Goal: Task Accomplishment & Management: Manage account settings

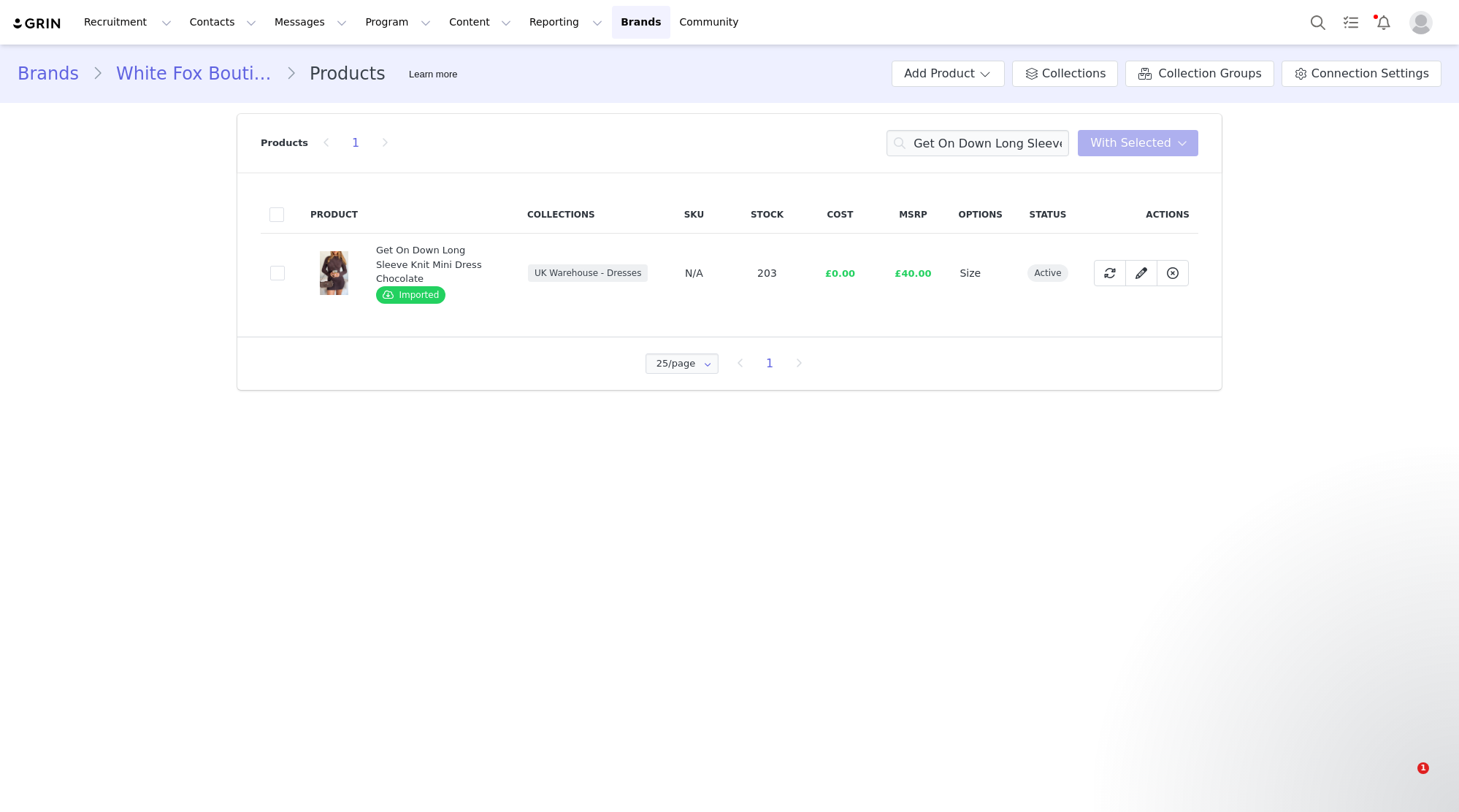
click at [1018, 140] on input "Get On Down Long Sleeve Knit Mini Dress Chocolate" at bounding box center [978, 143] width 183 height 27
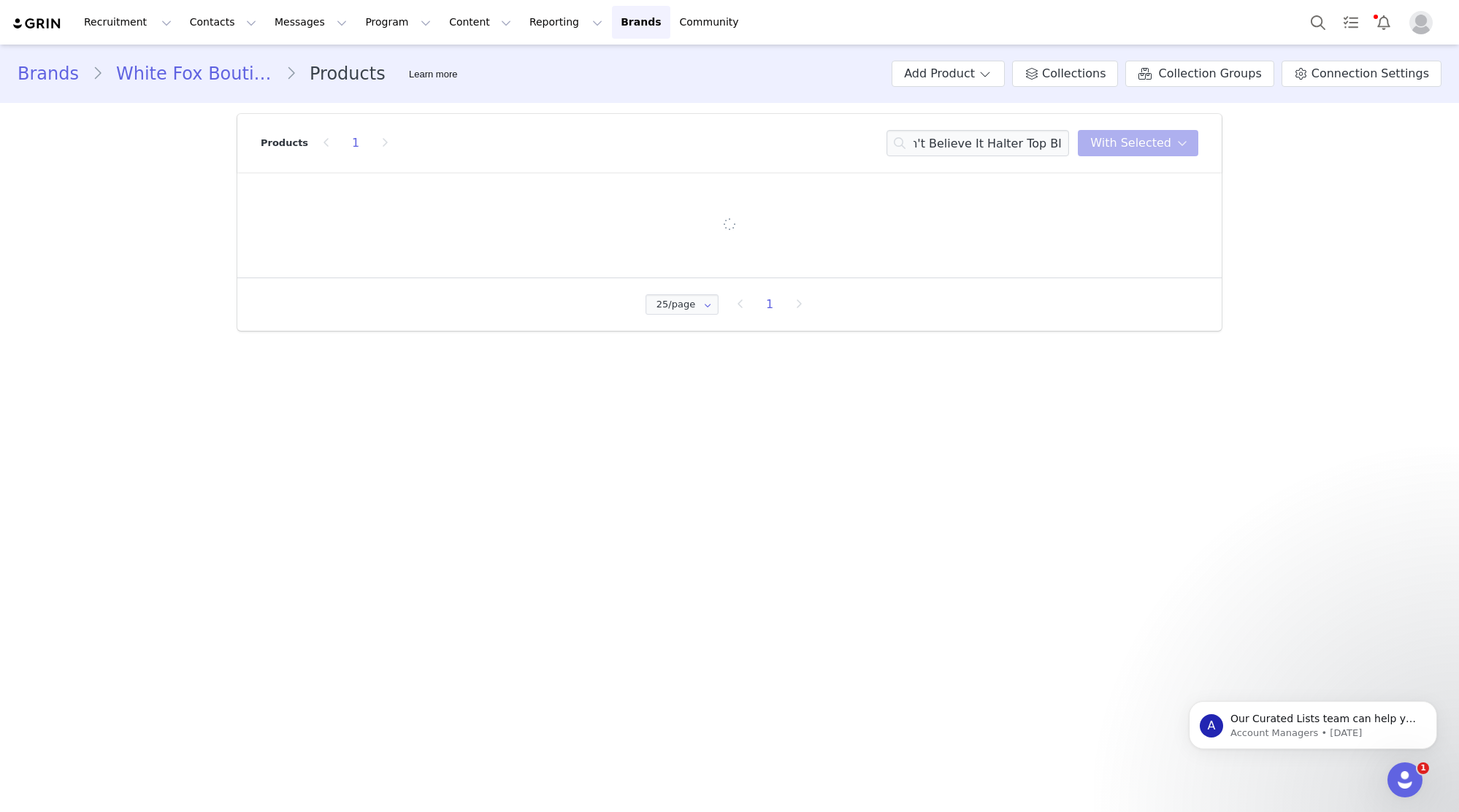
type input "I Don't Believe It Halter Top Black"
click at [1020, 142] on input "I Don't Believe It Halter Top Black" at bounding box center [978, 143] width 183 height 27
click at [1031, 148] on input "I Don't Believe It Halter Top Black" at bounding box center [978, 143] width 183 height 27
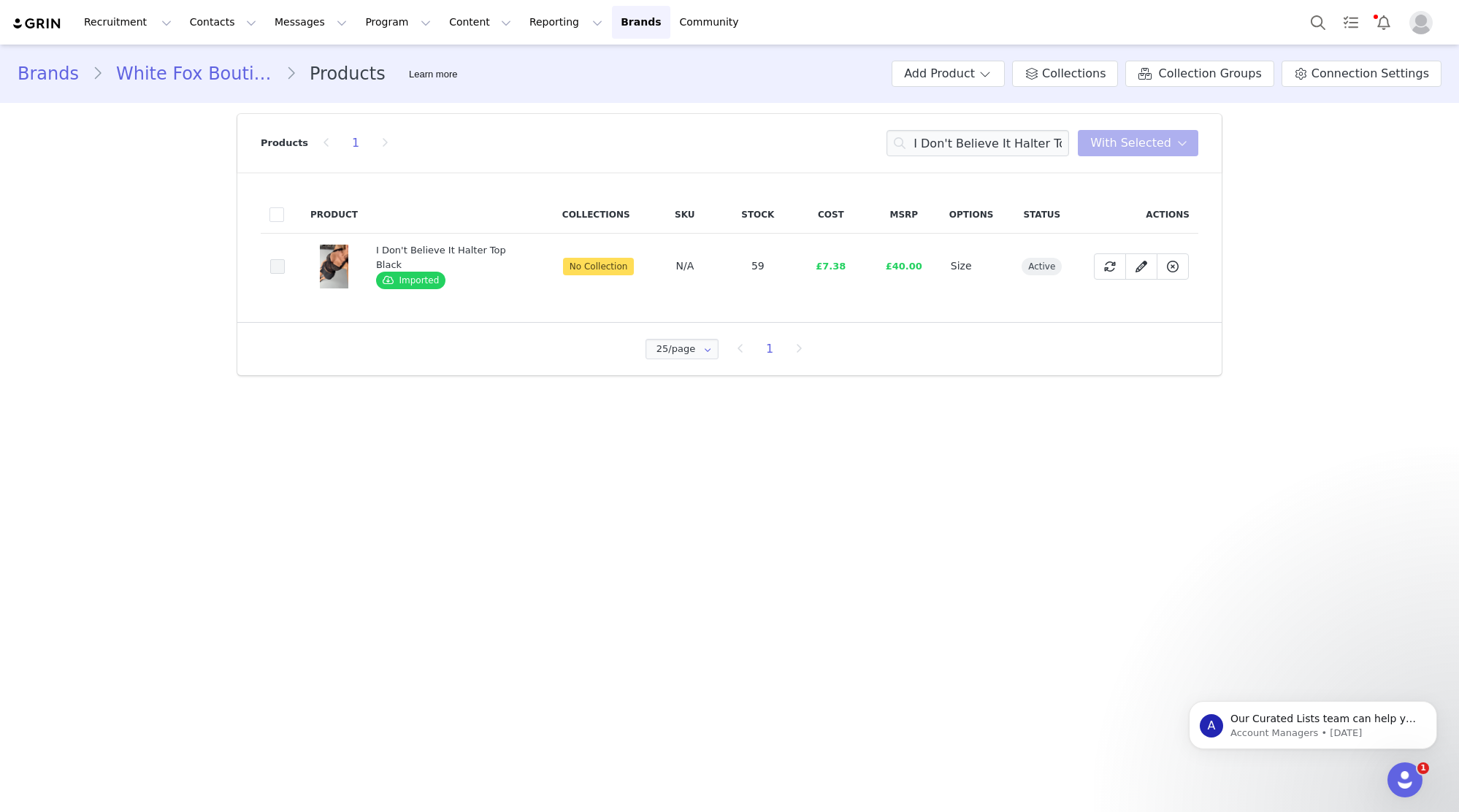
click at [274, 264] on span at bounding box center [277, 266] width 15 height 15
click at [285, 259] on input "bbf7014c-72e0-410e-acea-f42e4579be2c" at bounding box center [285, 259] width 0 height 0
click at [1172, 150] on button "With Selected" at bounding box center [1138, 143] width 120 height 27
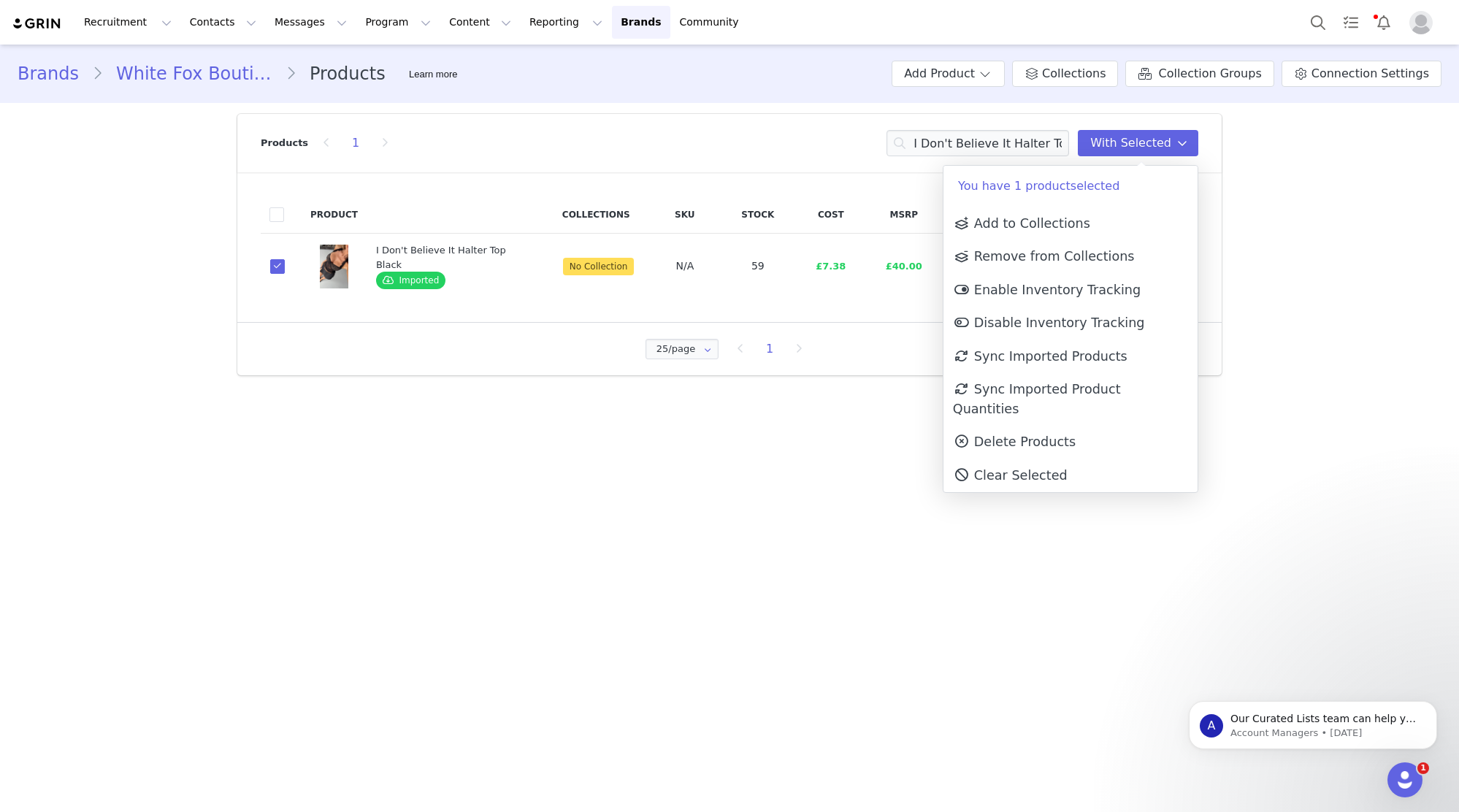
click at [1161, 187] on p "You have 1 product selected" at bounding box center [1070, 186] width 254 height 41
click at [1143, 223] on link "Add to Collections" at bounding box center [1070, 223] width 254 height 34
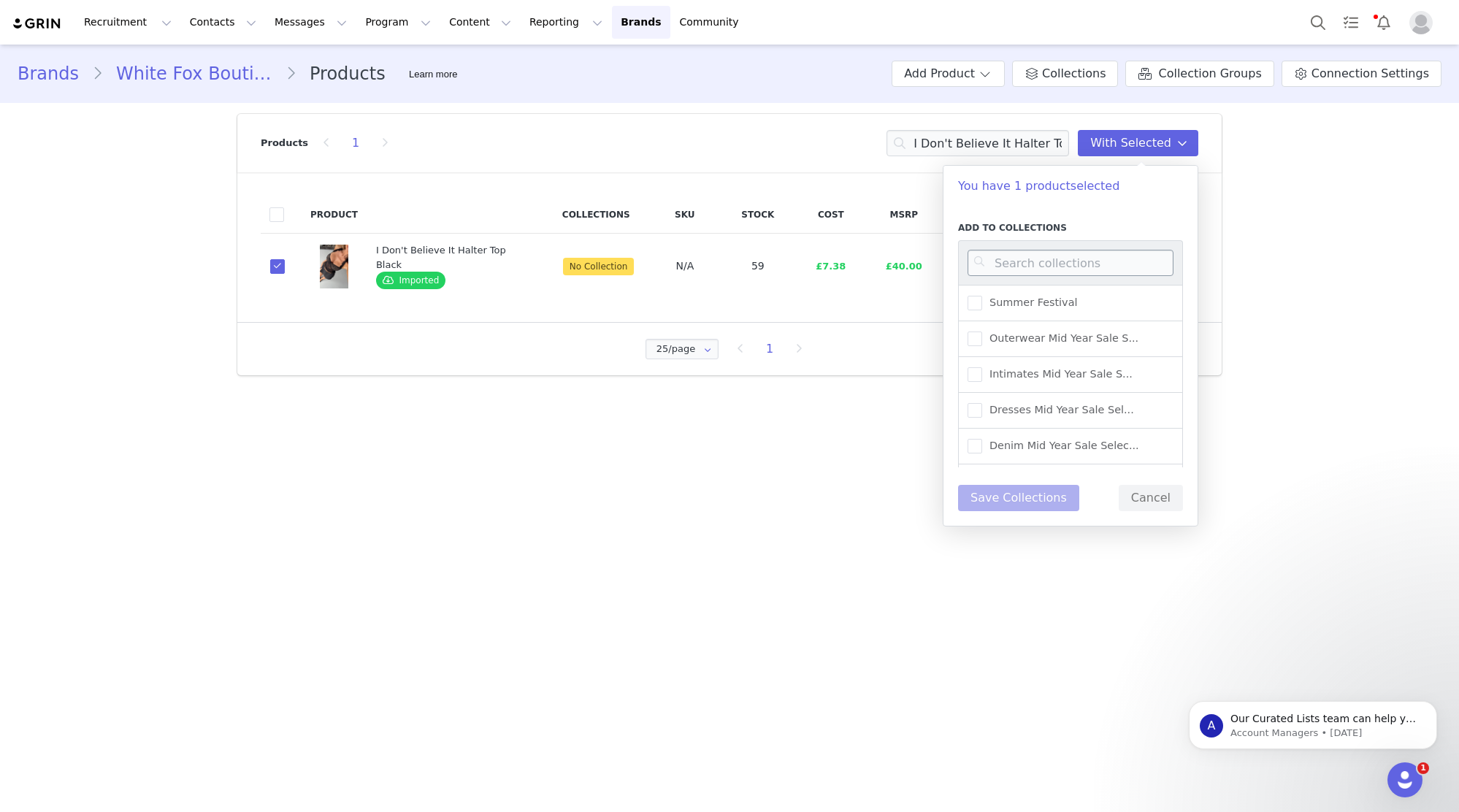
drag, startPoint x: 1140, startPoint y: 286, endPoint x: 1138, endPoint y: 272, distance: 14.1
click at [1140, 285] on div "Summer Festival" at bounding box center [1071, 303] width 225 height 37
click at [1138, 272] on input at bounding box center [1071, 263] width 206 height 27
type input "UK WAREHOUSE -"
click at [1086, 336] on span "UK Warehouse - Tops" at bounding box center [1041, 339] width 118 height 14
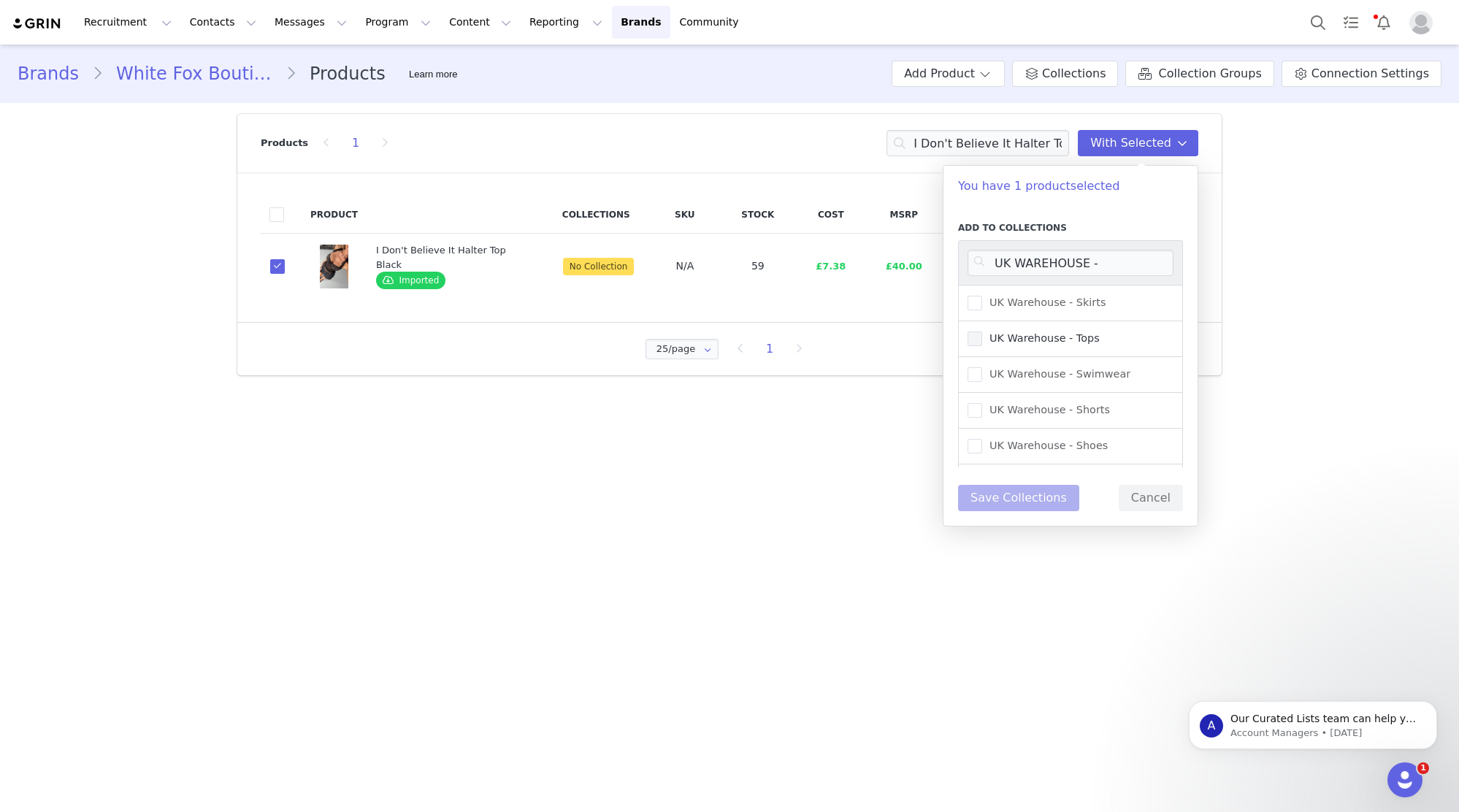
click at [983, 332] on input "UK Warehouse - Tops" at bounding box center [983, 332] width 0 height 0
click at [1029, 489] on button "Save Collections" at bounding box center [1018, 498] width 121 height 27
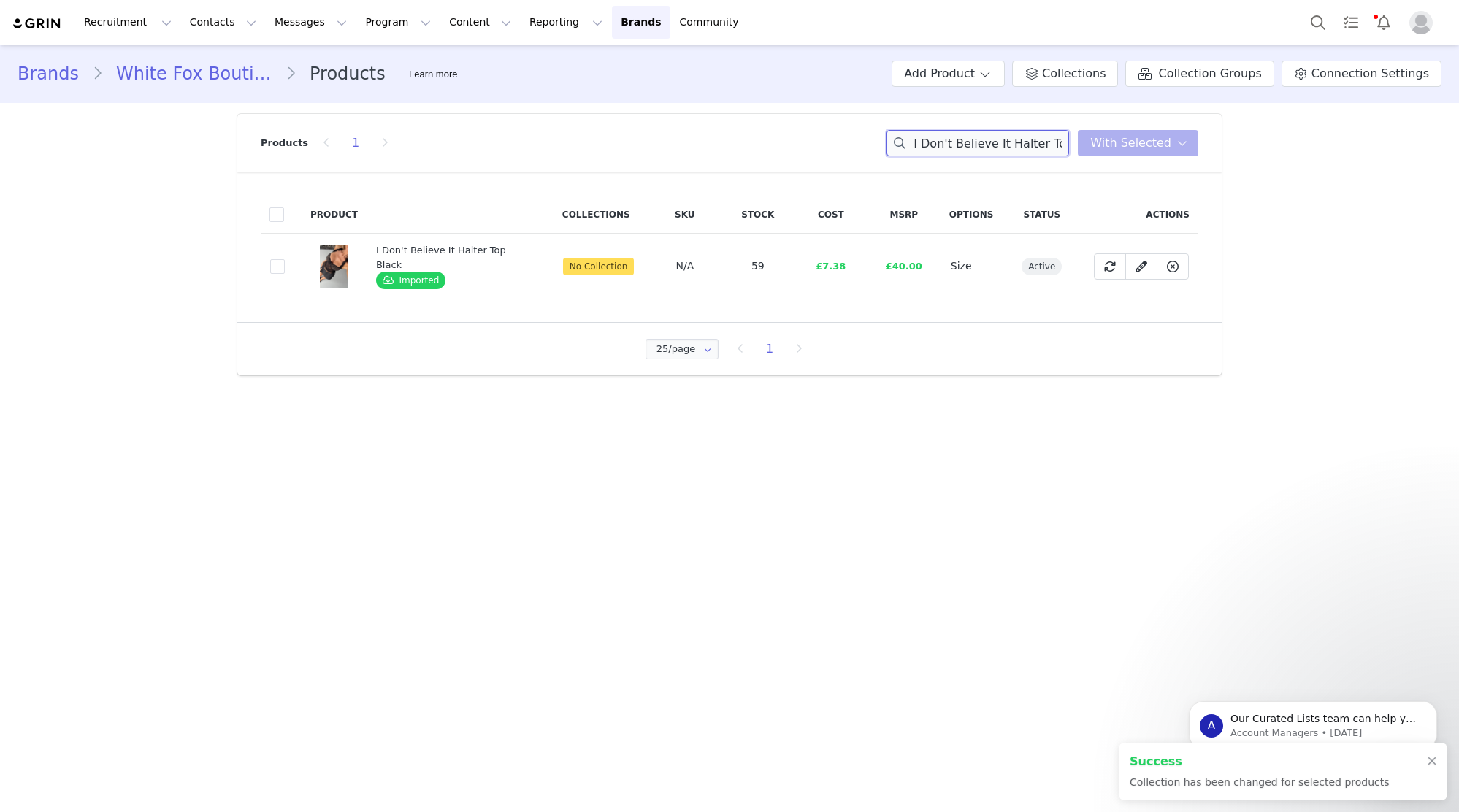
click at [1011, 151] on input "I Don't Believe It Halter Top Black" at bounding box center [978, 143] width 183 height 27
click at [1011, 151] on input "I Don't Believe It Halter Top Black" at bounding box center [978, 143] width 183 height 27
paste input "Need Your Heart Off Should"
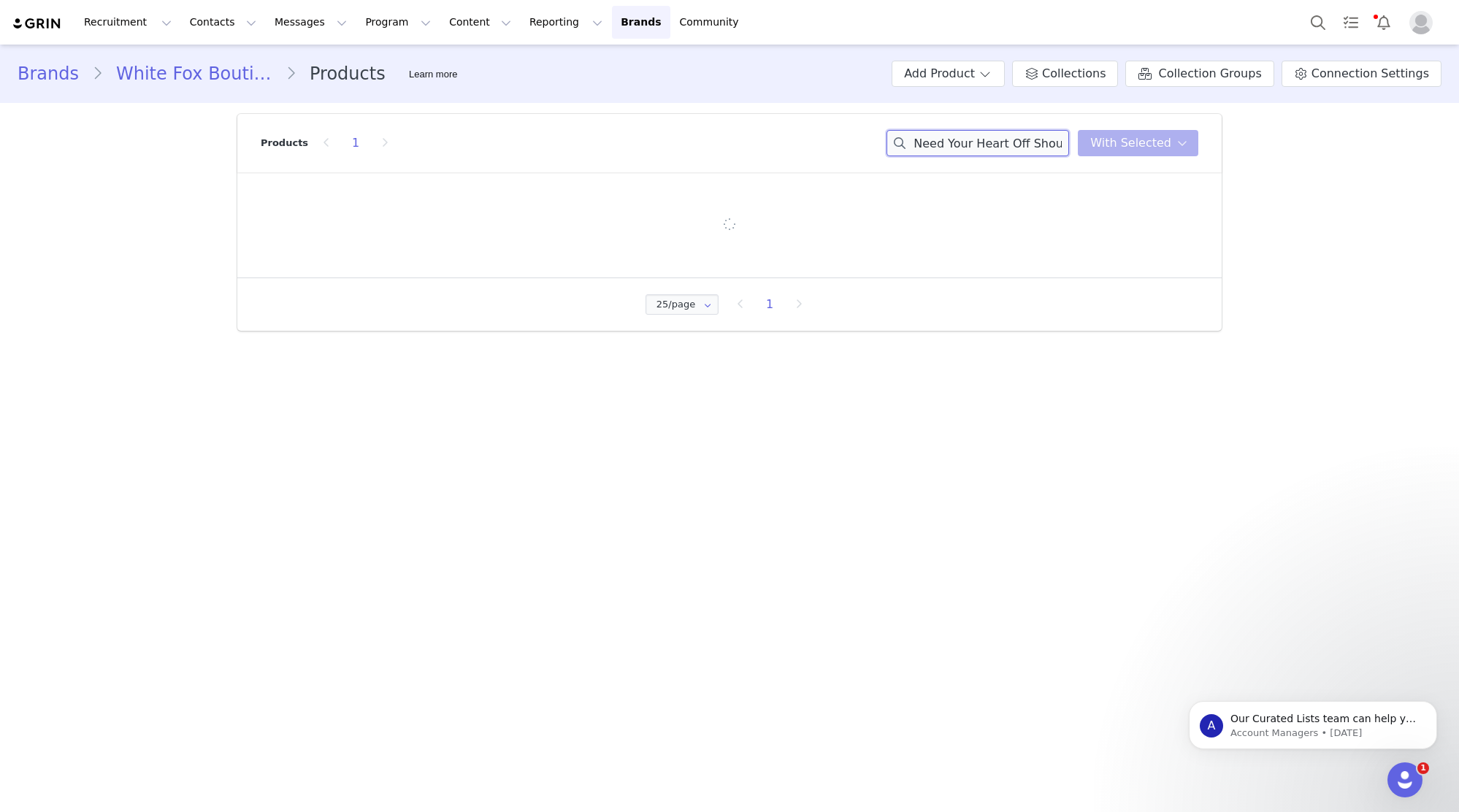
click at [1041, 147] on input "Need Your Heart Off Shoulder Top Black" at bounding box center [978, 143] width 183 height 27
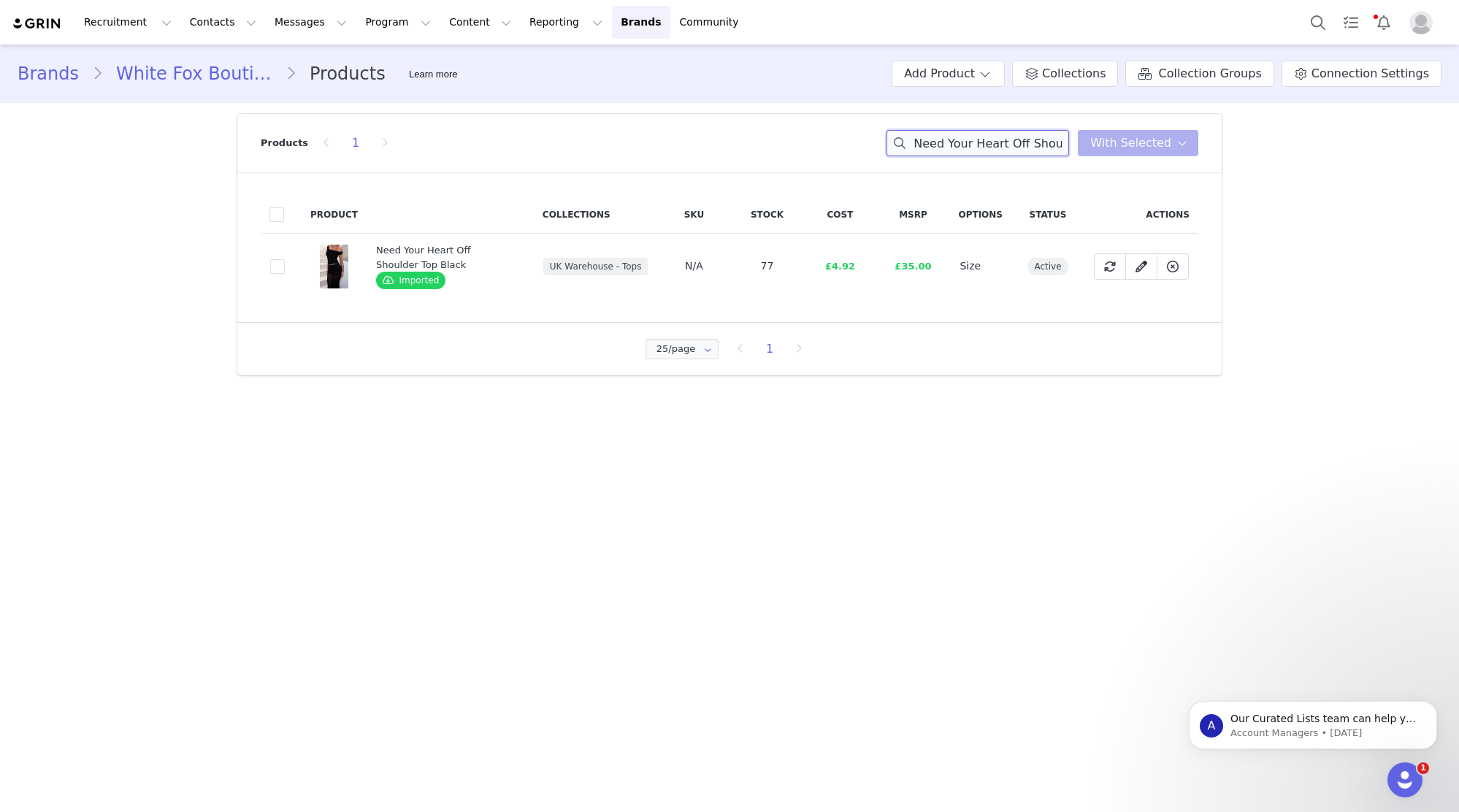
click at [1015, 137] on input "Need Your Heart Off Shoulder Top Black" at bounding box center [978, 143] width 183 height 27
paste input "Talking Crazy Halter Top White"
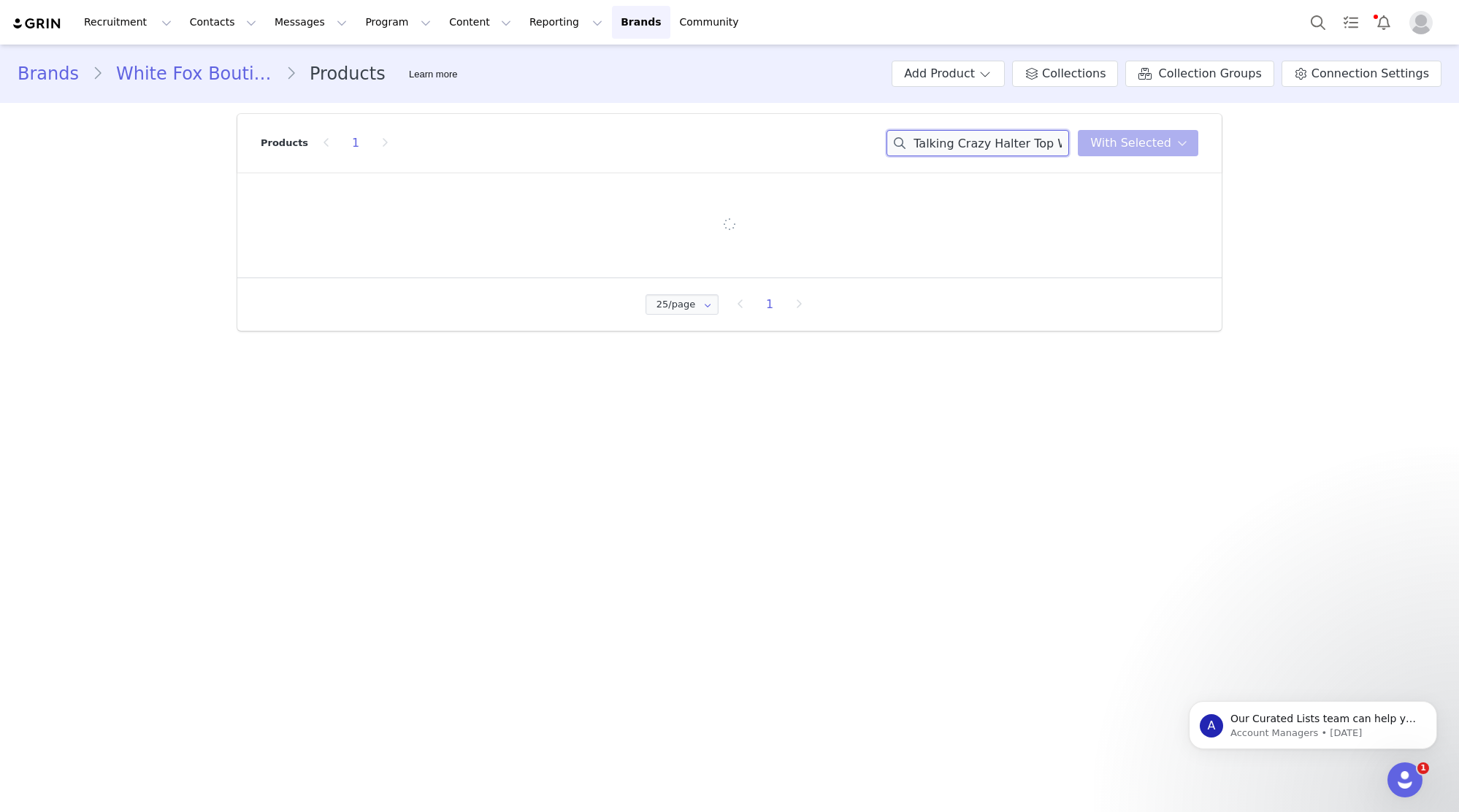
drag, startPoint x: 1029, startPoint y: 139, endPoint x: 907, endPoint y: 140, distance: 122.0
click at [835, 139] on div "Products 1 Talking Crazy Halter Top White With Selected" at bounding box center [730, 143] width 938 height 59
click at [976, 141] on input "Talking Crazy Halter Top White" at bounding box center [978, 143] width 183 height 27
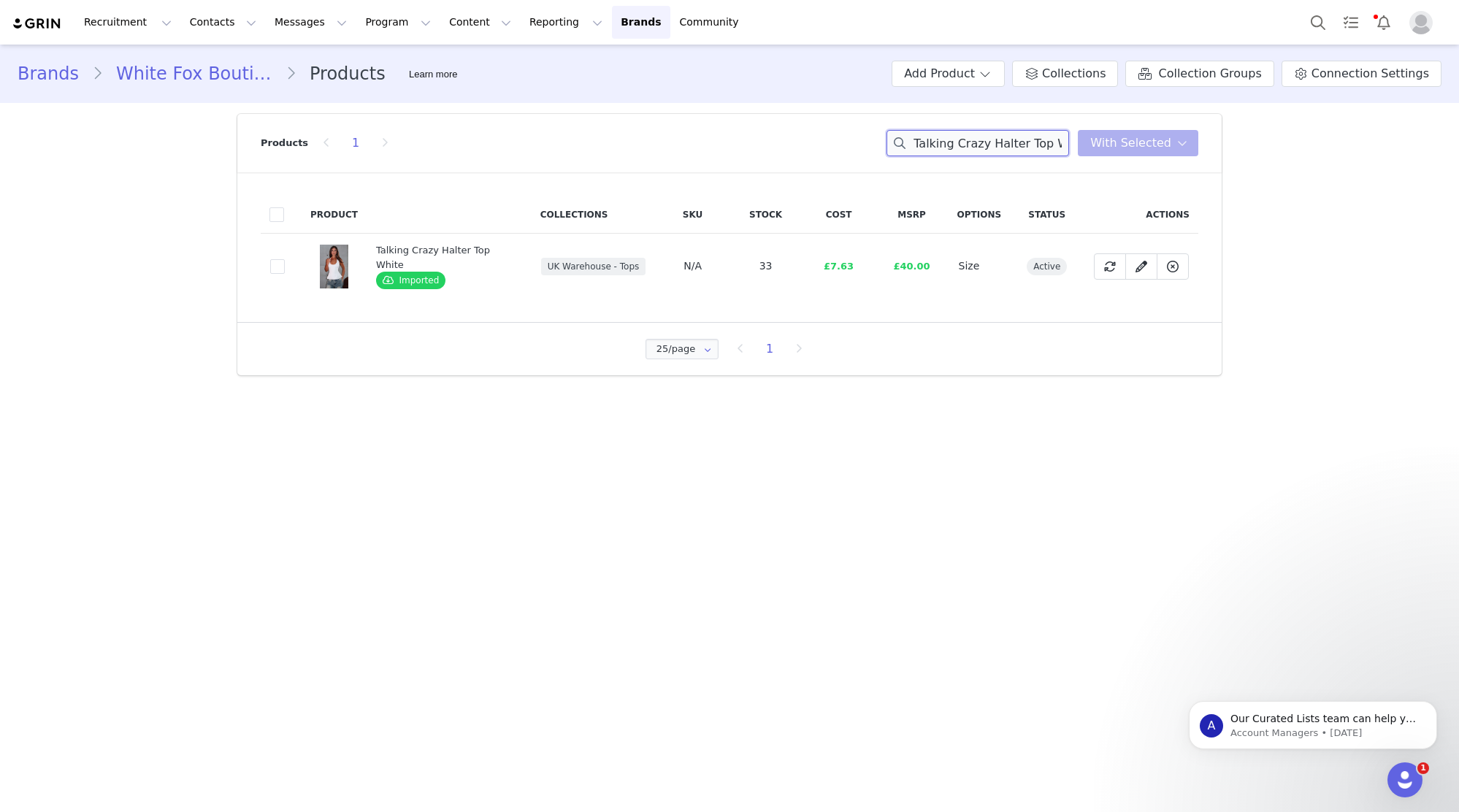
click at [1032, 134] on input "Talking Crazy Halter Top White" at bounding box center [978, 143] width 183 height 27
paste input "Just For Me Maxi Dress Black/White Polka Dot"
click at [1032, 134] on input "Just For Me Maxi Dress Black/White Polka Dot" at bounding box center [978, 143] width 183 height 27
click at [992, 143] on input "Just For Me Maxi Dress Black/White Polka Dot" at bounding box center [978, 143] width 183 height 27
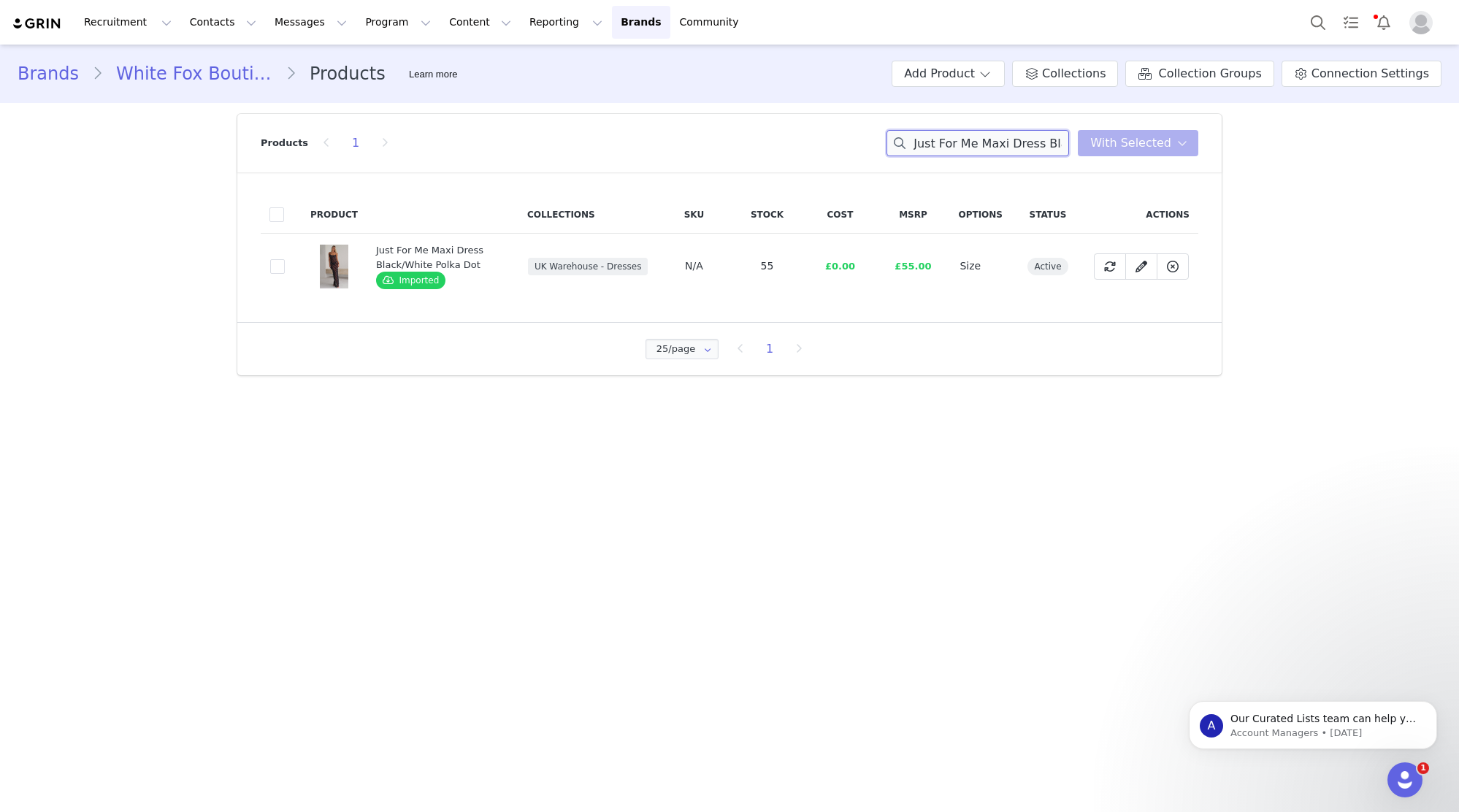
click at [992, 143] on input "Just For Me Maxi Dress Black/White Polka Dot" at bounding box center [978, 143] width 183 height 27
paste input "Eternal Energy Long Sleeve Mini Dress Cream"
click at [950, 138] on input "Eternal Energy Long Sleeve Mini Dress Cream" at bounding box center [978, 143] width 183 height 27
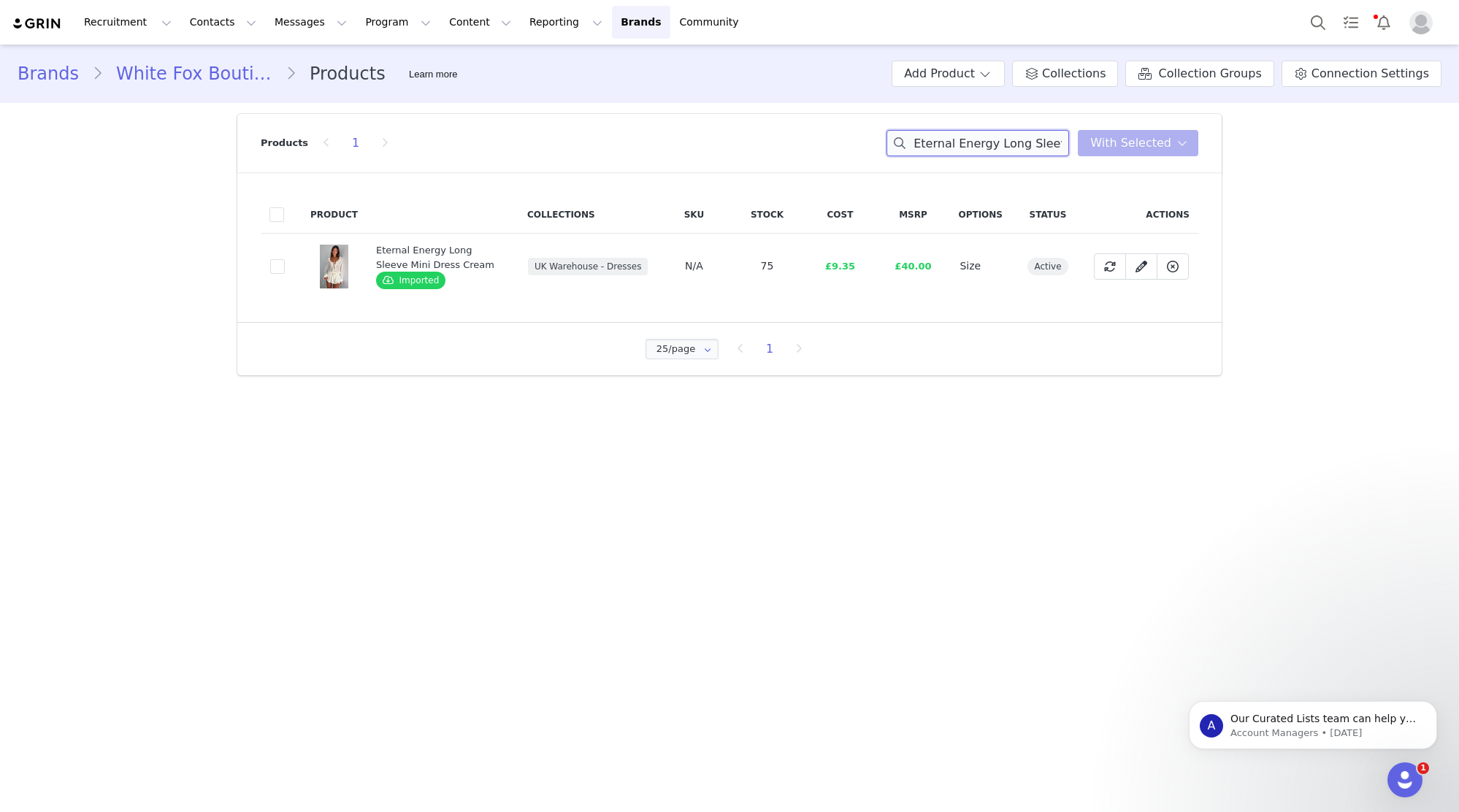
click at [950, 138] on input "Eternal Energy Long Sleeve Mini Dress Cream" at bounding box center [978, 143] width 183 height 27
paste input "Ignoring Me Mini Skort Black"
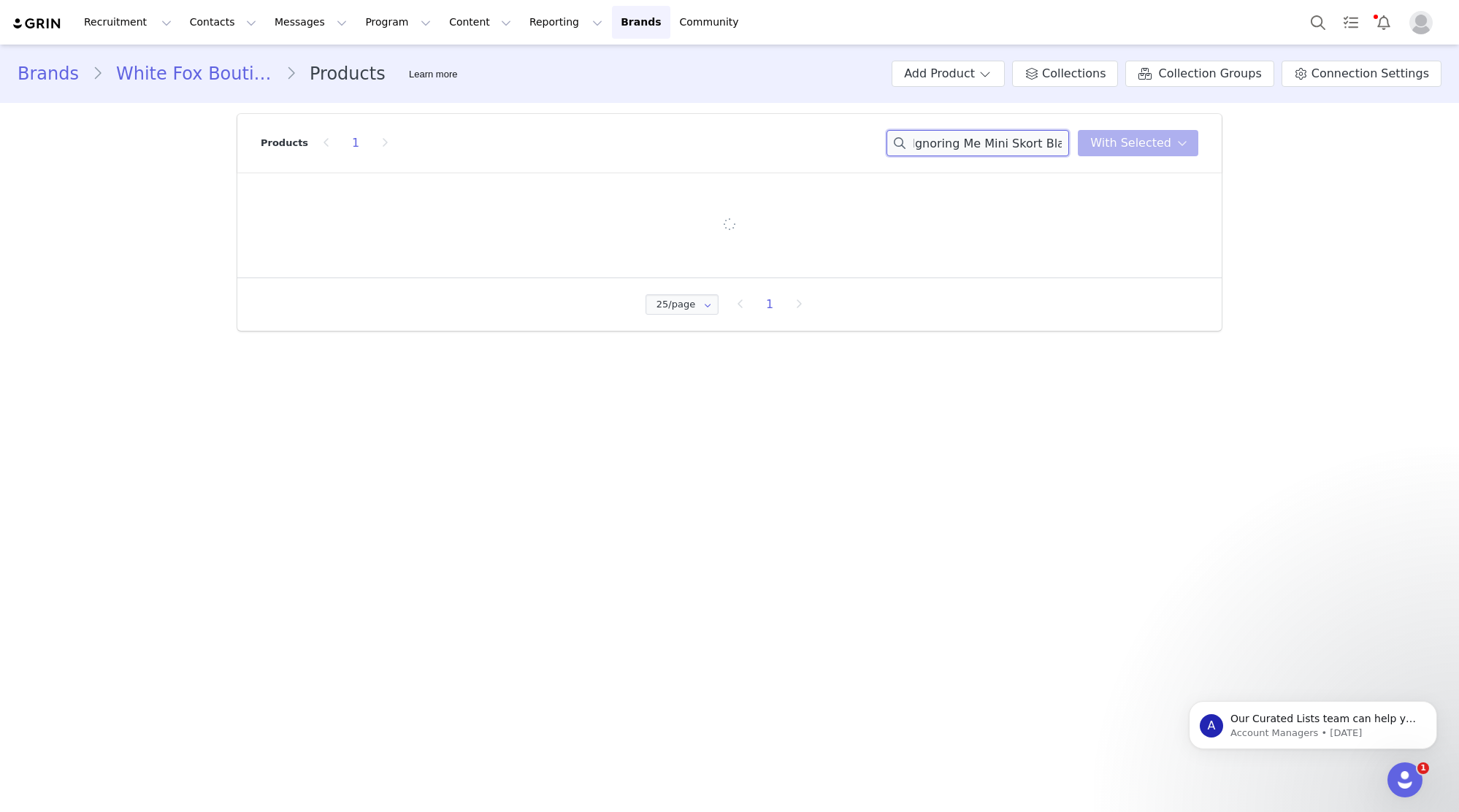
type input "Ignoring Me Mini Skort Black"
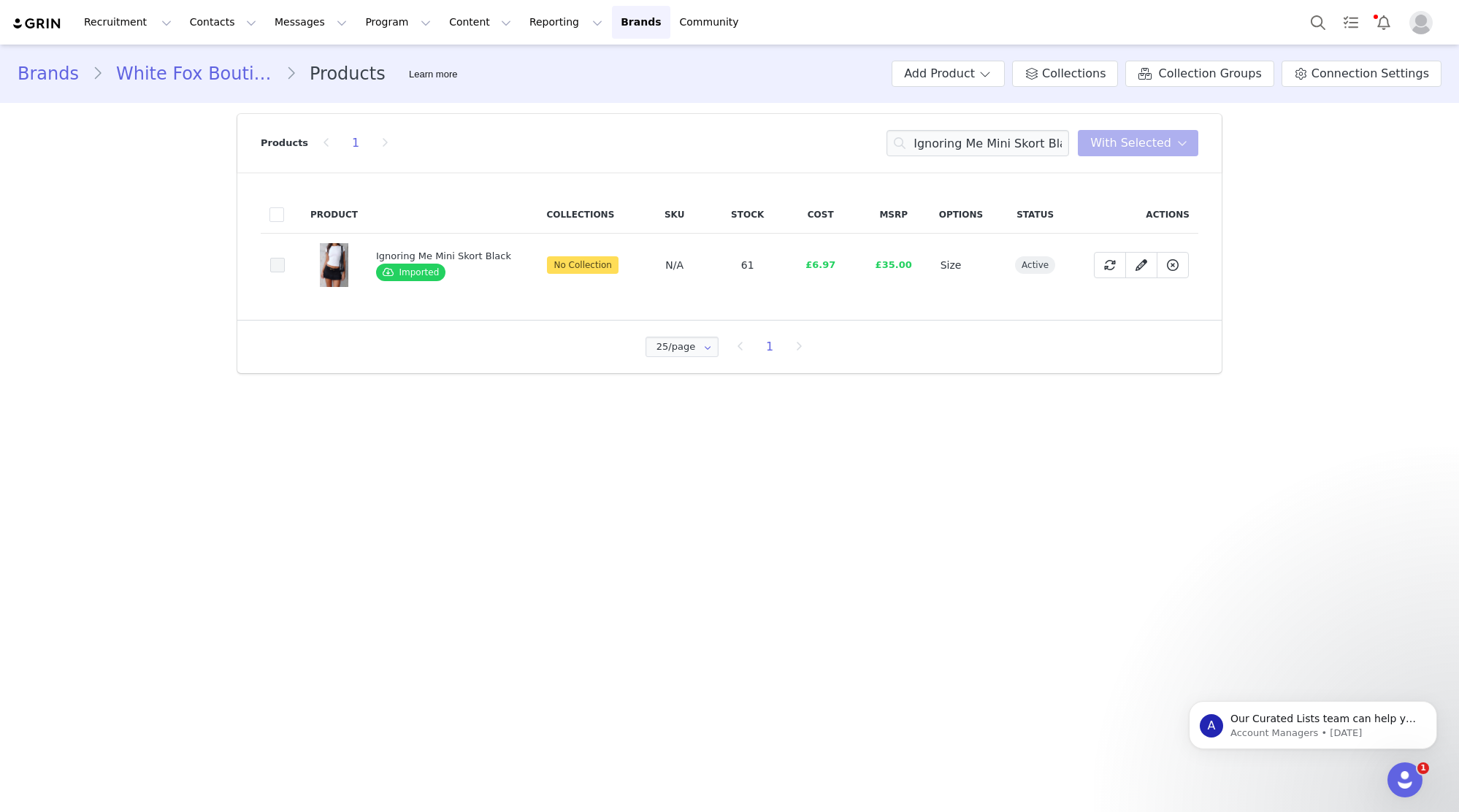
click at [284, 264] on span at bounding box center [277, 265] width 15 height 15
click at [285, 258] on input "04860653-5423-4b19-8d05-344d71f61329" at bounding box center [285, 258] width 0 height 0
drag, startPoint x: 1139, startPoint y: 141, endPoint x: 1141, endPoint y: 181, distance: 40.0
click at [1139, 141] on span "With Selected" at bounding box center [1131, 143] width 81 height 17
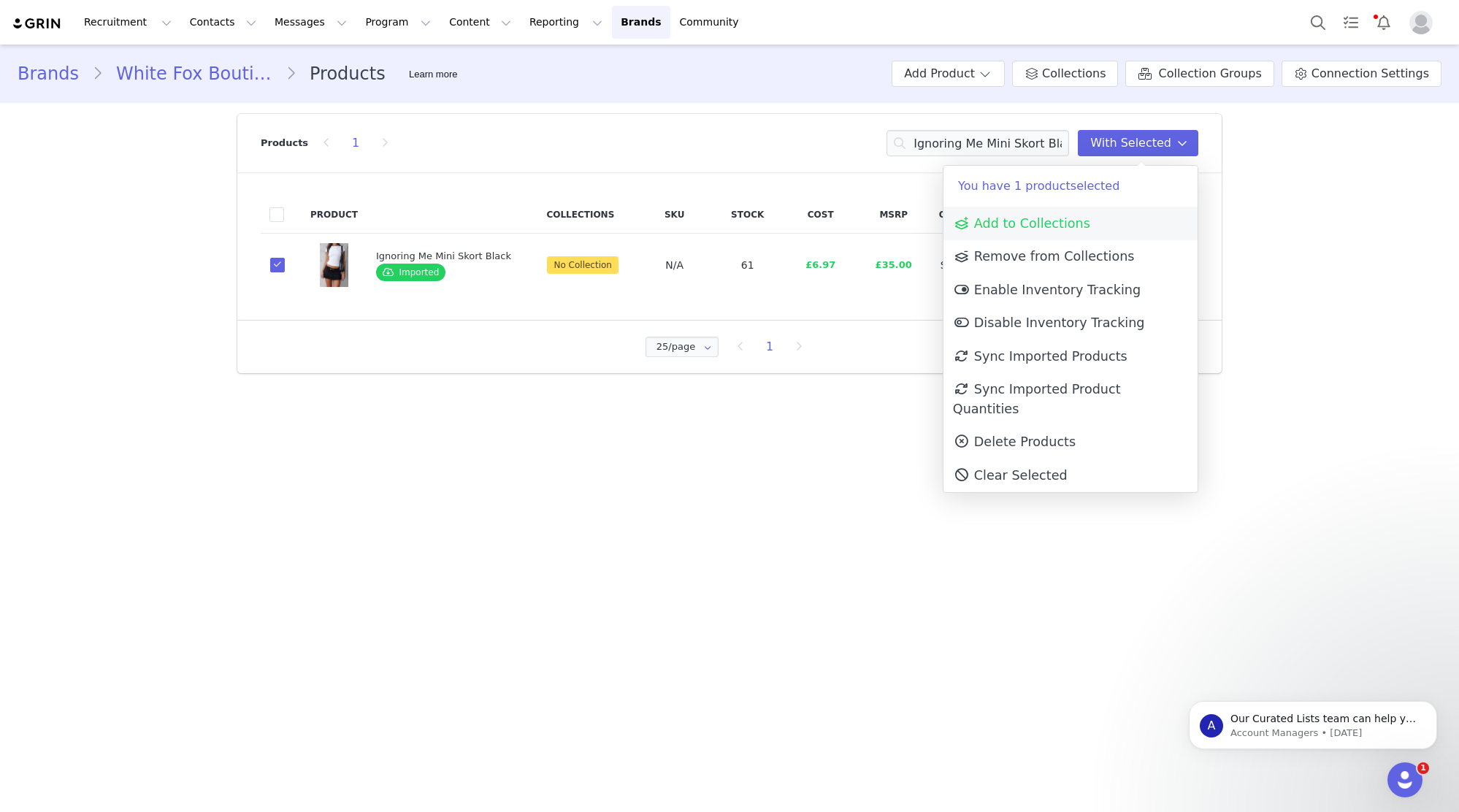
click at [1124, 223] on link "Add to Collections" at bounding box center [1070, 223] width 254 height 34
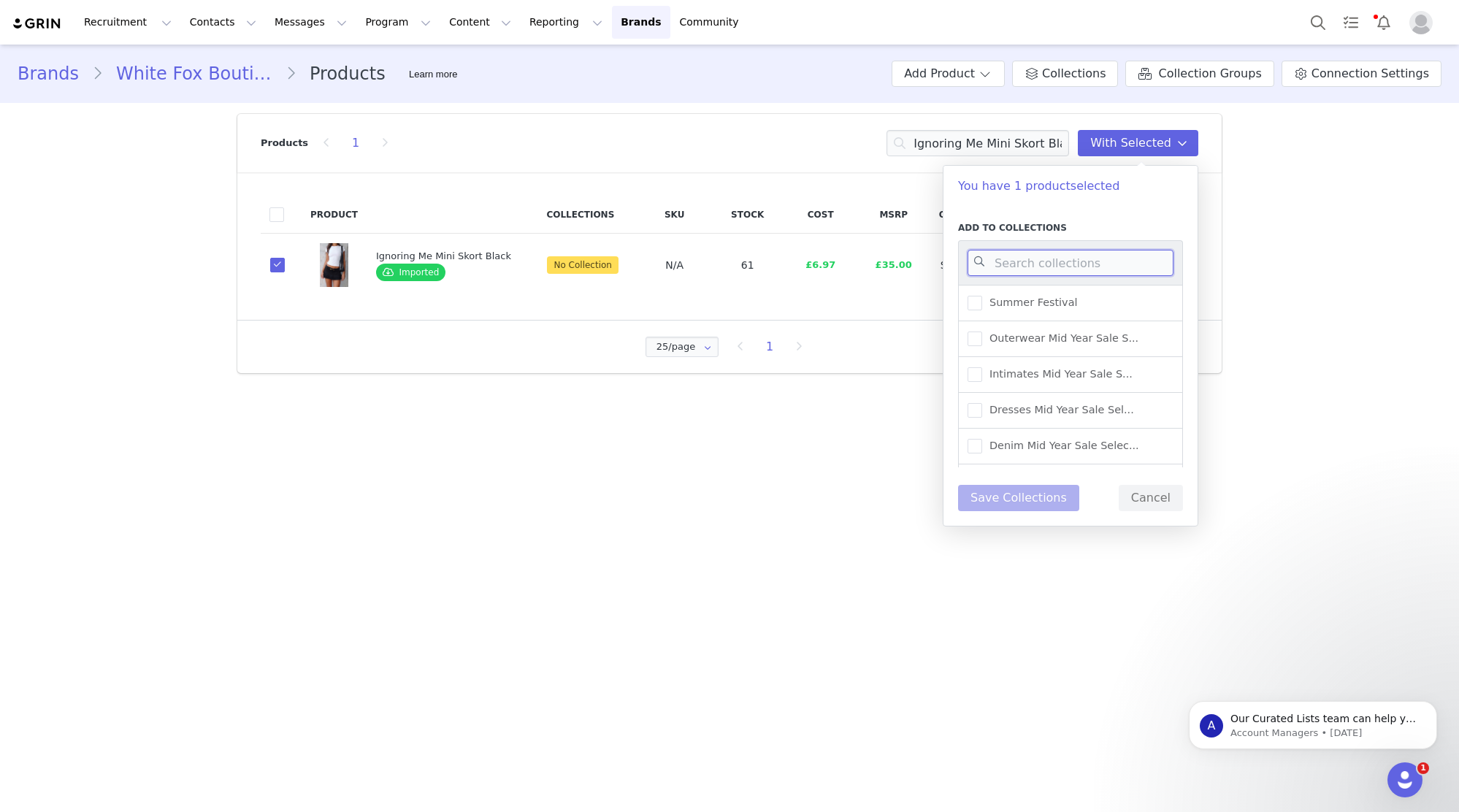
click at [1097, 255] on input at bounding box center [1071, 263] width 206 height 27
type input "UK WAREHOUSE -"
click at [1084, 301] on span "UK Warehouse - Skirts" at bounding box center [1044, 303] width 123 height 14
click at [983, 296] on input "UK Warehouse - Skirts" at bounding box center [983, 296] width 0 height 0
drag, startPoint x: 1043, startPoint y: 403, endPoint x: 1039, endPoint y: 453, distance: 50.2
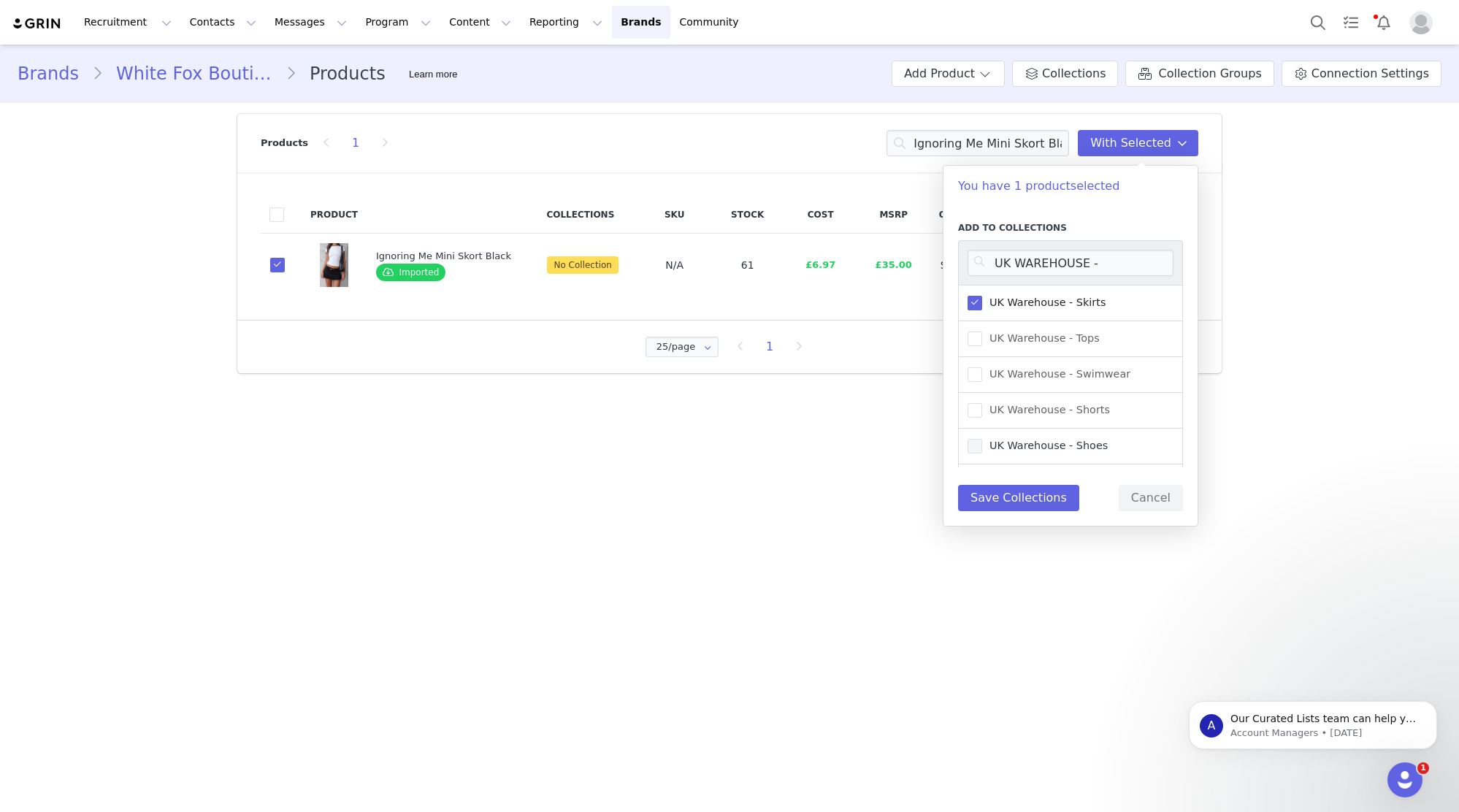
click at [1043, 403] on span "UK Warehouse - Shorts" at bounding box center [1047, 410] width 128 height 14
click at [983, 403] on input "UK Warehouse - Shorts" at bounding box center [983, 403] width 0 height 0
click at [1029, 500] on button "Save Collections" at bounding box center [1018, 498] width 121 height 27
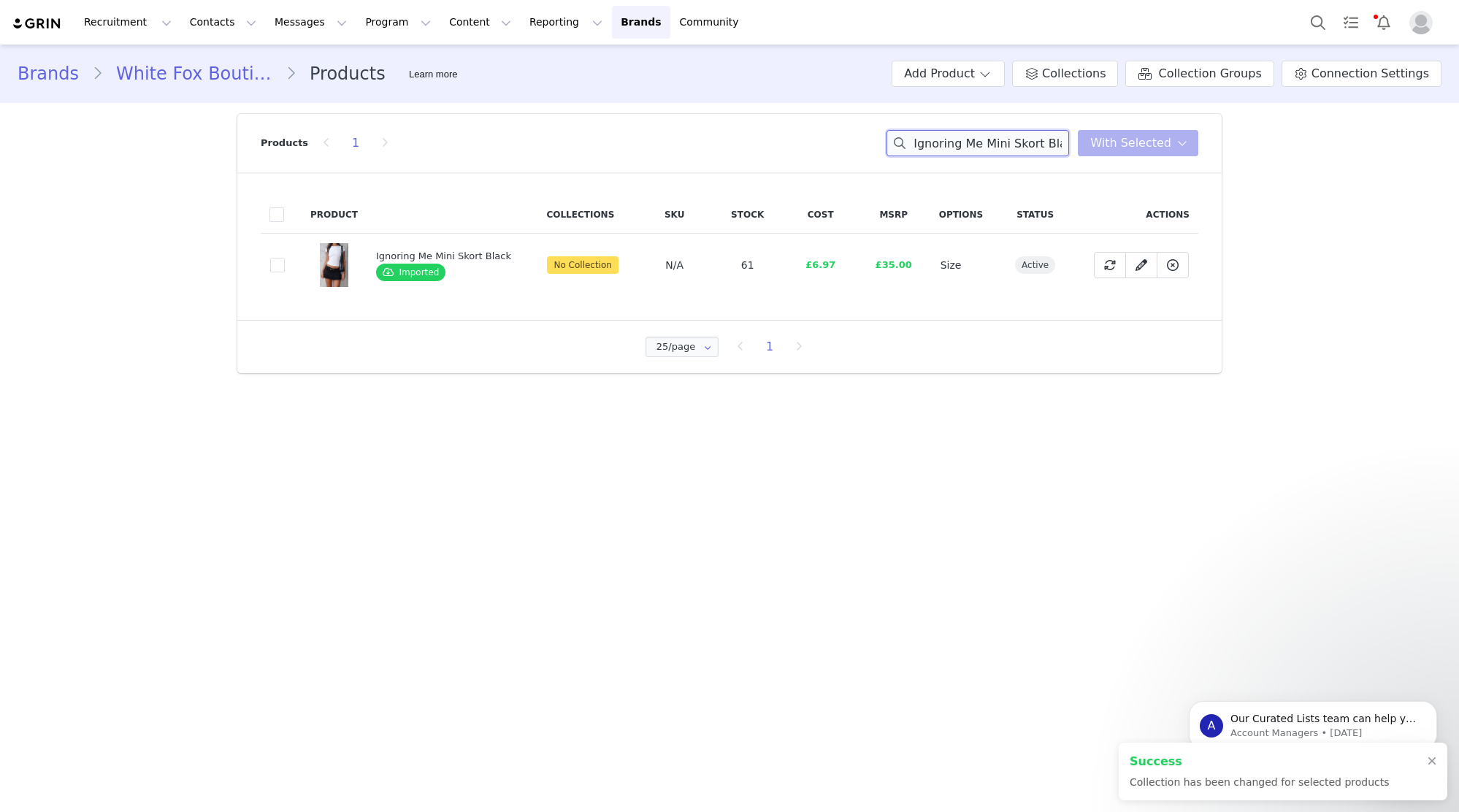
click at [981, 141] on input "Ignoring Me Mini Skort Black" at bounding box center [978, 143] width 183 height 27
paste input "Get Your Glow Sequin Mini Dress Floral Shimmer"
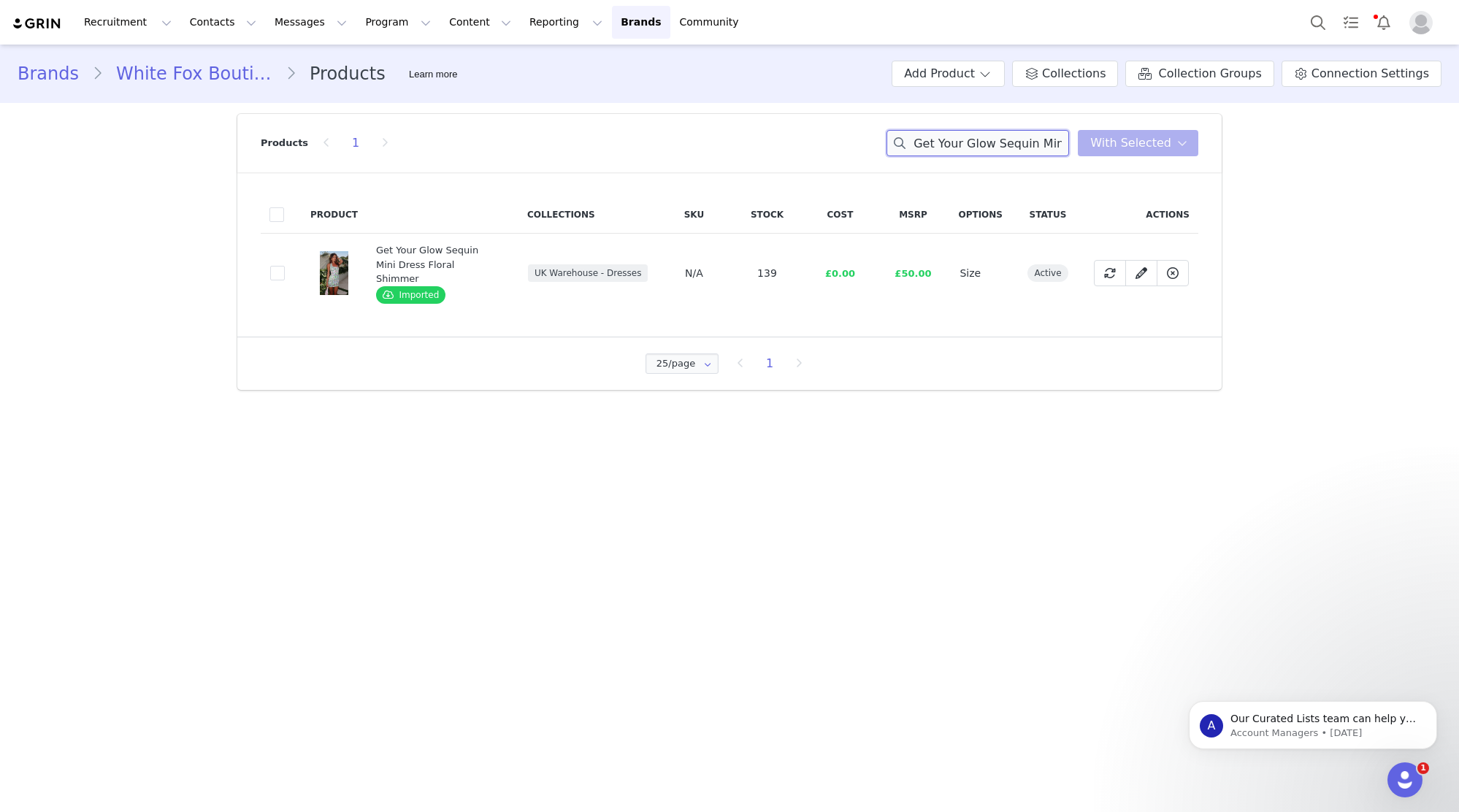
click at [1030, 136] on input "Get Your Glow Sequin Mini Dress Floral Shimmer" at bounding box center [978, 143] width 183 height 27
paste input "Vacant Heart Baby Tee Yellow Stripe"
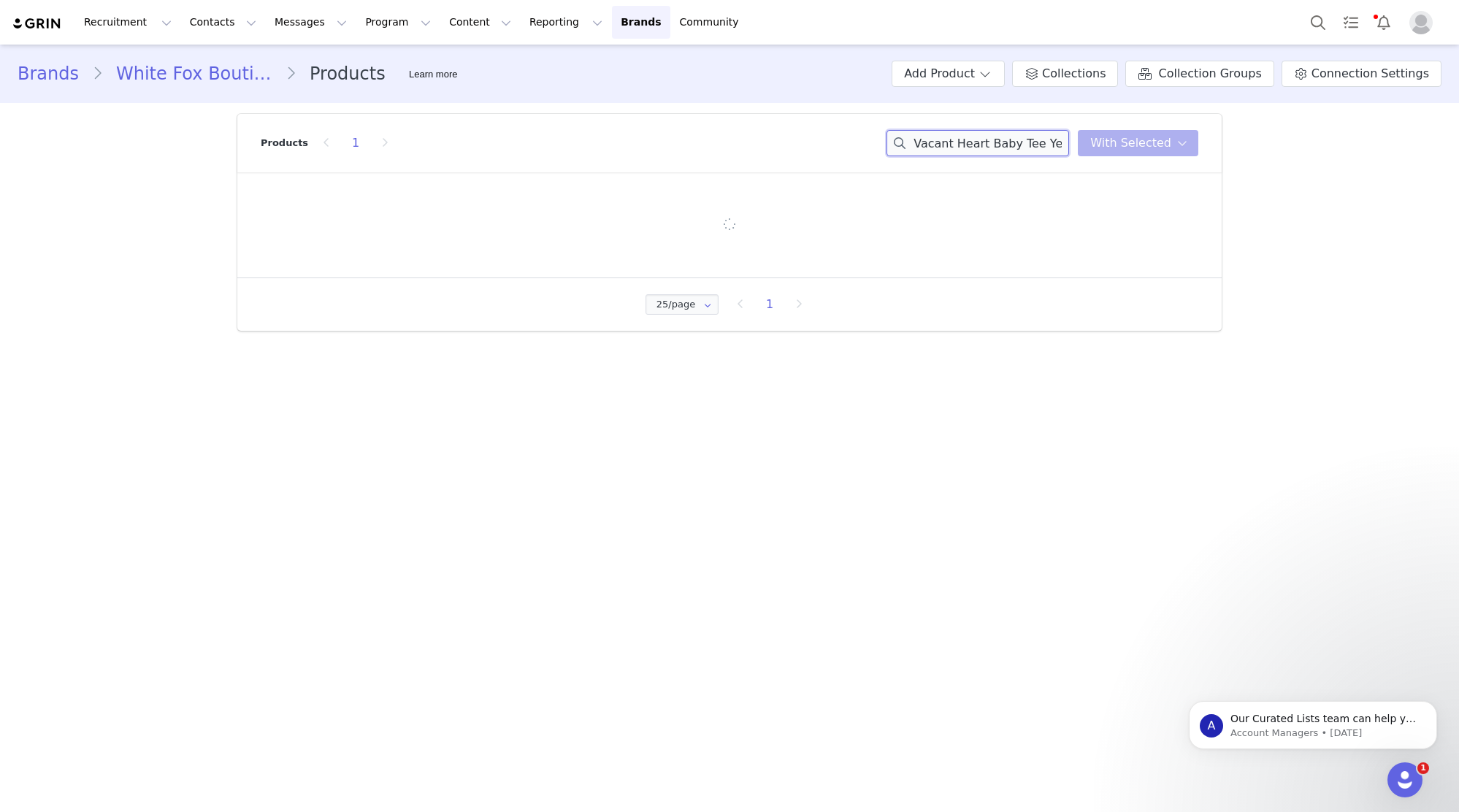
click at [1011, 138] on input "Vacant Heart Baby Tee Yellow Stripe" at bounding box center [978, 143] width 183 height 27
click at [1022, 142] on input "Vacant Heart Baby Tee Yellow Stripe" at bounding box center [978, 143] width 183 height 27
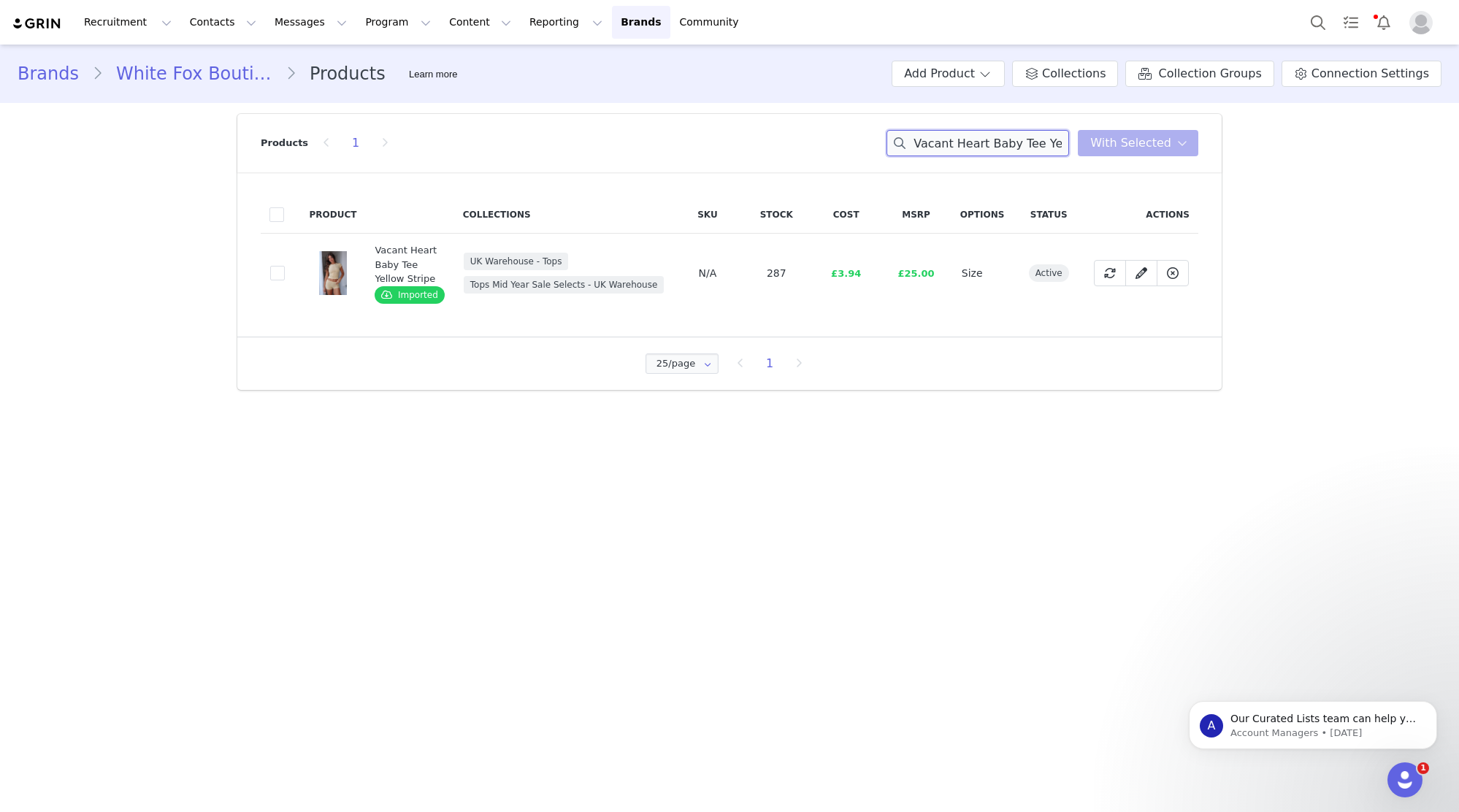
paste input "Time Passes Mini Shorts Chocolat"
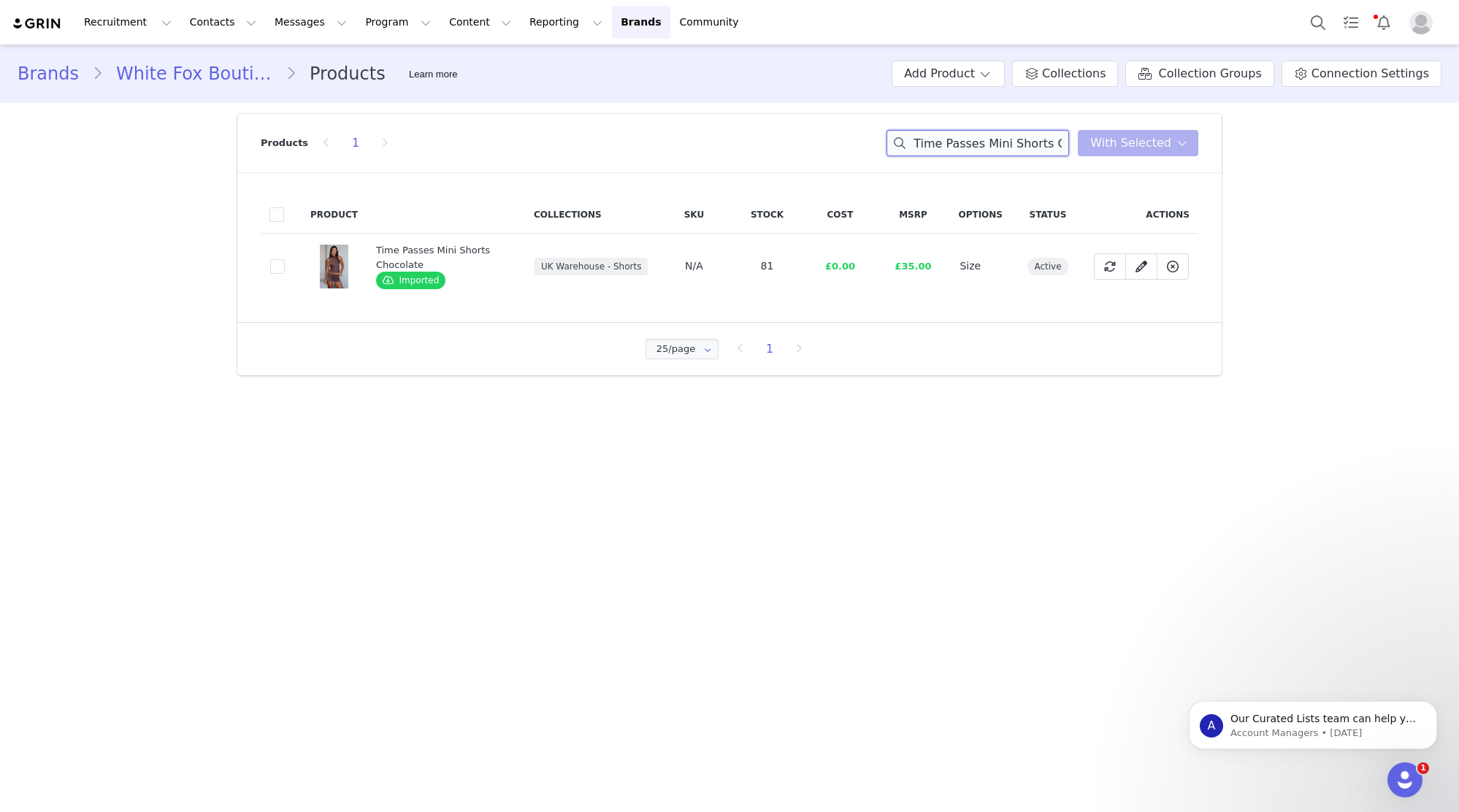
click at [958, 151] on input "Time Passes Mini Shorts Chocolate" at bounding box center [978, 143] width 183 height 27
paste input "Ignoring Me Mini Skort Off Whi"
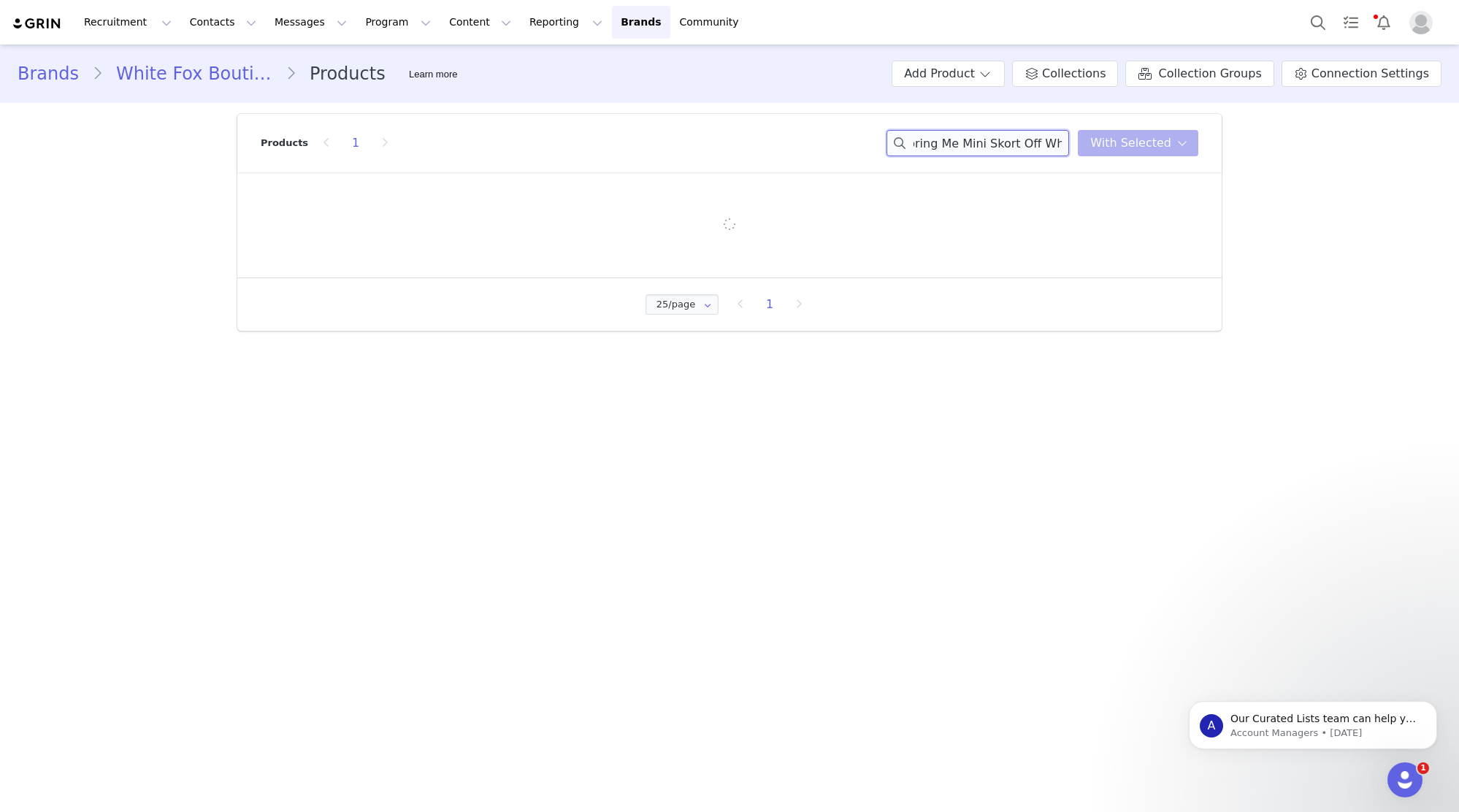
type input "Ignoring Me Mini Skort Off White"
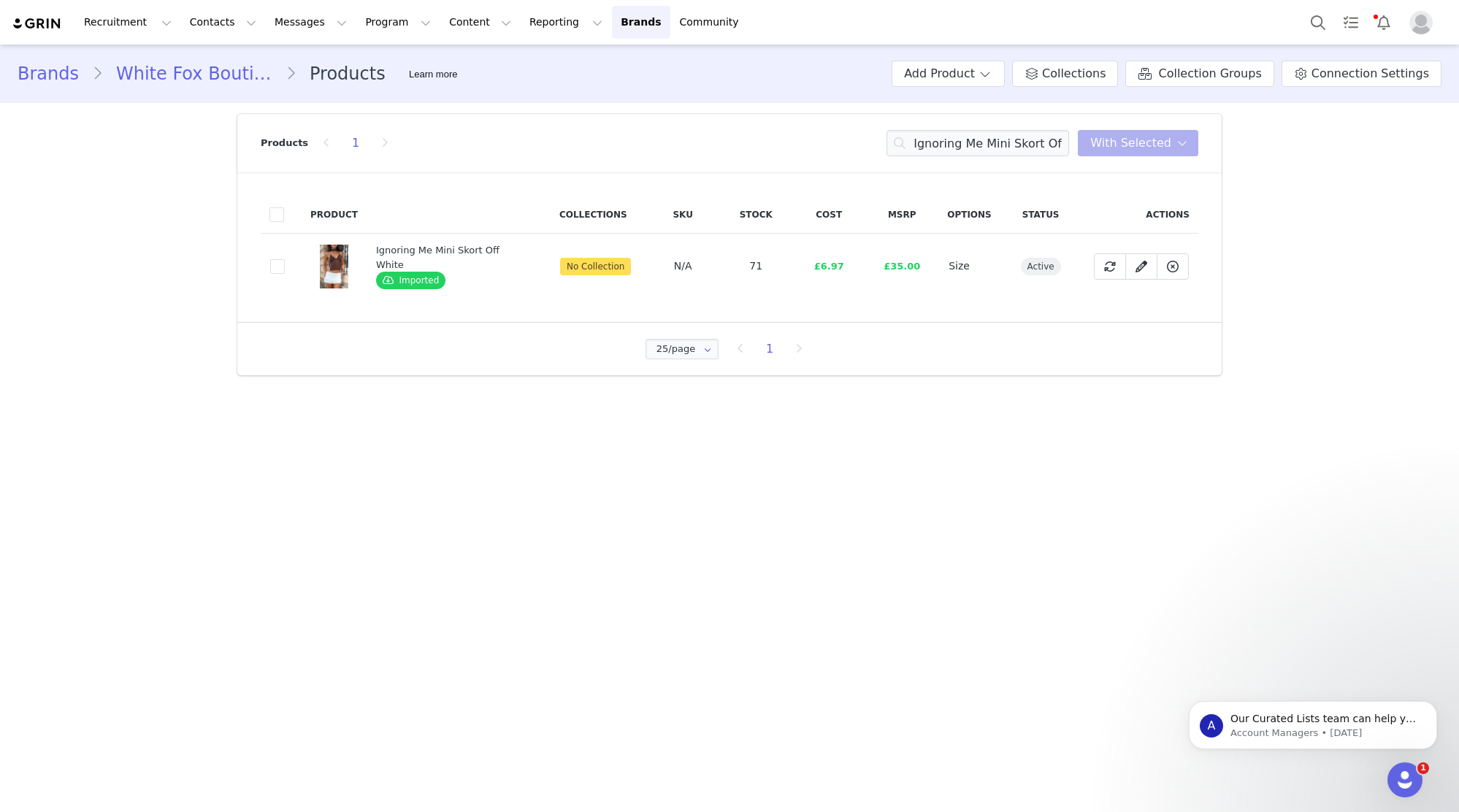
drag, startPoint x: 276, startPoint y: 264, endPoint x: 310, endPoint y: 261, distance: 34.1
click at [276, 264] on span at bounding box center [277, 266] width 15 height 15
click at [285, 259] on input "e2549b7b-e6fb-4a92-ae18-a83ea9be107c" at bounding box center [285, 259] width 0 height 0
click at [1141, 139] on span "With Selected" at bounding box center [1131, 143] width 81 height 17
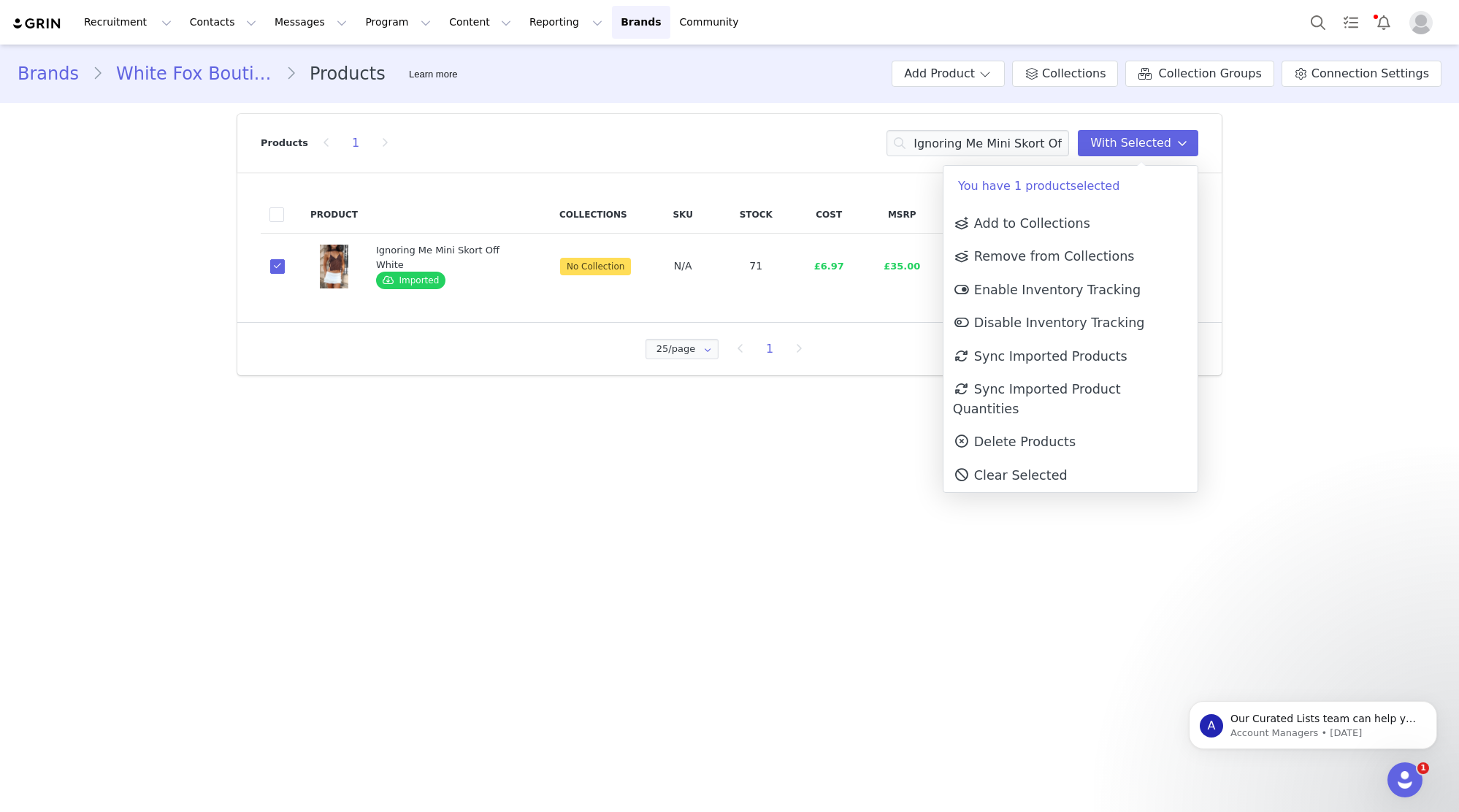
click at [1124, 197] on p "You have 1 product selected" at bounding box center [1070, 186] width 254 height 41
click at [1114, 219] on link "Add to Collections" at bounding box center [1070, 223] width 254 height 34
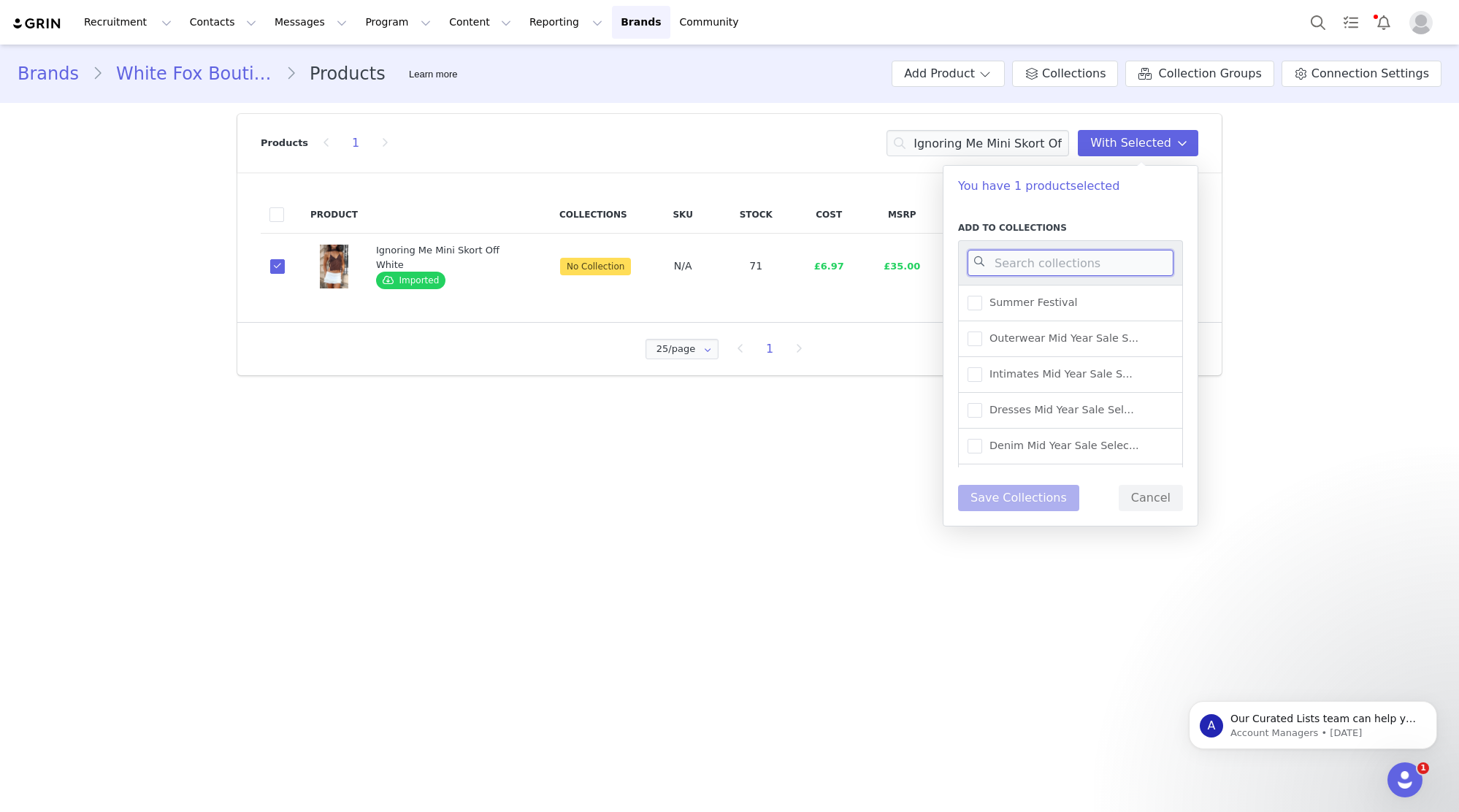
click at [1108, 262] on input at bounding box center [1071, 263] width 206 height 27
type input "UK WAREHOUSE -"
click at [1116, 307] on div "UK Warehouse - Skirts" at bounding box center [1071, 303] width 225 height 37
drag, startPoint x: 1061, startPoint y: 311, endPoint x: 1063, endPoint y: 319, distance: 8.2
click at [1063, 313] on div "UK Warehouse - Skirts" at bounding box center [1071, 303] width 225 height 37
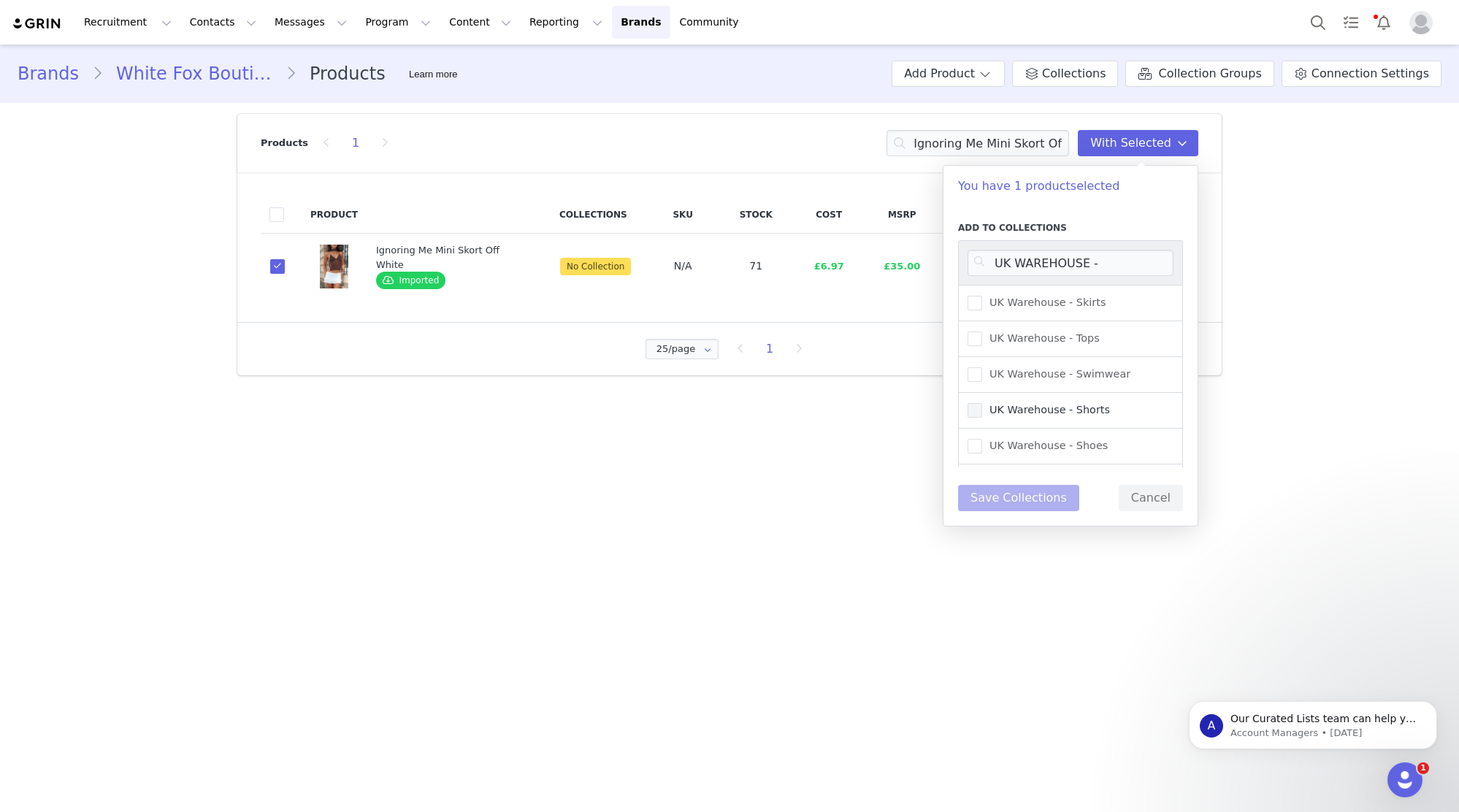
click at [1074, 407] on span "UK Warehouse - Shorts" at bounding box center [1047, 410] width 128 height 14
click at [983, 403] on input "UK Warehouse - Shorts" at bounding box center [983, 403] width 0 height 0
click at [1054, 310] on label "UK Warehouse - Skirts" at bounding box center [1036, 303] width 138 height 17
click at [983, 296] on input "UK Warehouse - Skirts" at bounding box center [983, 296] width 0 height 0
click at [1034, 493] on button "Save Collections" at bounding box center [1018, 498] width 121 height 27
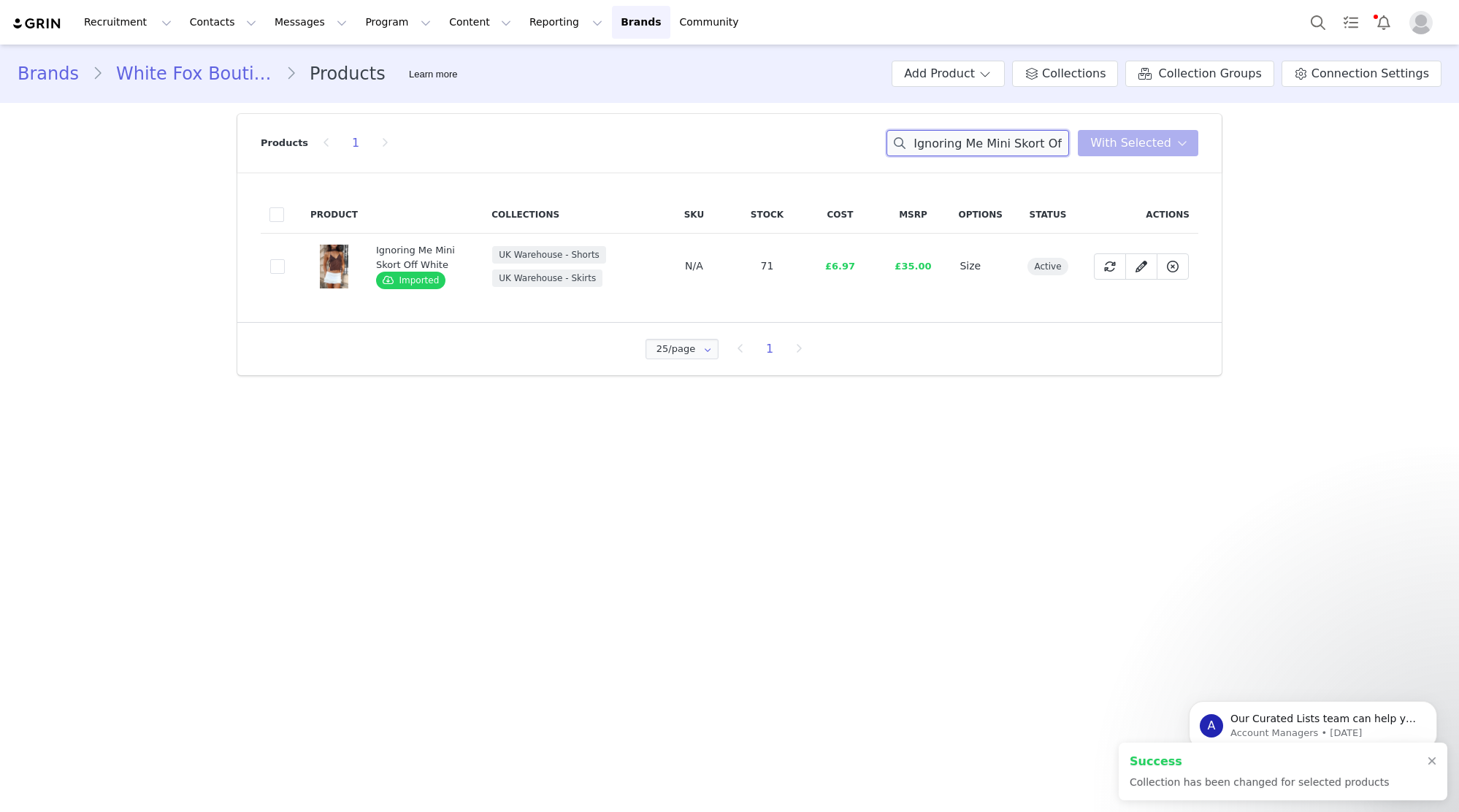
click at [1051, 144] on input "Ignoring Me Mini Skort Off White" at bounding box center [978, 143] width 183 height 27
paste input "Can't Help Falling Knit Sweater Beige"
click at [1051, 144] on input "Ignoring Me Mini Skort Can't Help Falling Knit Sweater Beige White" at bounding box center [978, 143] width 183 height 27
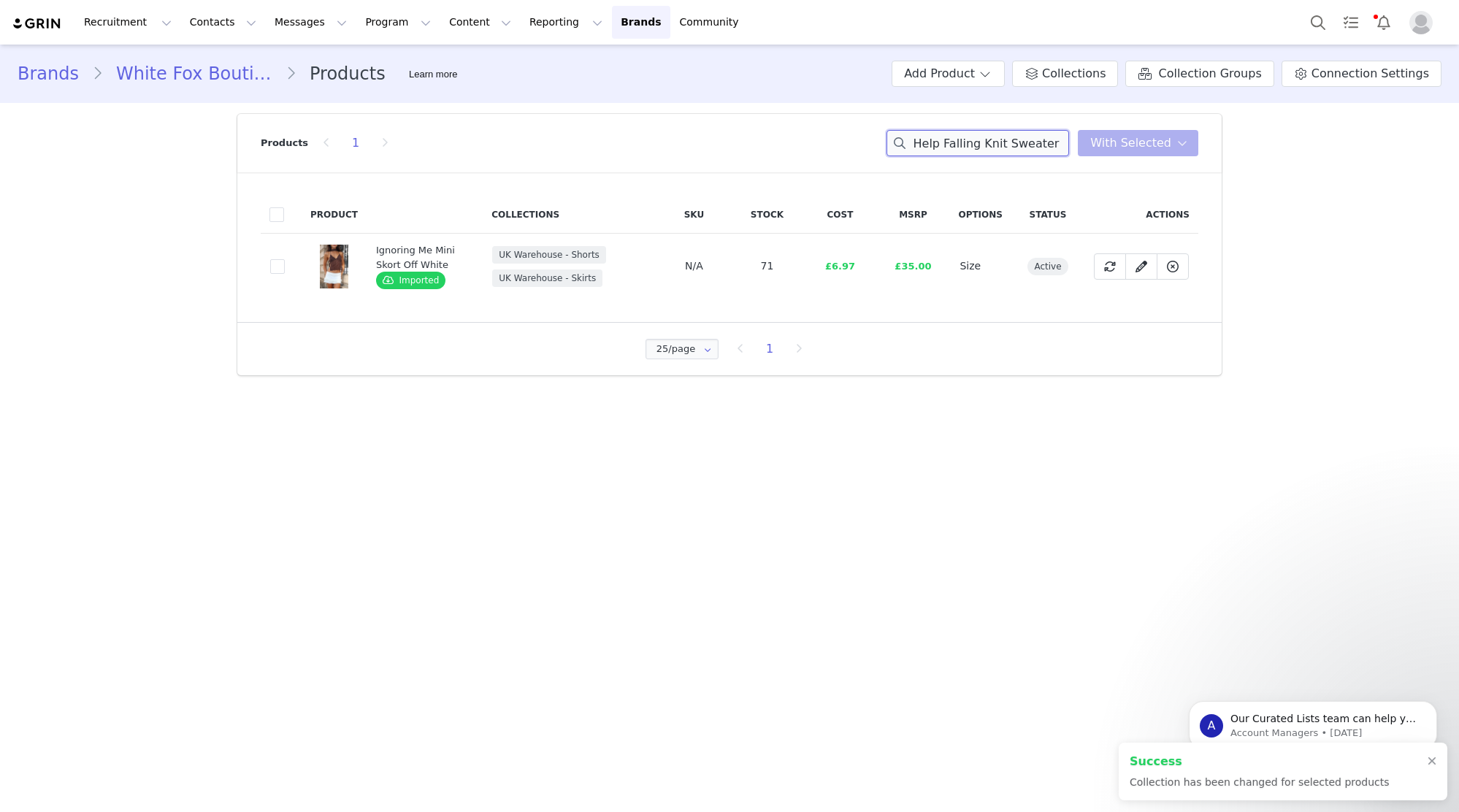
click at [1051, 144] on input "Ignoring Me Mini Skort Can't Help Falling Knit Sweater Beige White" at bounding box center [978, 143] width 183 height 27
paste input "Can't Help Falling Knit Sweater Beig"
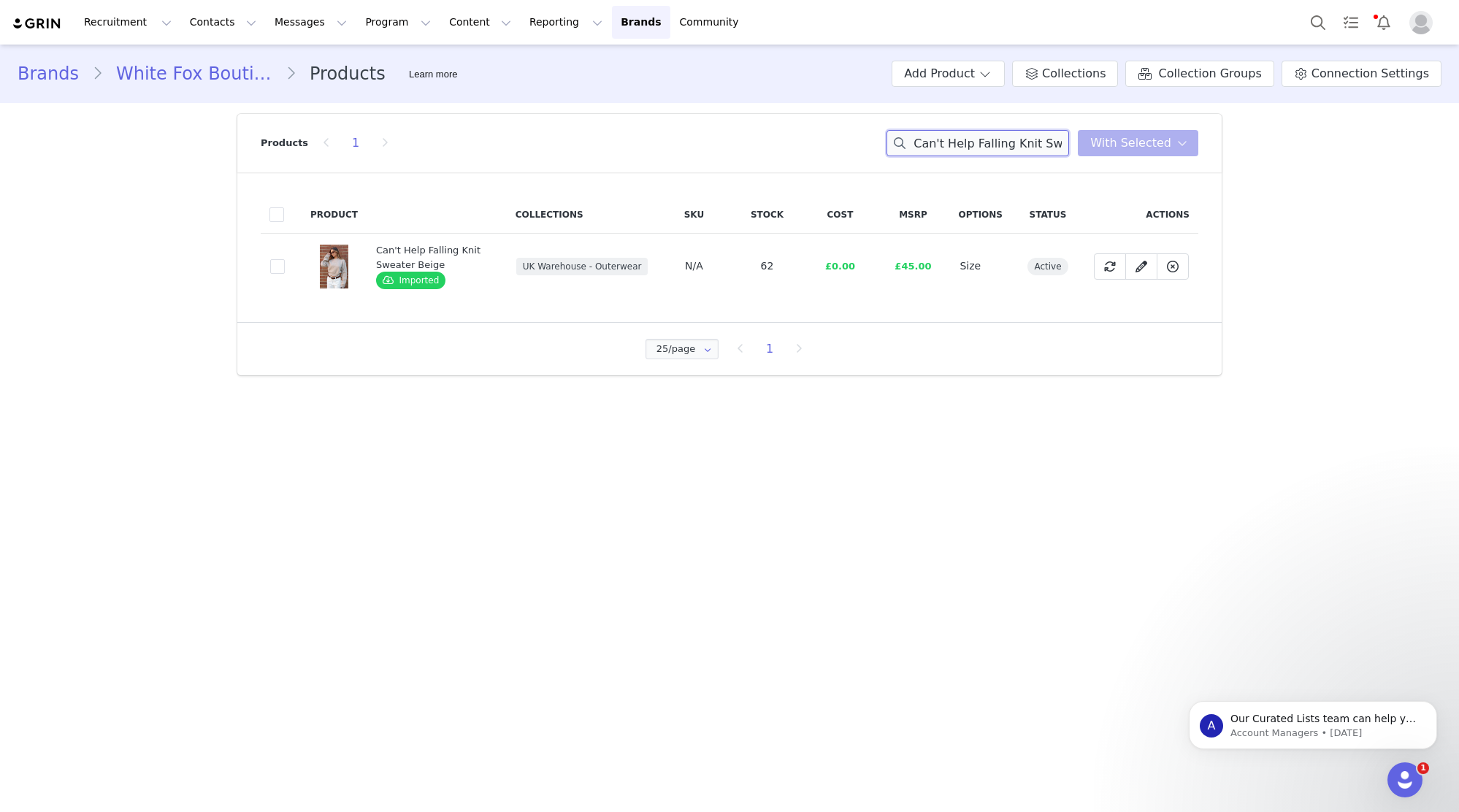
click at [959, 144] on input "Can't Help Falling Knit Sweater Beige" at bounding box center [978, 143] width 183 height 27
paste input "Don't Try Me Bustier Burgundy"
click at [955, 149] on input "Don't Try Me Bustier Burgundy" at bounding box center [978, 143] width 183 height 27
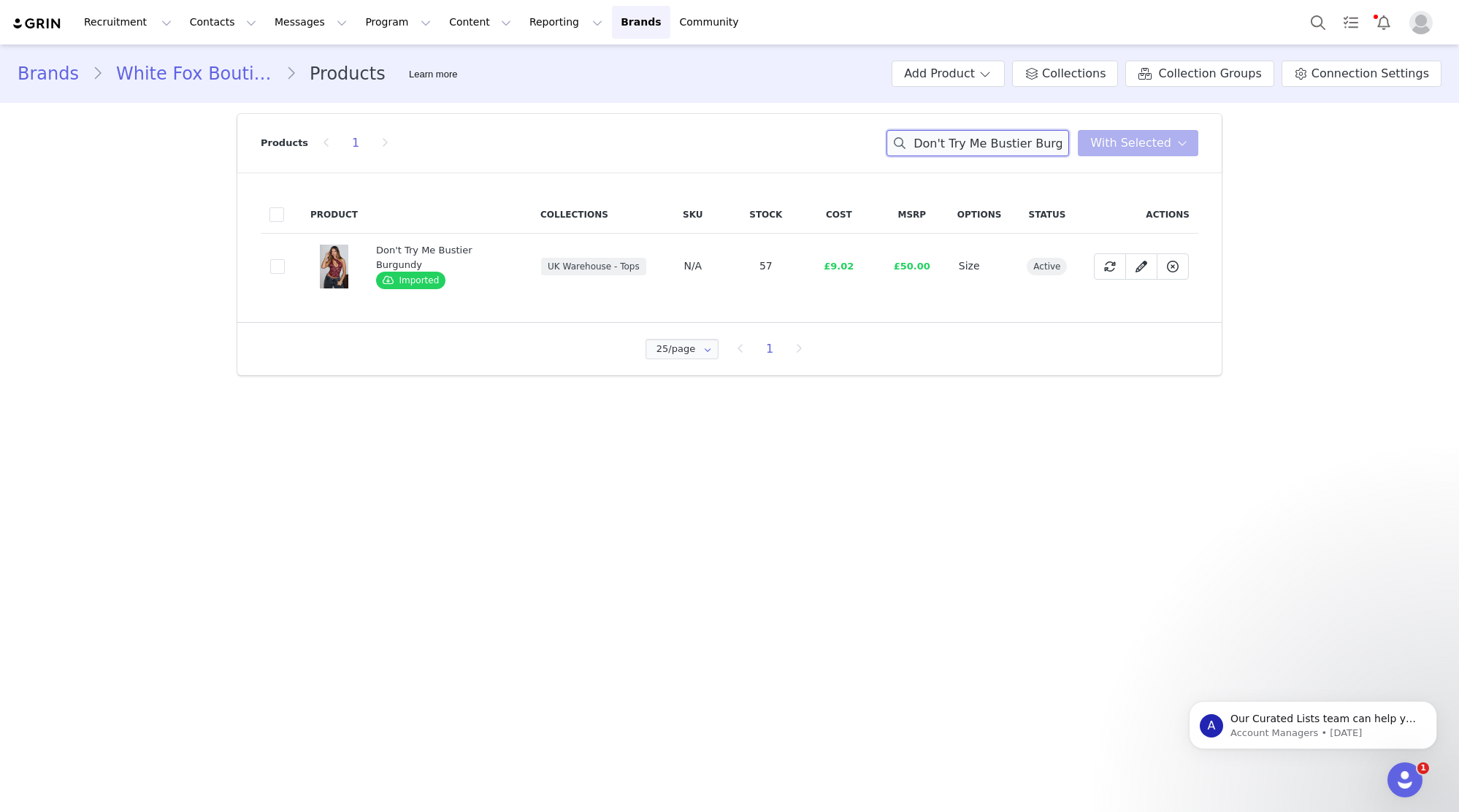
click at [955, 149] on input "Don't Try Me Bustier Burgundy" at bounding box center [978, 143] width 183 height 27
paste input "ubt It Mini Dress Black"
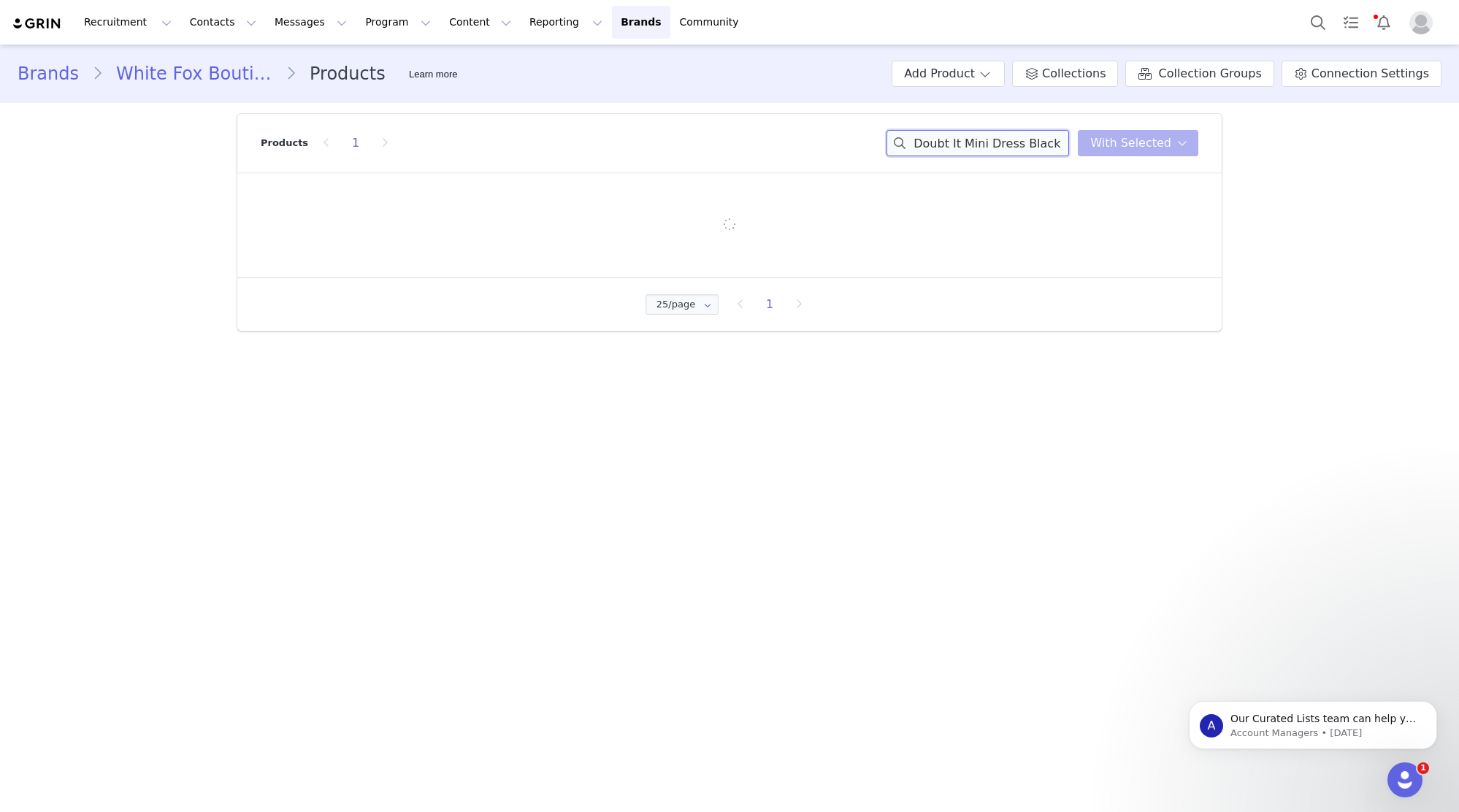
type input "Doubt It Mini Dress Black"
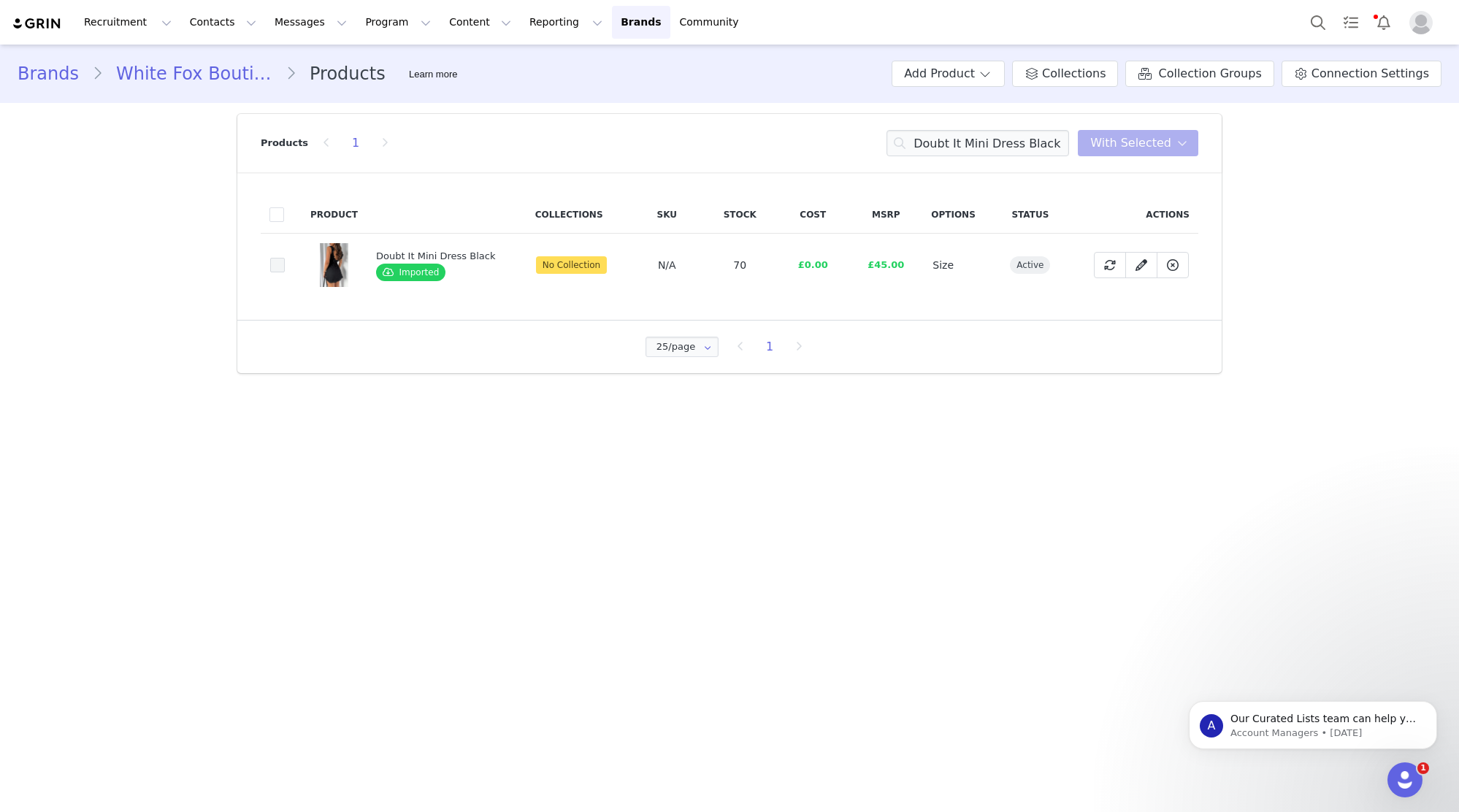
click at [279, 269] on span at bounding box center [277, 265] width 15 height 15
click at [285, 258] on input "6a708769-fd80-4524-bb90-a136d4b66048" at bounding box center [285, 258] width 0 height 0
drag, startPoint x: 1117, startPoint y: 144, endPoint x: 1141, endPoint y: 186, distance: 48.4
click at [1119, 145] on span "With Selected" at bounding box center [1131, 143] width 81 height 17
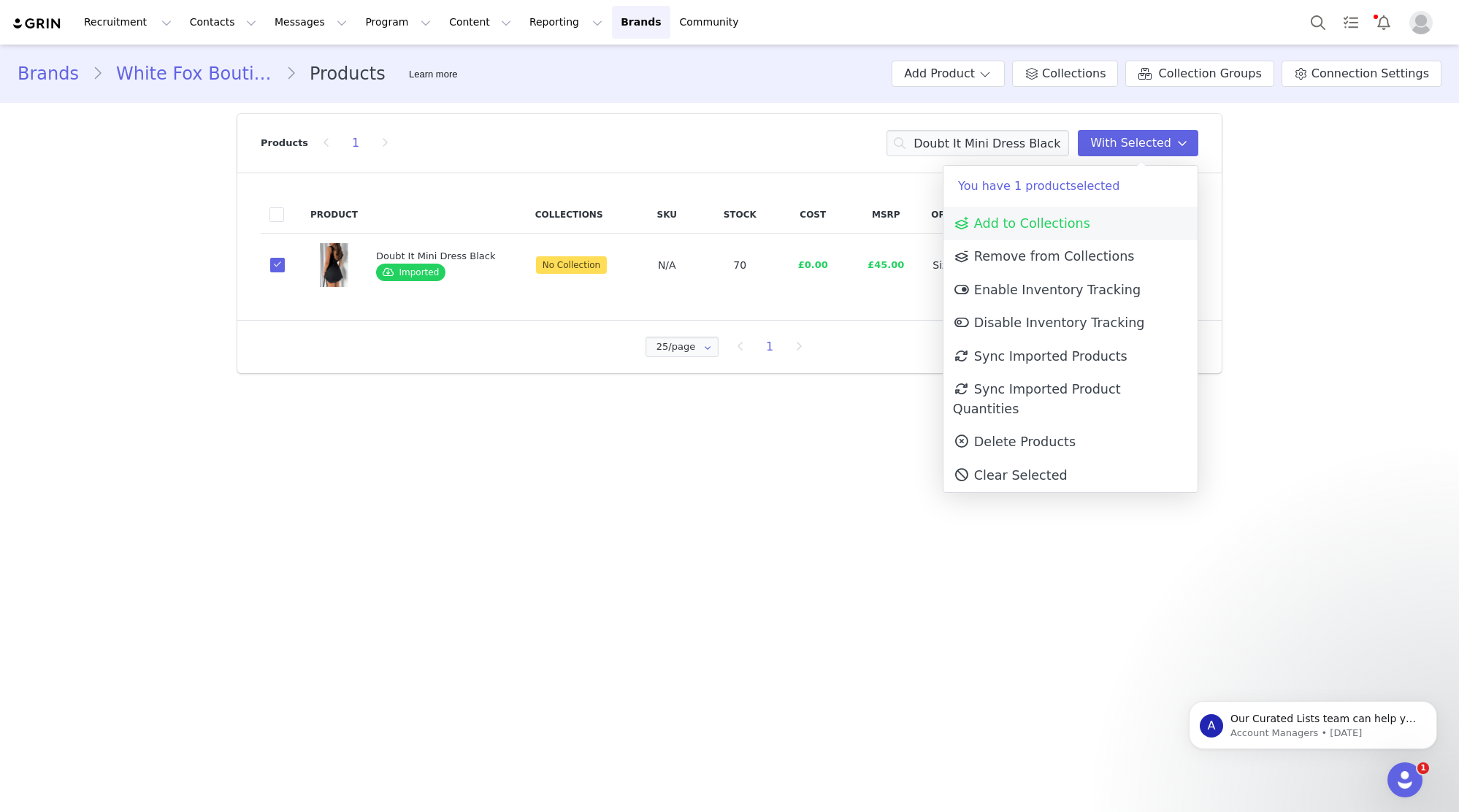
click at [1133, 218] on link "Add to Collections" at bounding box center [1070, 223] width 254 height 34
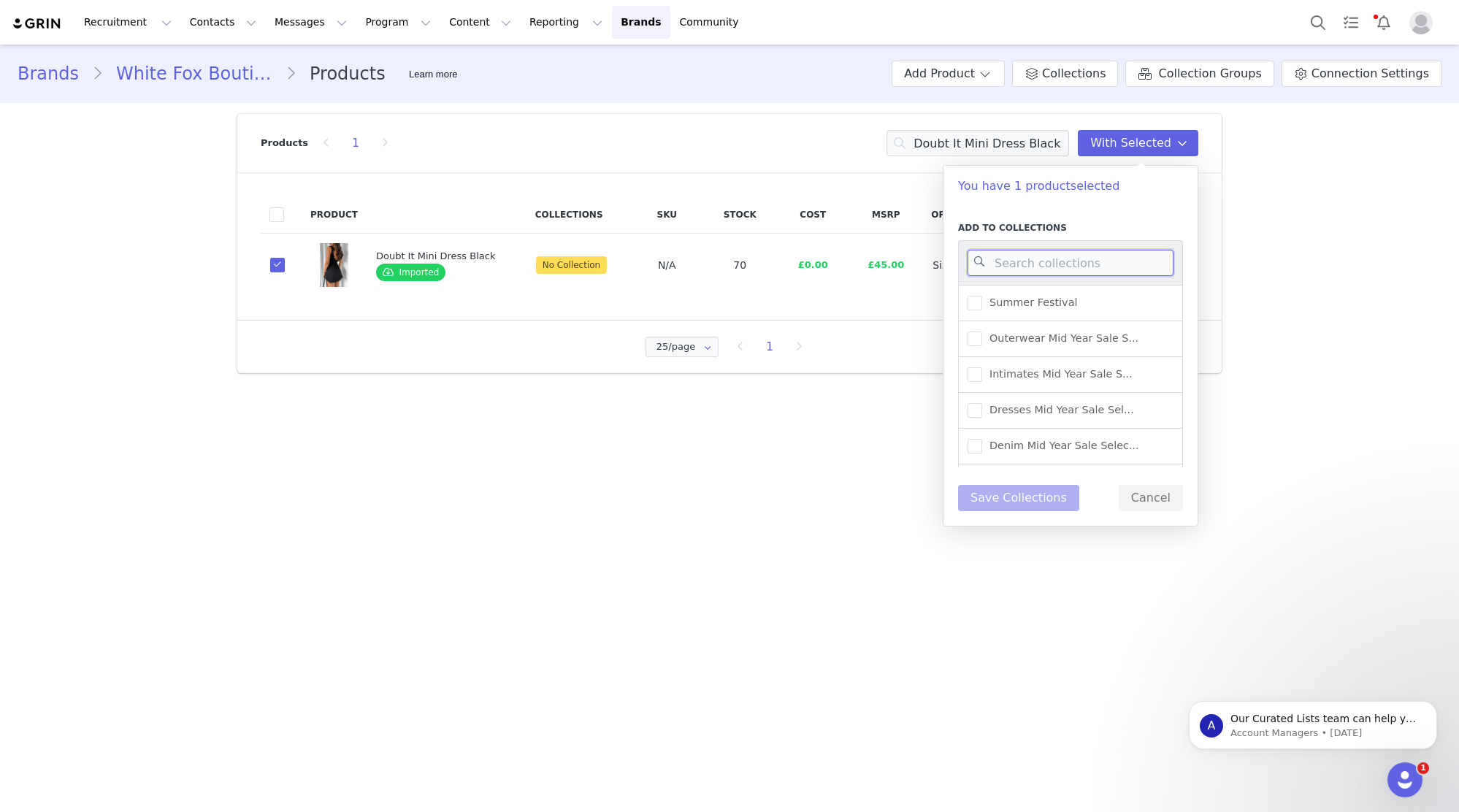
click at [1120, 262] on input at bounding box center [1071, 263] width 206 height 27
type input "UK WAREHOUSE -"
click at [1089, 340] on span "UK Warehouse - Tops" at bounding box center [1041, 339] width 118 height 14
click at [983, 332] on input "UK Warehouse - Tops" at bounding box center [983, 332] width 0 height 0
click at [1073, 340] on span "UK Warehouse - Tops" at bounding box center [1041, 339] width 118 height 14
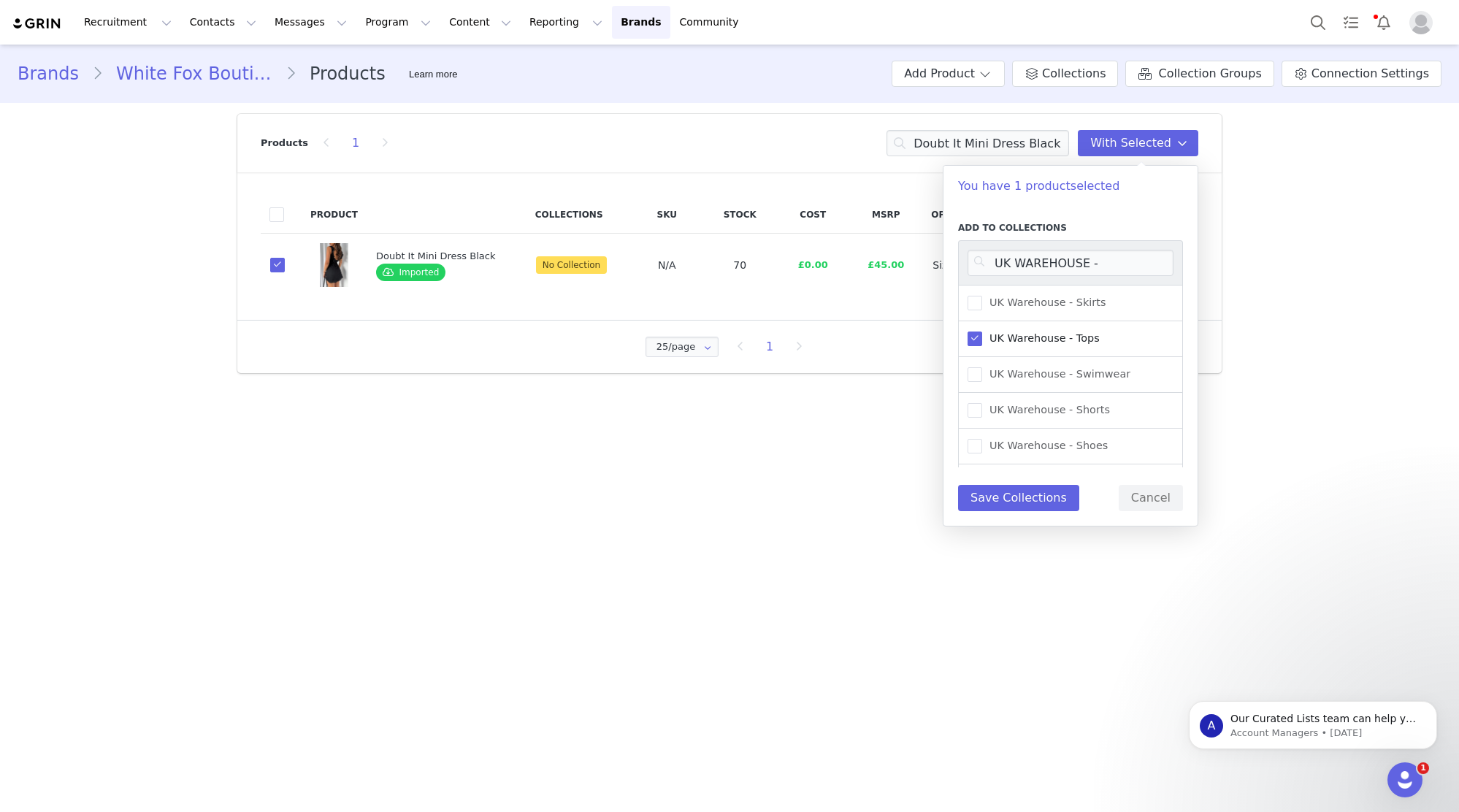
click at [983, 332] on input "UK Warehouse - Tops" at bounding box center [983, 332] width 0 height 0
click at [1059, 417] on span "UK Warehouse - Dresses" at bounding box center [1051, 418] width 136 height 14
click at [983, 411] on input "UK Warehouse - Dresses" at bounding box center [983, 411] width 0 height 0
click at [1025, 492] on button "Save Collections" at bounding box center [1018, 498] width 121 height 27
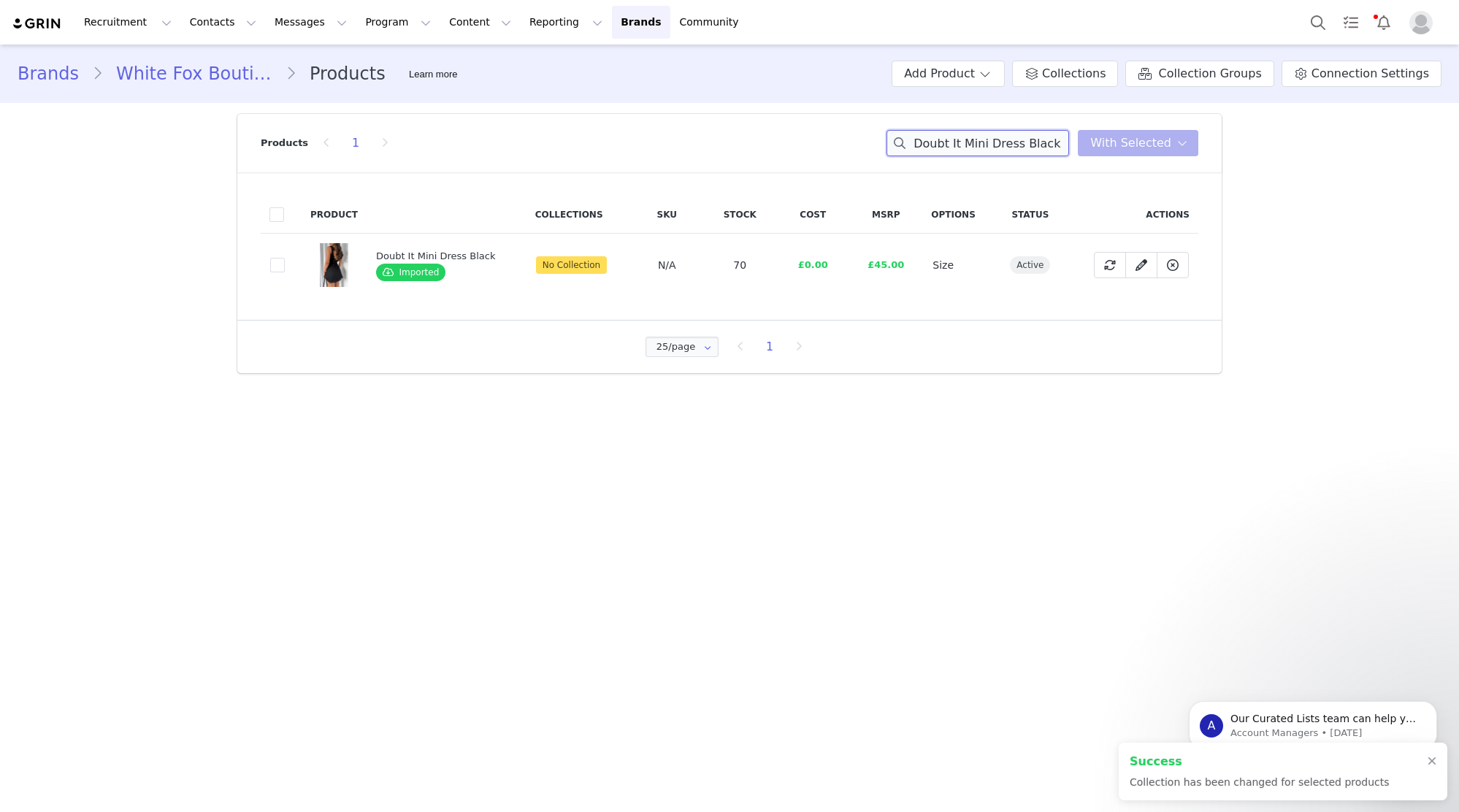
click at [1046, 145] on input "Doubt It Mini Dress Black" at bounding box center [978, 143] width 183 height 27
click at [1046, 144] on input "Doubt It Mini Dress Black" at bounding box center [978, 143] width 183 height 27
paste input "Girl In The Mirror Top White"
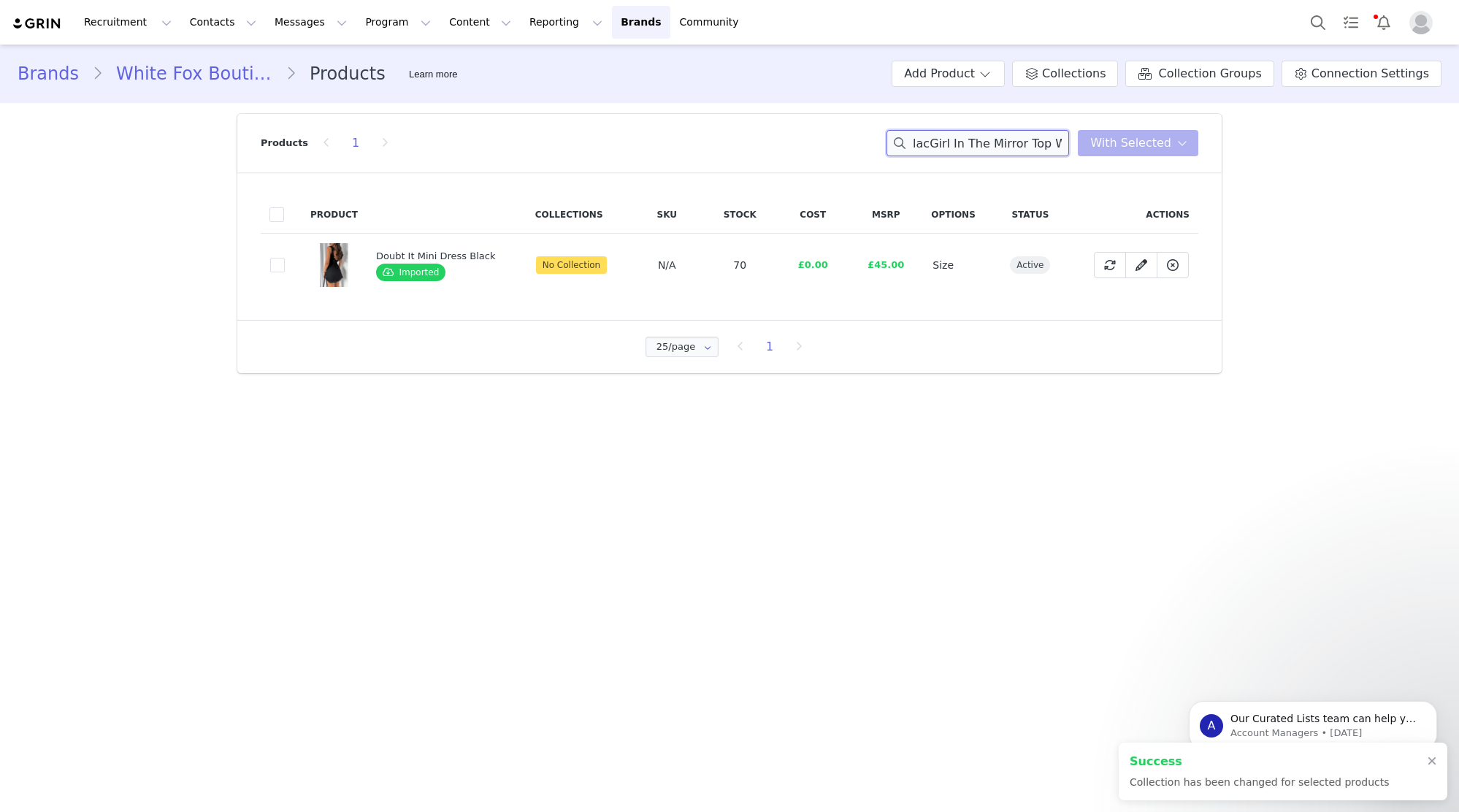
click at [1046, 144] on input "Doubt It Mini Dress BlacGirl In The Mirror Top Whitek" at bounding box center [978, 143] width 183 height 27
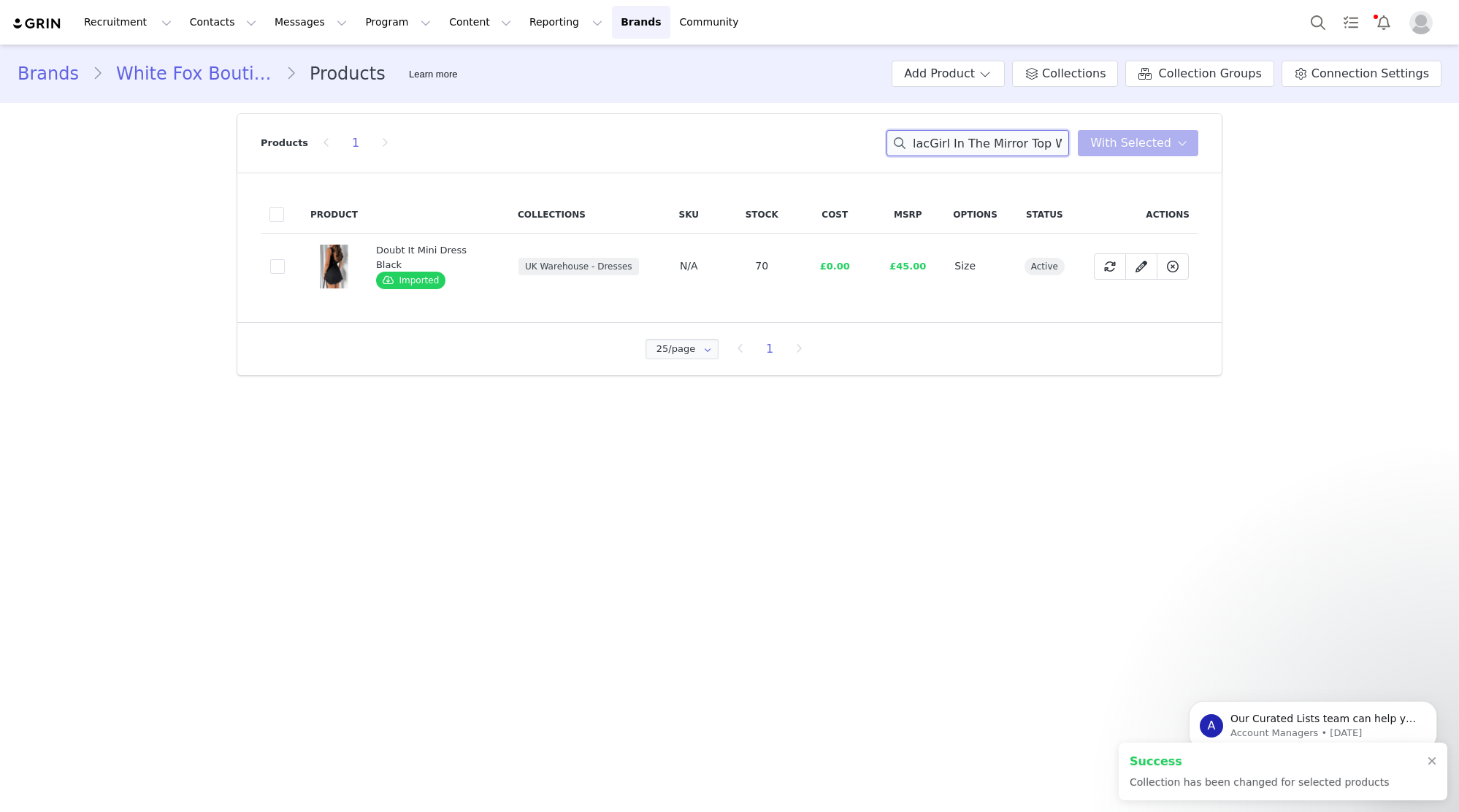
click at [1046, 144] on input "Doubt It Mini Dress BlacGirl In The Mirror Top Whitek" at bounding box center [978, 143] width 183 height 27
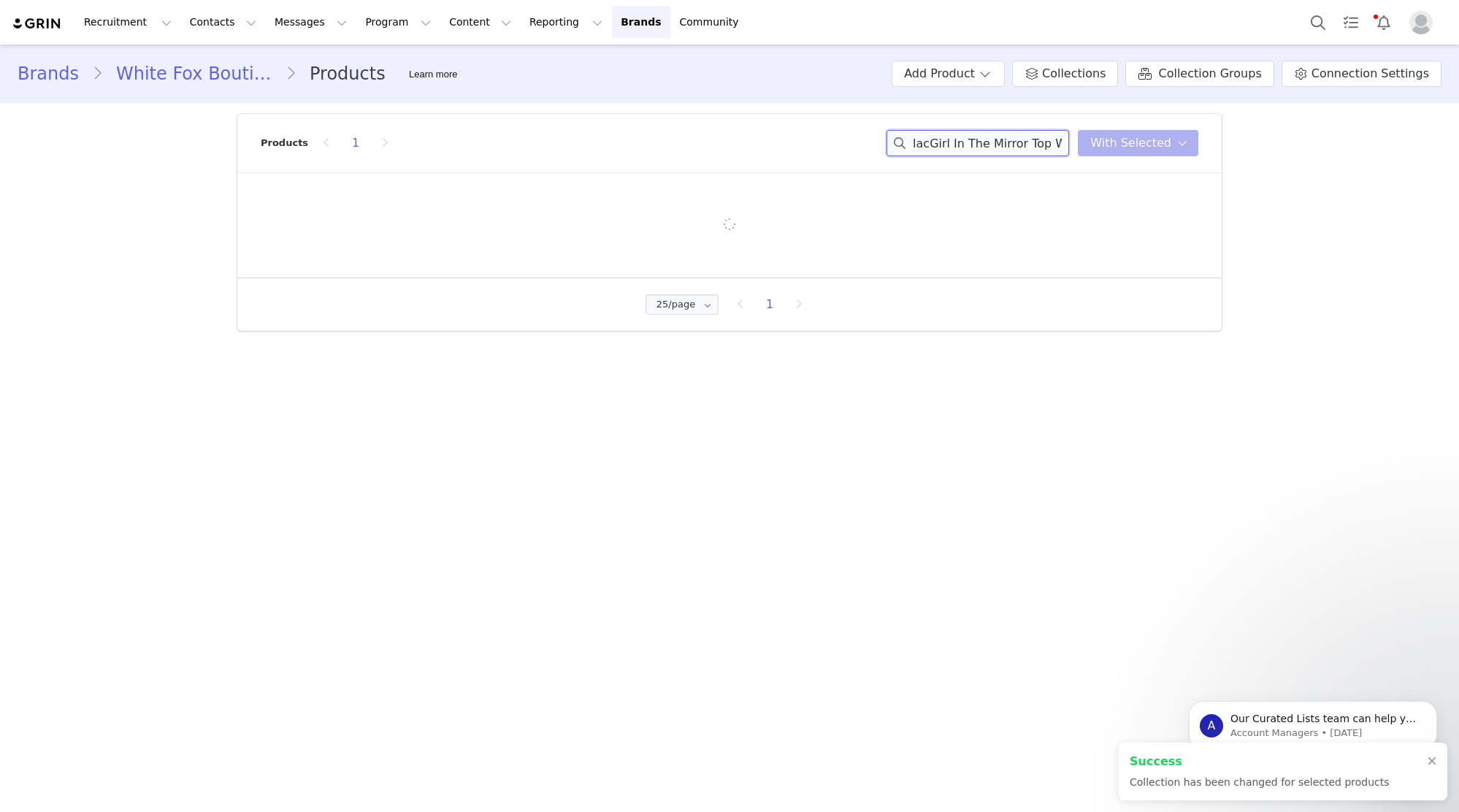
paste input "Girl In The Mirror Top White"
click at [1046, 144] on input "Girl In The Mirror Top White" at bounding box center [978, 143] width 183 height 27
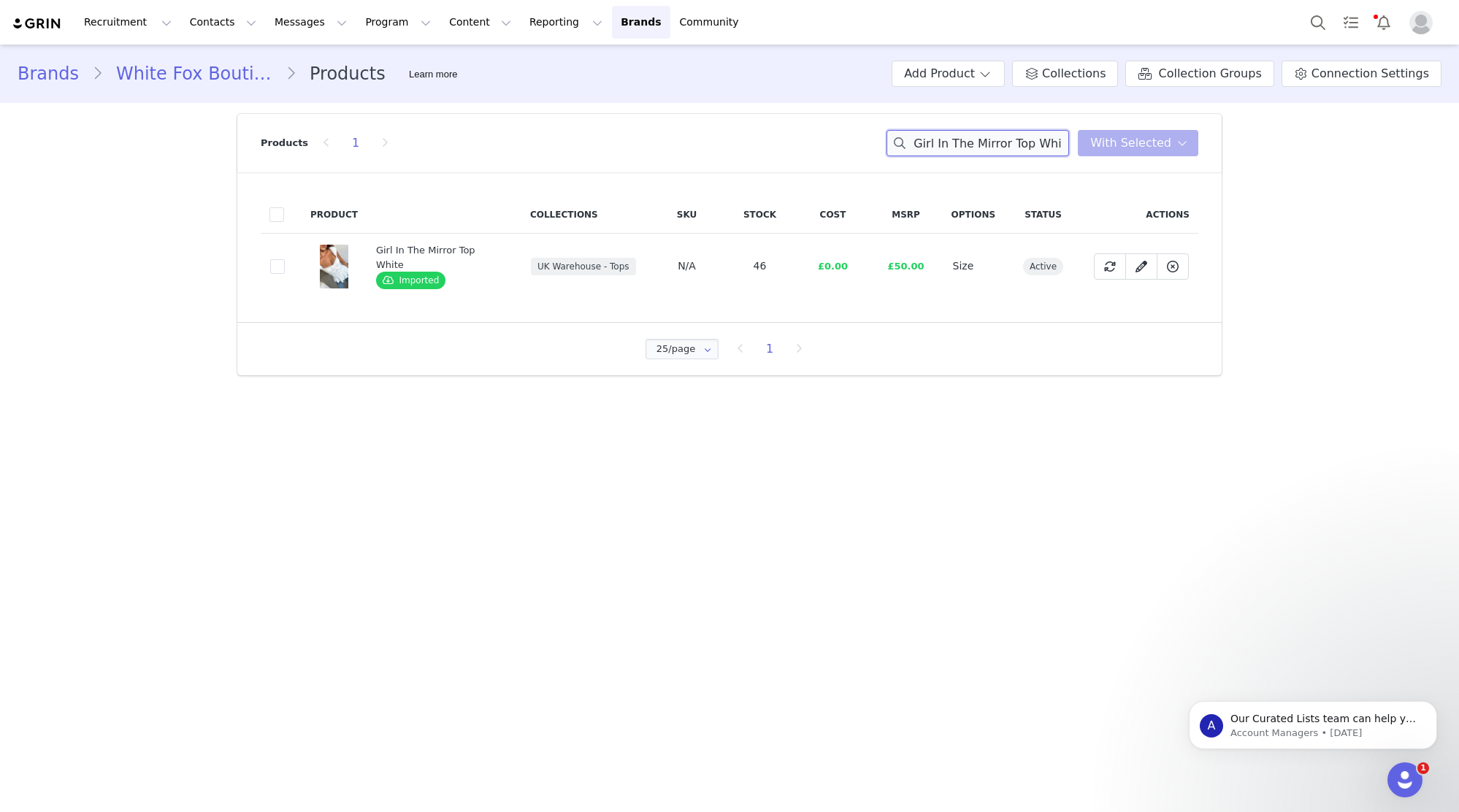
click at [990, 155] on input "Girl In The Mirror Top White" at bounding box center [978, 143] width 183 height 27
click at [990, 148] on input "Girl In The Mirror Top White" at bounding box center [978, 143] width 183 height 27
paste input "Never Look Back Strapless Bustier Off"
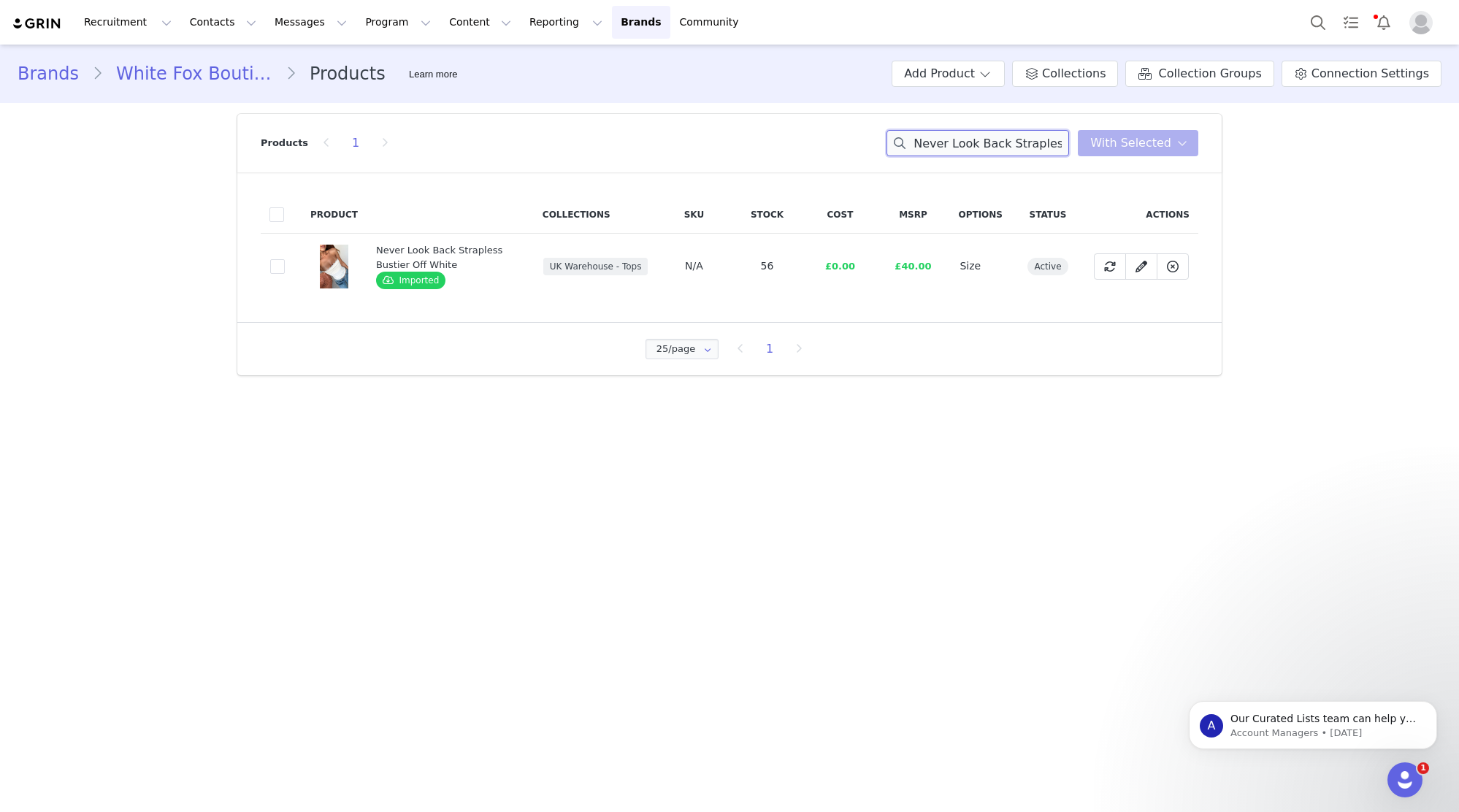
click at [985, 141] on input "Never Look Back Strapless Bustier Off White" at bounding box center [978, 143] width 183 height 27
paste input "Just Let It Go Singlet Navy/Tan Strip"
click at [995, 144] on input "Just Let It Go Singlet Navy/Tan Stripe" at bounding box center [978, 143] width 183 height 27
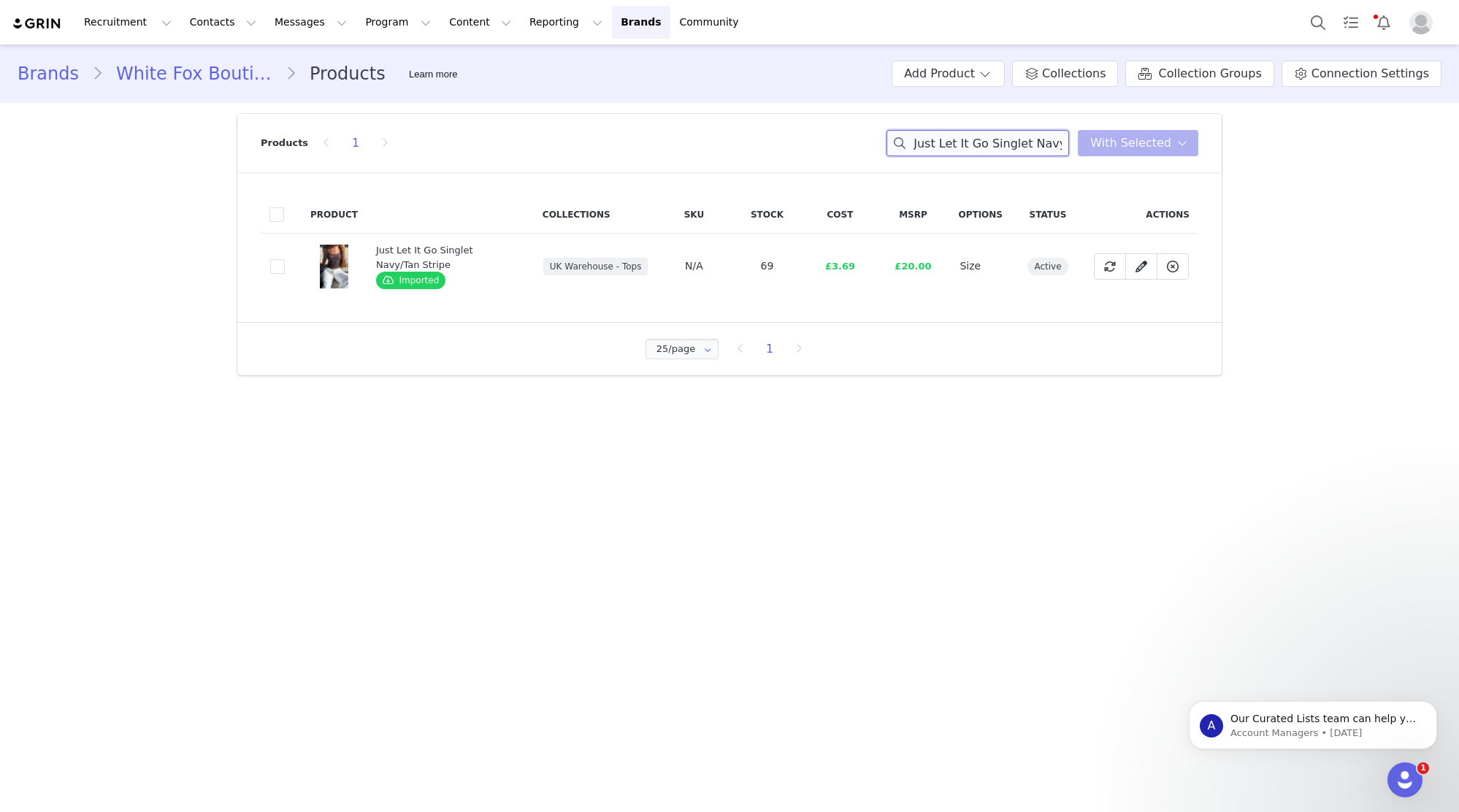
click at [995, 144] on input "Just Let It Go Singlet Navy/Tan Stripe" at bounding box center [978, 143] width 183 height 27
paste input "Girl Time Strapless Top Champagn"
click at [973, 151] on input "Girl Time Strapless Top Champagne" at bounding box center [978, 143] width 183 height 27
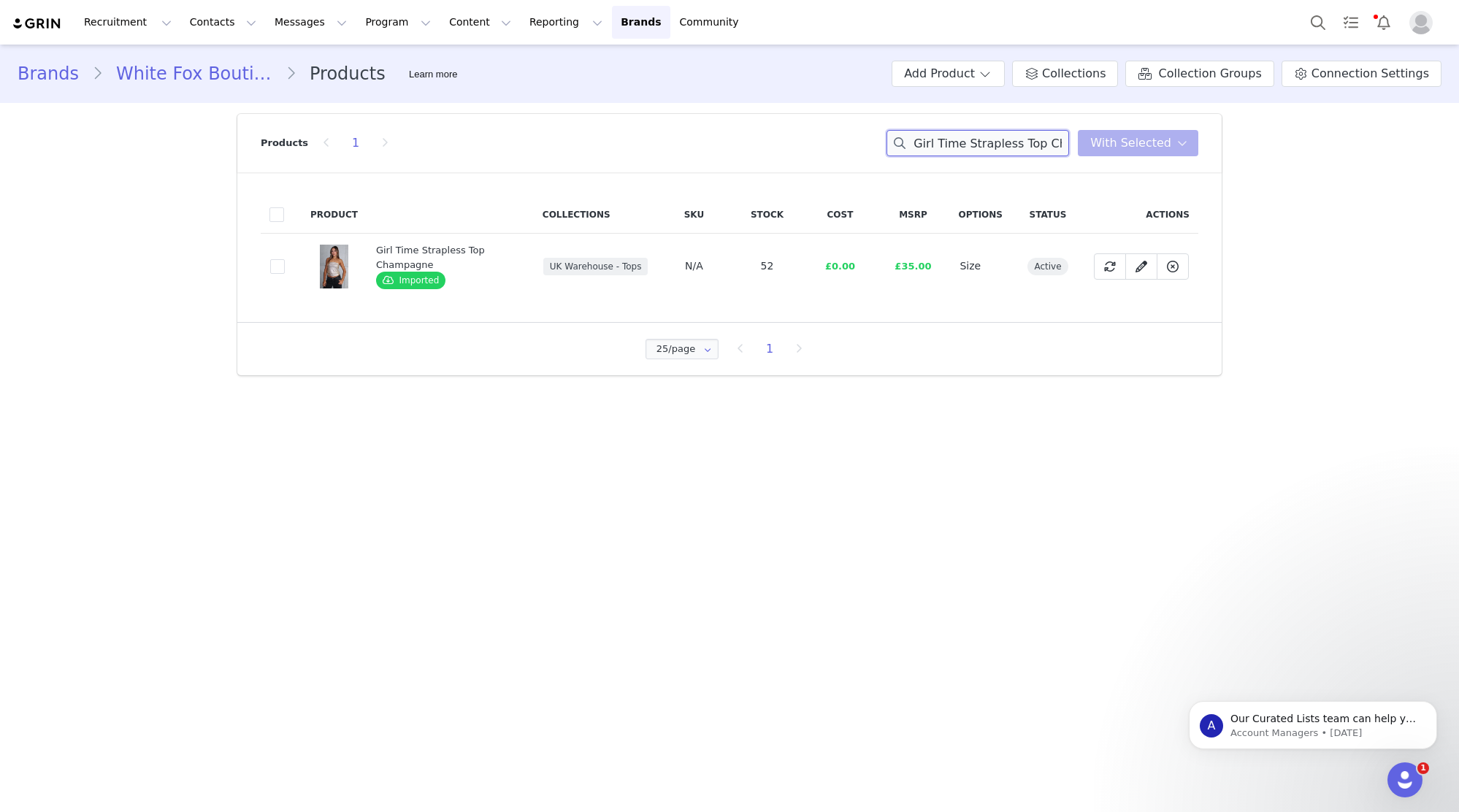
click at [973, 151] on input "Girl Time Strapless Top Champagne" at bounding box center [978, 143] width 183 height 27
paste input "Let's Get Going Mini Dress Black"
click at [1003, 142] on input "Let's Get Going Mini Dress Black" at bounding box center [978, 143] width 183 height 27
paste input "Saving My Heart Pants Black/White Polka Dot"
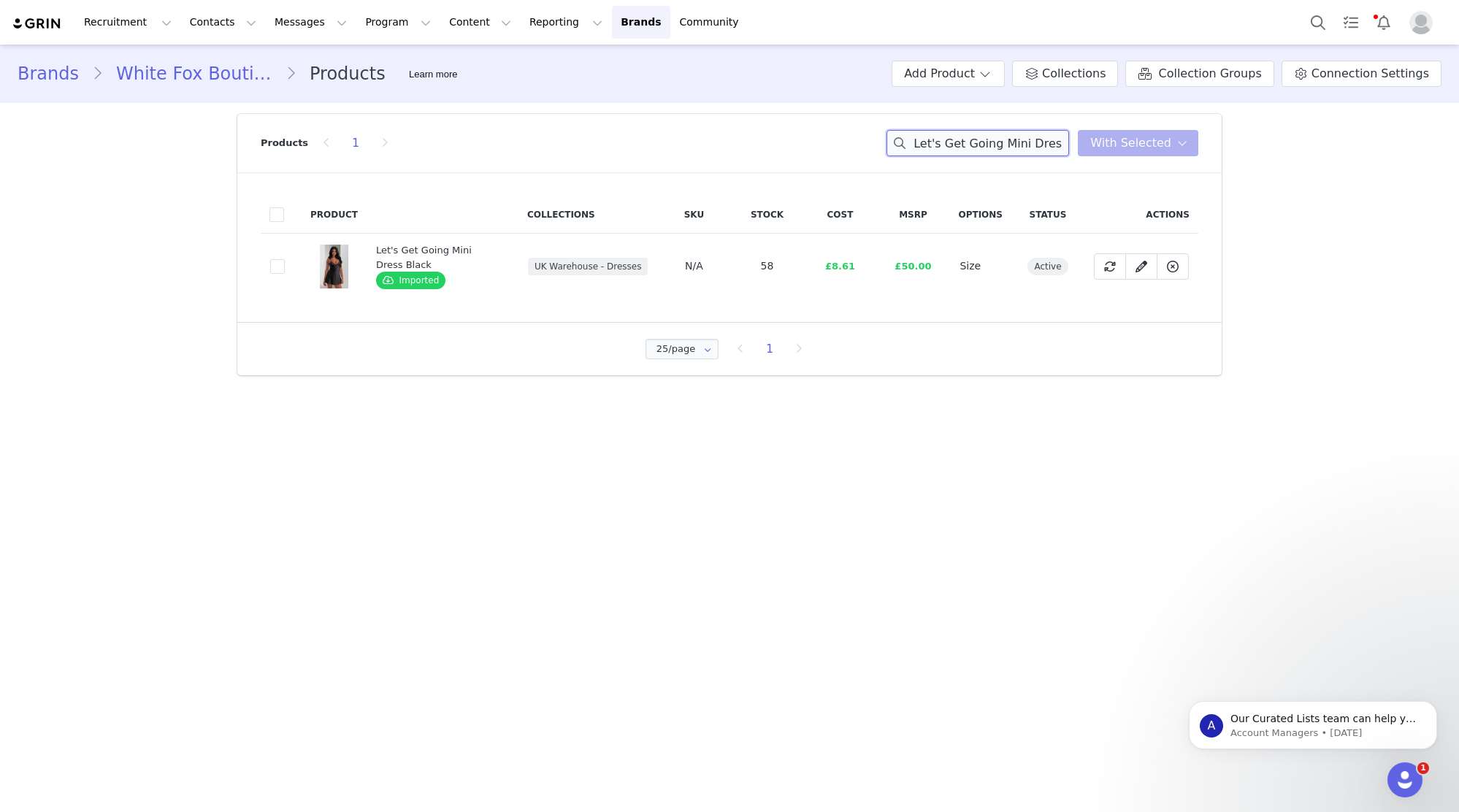
click at [1003, 142] on input "Let's Get Going Mini Dress Black" at bounding box center [978, 143] width 183 height 27
click at [992, 151] on input "Saving My Heart Pants Black/White Polka Dot" at bounding box center [978, 143] width 183 height 27
paste input "Taking What's Mine Strapless Top Blue"
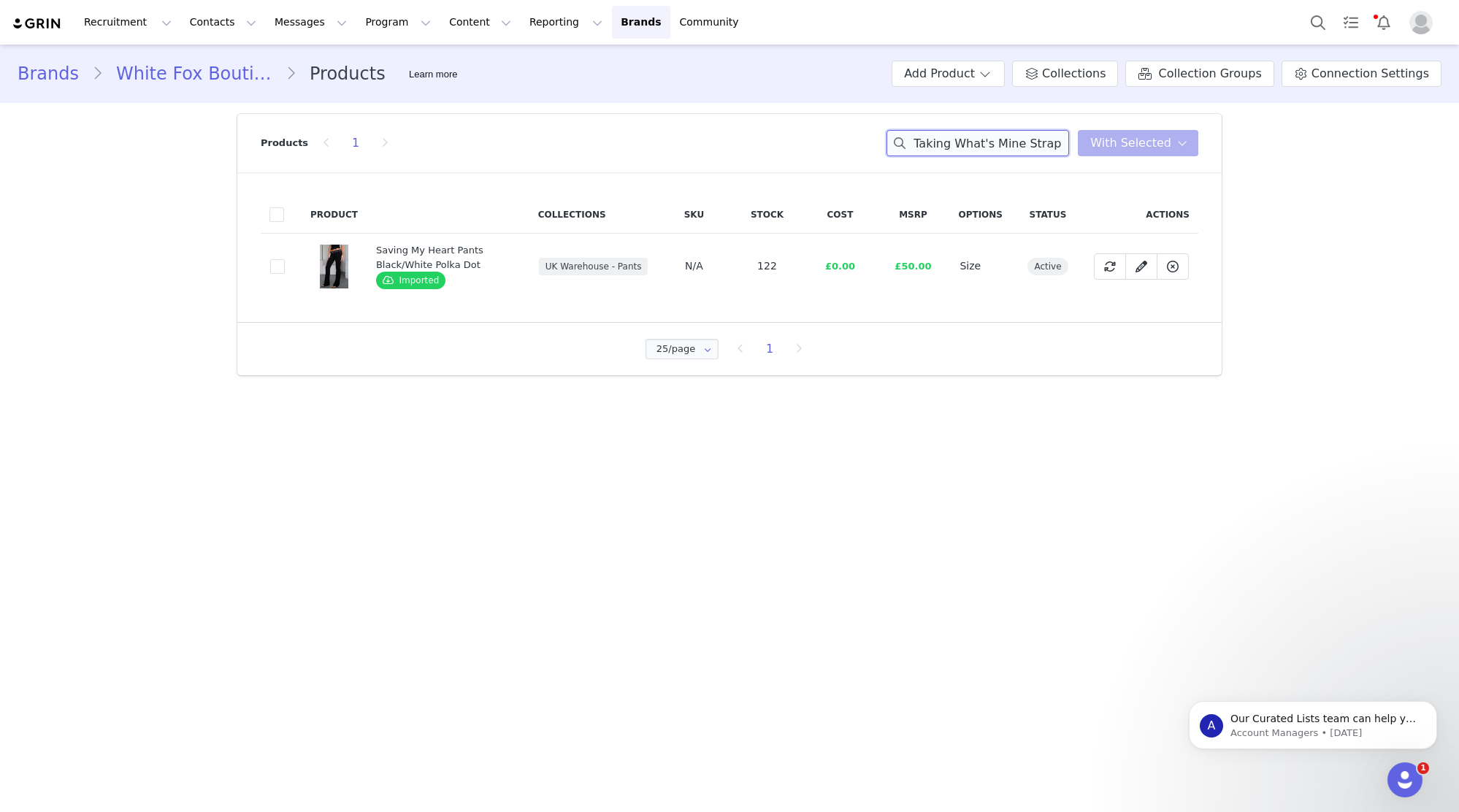
scroll to position [0, 56]
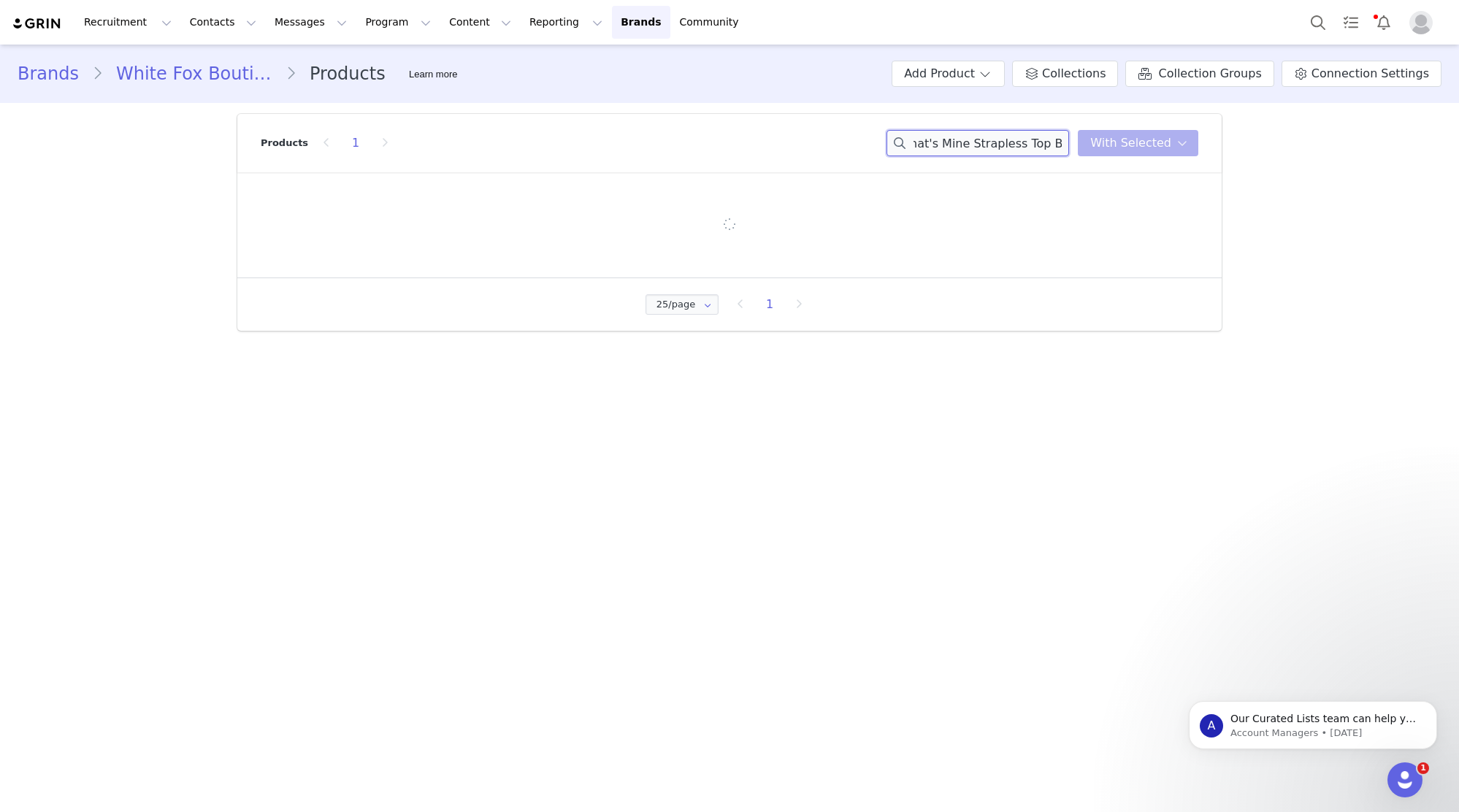
type input "Taking What's Mine Strapless Top Blue"
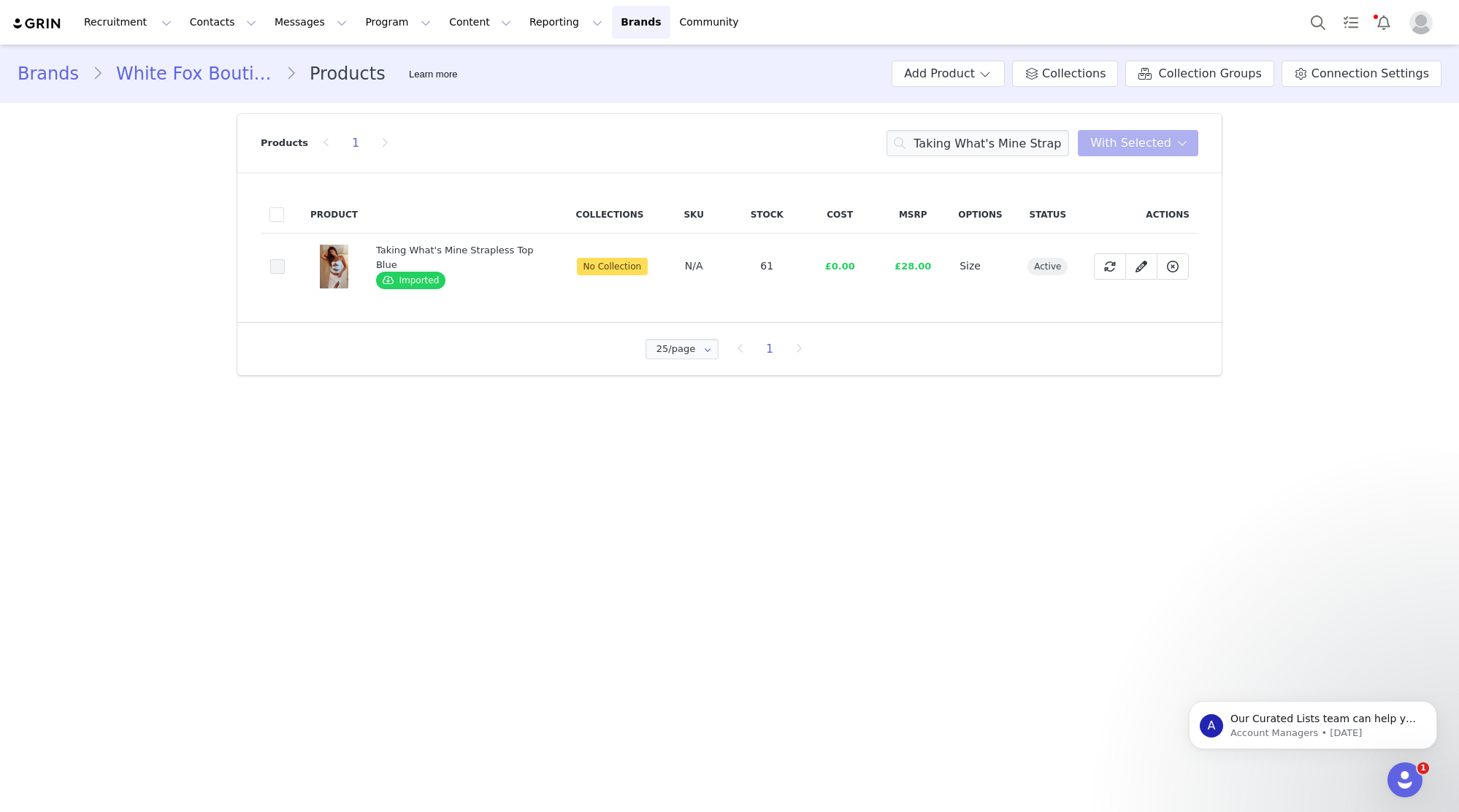
click at [278, 265] on span at bounding box center [277, 266] width 15 height 15
click at [285, 259] on input "af1041df-32af-42c3-b7a8-07ff804e661c" at bounding box center [285, 259] width 0 height 0
click at [1149, 151] on span "With Selected" at bounding box center [1131, 143] width 81 height 17
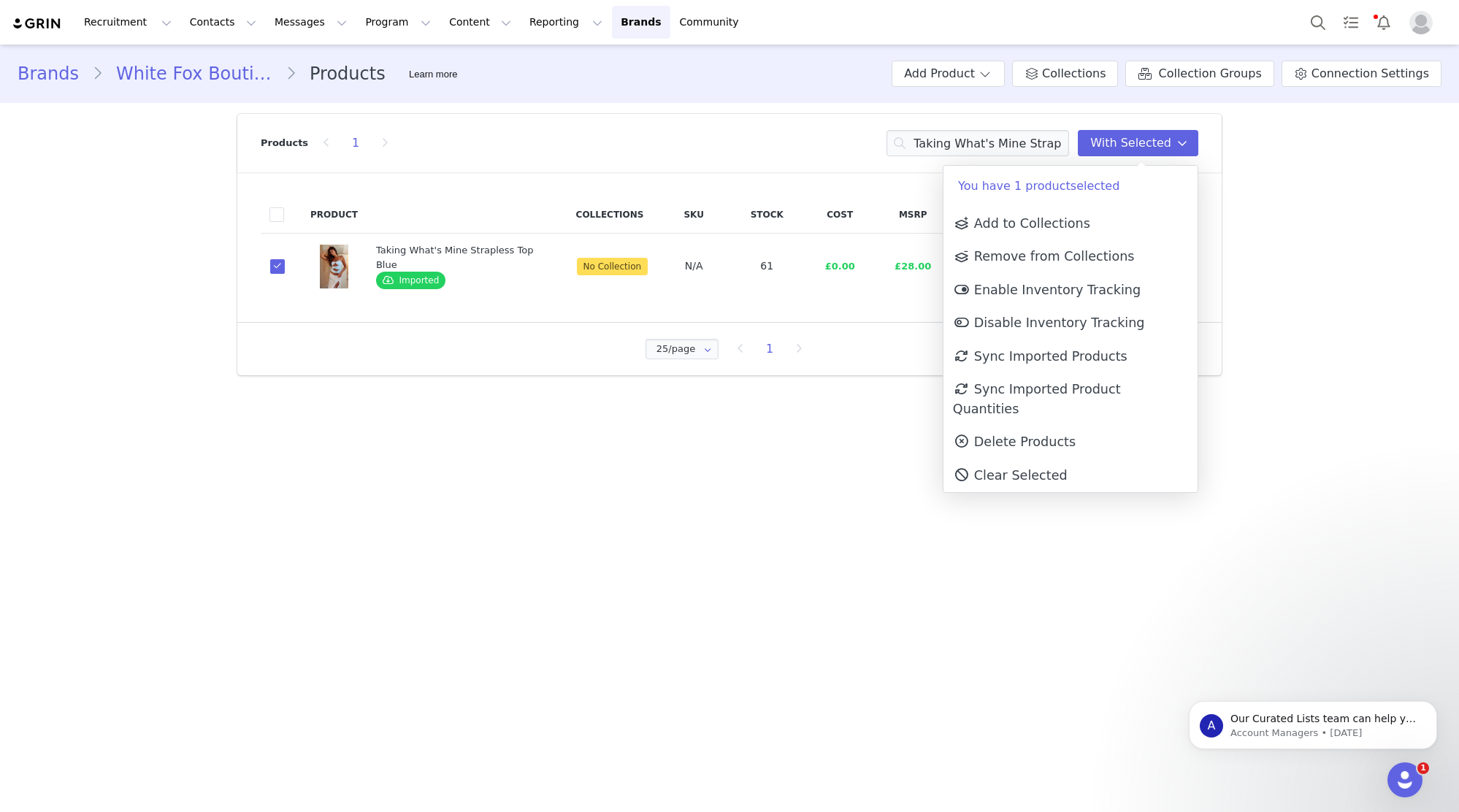
click at [1133, 193] on p "You have 1 product selected" at bounding box center [1070, 186] width 254 height 41
click at [1123, 219] on link "Add to Collections" at bounding box center [1070, 223] width 254 height 34
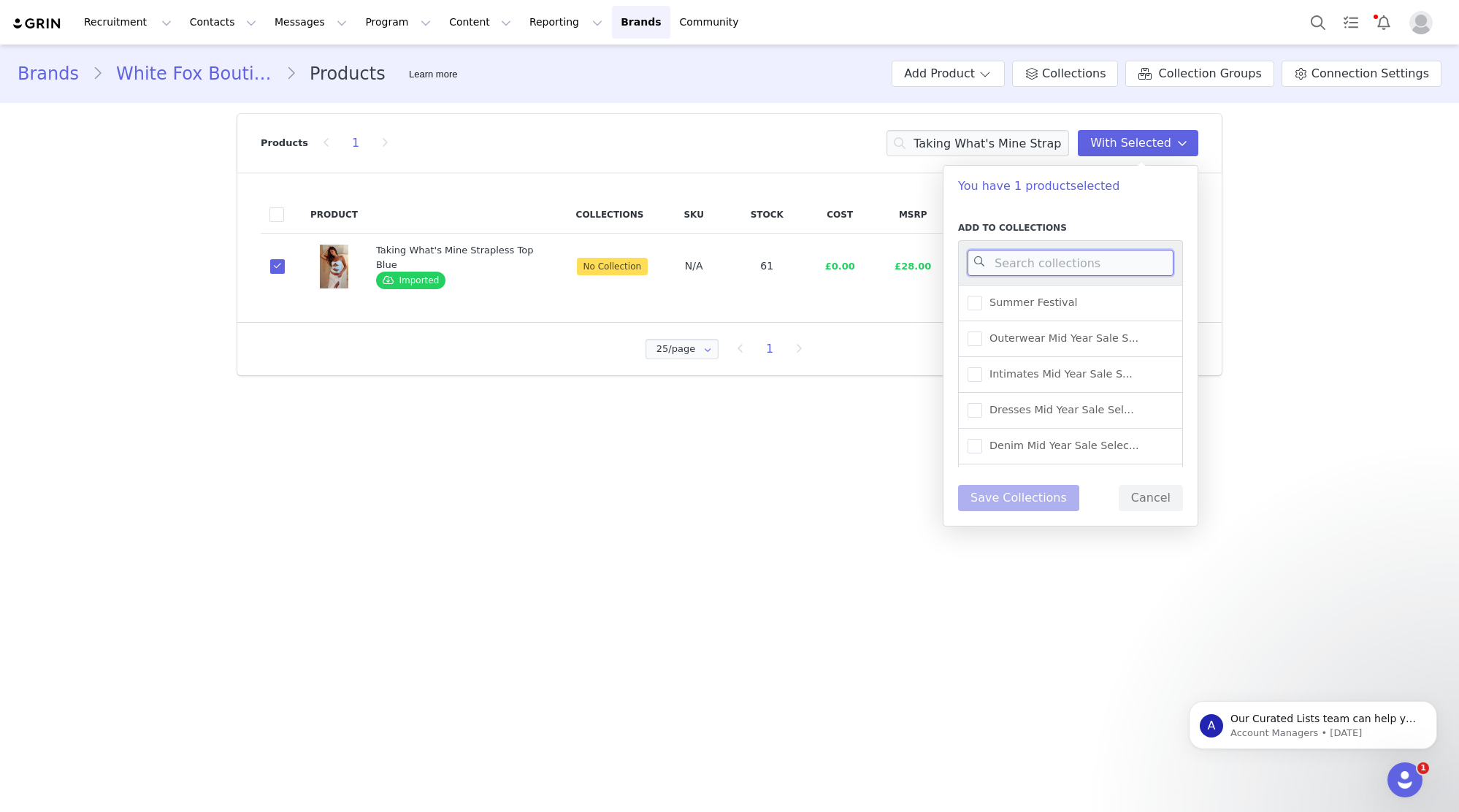
click at [1128, 268] on input at bounding box center [1071, 263] width 206 height 27
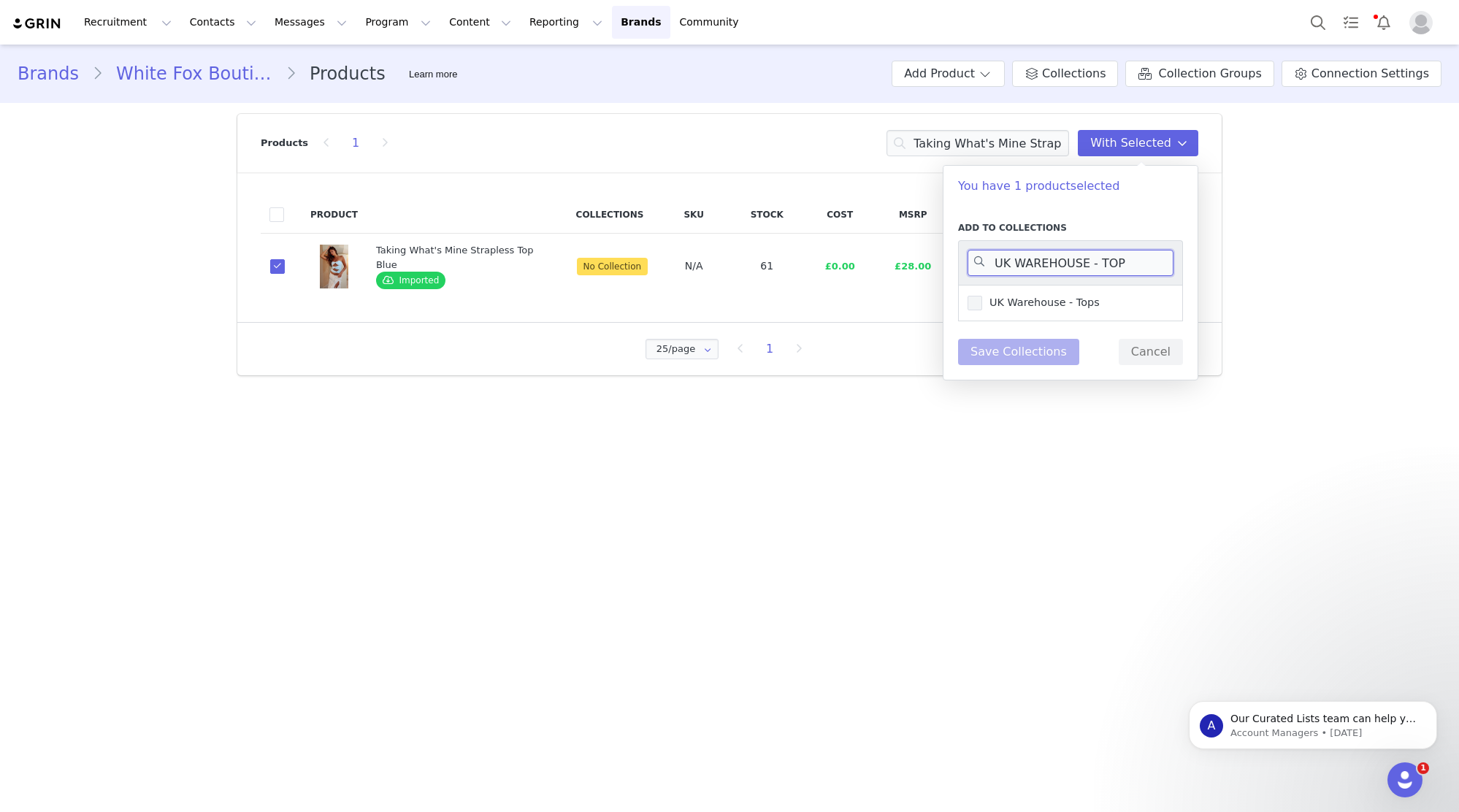
type input "UK WAREHOUSE - TOP"
click at [1081, 299] on span "UK Warehouse - Tops" at bounding box center [1041, 303] width 118 height 14
click at [983, 296] on input "UK Warehouse - Tops" at bounding box center [983, 296] width 0 height 0
drag, startPoint x: 1008, startPoint y: 383, endPoint x: 1011, endPoint y: 363, distance: 20.2
click at [1008, 383] on section "Products 1 Taking What's Mine Strapless Top Blue With Selected Product Collecti…" at bounding box center [730, 244] width 1007 height 283
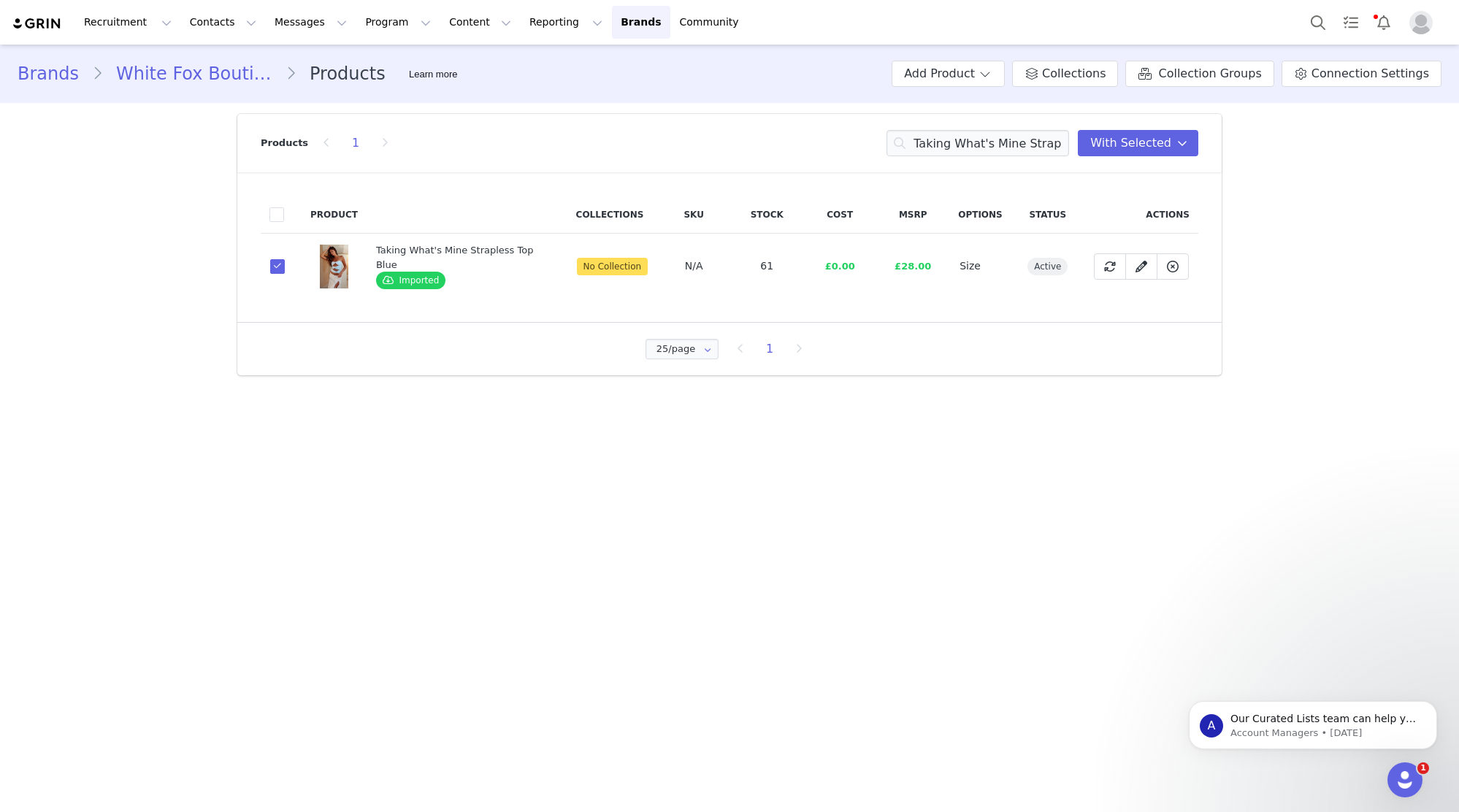
click at [1011, 363] on body "Recruitment Recruitment Creator Search Curated Lists Landing Pages Web Extensio…" at bounding box center [730, 406] width 1459 height 812
click at [1115, 155] on button "With Selected" at bounding box center [1138, 143] width 120 height 27
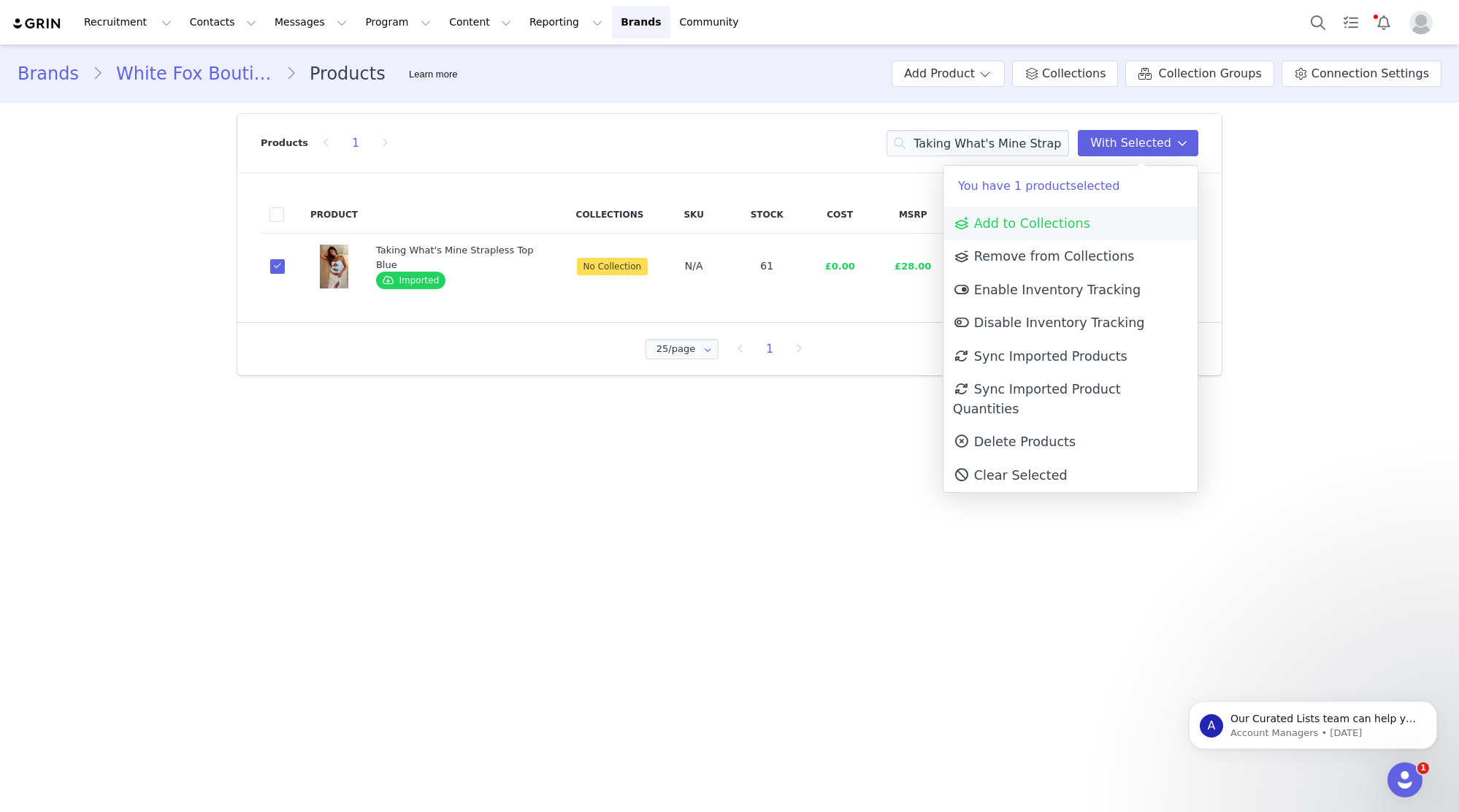
click at [1092, 220] on link "Add to Collections" at bounding box center [1070, 223] width 254 height 34
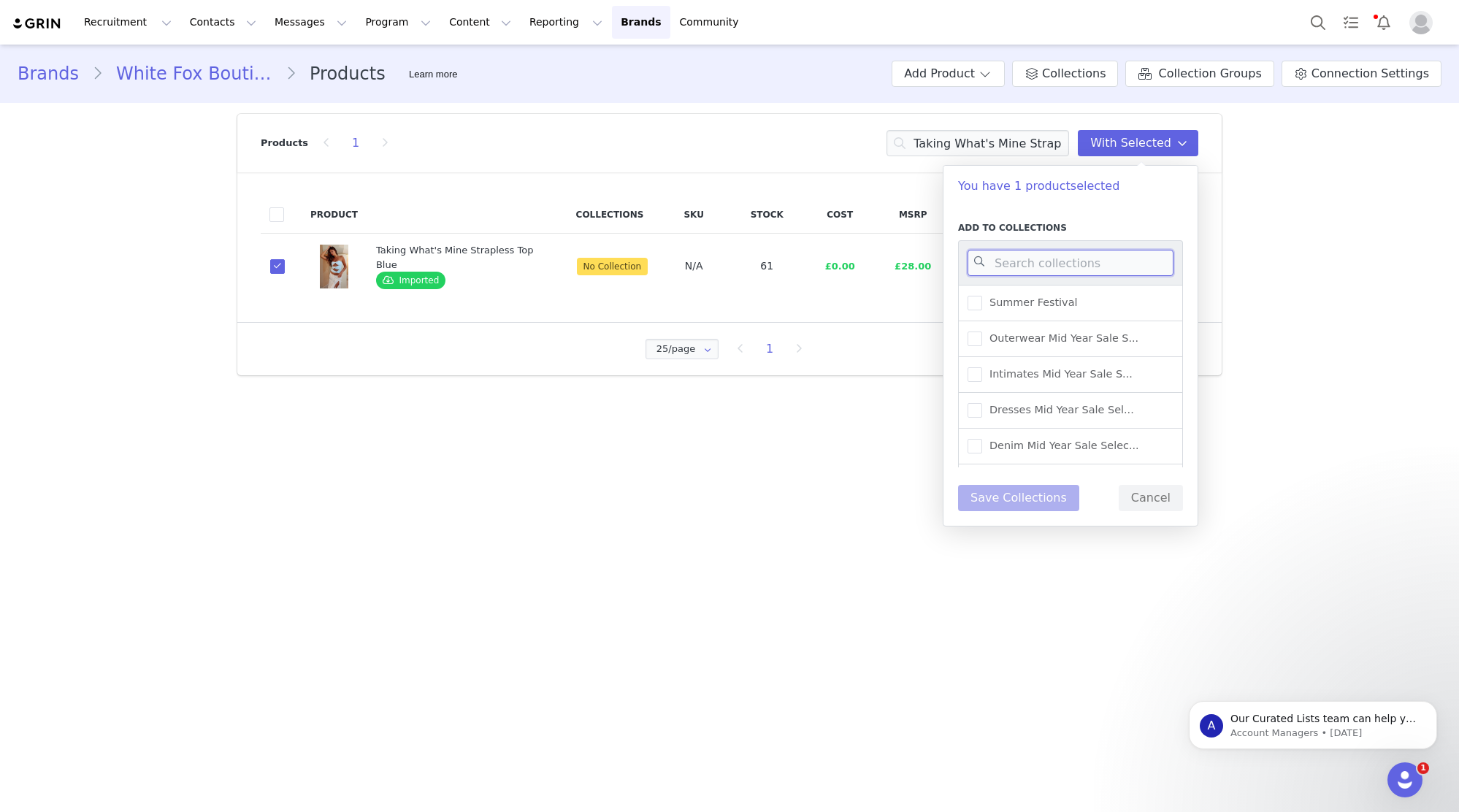
click at [1092, 263] on input at bounding box center [1071, 263] width 206 height 27
type input "UK WAREHOUSE -"
drag, startPoint x: 1111, startPoint y: 330, endPoint x: 1106, endPoint y: 335, distance: 7.1
click at [1110, 332] on div "UK Warehouse - Tops" at bounding box center [1071, 339] width 225 height 36
click at [1098, 334] on div "UK Warehouse - Tops" at bounding box center [1071, 339] width 225 height 36
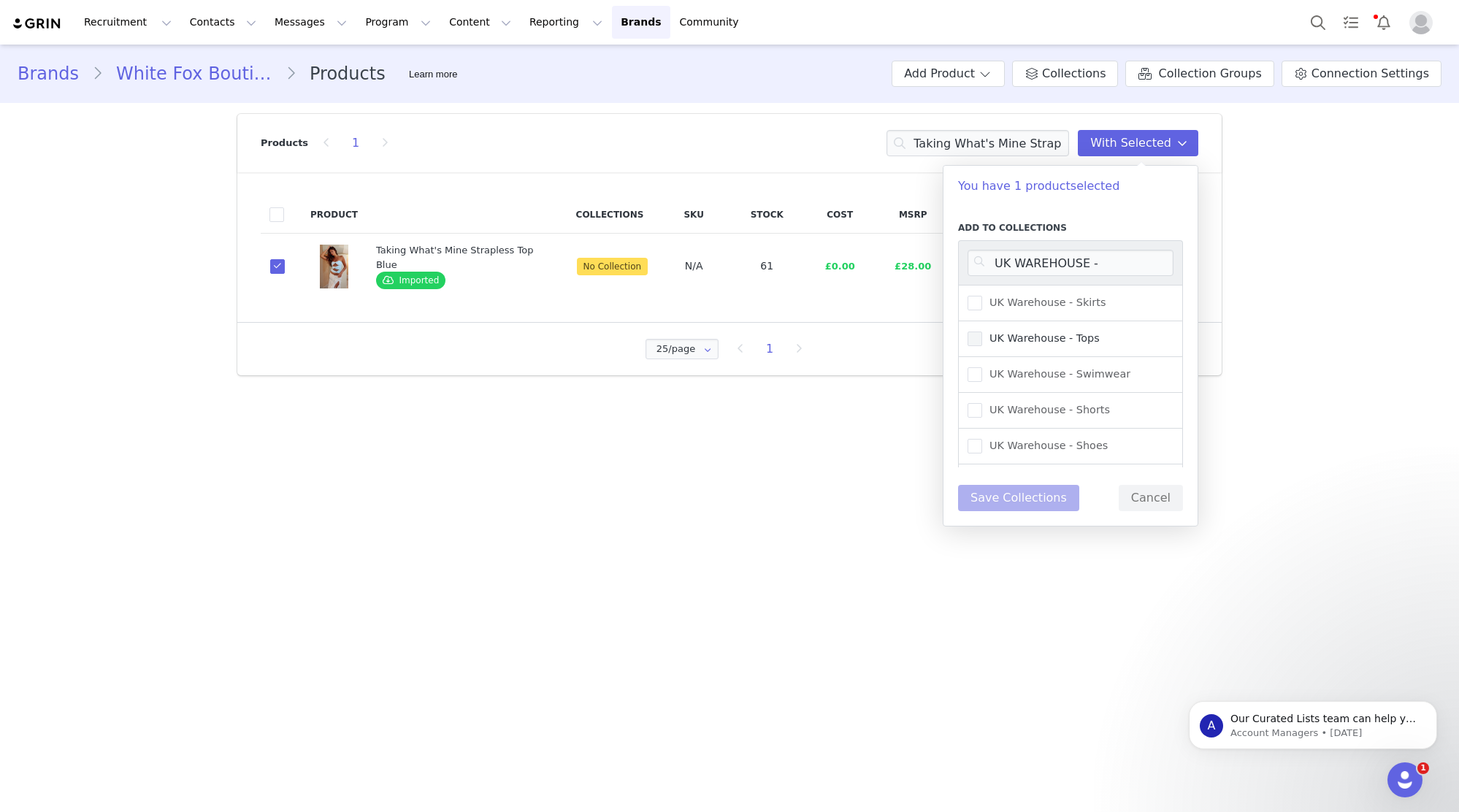
click at [1068, 337] on span "UK Warehouse - Tops" at bounding box center [1041, 339] width 118 height 14
click at [983, 332] on input "UK Warehouse - Tops" at bounding box center [983, 332] width 0 height 0
click at [1040, 499] on button "Save Collections" at bounding box center [1018, 498] width 121 height 27
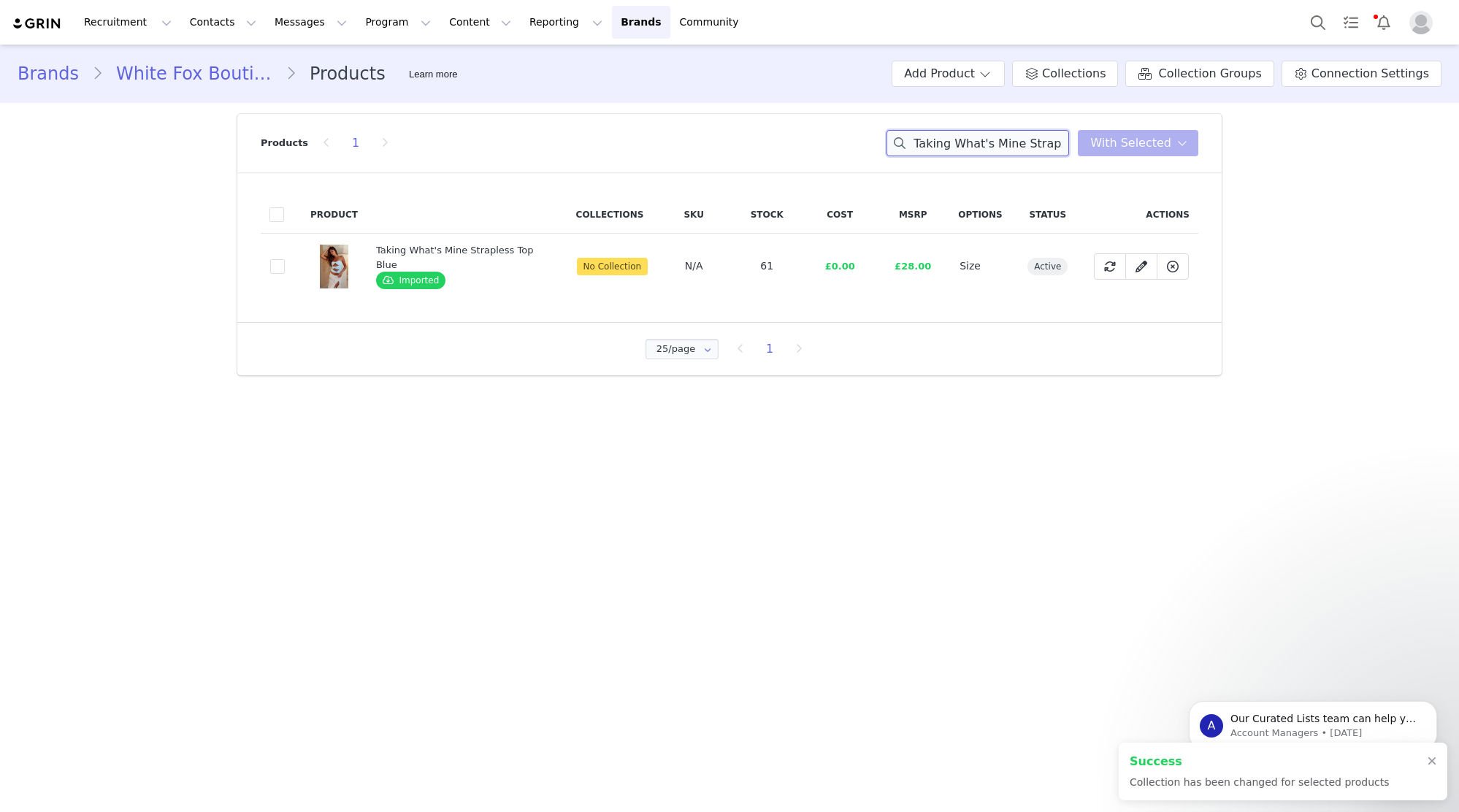
click at [1026, 144] on input "Taking What's Mine Strapless Top Blue" at bounding box center [978, 143] width 183 height 27
paste input "Baby, Come Over Strapless Top Pink"
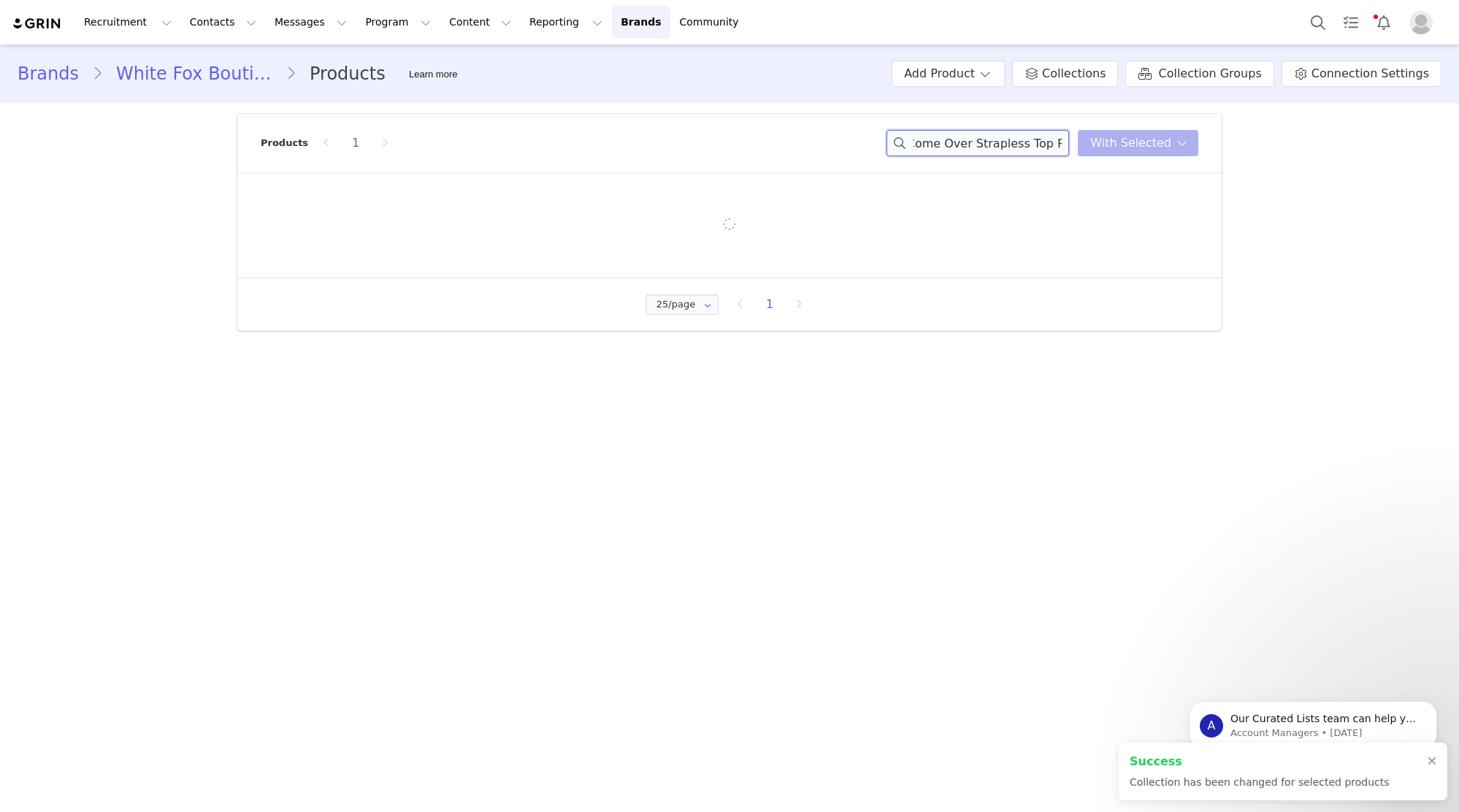
type input "Baby, Come Over Strapless Top Pink"
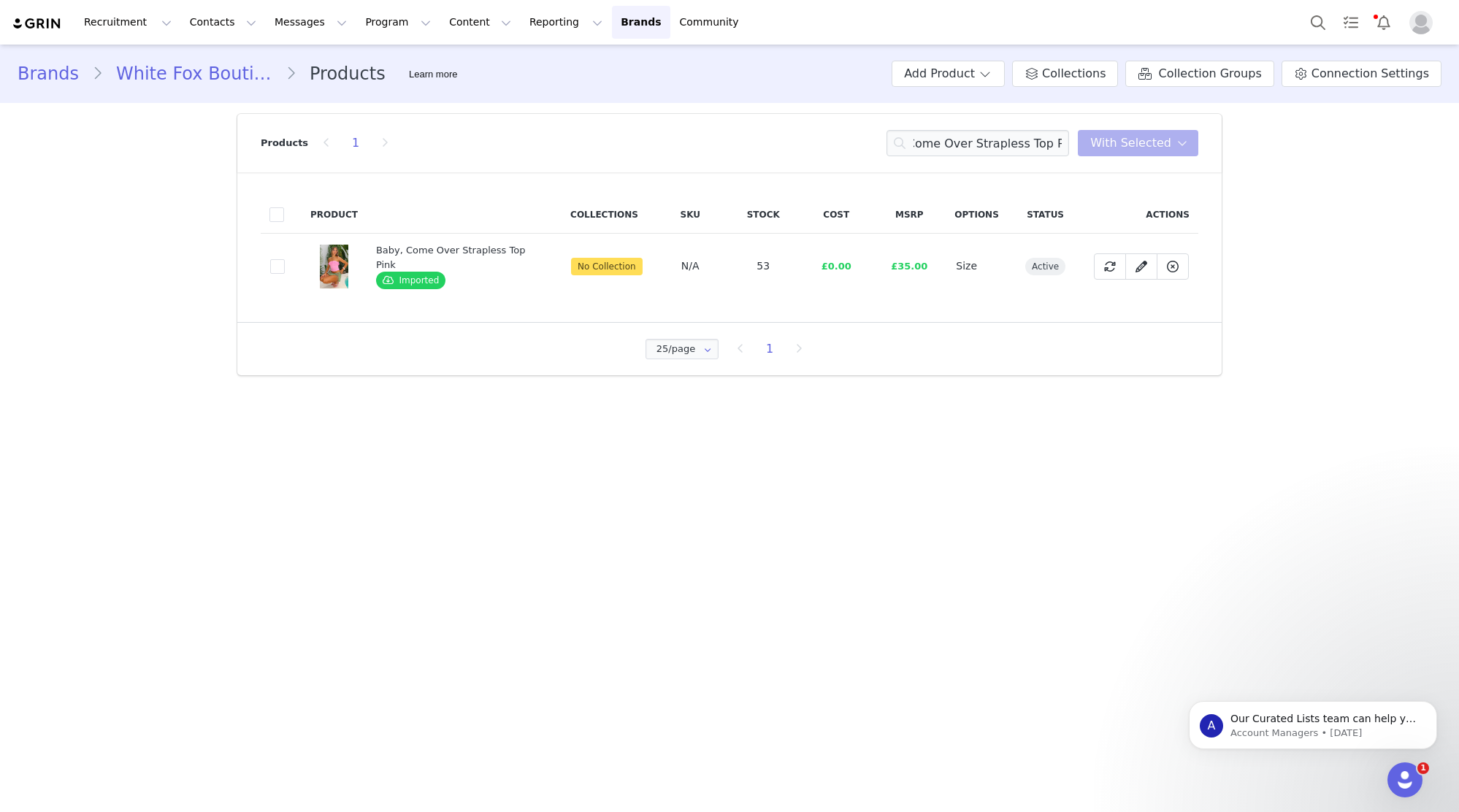
scroll to position [0, 0]
click at [273, 268] on span at bounding box center [277, 266] width 15 height 15
click at [285, 259] on input "fecc9556-6541-4610-9e3c-79dda717baec" at bounding box center [285, 259] width 0 height 0
drag, startPoint x: 1170, startPoint y: 146, endPoint x: 1167, endPoint y: 159, distance: 13.3
click at [1169, 148] on span "With Selected" at bounding box center [1131, 143] width 81 height 17
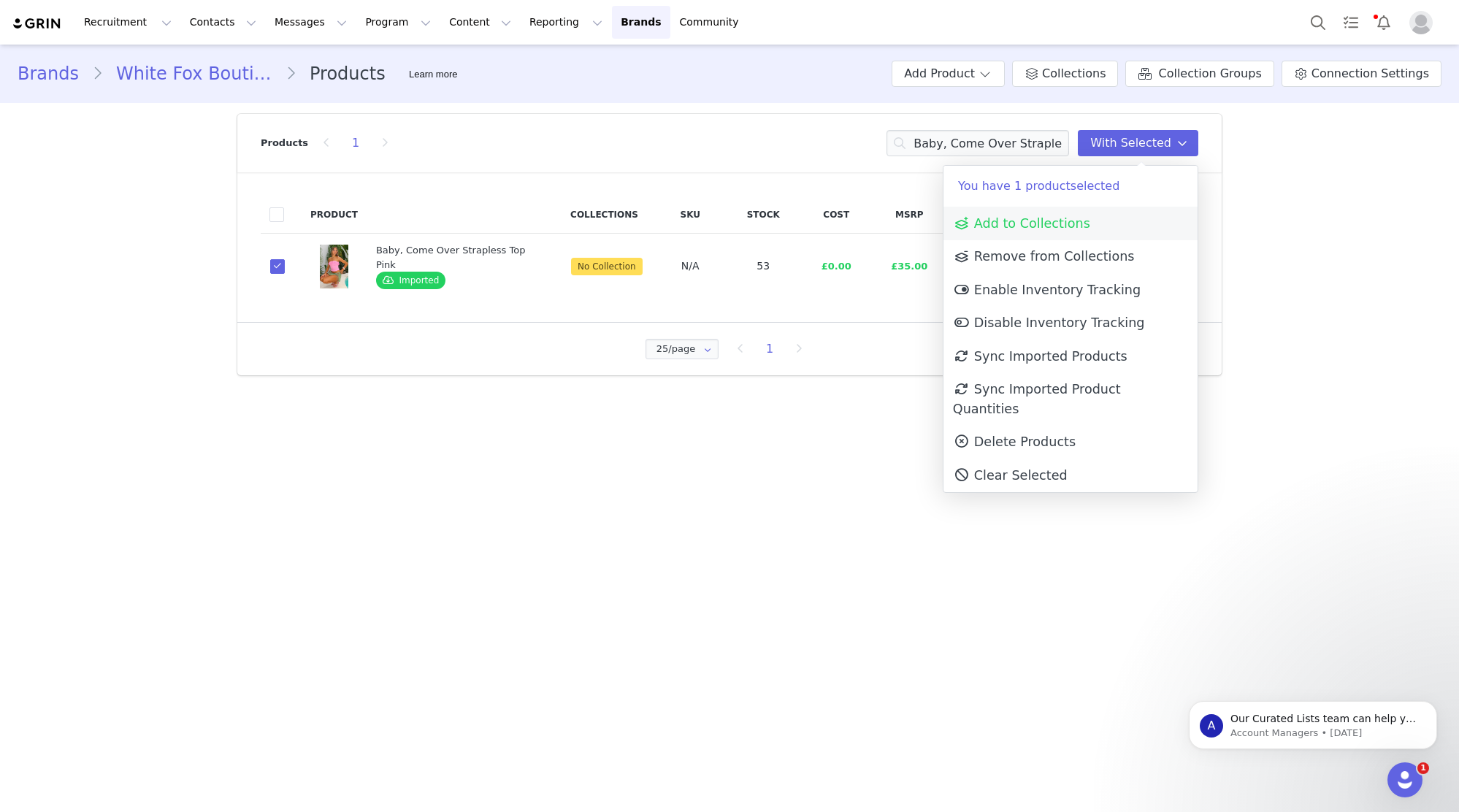
click at [1139, 219] on link "Add to Collections" at bounding box center [1070, 223] width 254 height 34
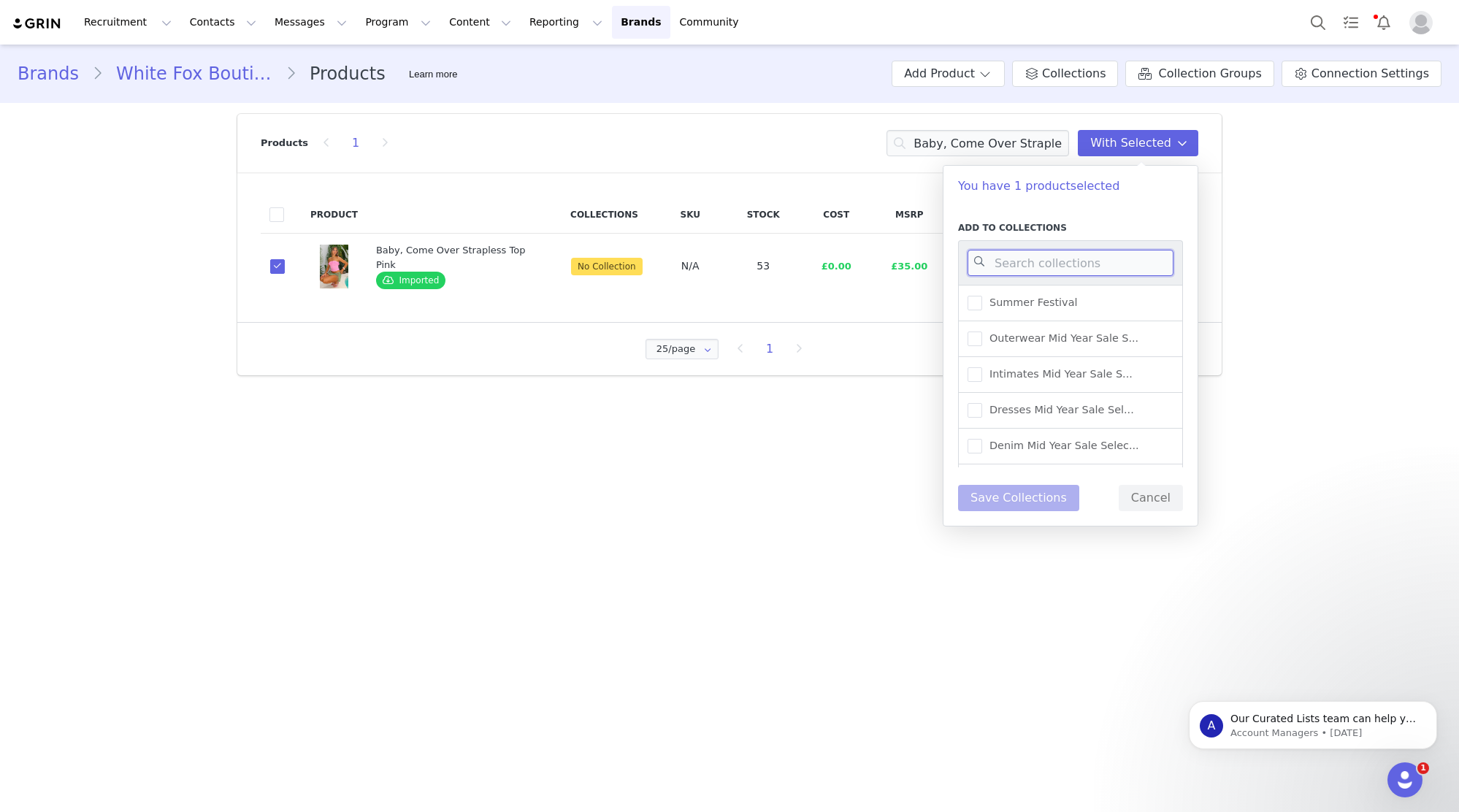
click at [1114, 260] on input at bounding box center [1071, 263] width 206 height 27
type input "UK WAREHOUSE -"
click at [1076, 332] on label "UK Warehouse - Tops" at bounding box center [1033, 339] width 132 height 17
click at [983, 332] on input "UK Warehouse - Tops" at bounding box center [983, 332] width 0 height 0
click at [1040, 496] on button "Save Collections" at bounding box center [1018, 498] width 121 height 27
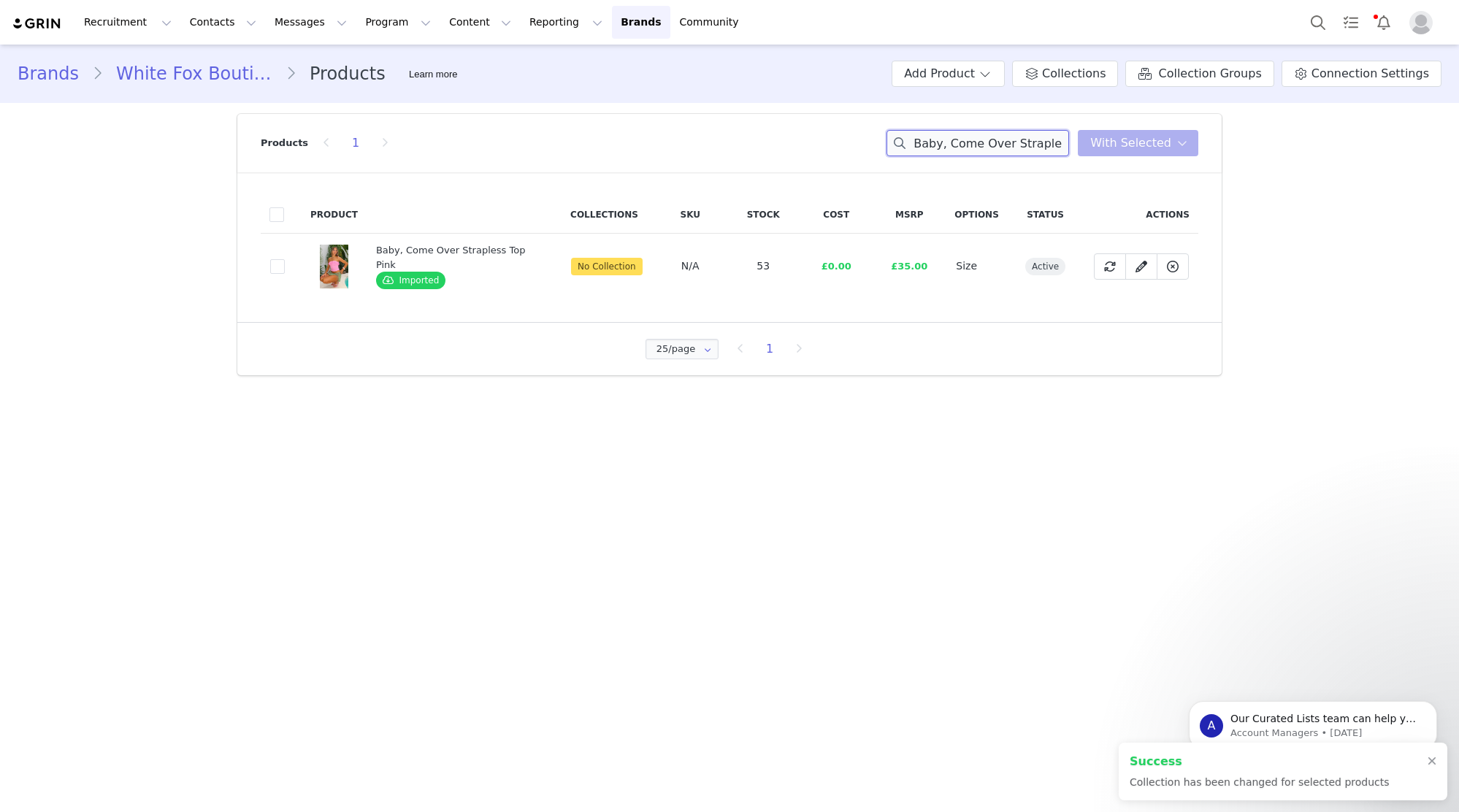
click at [1027, 143] on input "Baby, Come Over Strapless Top Pink" at bounding box center [978, 143] width 183 height 27
paste input "Photo ID Playsuit Blac"
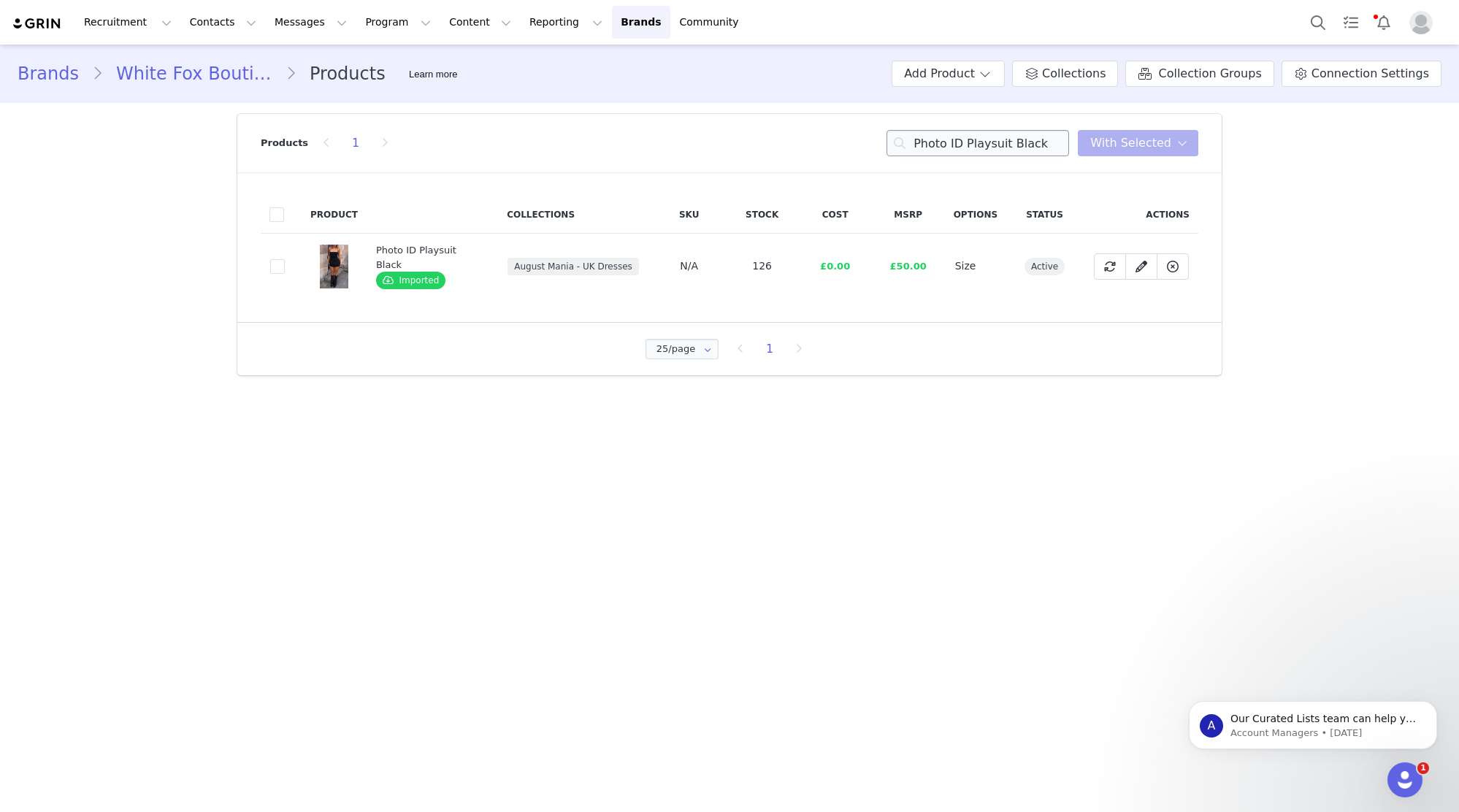
drag, startPoint x: 978, startPoint y: 157, endPoint x: 984, endPoint y: 151, distance: 8.5
click at [979, 156] on div "Products 1 Photo ID Playsuit Black With Selected" at bounding box center [730, 143] width 938 height 59
click at [987, 147] on input "Photo ID Playsuit Black" at bounding box center [978, 143] width 183 height 27
paste input "So Much Drama Striped Tank Top Brown"
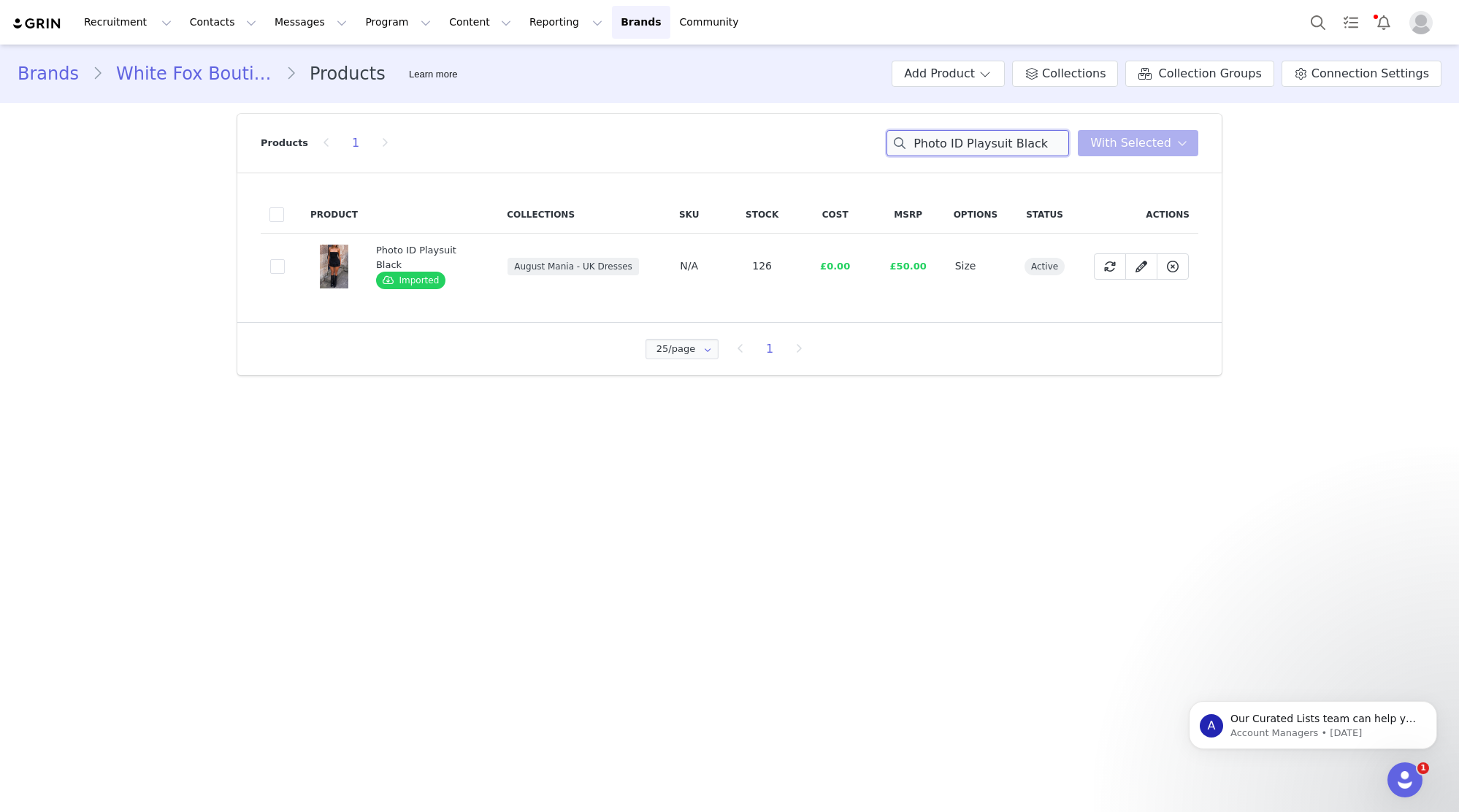
click at [987, 147] on input "Photo ID Playsuit Black" at bounding box center [978, 143] width 183 height 27
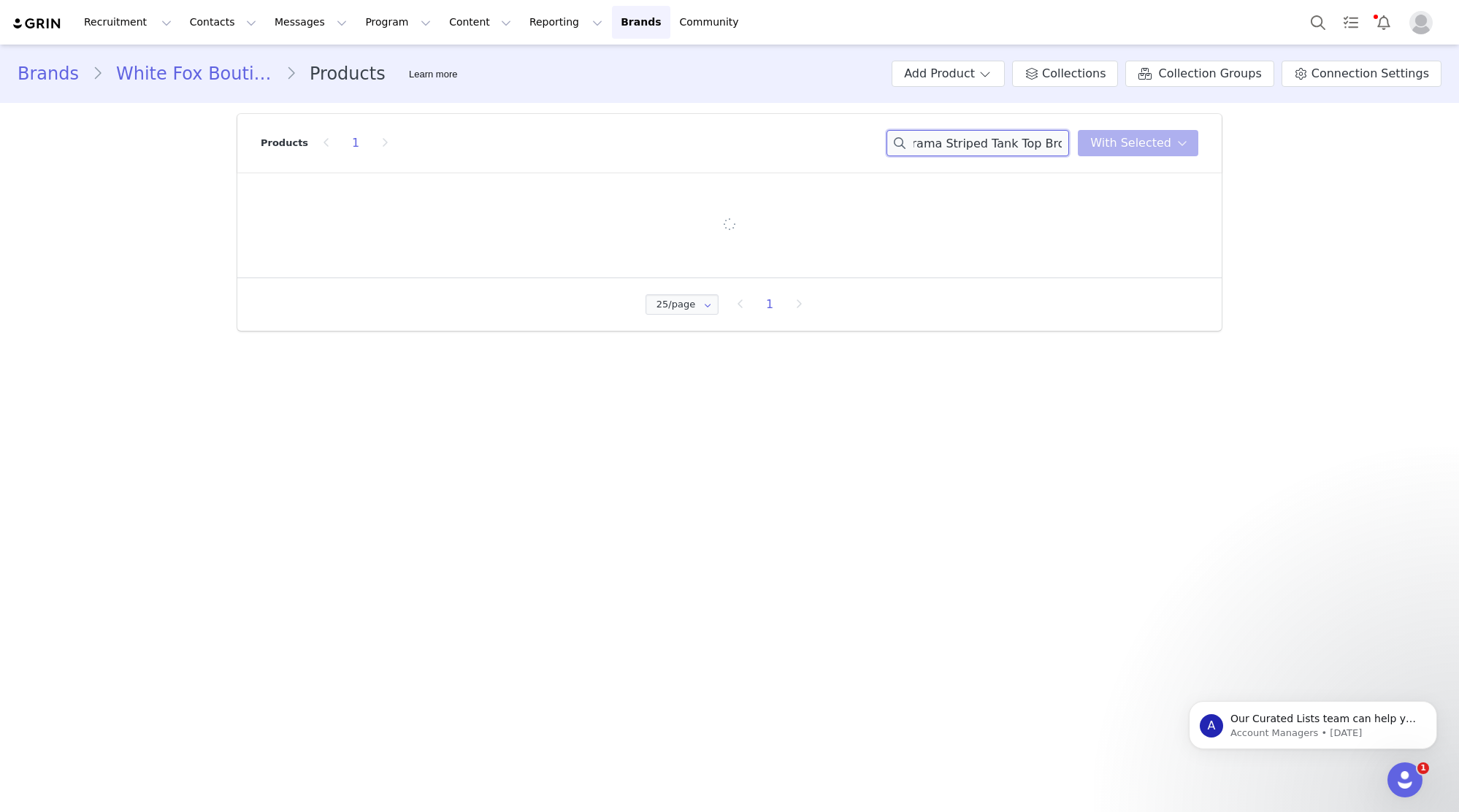
type input "So Much Drama Striped Tank Top Brown"
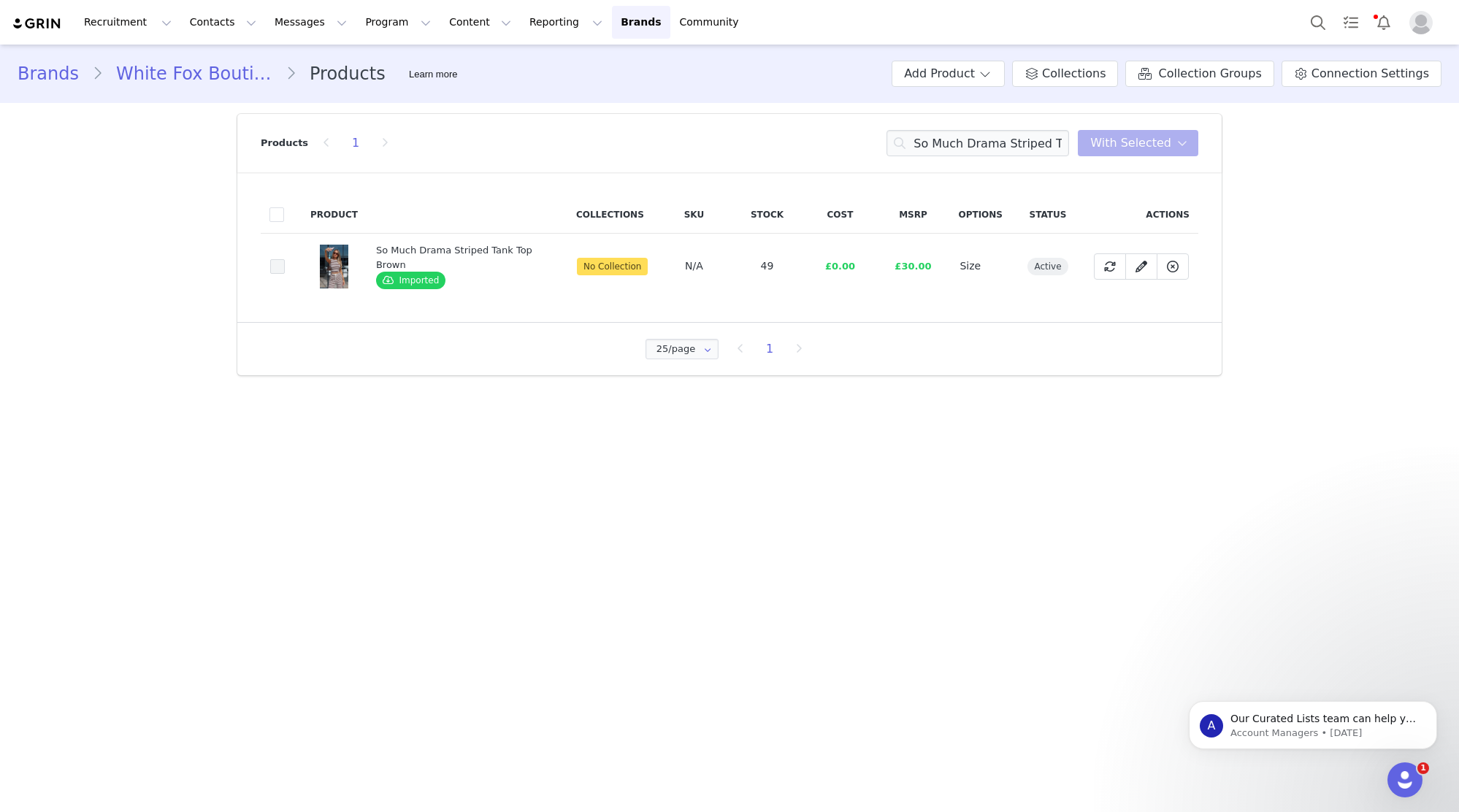
click at [277, 266] on span at bounding box center [277, 266] width 15 height 15
click at [285, 259] on input "868266a8-c124-4fec-8993-c90de4d2efb6" at bounding box center [285, 259] width 0 height 0
click at [1120, 151] on button "With Selected" at bounding box center [1138, 143] width 120 height 27
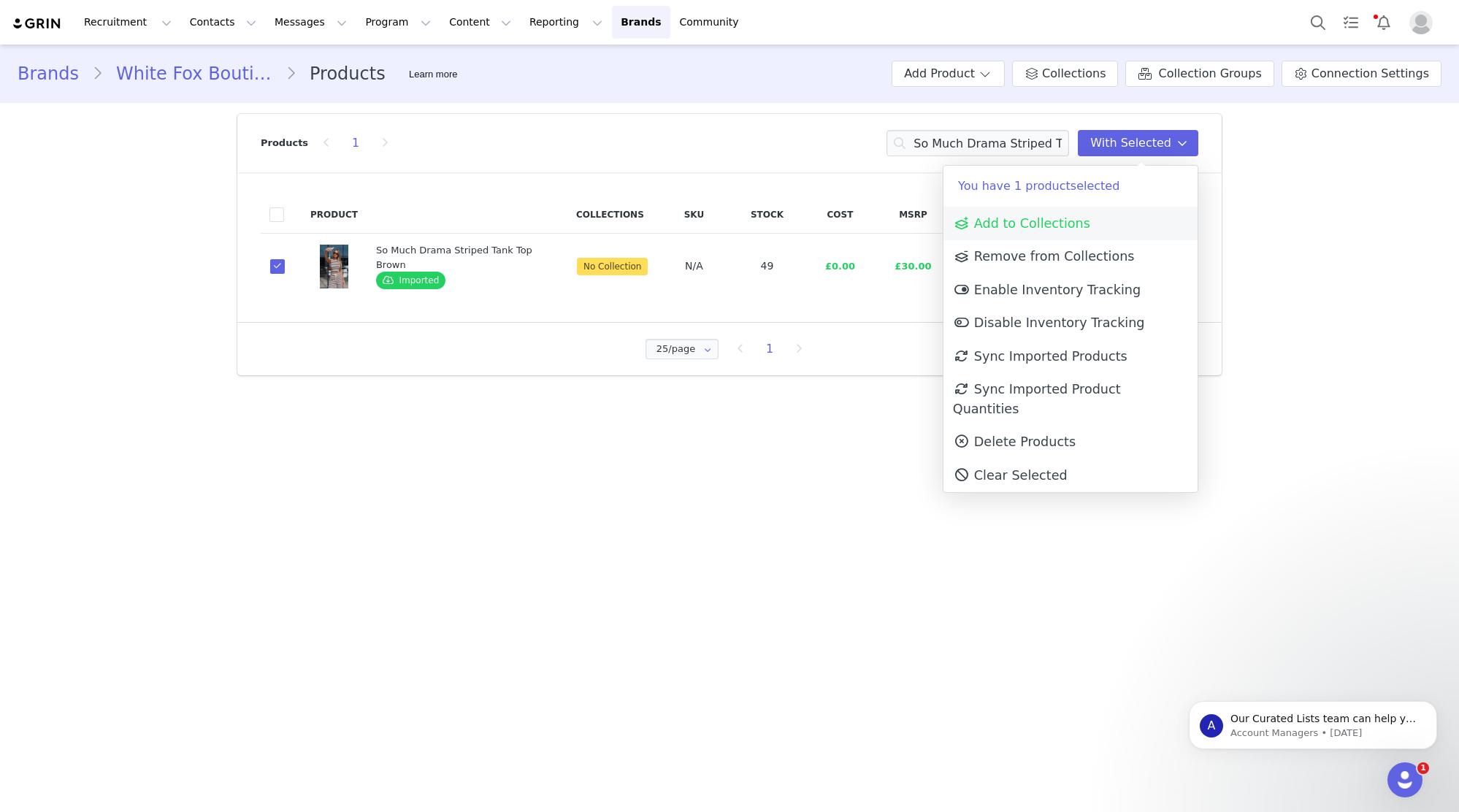
click at [1108, 218] on link "Add to Collections" at bounding box center [1070, 223] width 254 height 34
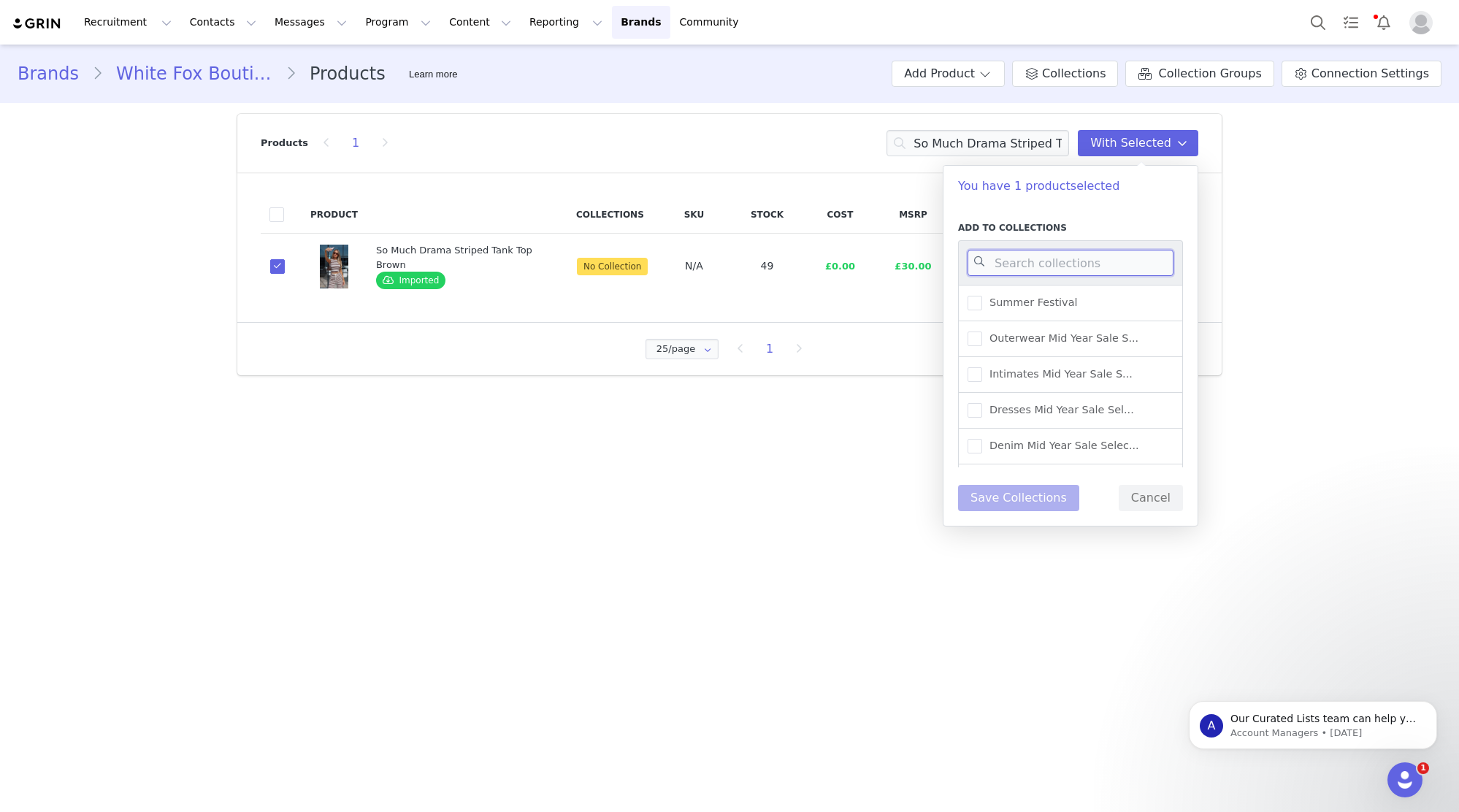
click at [1064, 260] on input at bounding box center [1071, 263] width 206 height 27
type input "UK WAREHOUSE -"
click at [1085, 334] on span "UK Warehouse - Tops" at bounding box center [1041, 339] width 118 height 14
click at [983, 332] on input "UK Warehouse - Tops" at bounding box center [983, 332] width 0 height 0
click at [1052, 493] on button "Save Collections" at bounding box center [1018, 498] width 121 height 27
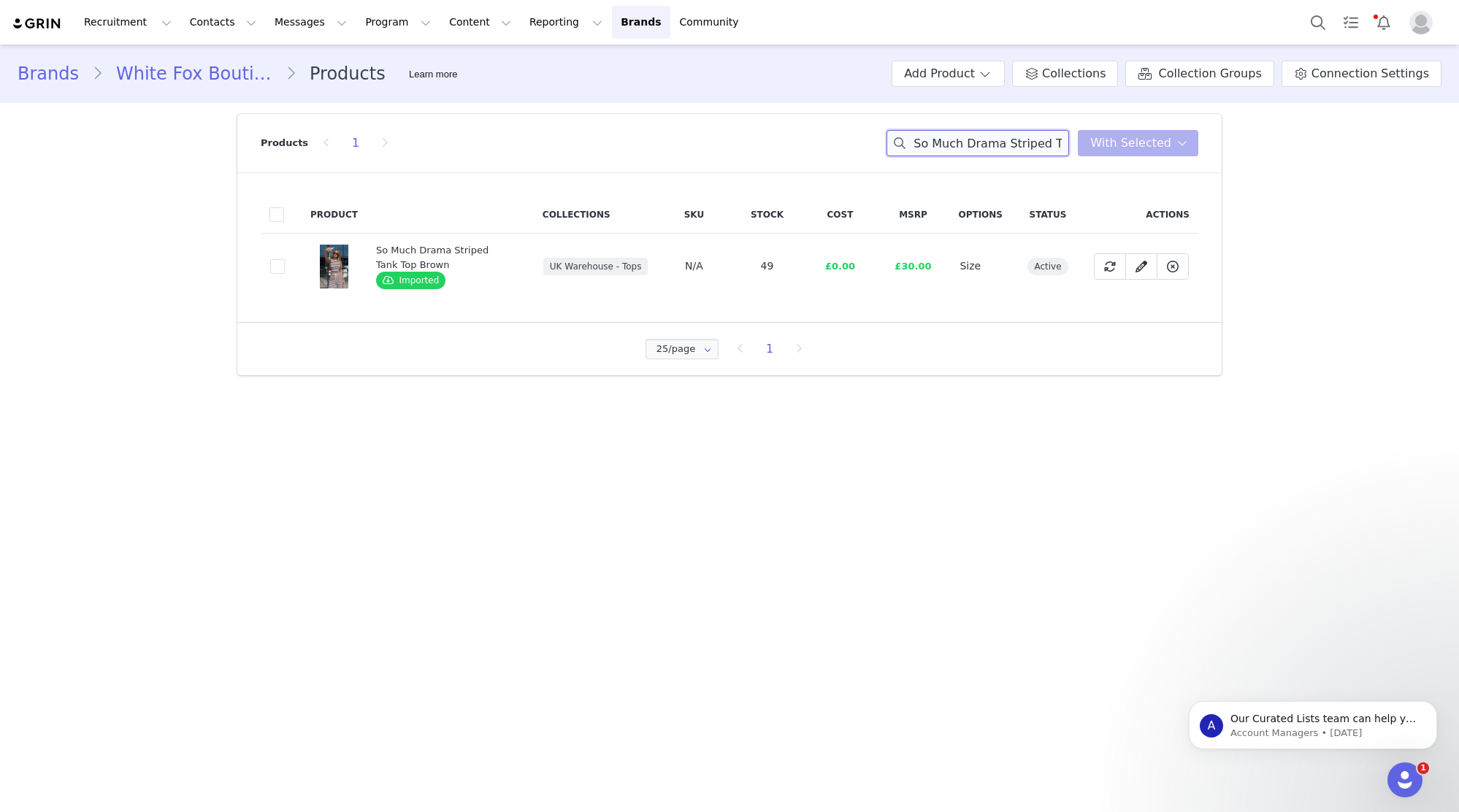
click at [1014, 144] on input "So Much Drama Striped Tank Top Brown" at bounding box center [978, 143] width 183 height 27
paste input "Losing What We Had Midi Skirt Sunlight Bloom"
click at [1023, 142] on input "Losing What We Had Midi Skirt Sunlight Bloom" at bounding box center [978, 143] width 183 height 27
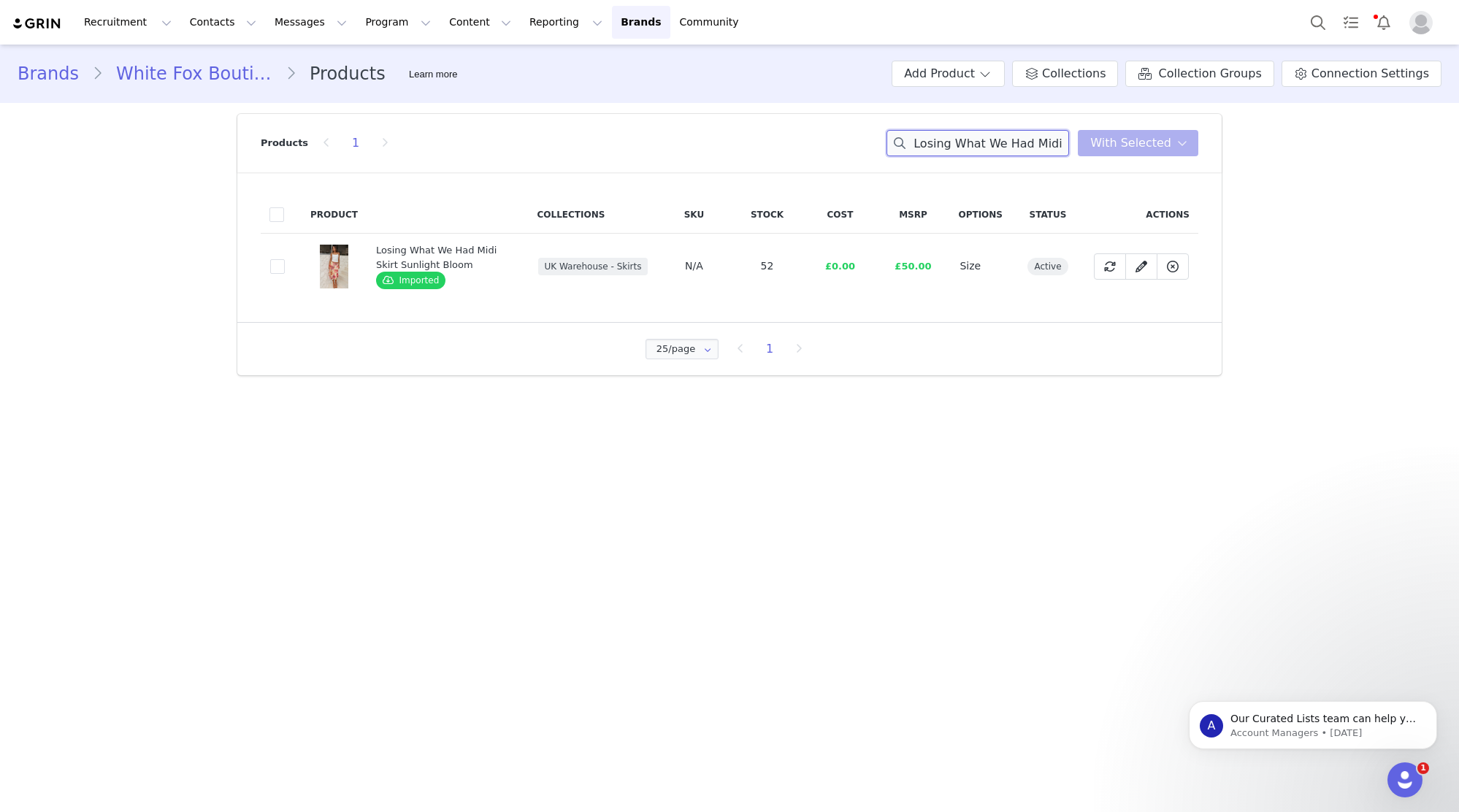
click at [1023, 142] on input "Losing What We Had Midi Skirt Sunlight Bloom" at bounding box center [978, 143] width 183 height 27
paste input "ve To Love You Top Lemon"
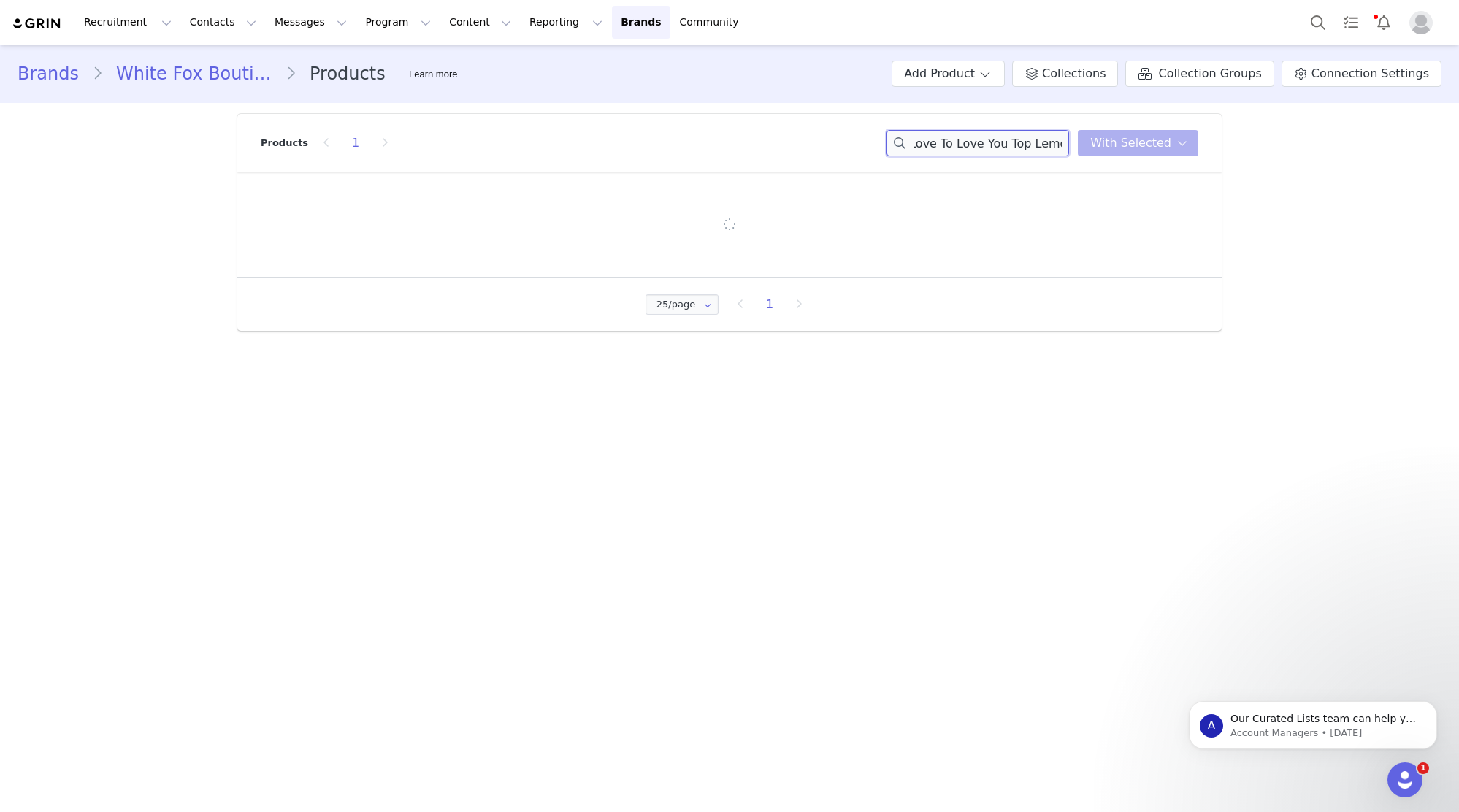
type input "Love To Love You Top Lemon"
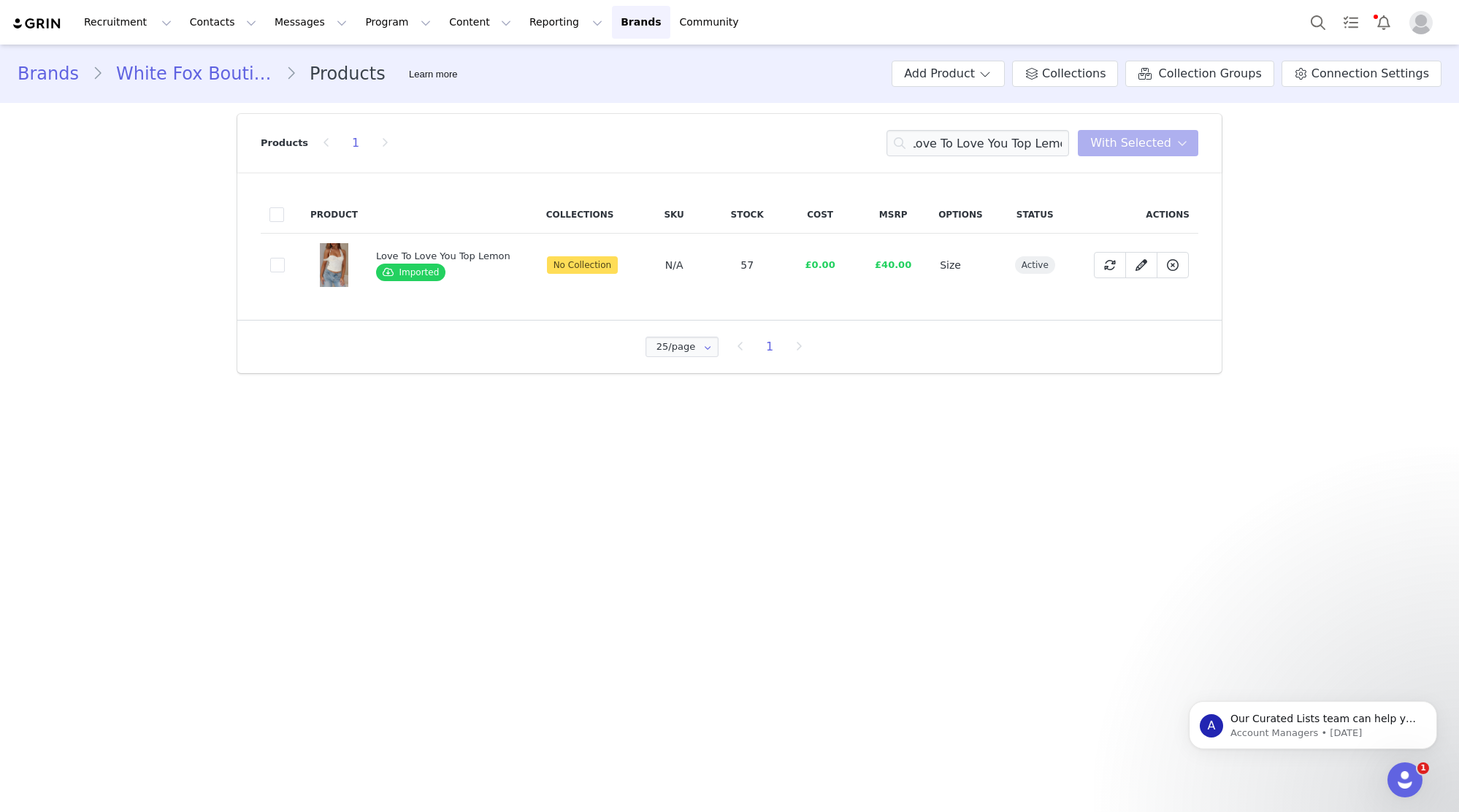
scroll to position [0, 0]
click at [274, 265] on span at bounding box center [277, 265] width 15 height 15
click at [285, 258] on input "c66c5d29-bcf6-4f09-8d94-6e512914e544" at bounding box center [285, 258] width 0 height 0
drag, startPoint x: 1125, startPoint y: 139, endPoint x: 1131, endPoint y: 168, distance: 29.6
click at [1125, 140] on span "With Selected" at bounding box center [1131, 143] width 81 height 17
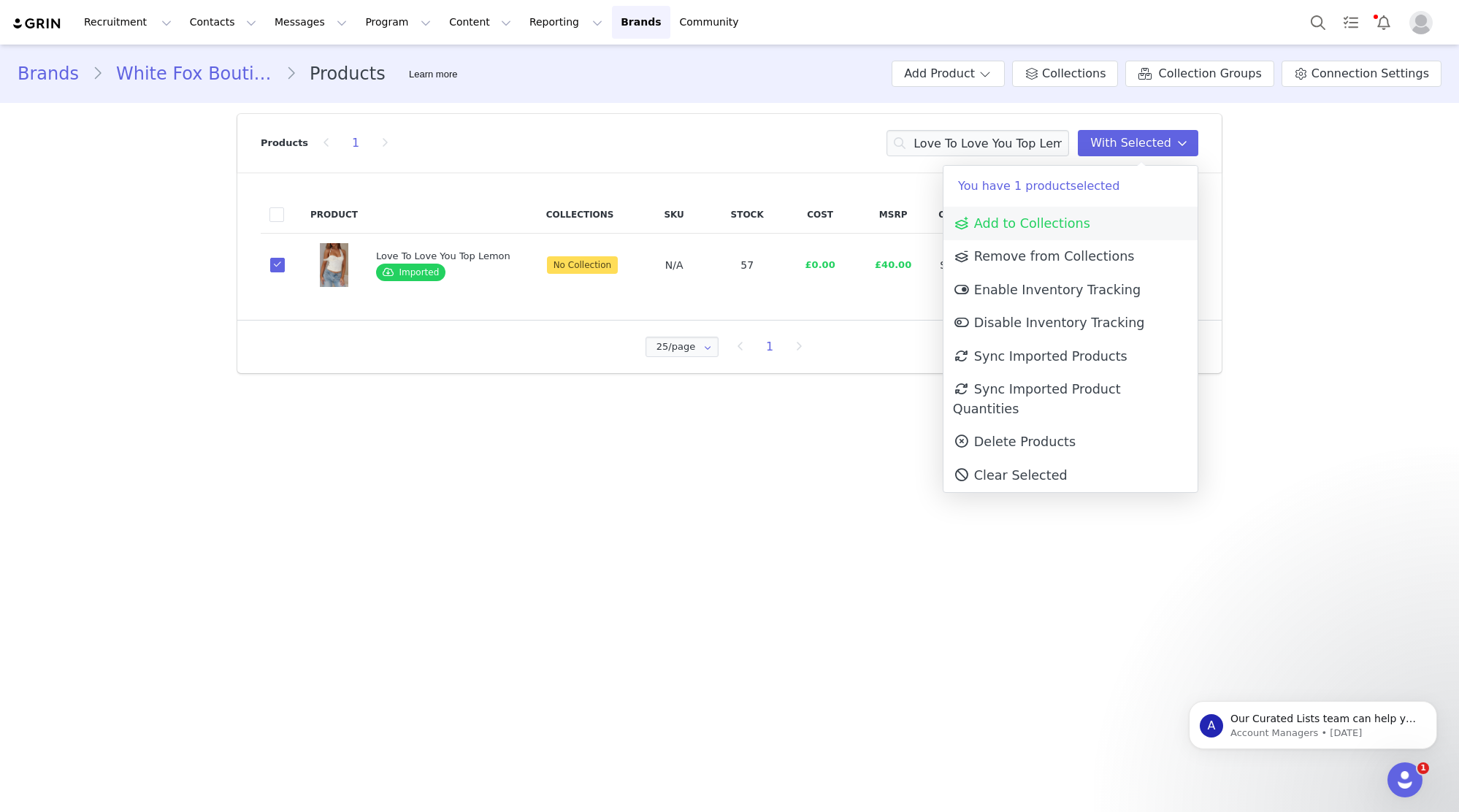
click at [1115, 216] on link "Add to Collections" at bounding box center [1070, 223] width 254 height 34
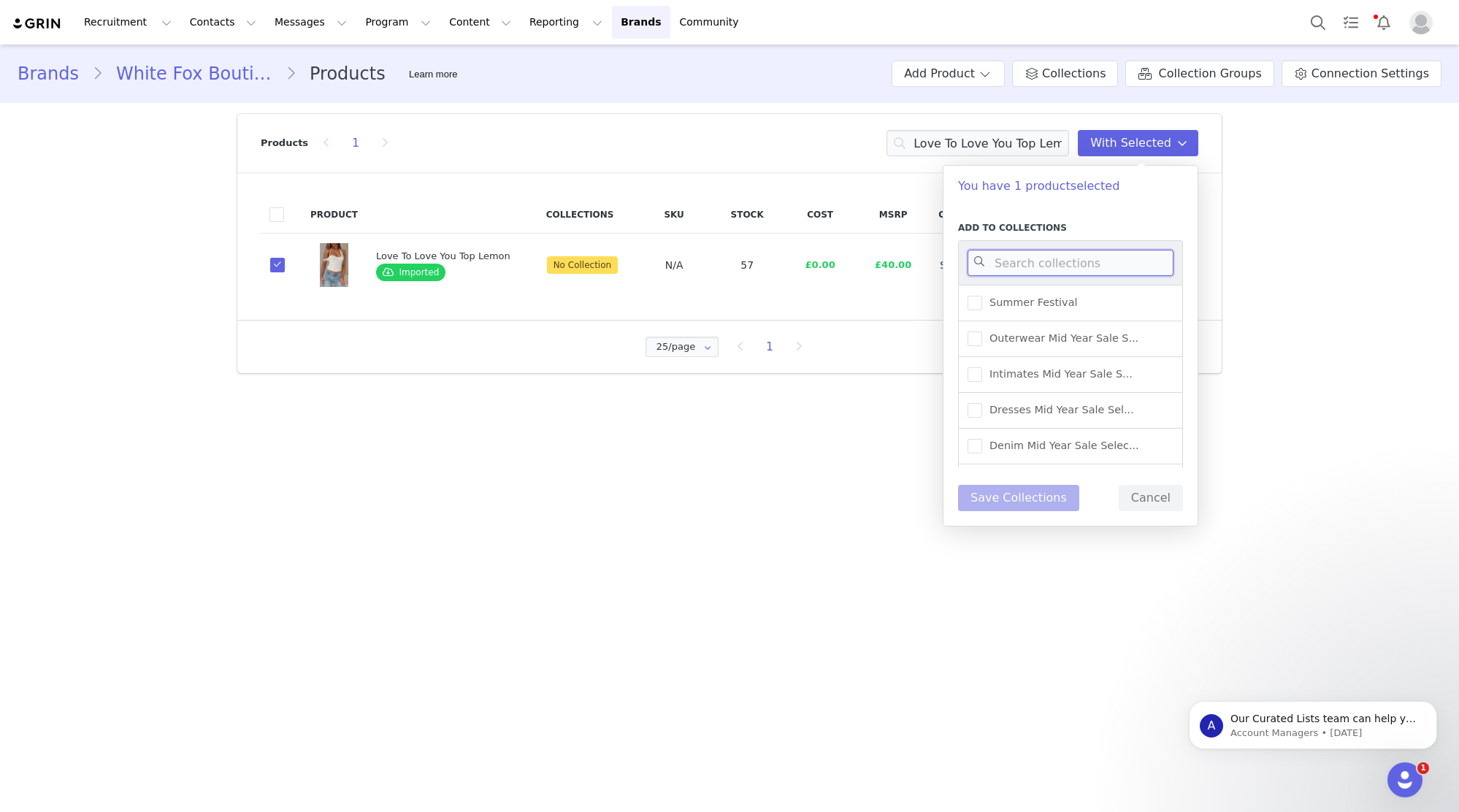
click at [1097, 262] on input at bounding box center [1071, 263] width 206 height 27
type input "UK WAREHOUSE -"
click at [1031, 332] on span "UK Warehouse - Tops" at bounding box center [1041, 339] width 118 height 14
click at [983, 332] on input "UK Warehouse - Tops" at bounding box center [983, 332] width 0 height 0
click at [1040, 505] on button "Save Collections" at bounding box center [1018, 498] width 121 height 27
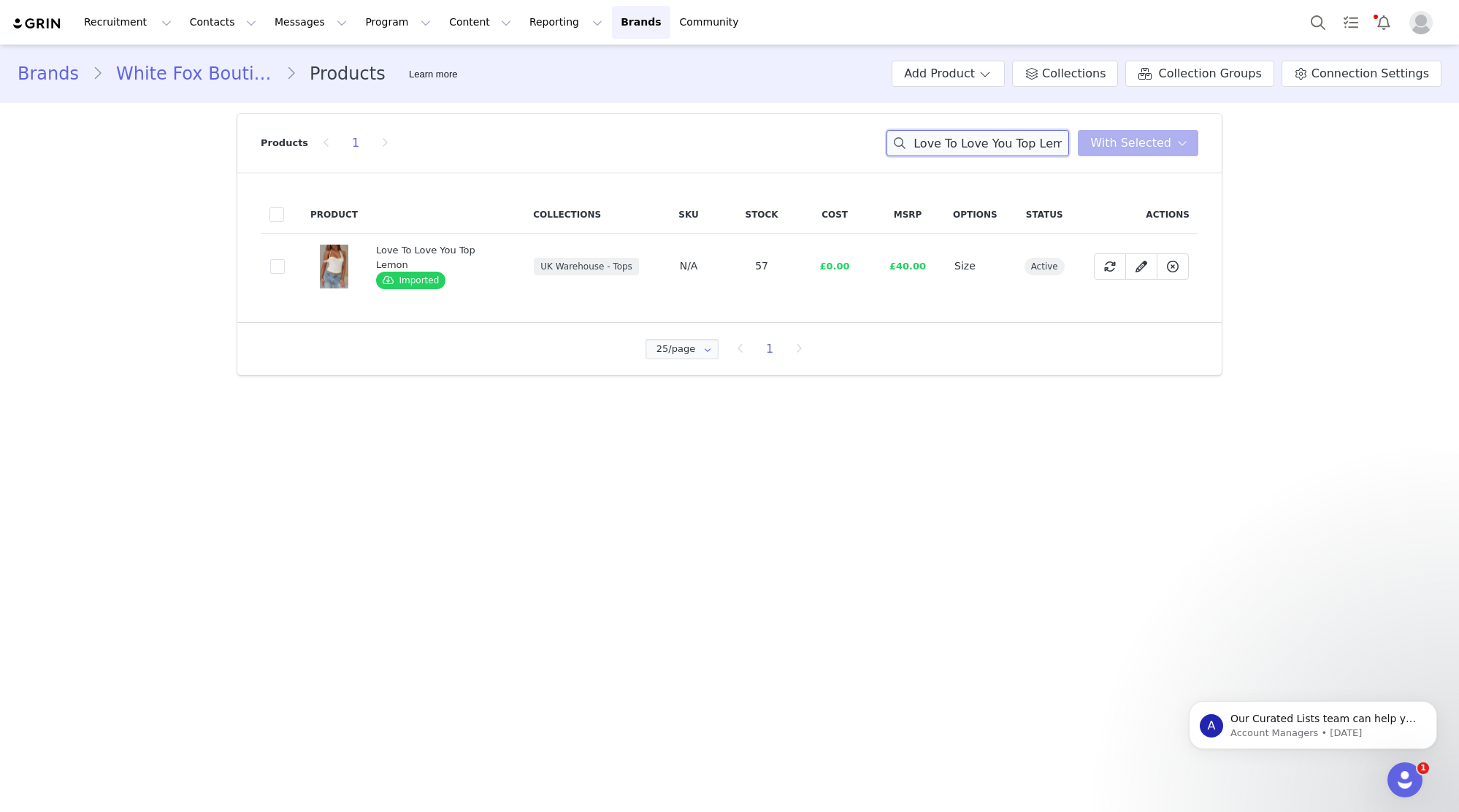
click at [1004, 132] on input "Love To Love You Top Lemon" at bounding box center [978, 143] width 183 height 27
paste input "Different Time Long Sleeve Bustier Black"
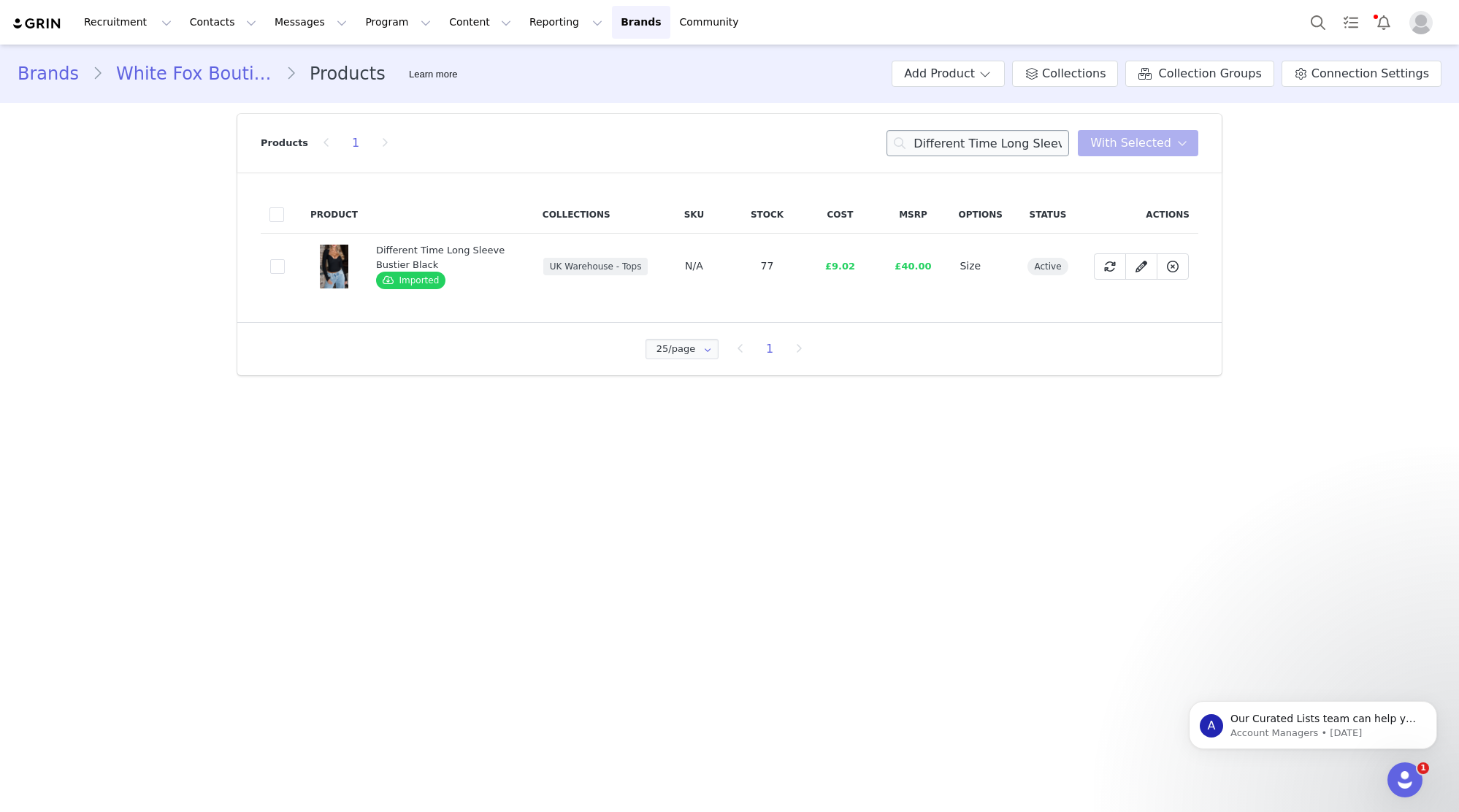
drag, startPoint x: 969, startPoint y: 157, endPoint x: 980, endPoint y: 141, distance: 19.4
click at [971, 154] on div "Products 1 Different Time Long Sleeve Bustier Black With Selected" at bounding box center [730, 143] width 938 height 59
click at [980, 141] on input "Different Time Long Sleeve Bustier Black" at bounding box center [978, 143] width 183 height 27
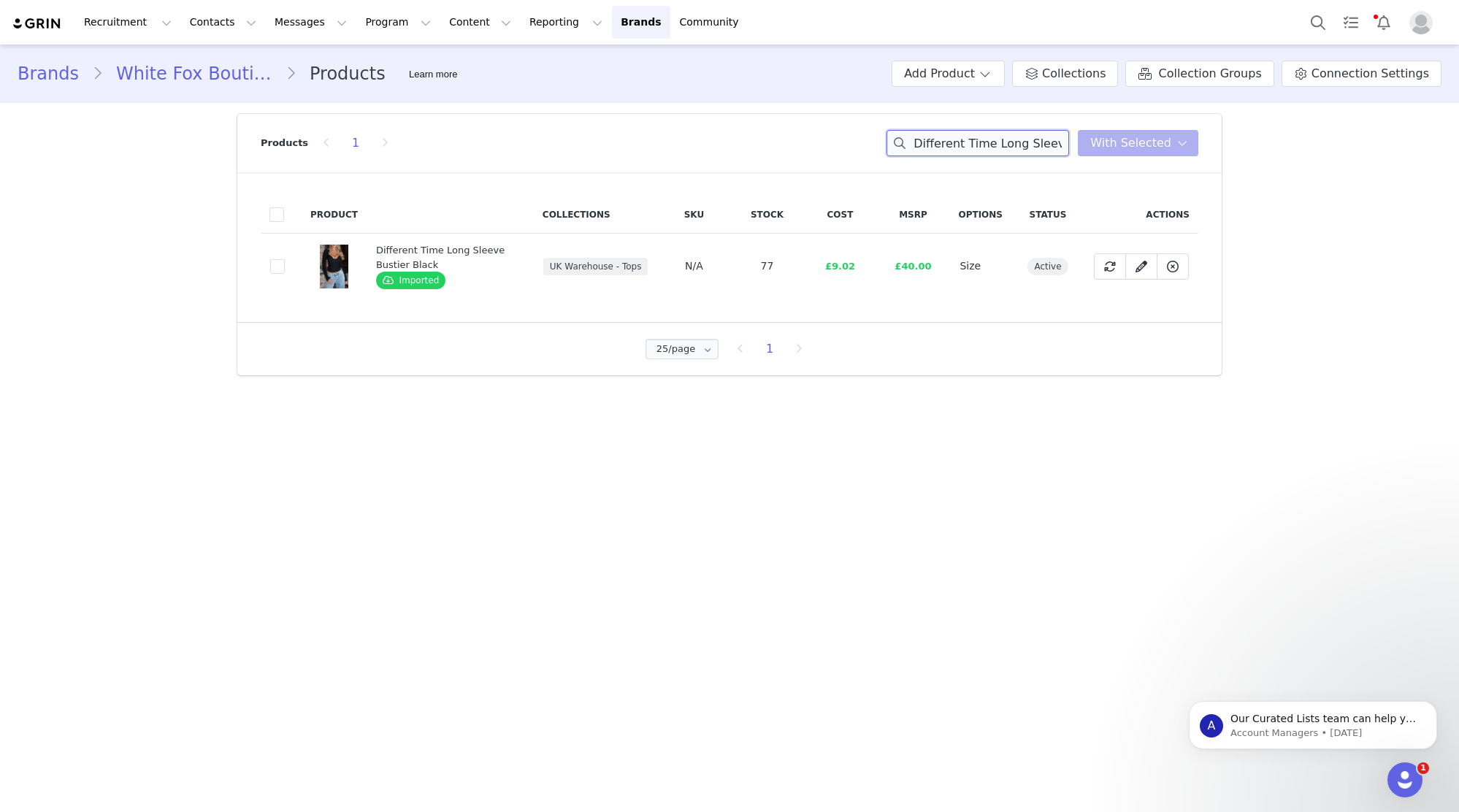
click at [976, 144] on input "Different Time Long Sleeve Bustier Black" at bounding box center [978, 143] width 183 height 27
paste input "Stand And Stare Knit Top White"
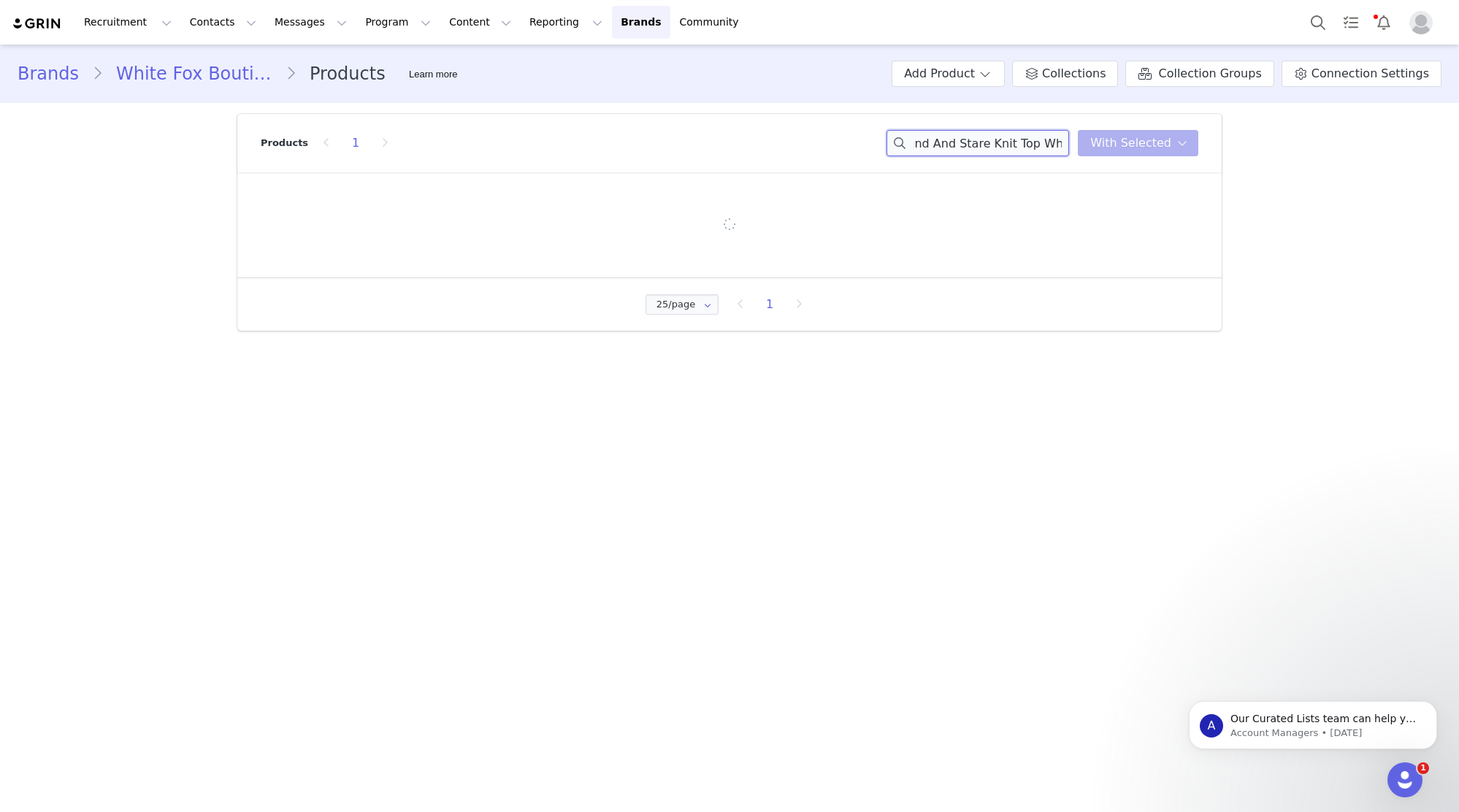
type input "Stand And Stare Knit Top White"
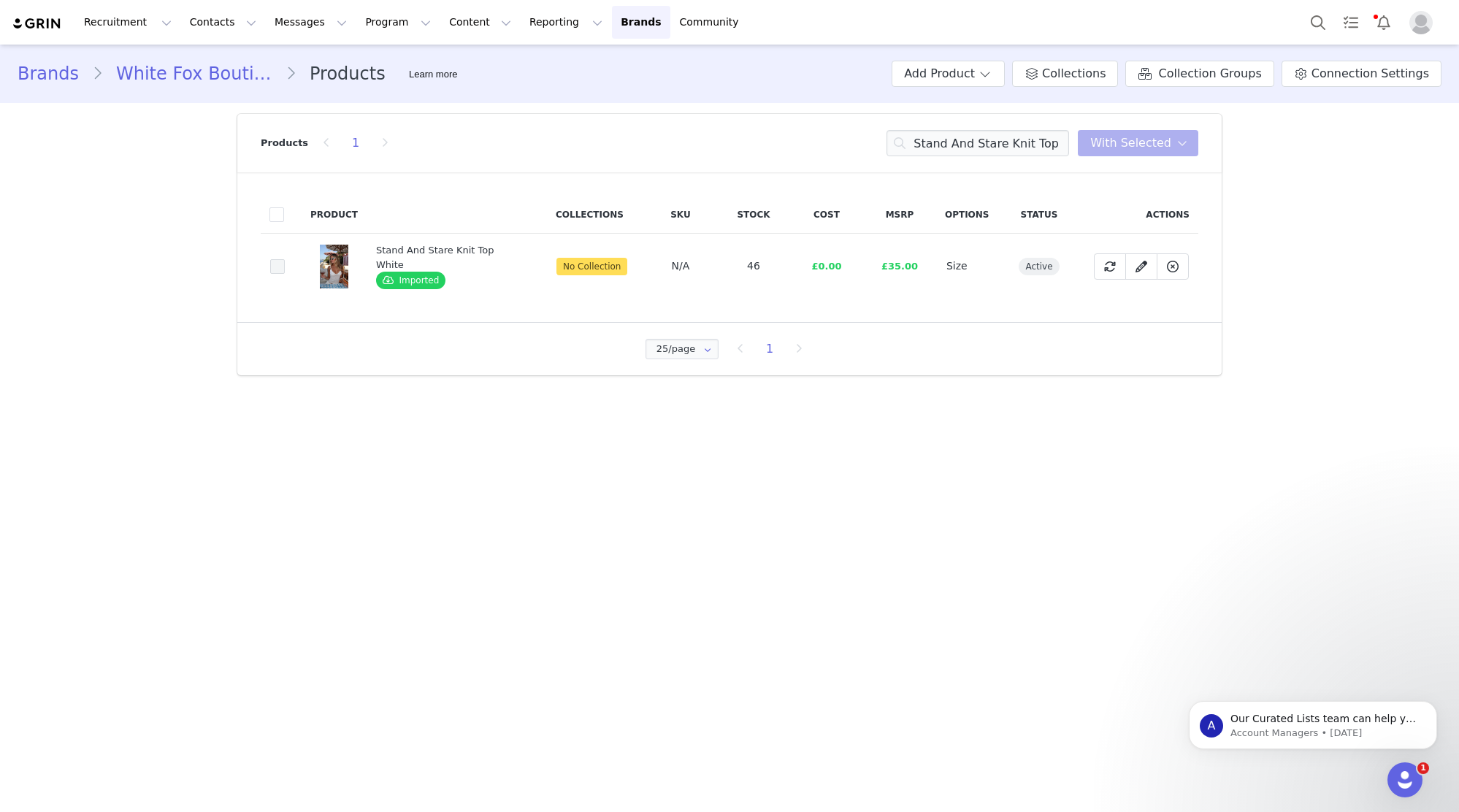
click at [279, 266] on span at bounding box center [277, 266] width 15 height 15
click at [285, 259] on input "63ead410-8902-4516-bd2a-8990cd47034d" at bounding box center [285, 259] width 0 height 0
click at [1130, 148] on span "With Selected" at bounding box center [1131, 143] width 81 height 17
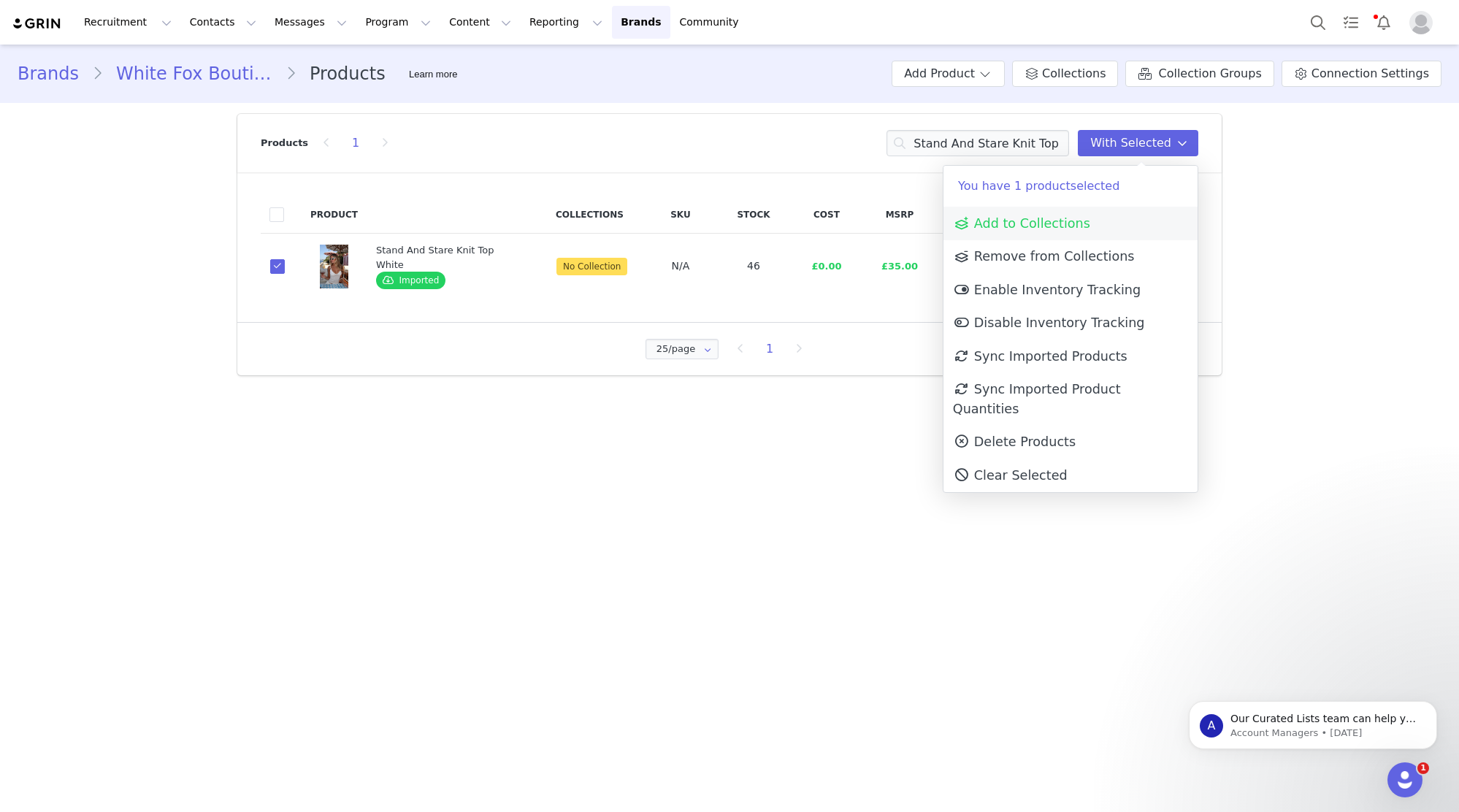
click at [1126, 213] on link "Add to Collections" at bounding box center [1070, 223] width 254 height 34
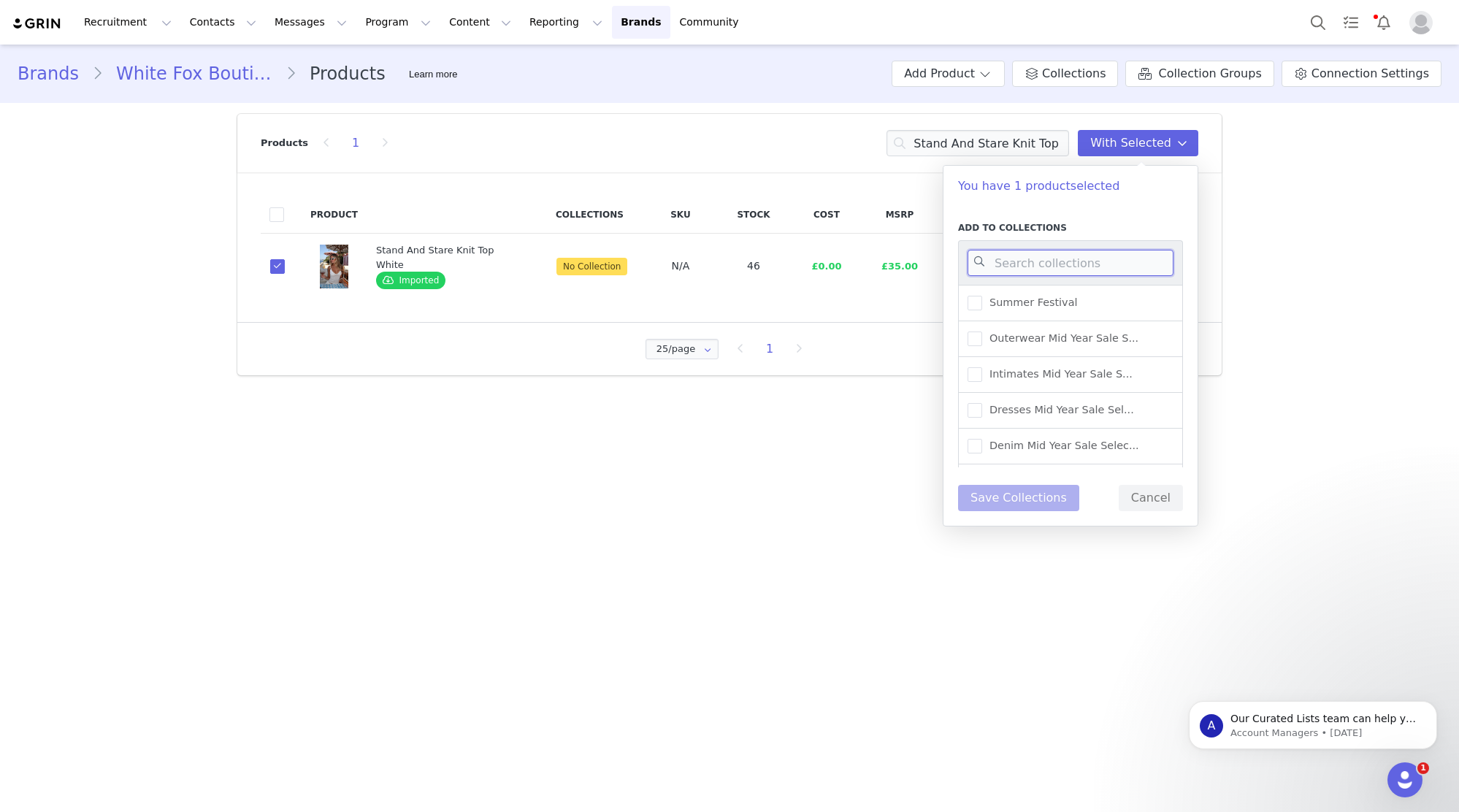
click at [1108, 258] on input at bounding box center [1071, 263] width 206 height 27
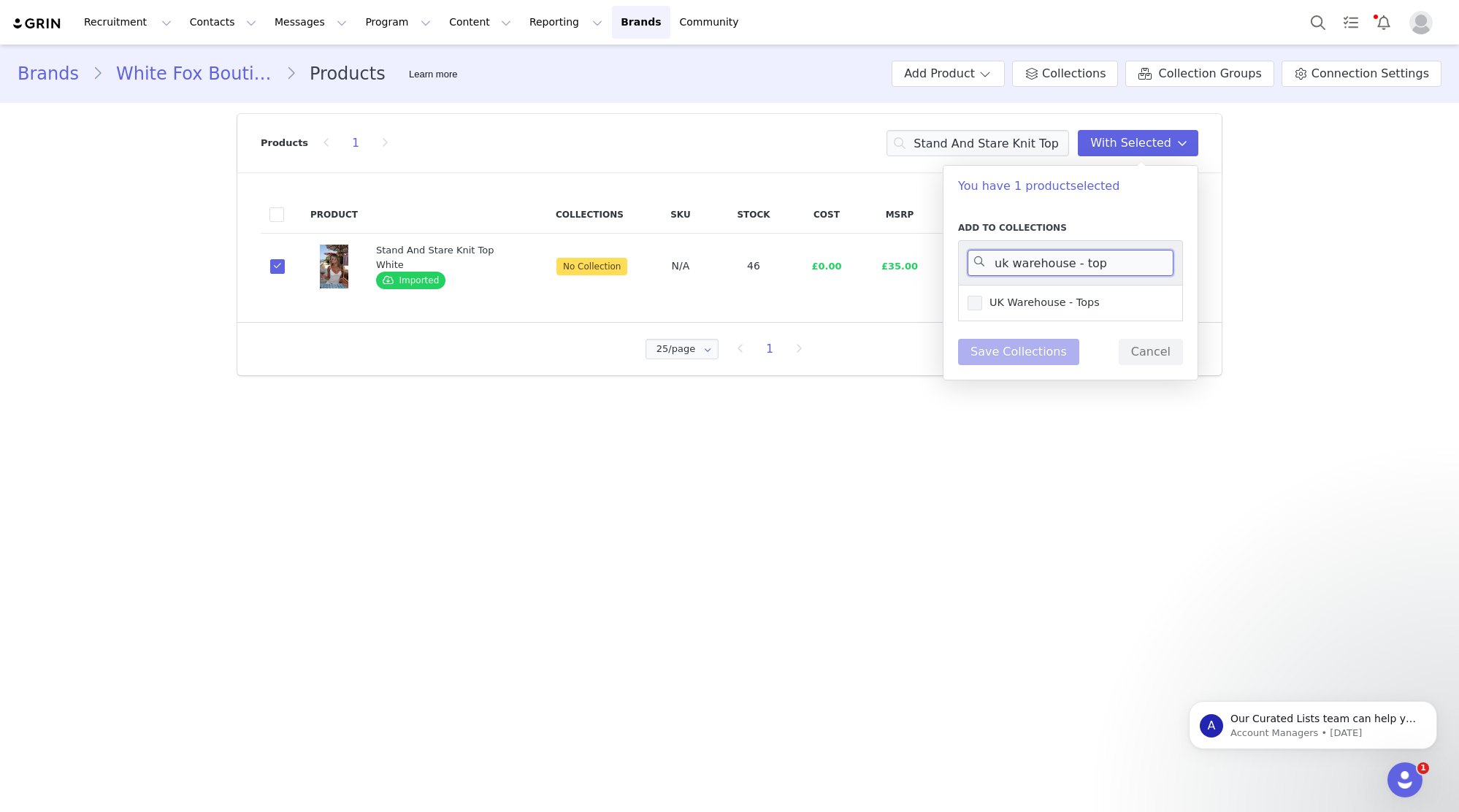
type input "uk warehouse - top"
drag, startPoint x: 1034, startPoint y: 301, endPoint x: 1040, endPoint y: 393, distance: 92.2
click at [1035, 301] on span "UK Warehouse - Tops" at bounding box center [1041, 303] width 118 height 14
click at [983, 296] on input "UK Warehouse - Tops" at bounding box center [983, 296] width 0 height 0
click at [1027, 351] on button "Save Collections" at bounding box center [1018, 352] width 121 height 27
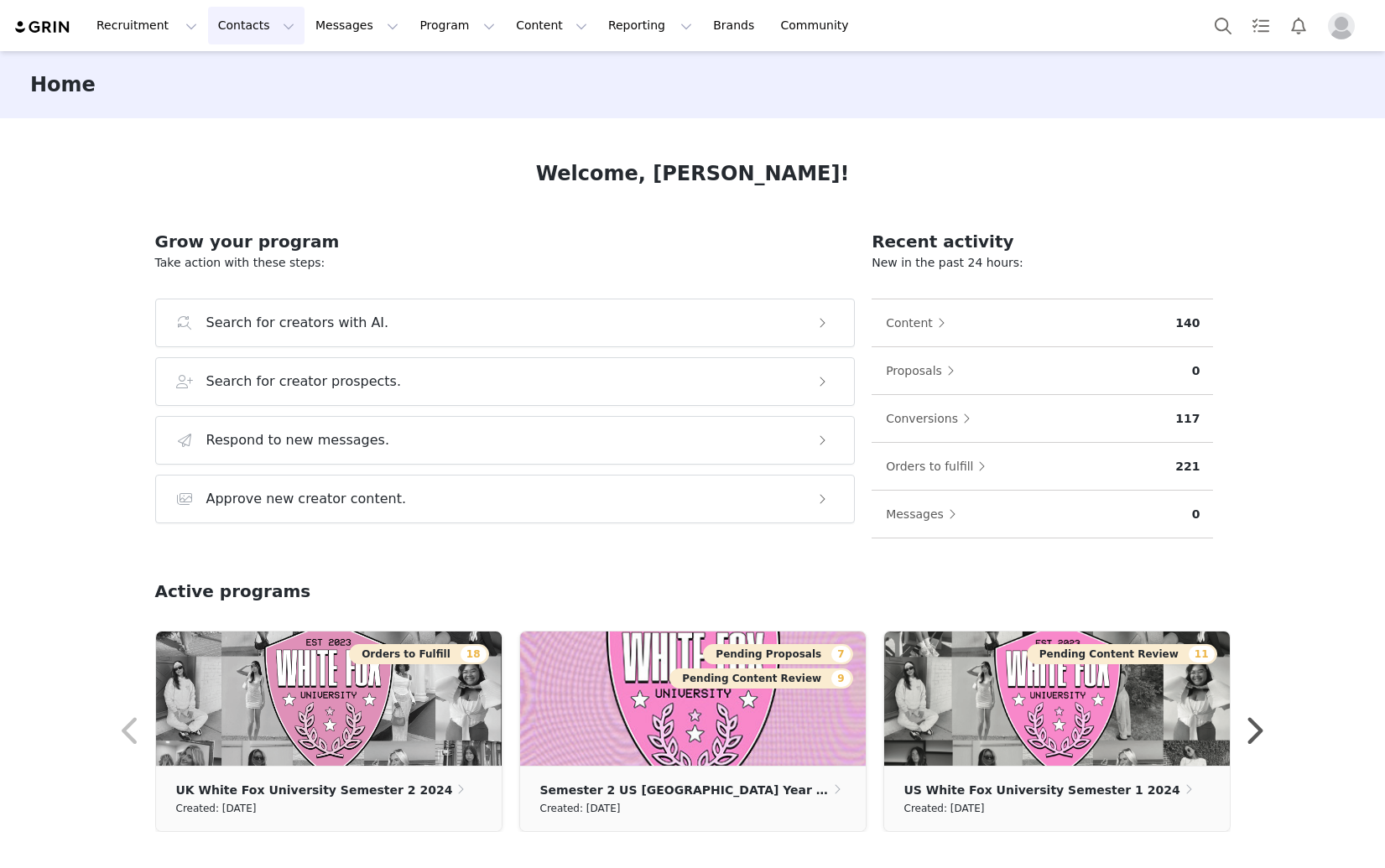
click at [240, 28] on button "Contacts Contacts" at bounding box center [257, 25] width 97 height 38
click at [242, 78] on p "Creators" at bounding box center [235, 74] width 50 height 18
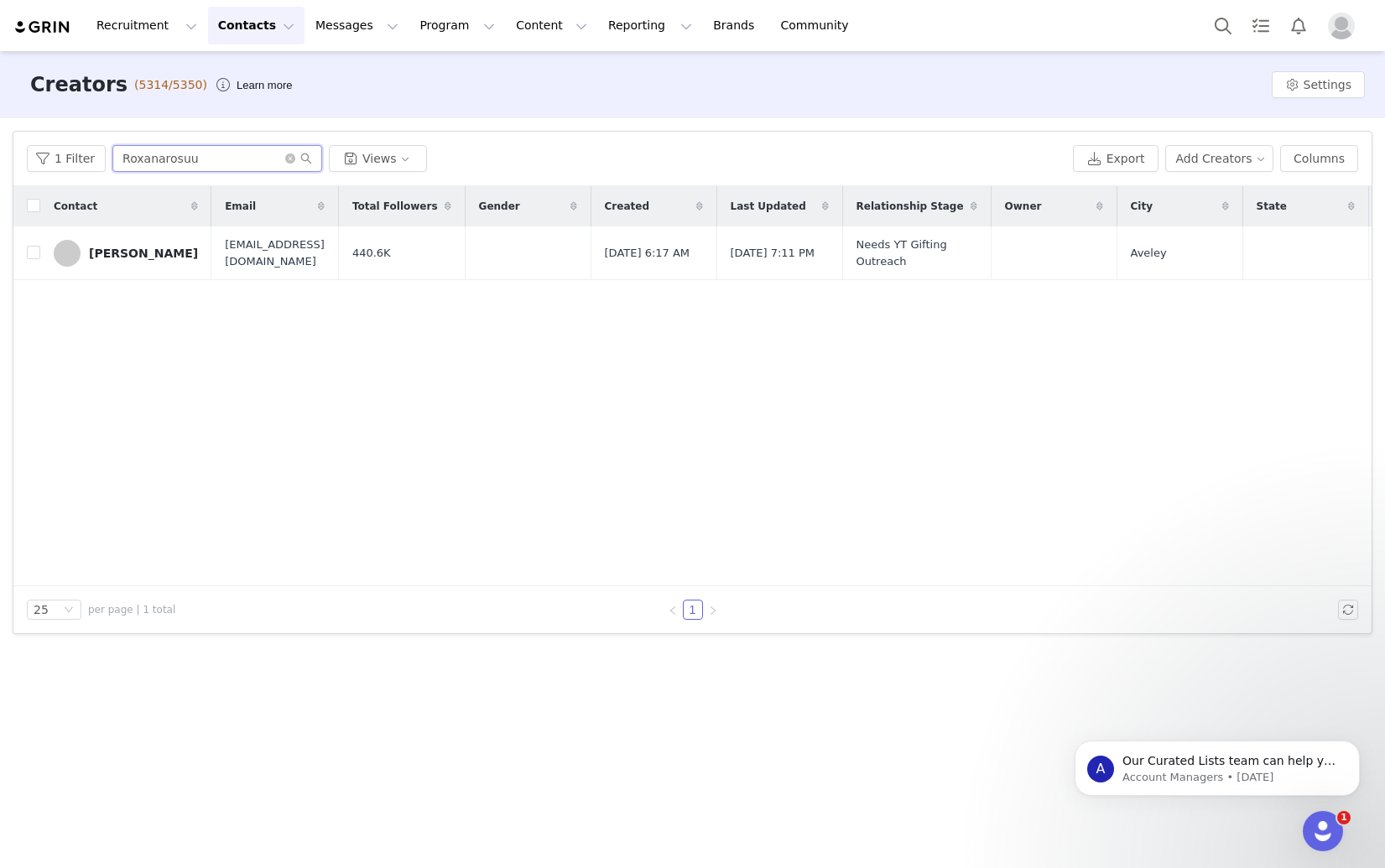
click at [230, 161] on input "Roxanarosuu" at bounding box center [217, 159] width 210 height 27
paste input "sarahmasters_"
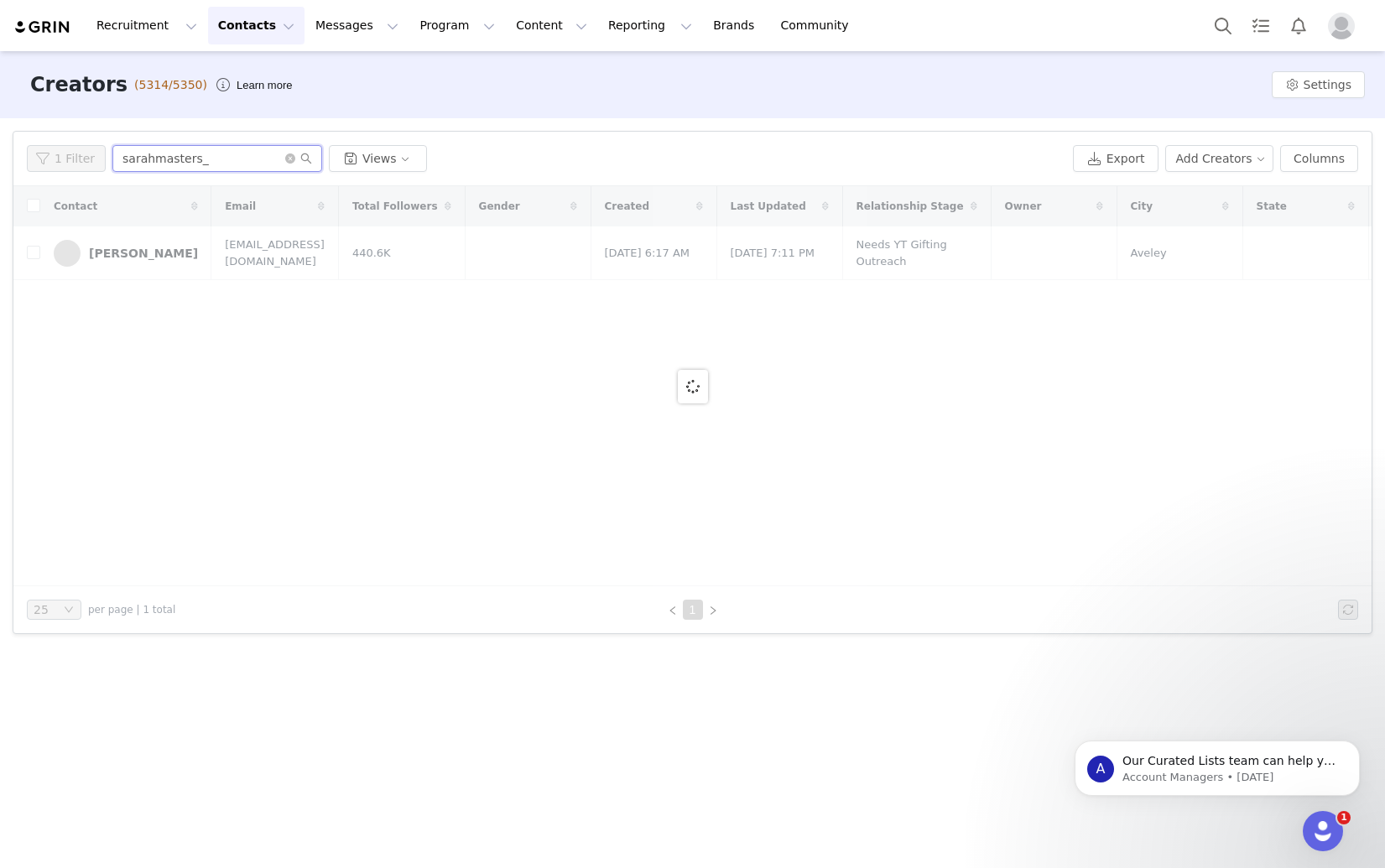
type input "sarahmasters_"
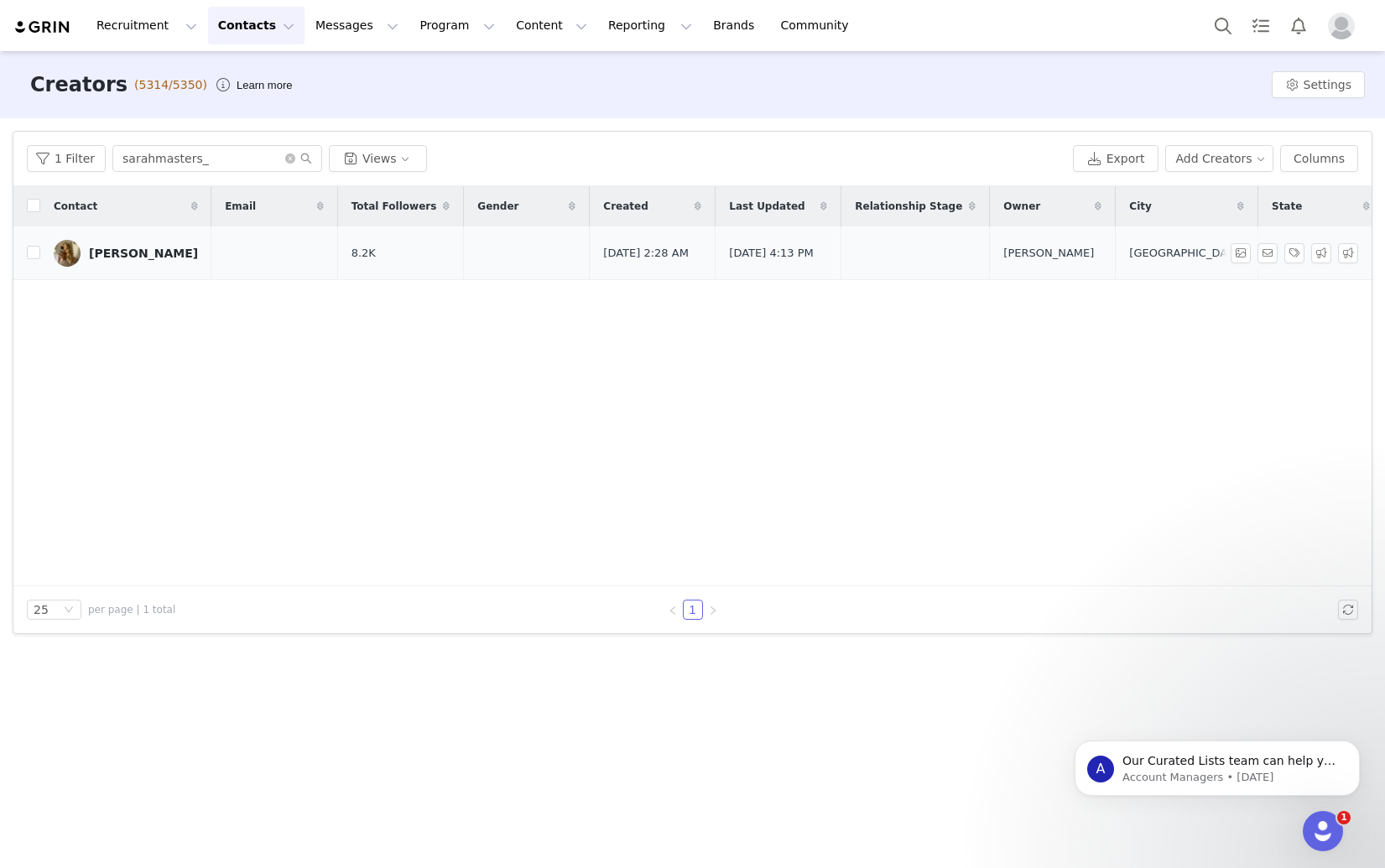
click at [131, 251] on div "Sarah Masters" at bounding box center [144, 253] width 109 height 13
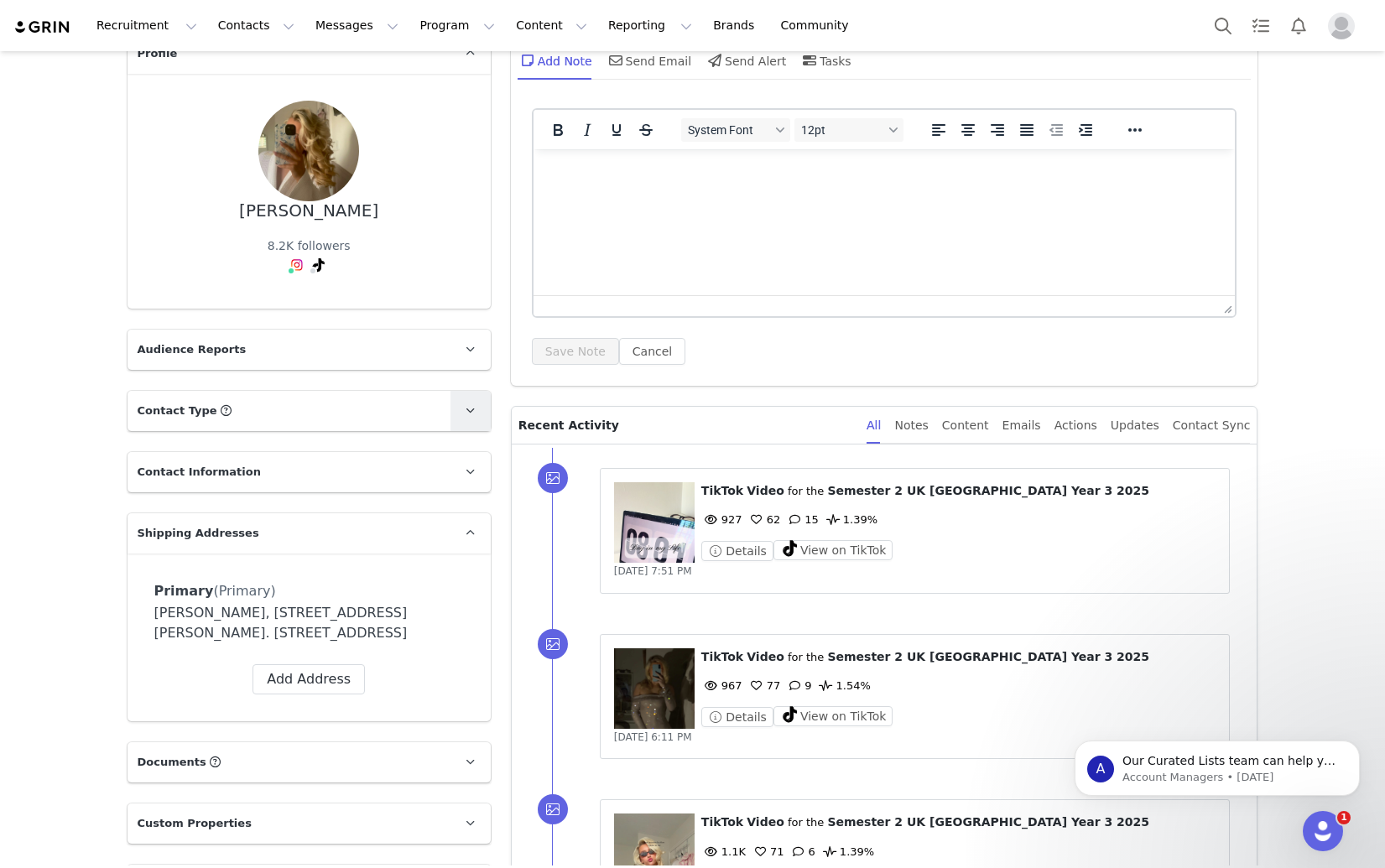
scroll to position [108, 0]
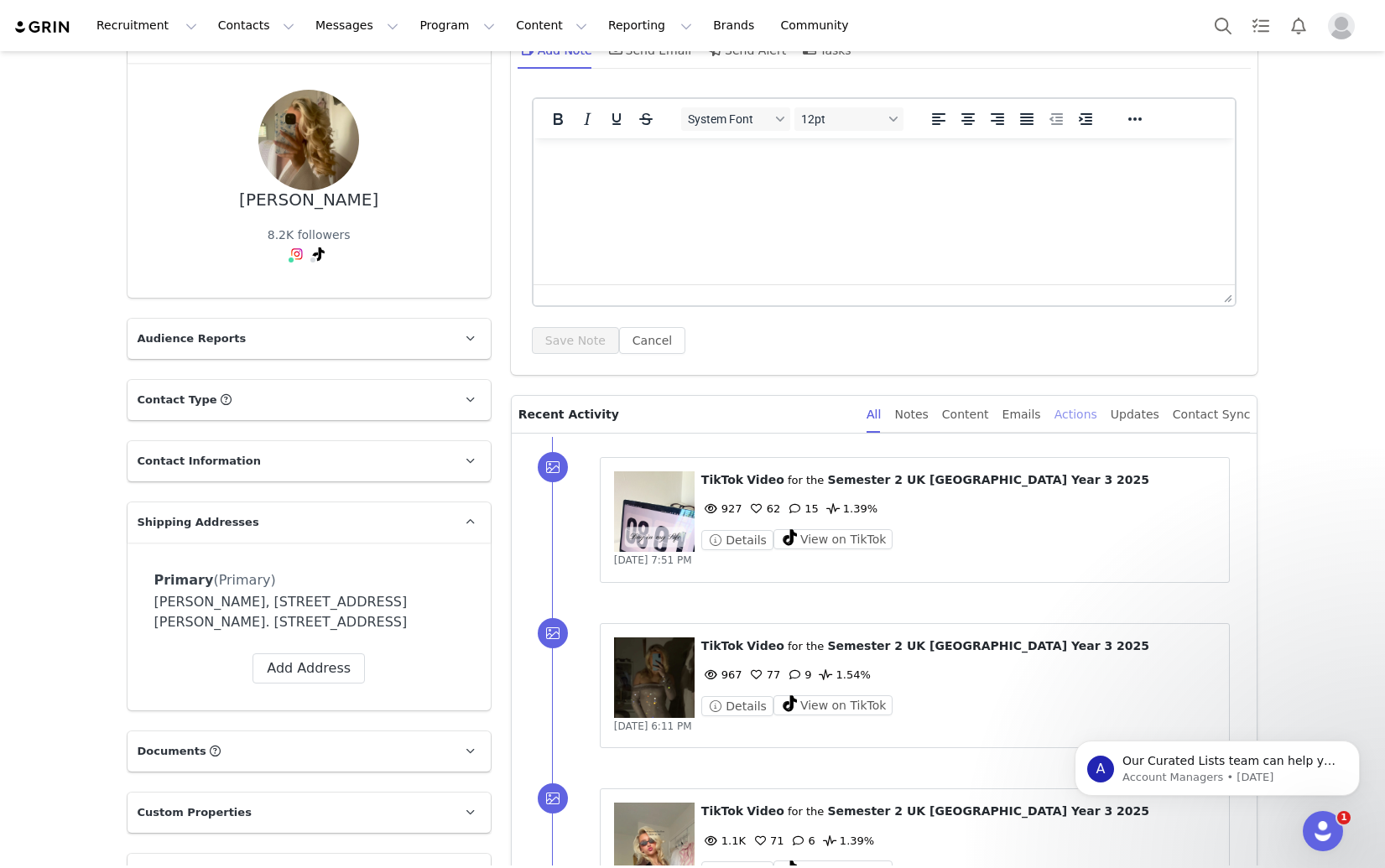
click at [1093, 419] on div "Actions" at bounding box center [1076, 414] width 43 height 38
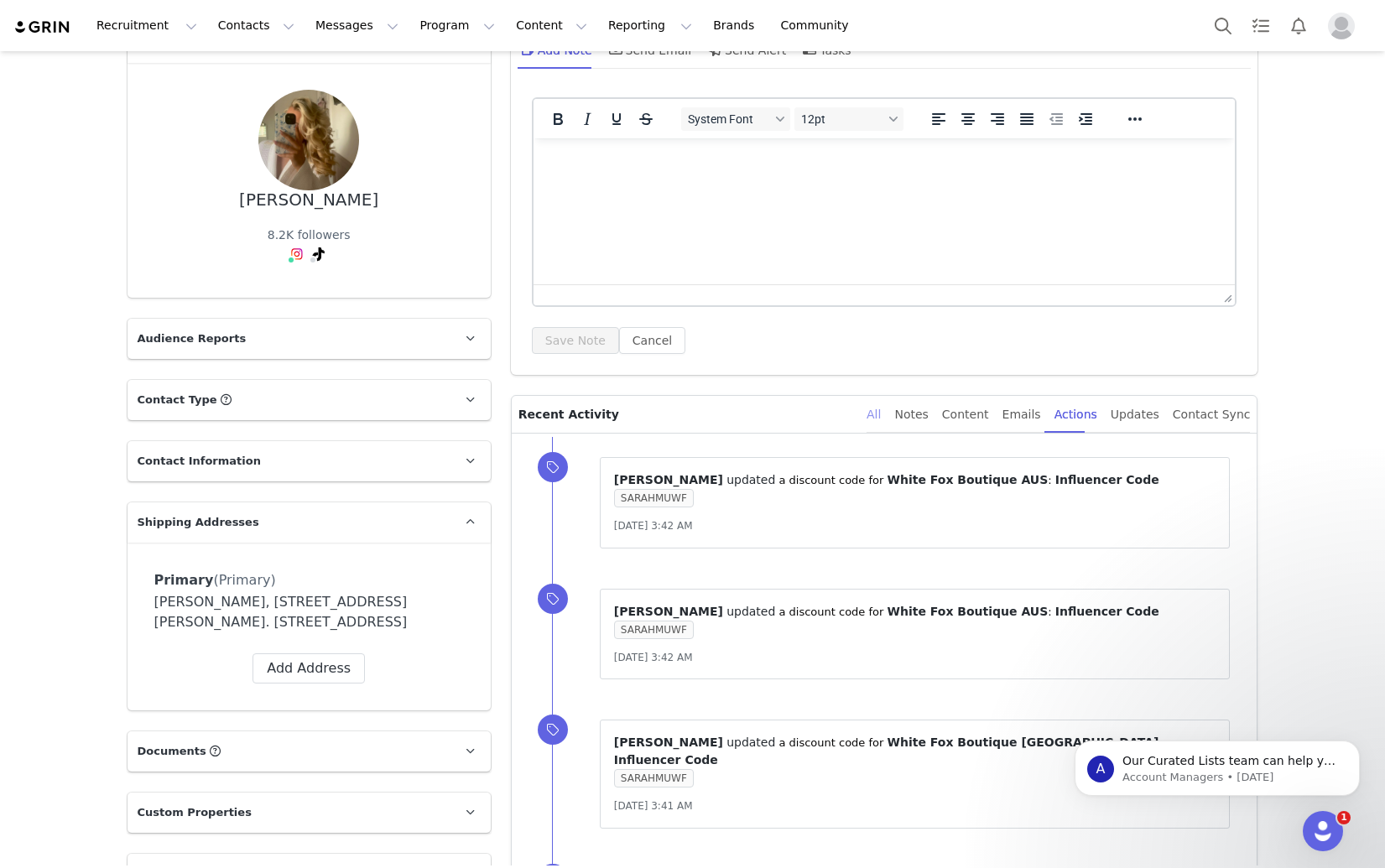
click at [881, 424] on div "All" at bounding box center [874, 414] width 14 height 38
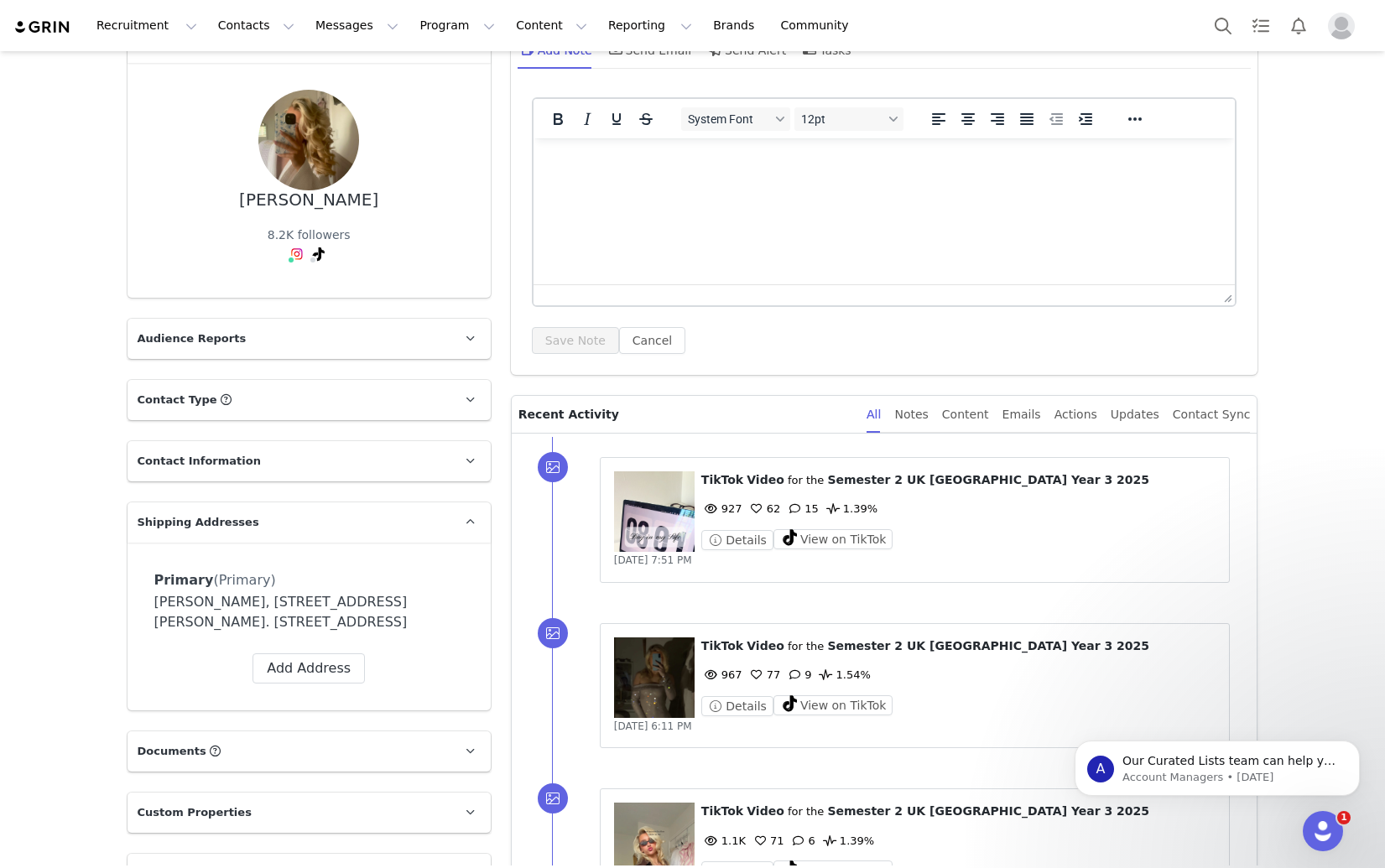
scroll to position [0, 0]
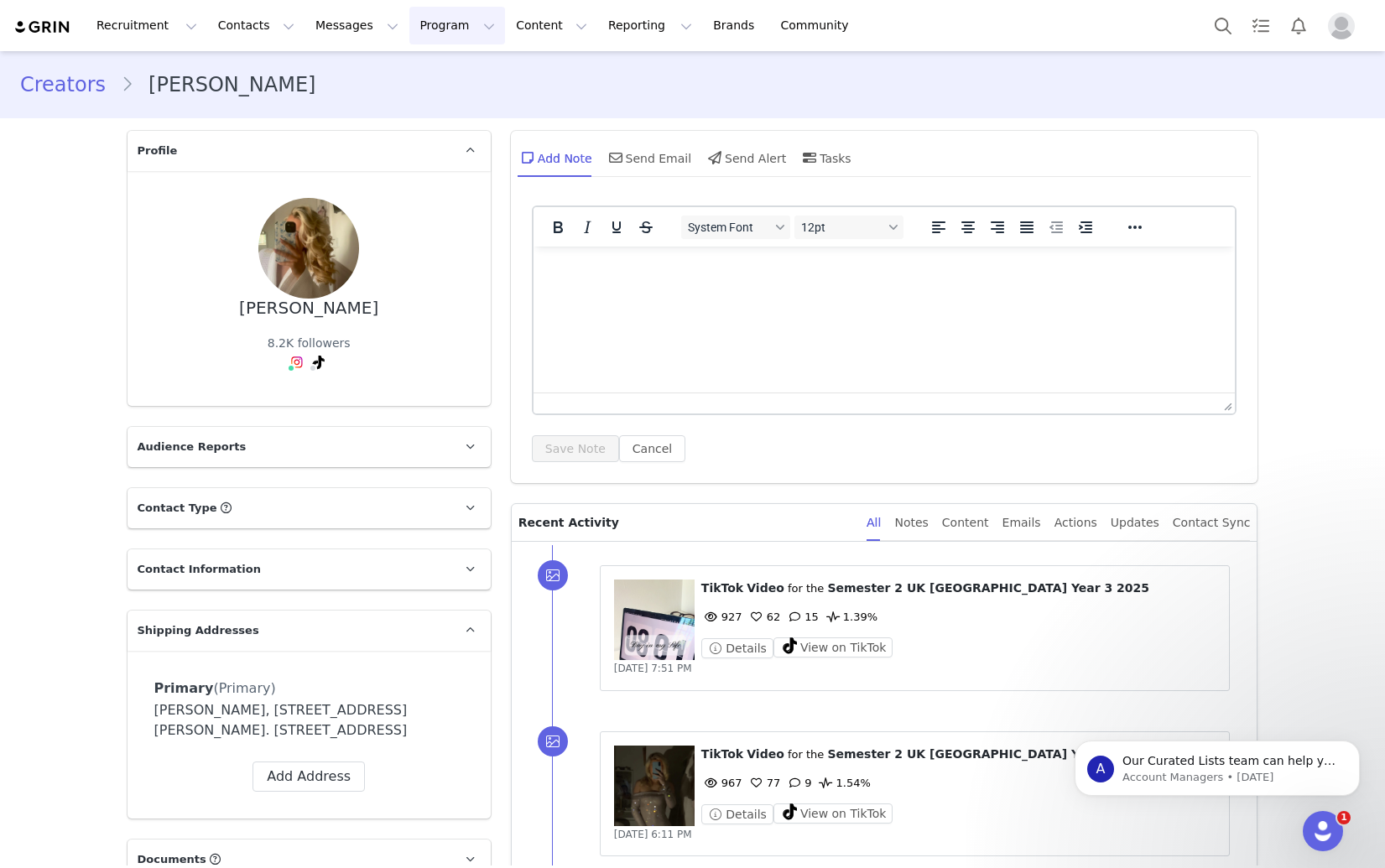
click at [431, 24] on button "Program Program" at bounding box center [457, 25] width 96 height 38
click at [448, 109] on p "Campaigns" at bounding box center [429, 106] width 65 height 18
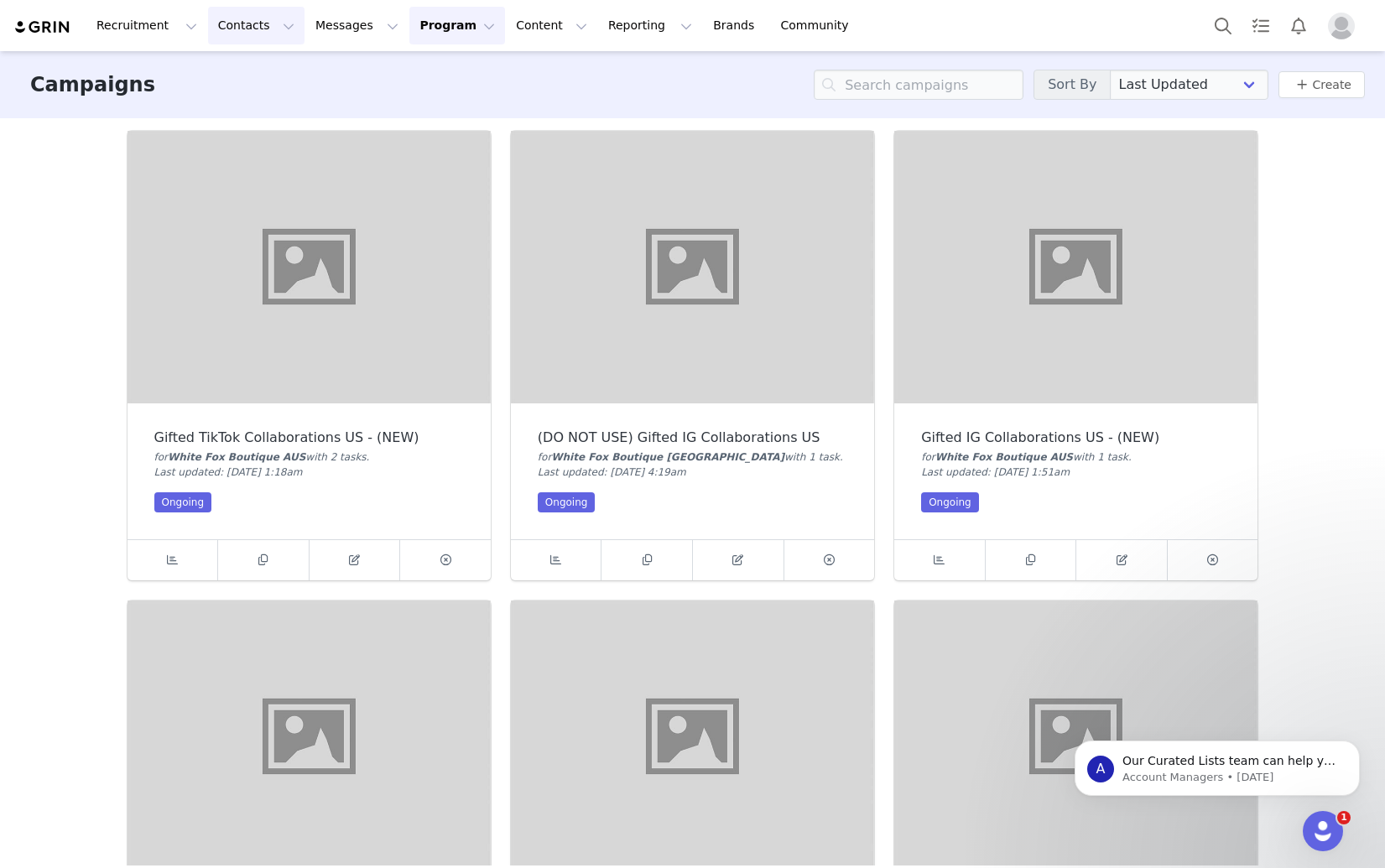
drag, startPoint x: 212, startPoint y: 24, endPoint x: 244, endPoint y: 65, distance: 52.0
click at [212, 24] on button "Contacts Contacts" at bounding box center [257, 25] width 97 height 38
click at [245, 71] on p "Creators" at bounding box center [235, 74] width 50 height 18
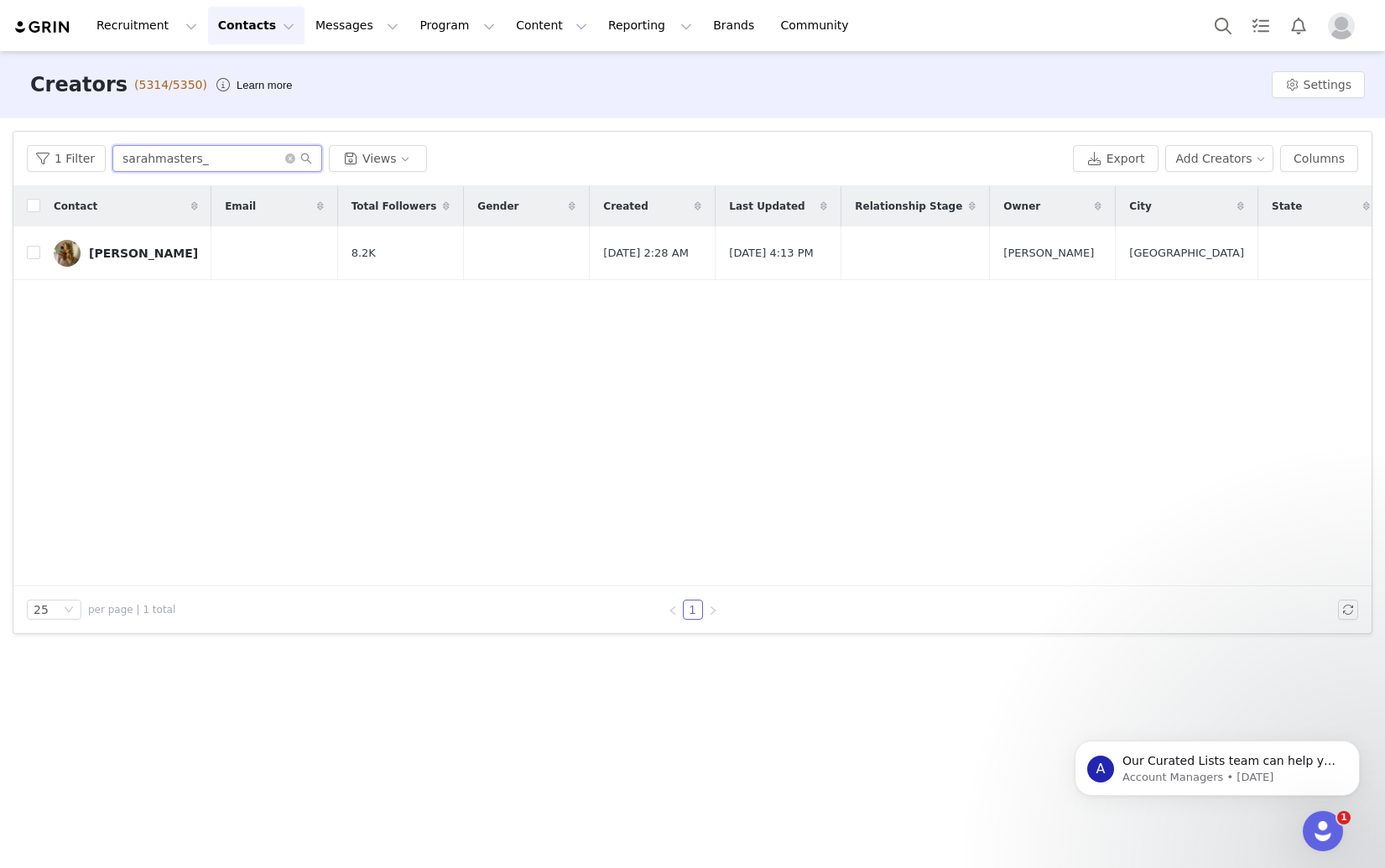
click at [249, 161] on input "sarahmasters_" at bounding box center [217, 159] width 210 height 27
click at [149, 258] on div "Sarah Masters" at bounding box center [144, 253] width 109 height 13
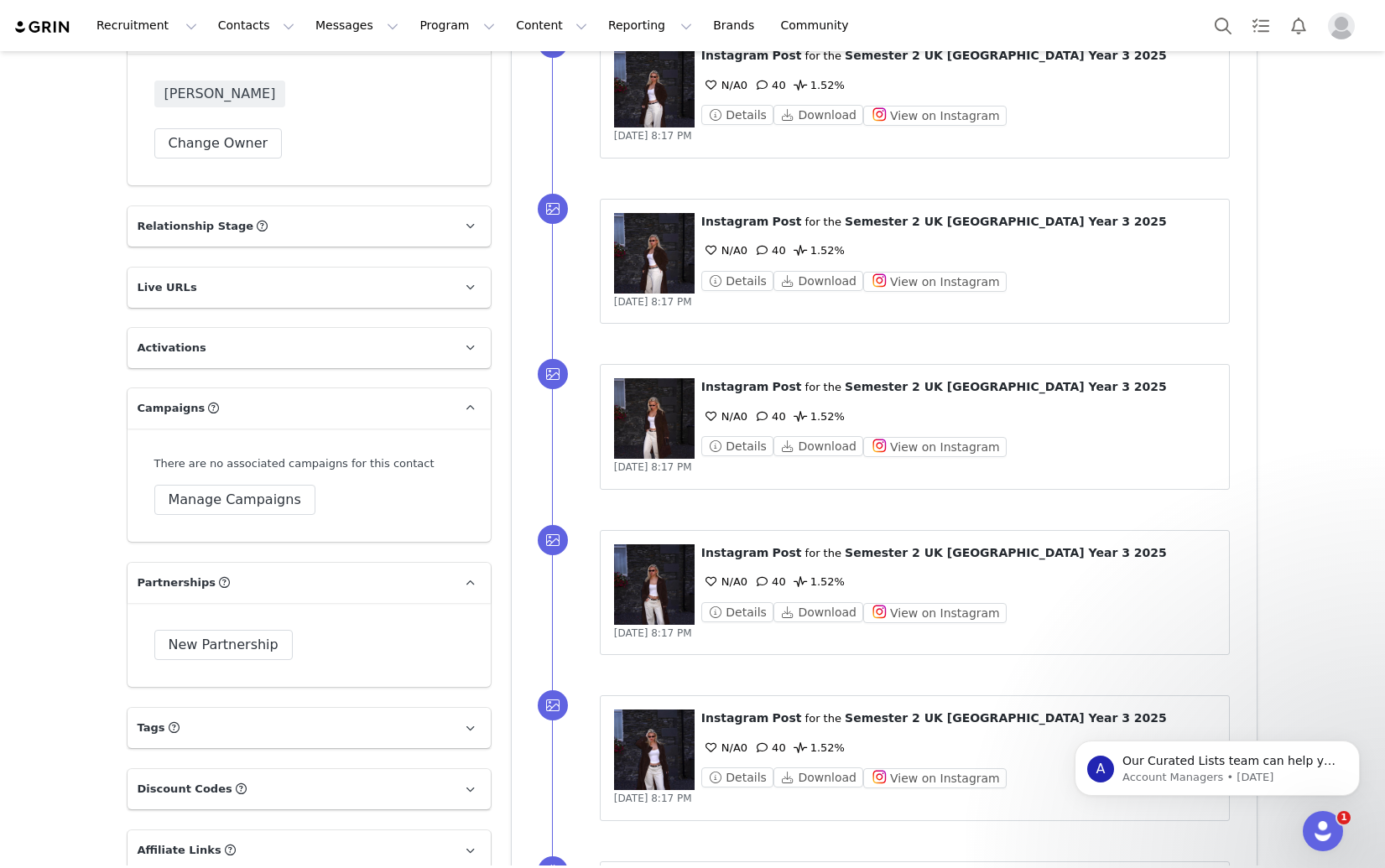
scroll to position [1150, 0]
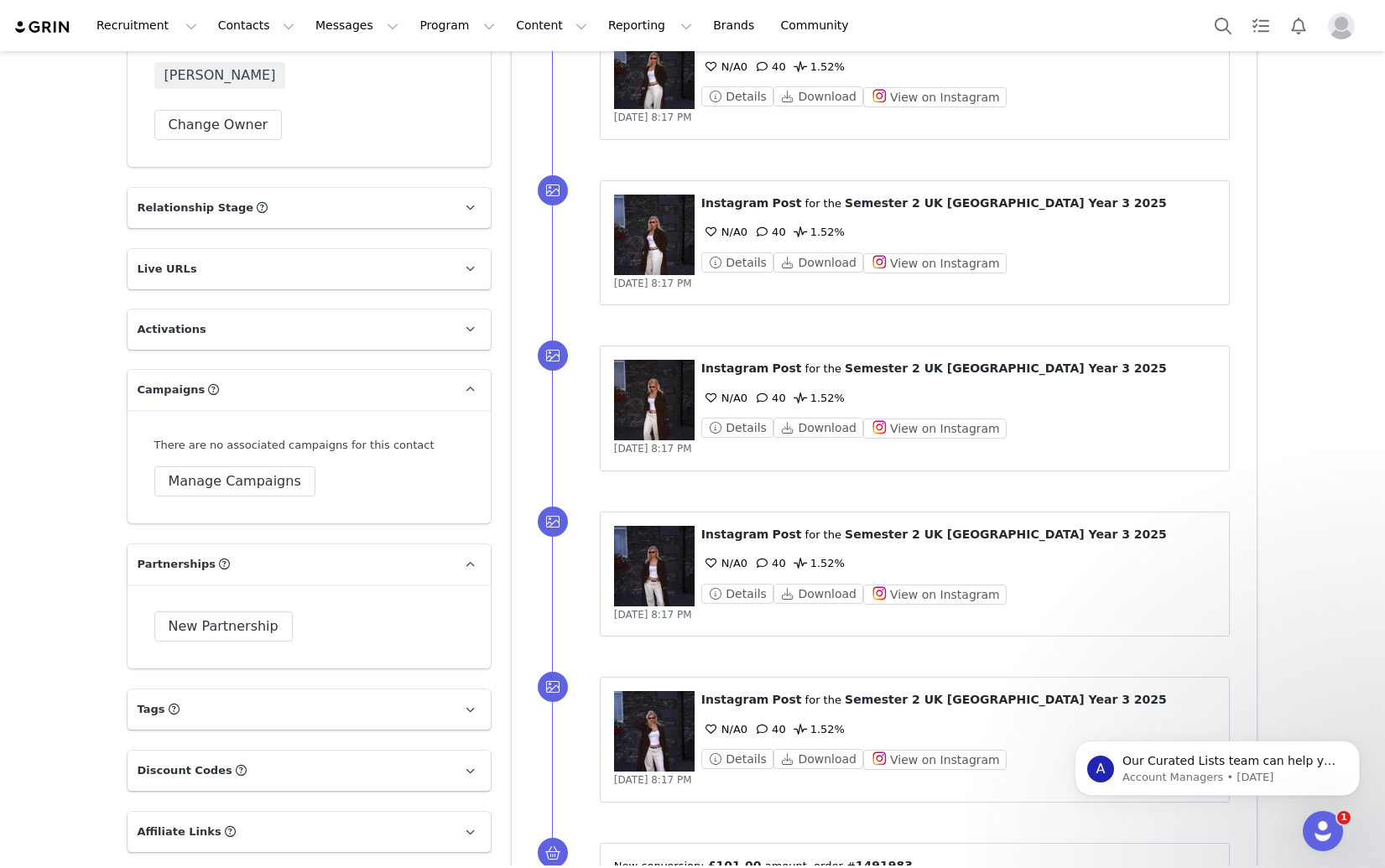
click at [387, 339] on p "Activations" at bounding box center [289, 329] width 323 height 40
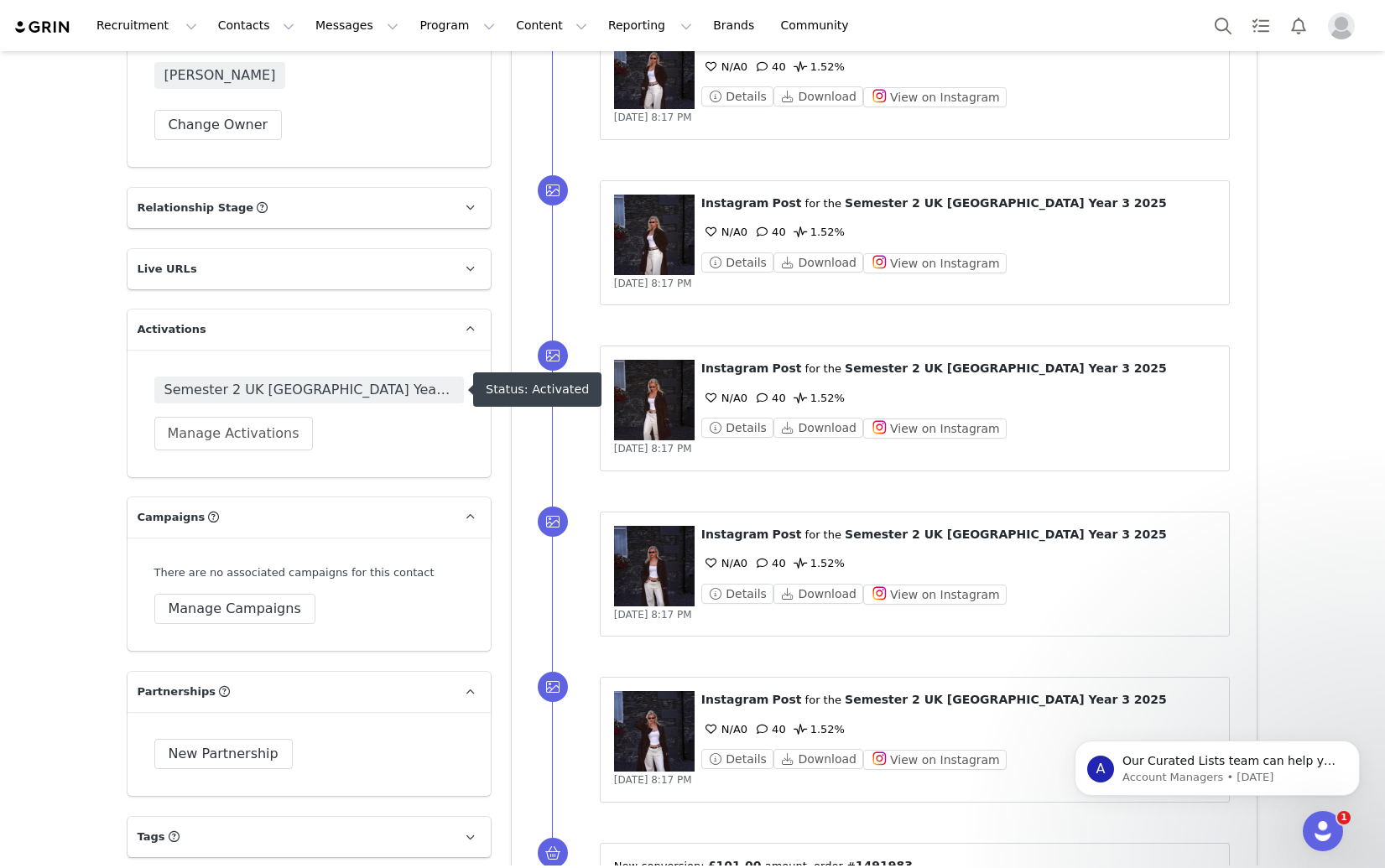
click at [375, 392] on span "Semester 2 UK [GEOGRAPHIC_DATA] Year 3 2025" at bounding box center [309, 390] width 290 height 20
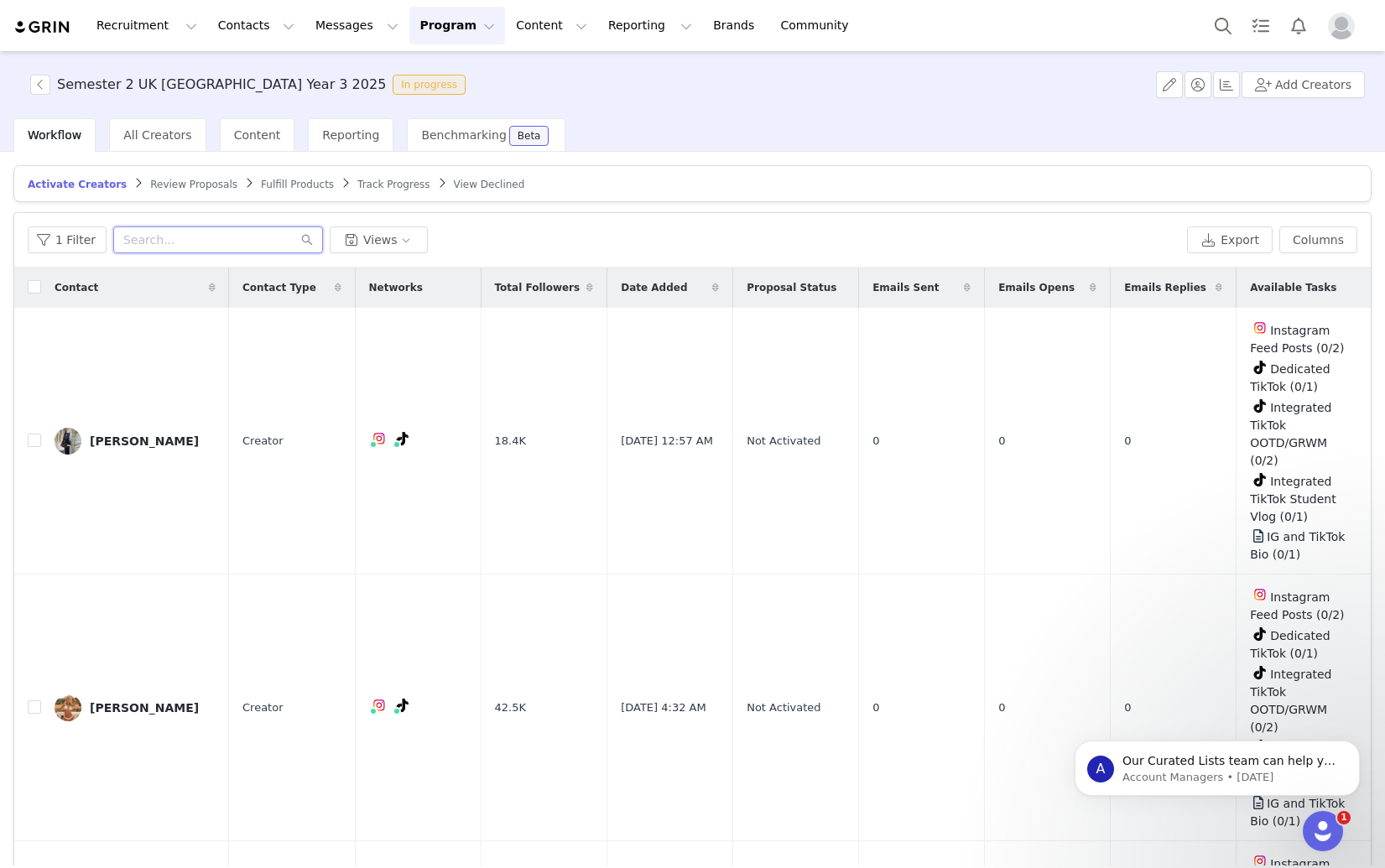
click at [166, 239] on input "text" at bounding box center [218, 239] width 210 height 27
paste input "sarahmasters_"
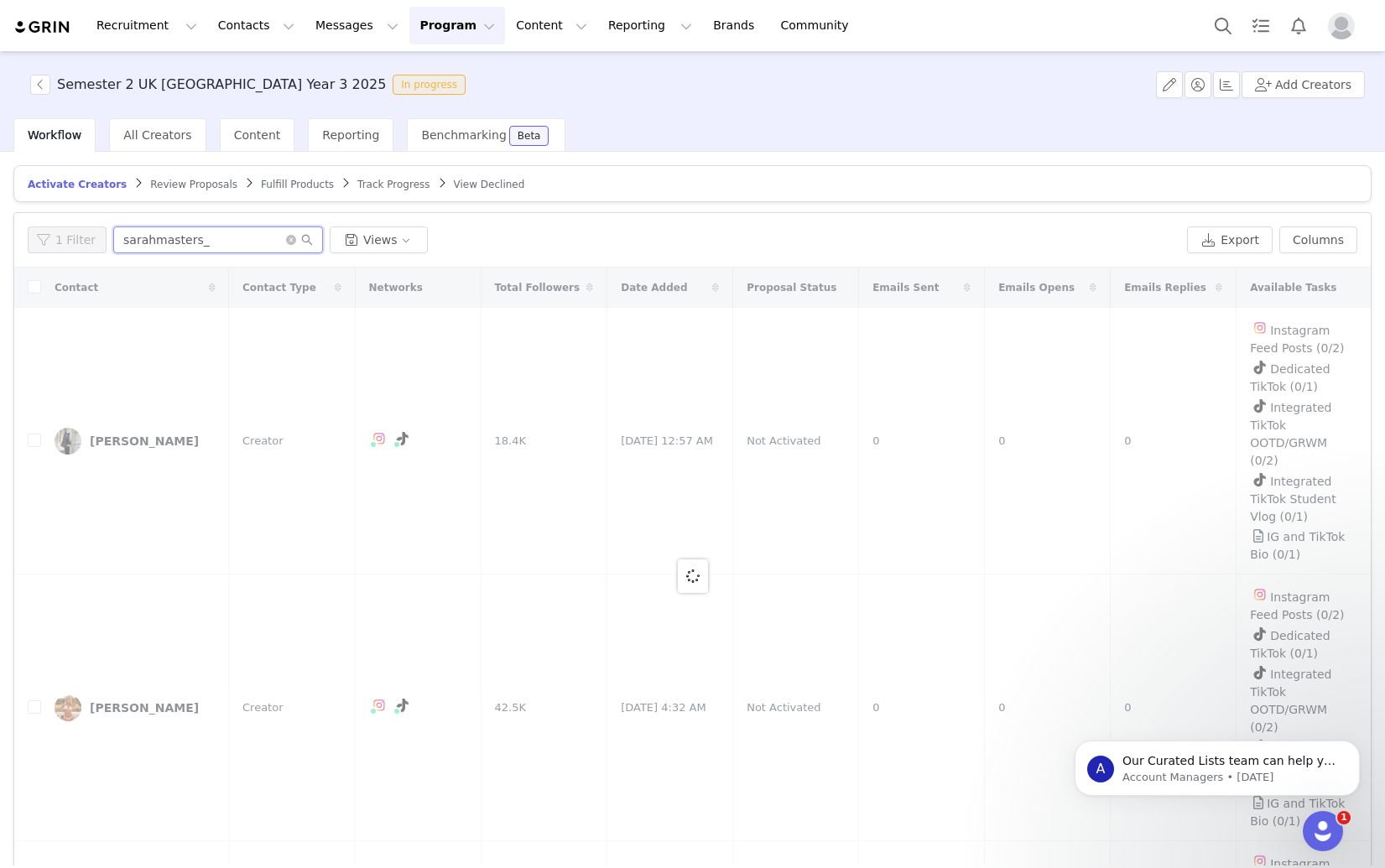
type input "sarahmasters_"
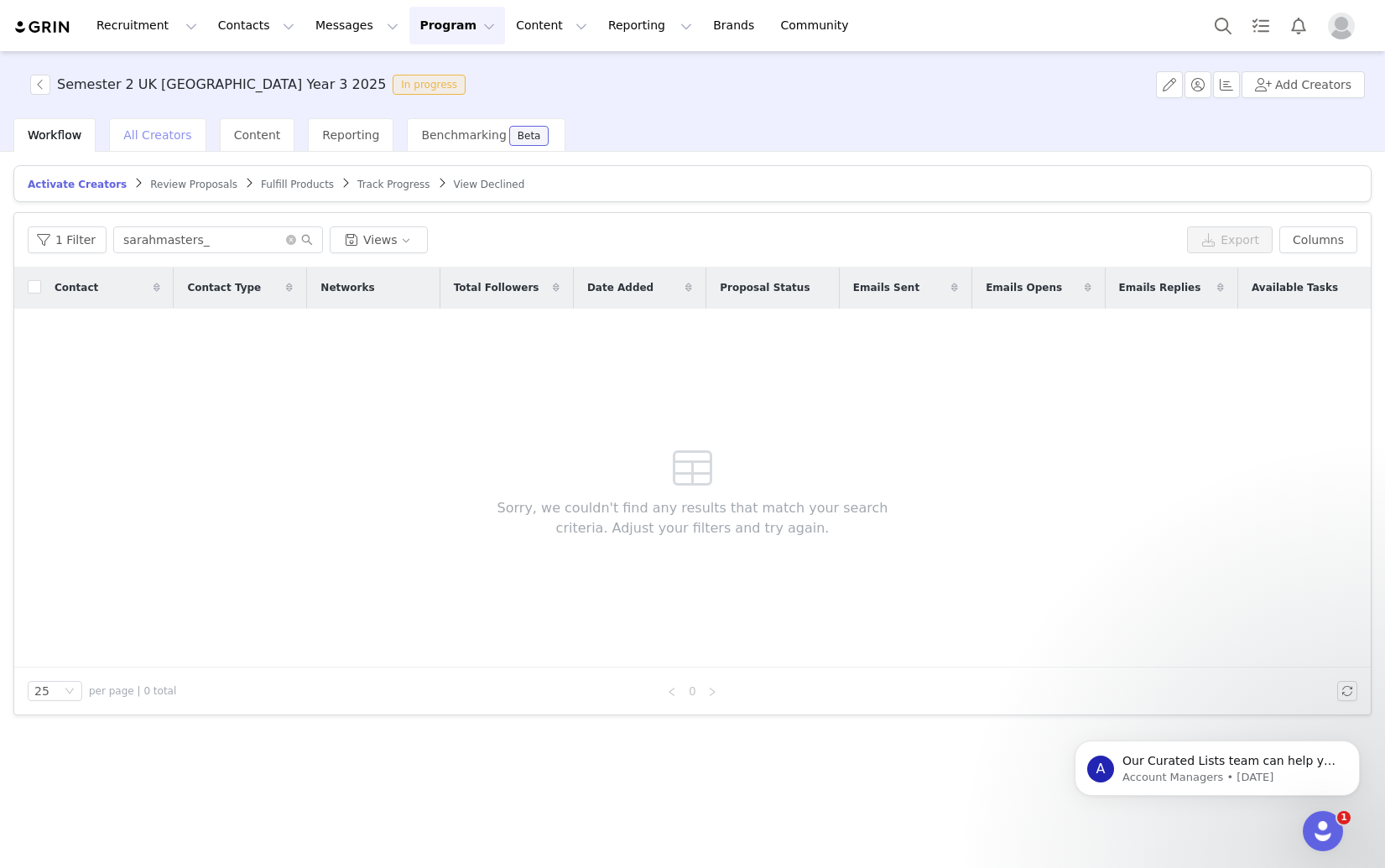
click at [171, 128] on span "All Creators" at bounding box center [157, 135] width 68 height 13
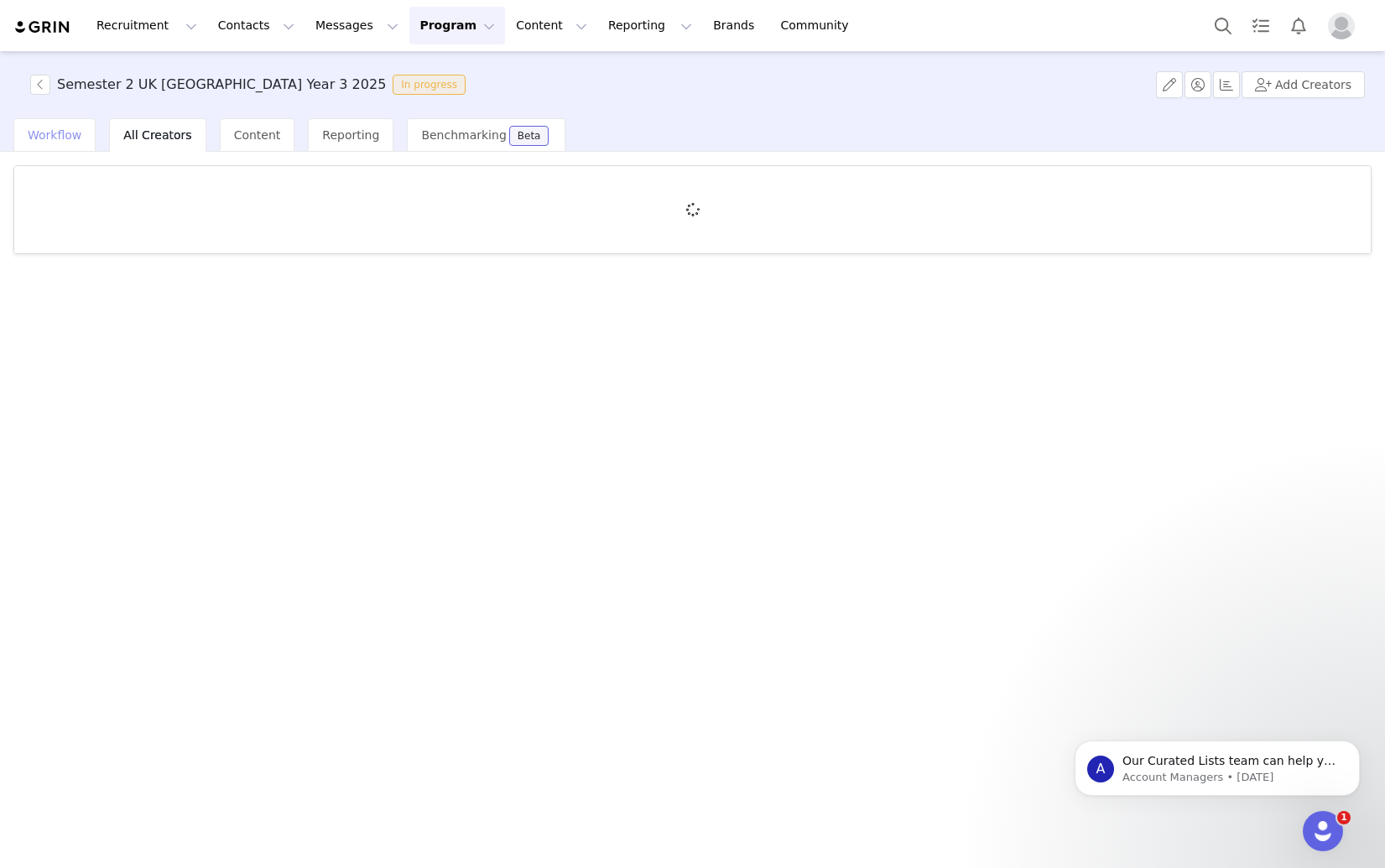
click at [70, 139] on span "Workflow" at bounding box center [55, 135] width 54 height 13
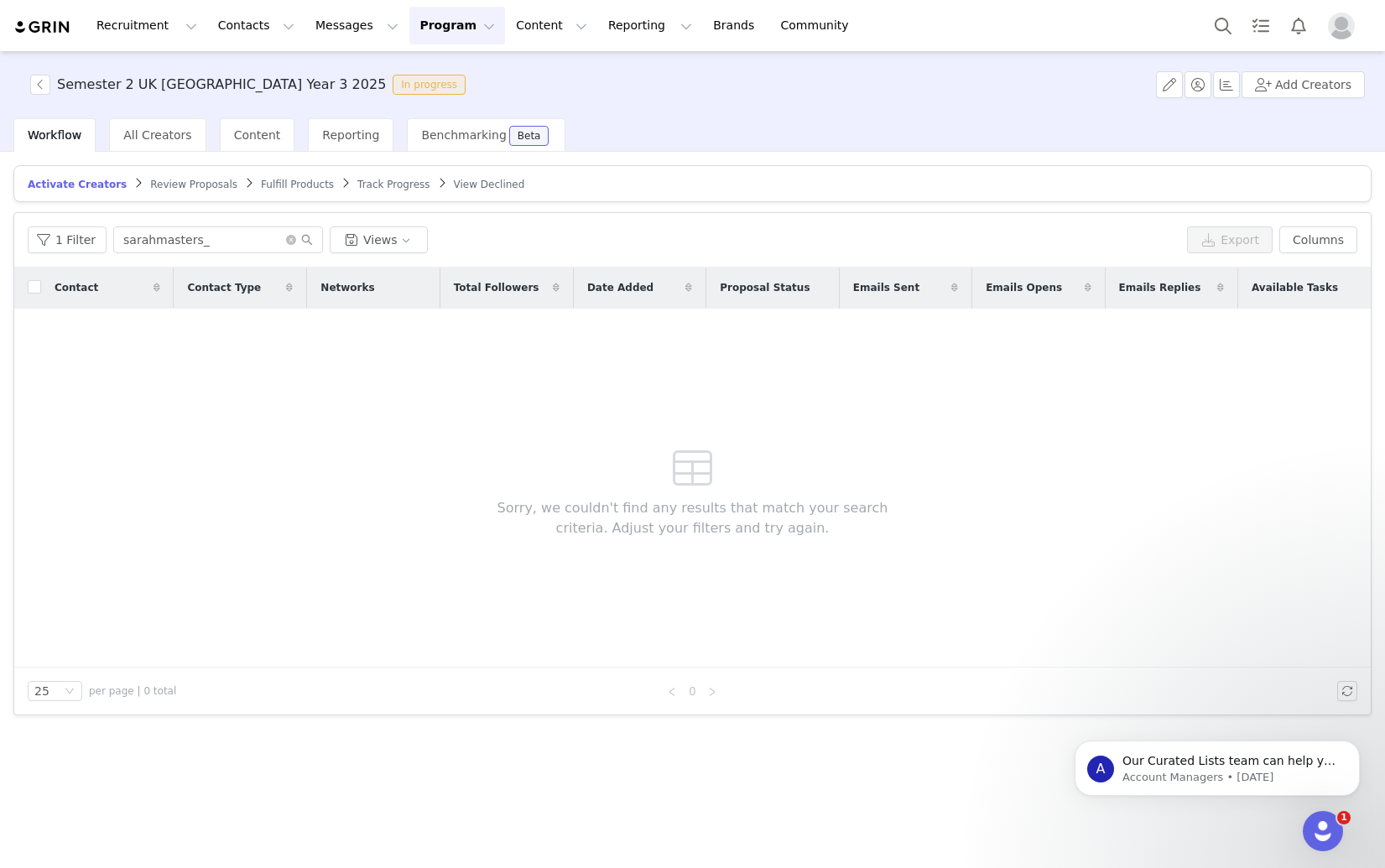
click at [366, 186] on span "Track Progress" at bounding box center [393, 184] width 72 height 12
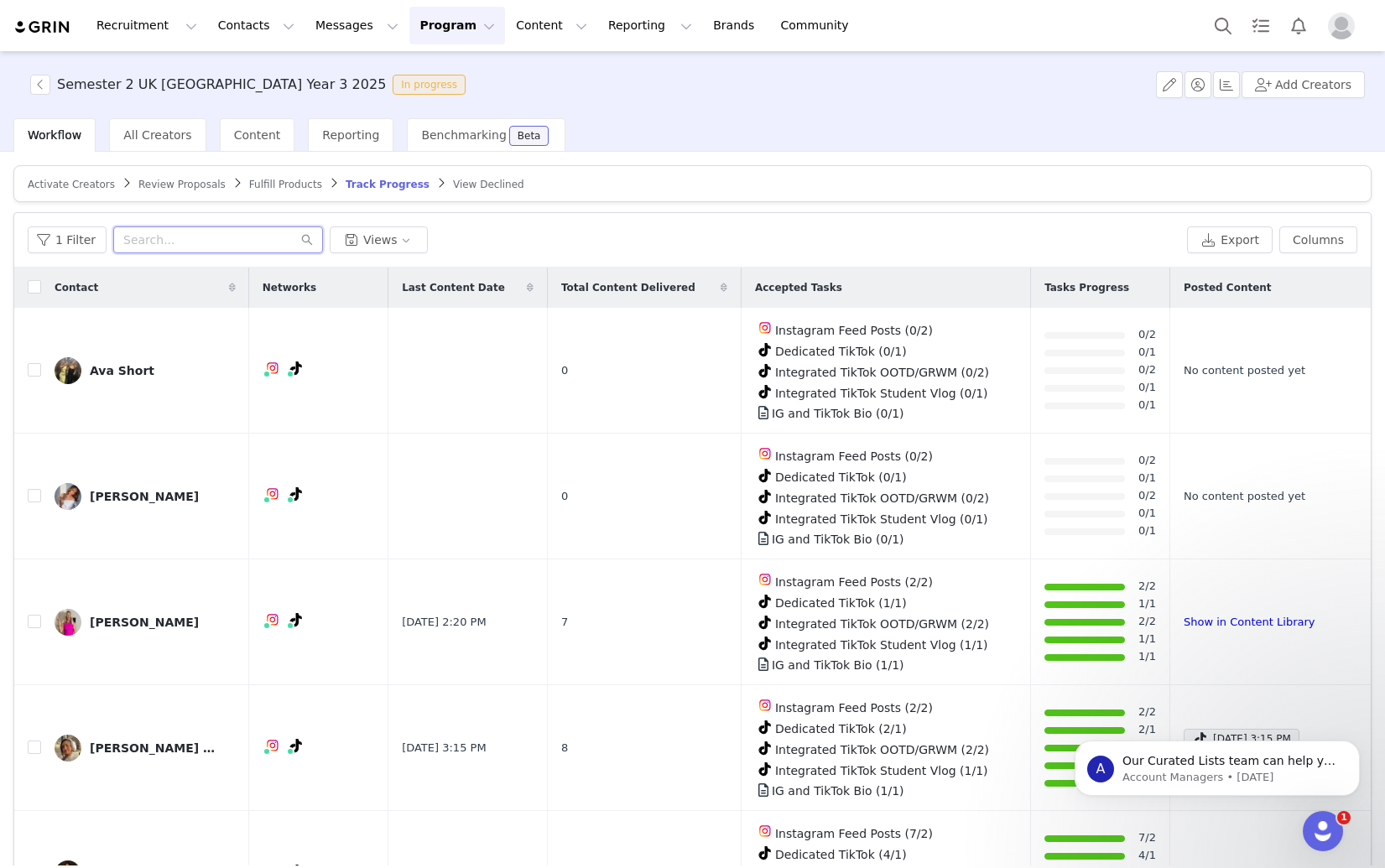
click at [220, 246] on input "text" at bounding box center [218, 239] width 210 height 27
paste input "sarahmasters_"
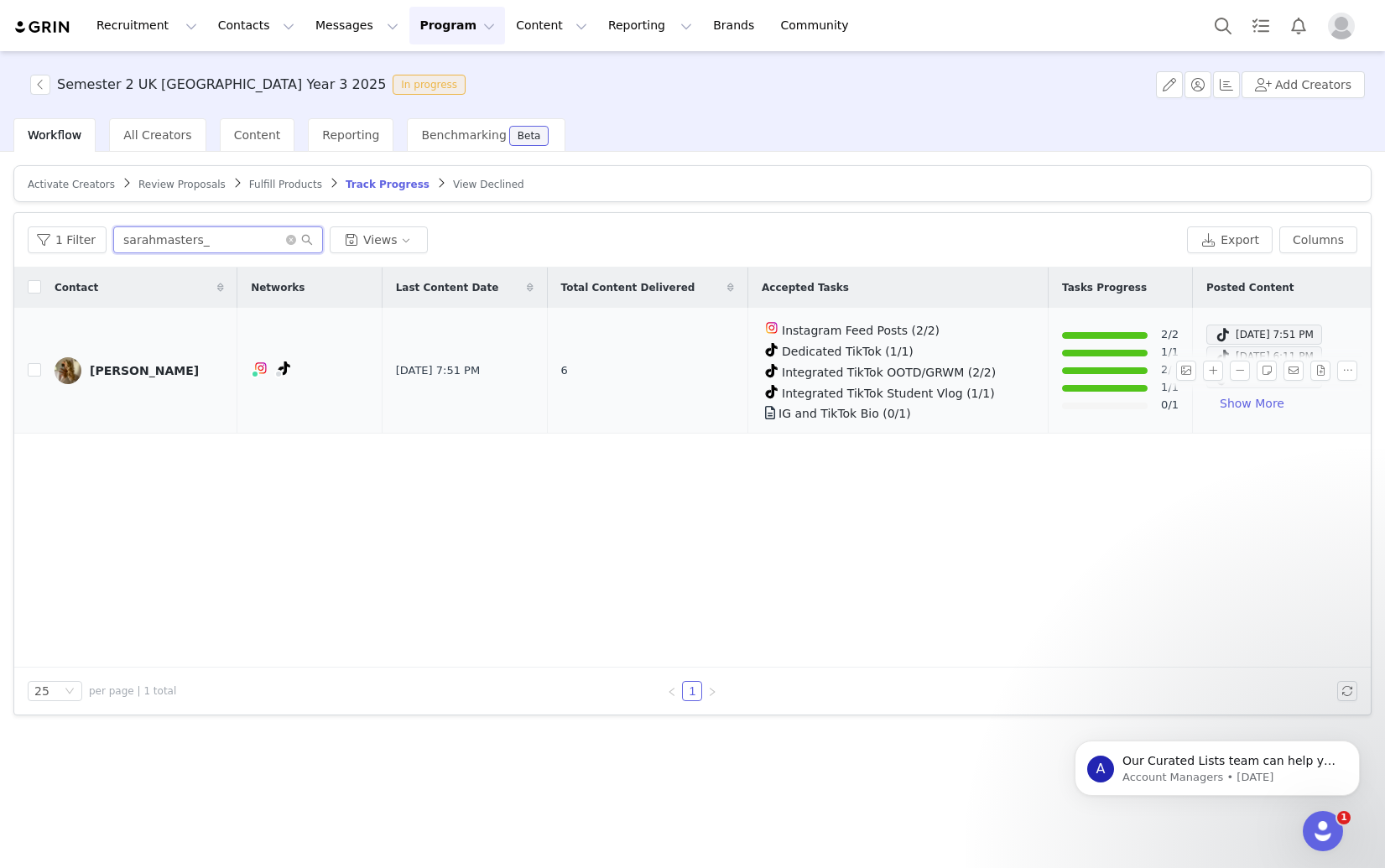
type input "sarahmasters_"
click at [139, 370] on div "Sarah Masters" at bounding box center [144, 370] width 109 height 13
click at [124, 364] on div "Sarah Masters" at bounding box center [144, 370] width 109 height 13
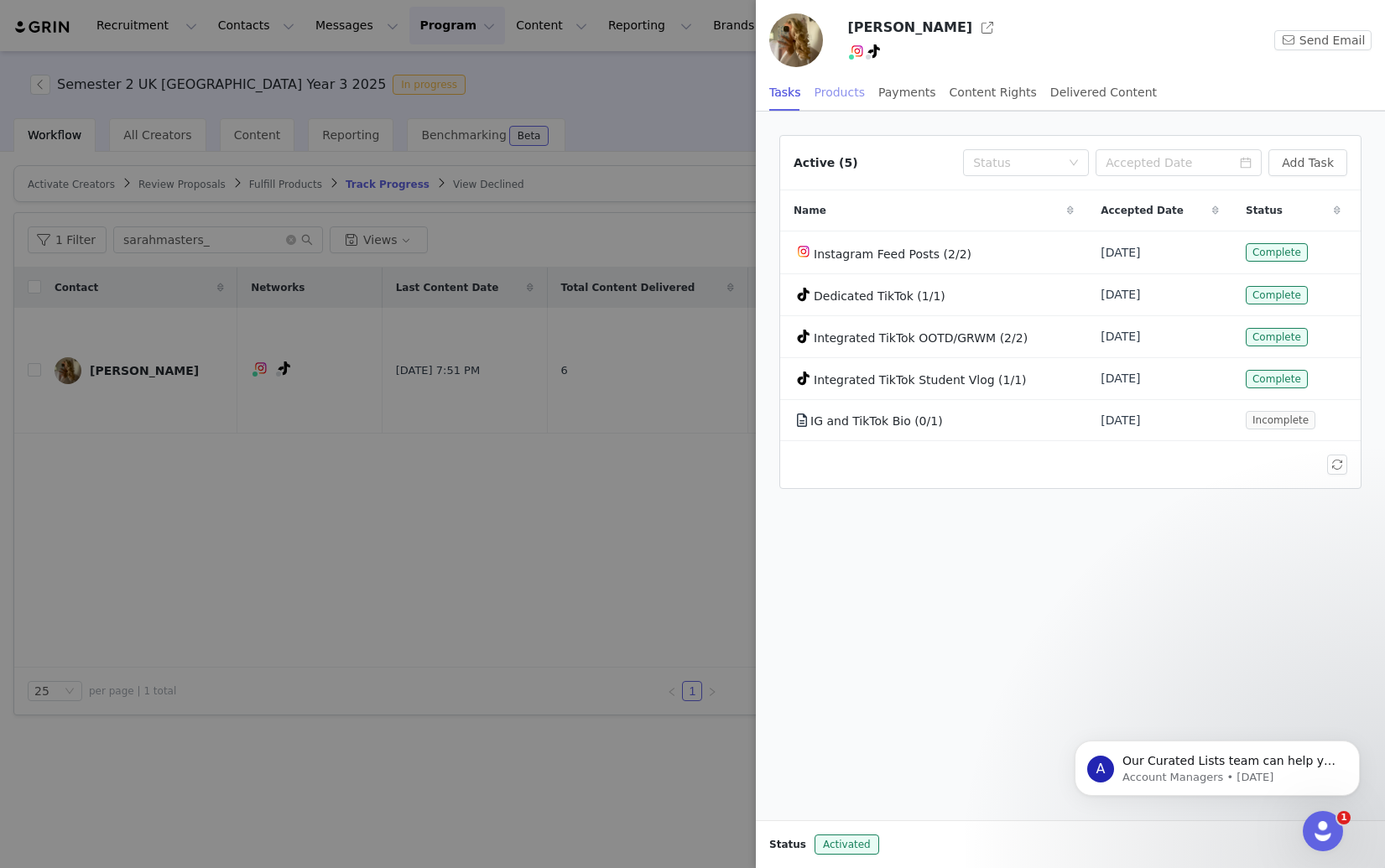
click at [829, 96] on div "Products" at bounding box center [840, 92] width 50 height 38
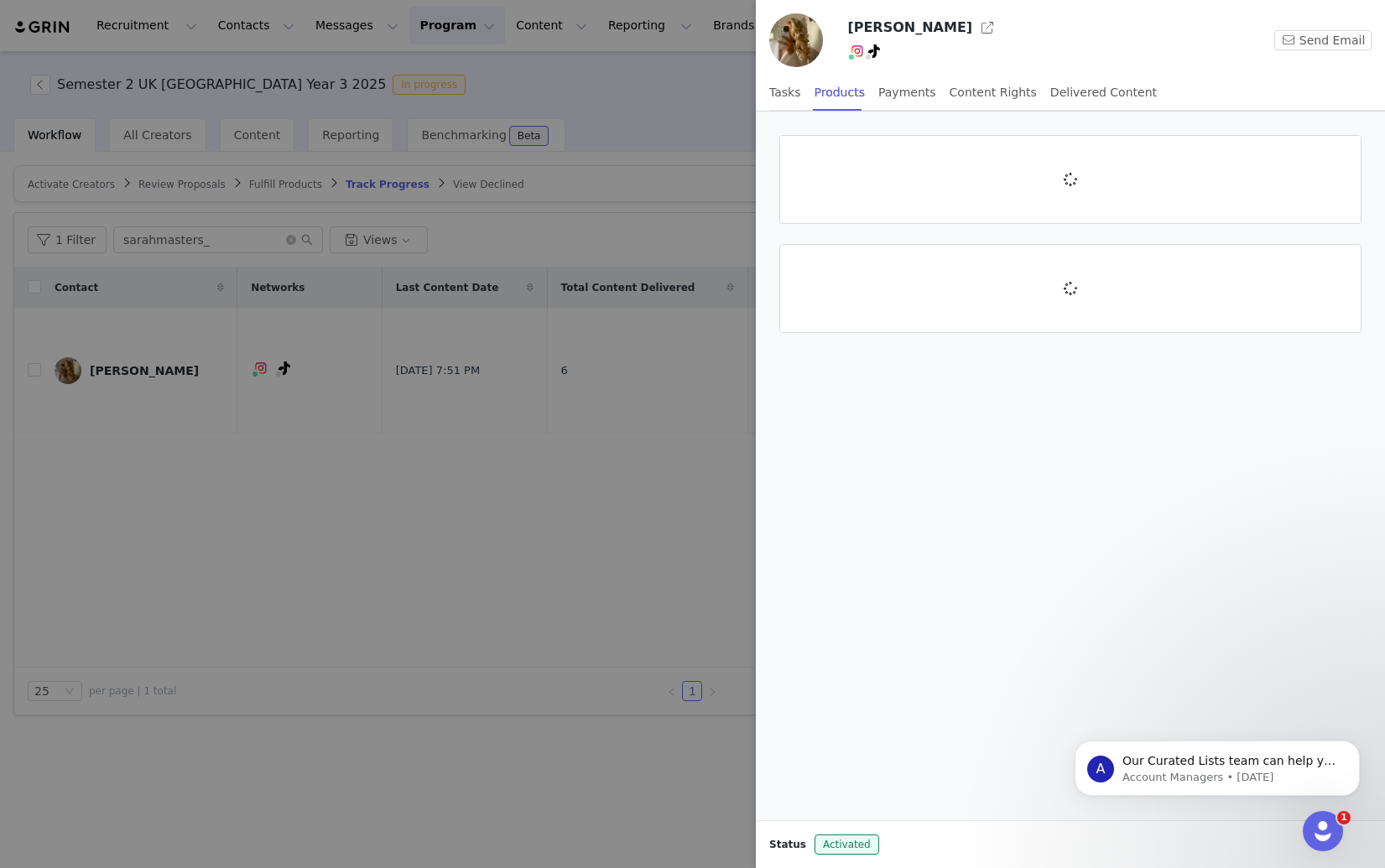
click at [1145, 490] on div at bounding box center [1069, 465] width 629 height 708
click at [370, 587] on div at bounding box center [692, 434] width 1385 height 868
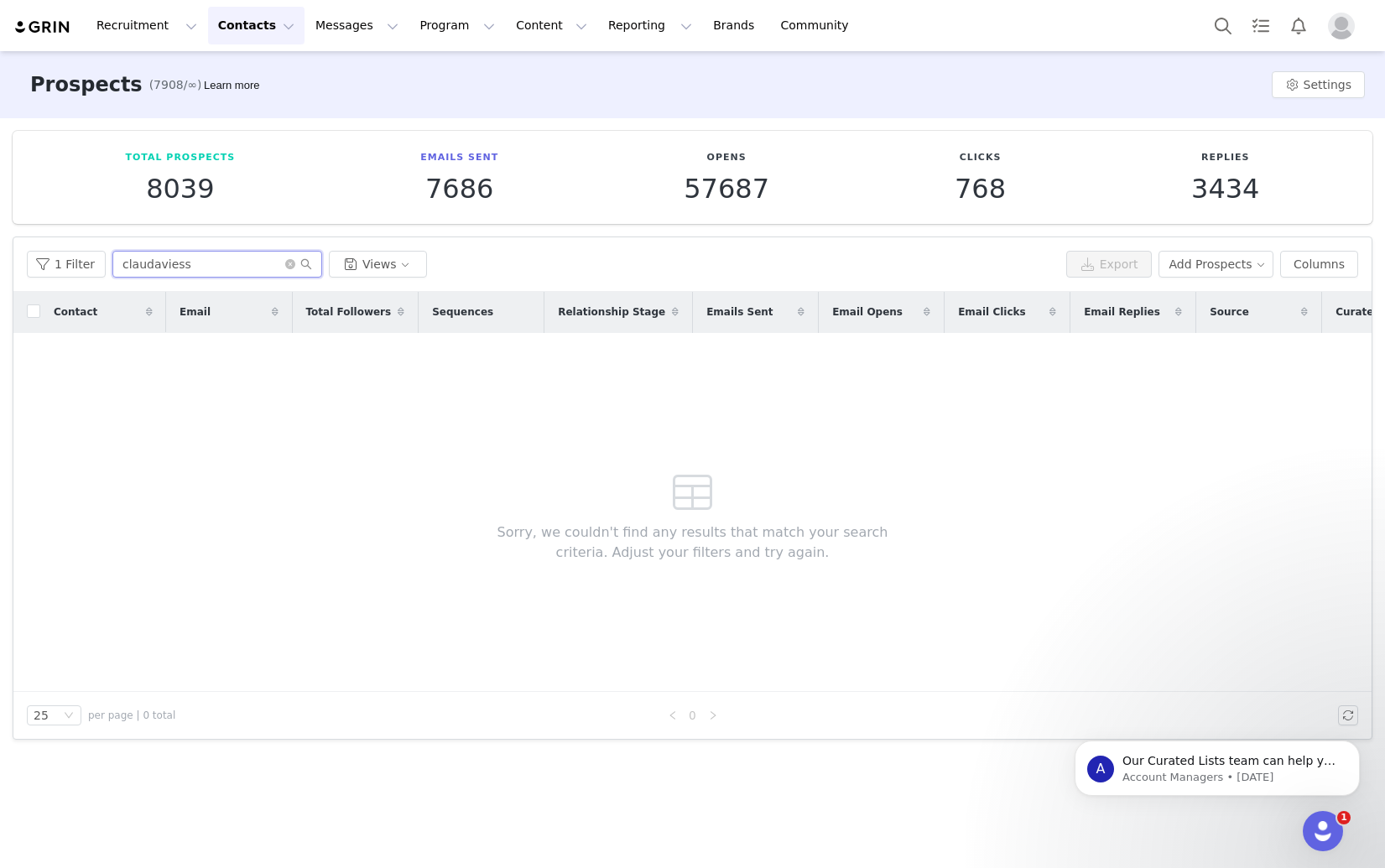
click at [179, 259] on input "claudaviess" at bounding box center [217, 265] width 210 height 27
paste input "_bethanymorgan"
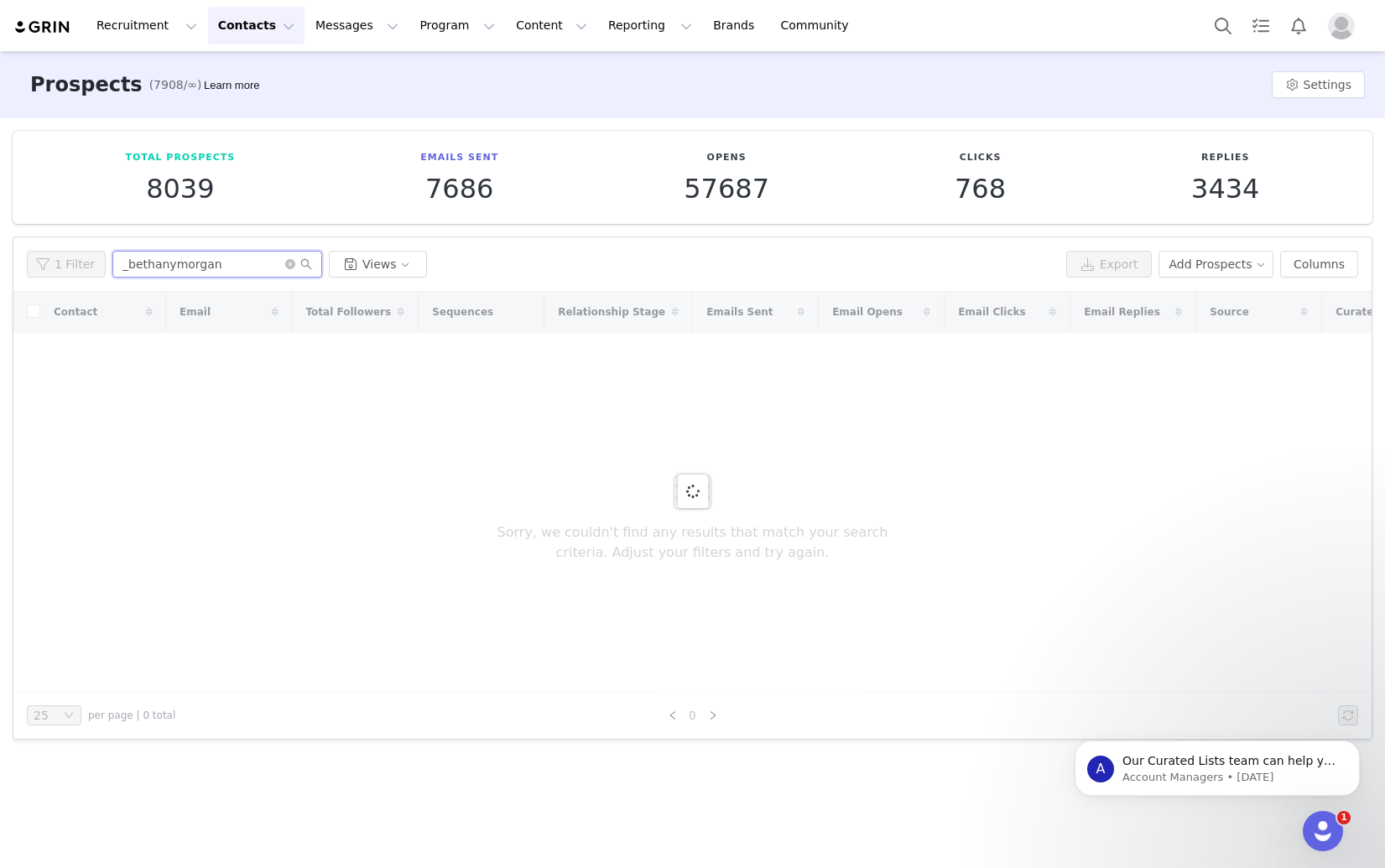
type input "_bethanymorgan"
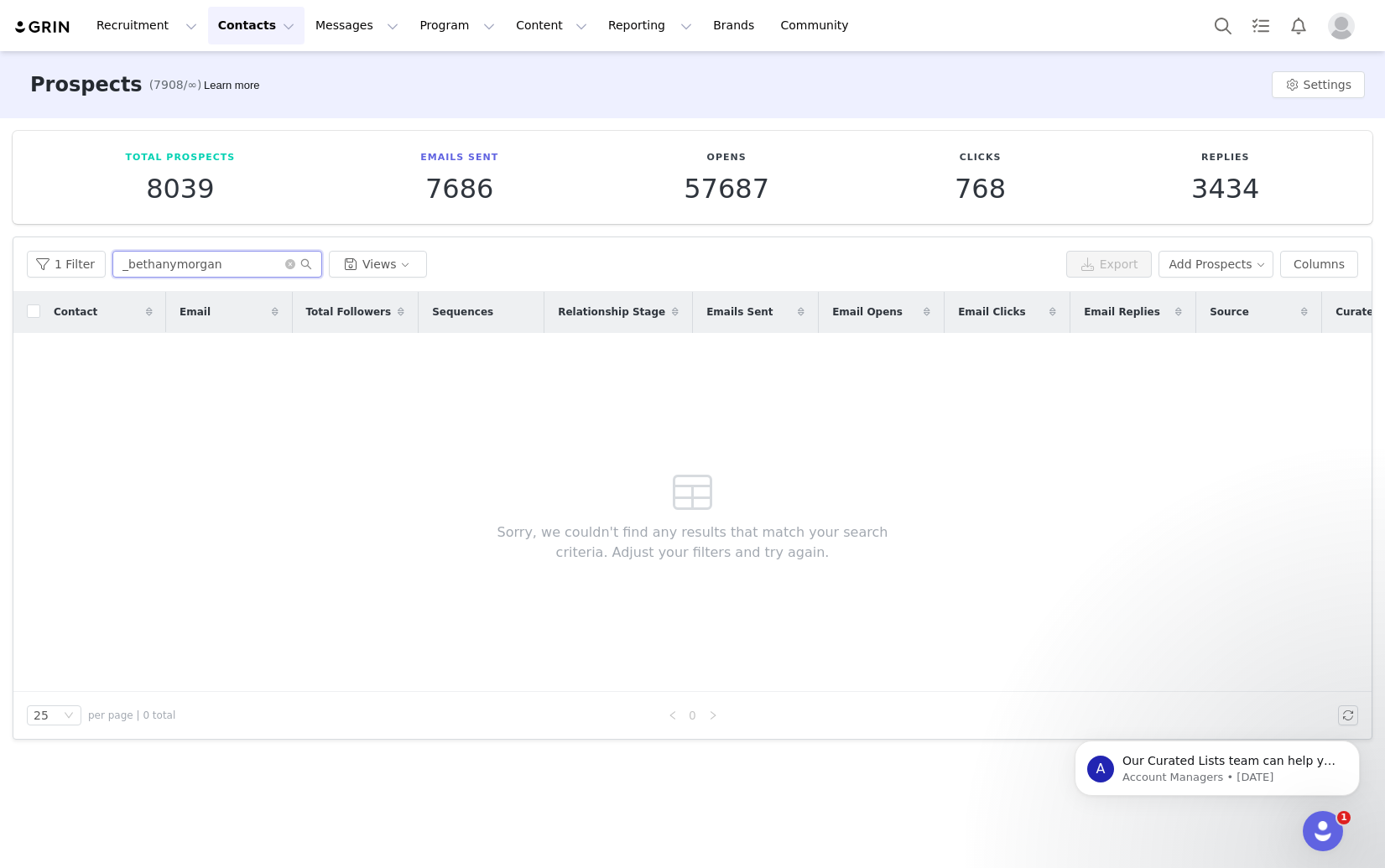
drag, startPoint x: 229, startPoint y: 270, endPoint x: 220, endPoint y: 190, distance: 80.5
click at [230, 270] on input "_bethanymorgan" at bounding box center [217, 265] width 210 height 27
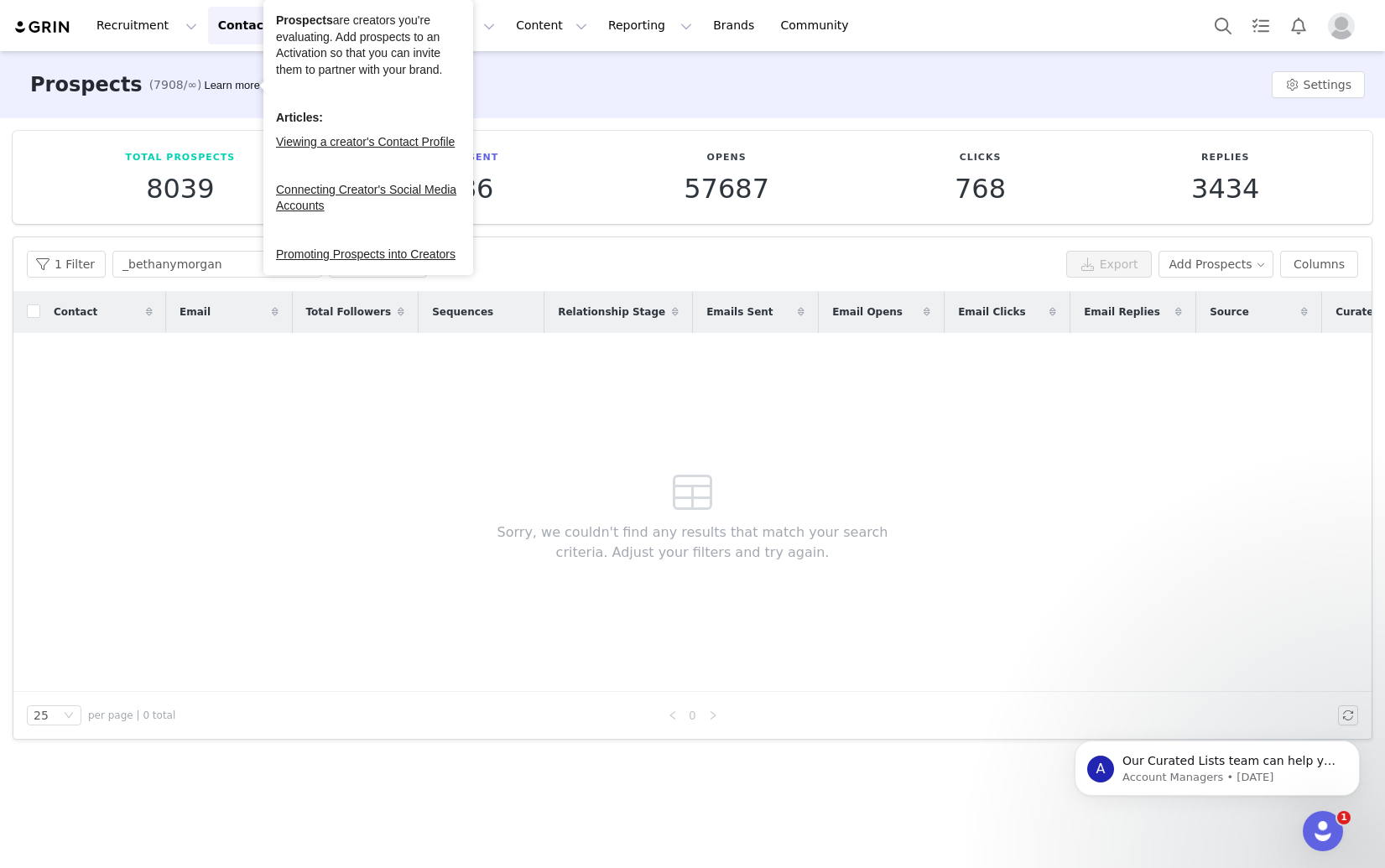
click at [264, 30] on div "Prospects are creators you're evaluating. Add prospects to an Activation so tha…" at bounding box center [369, 137] width 210 height 275
click at [229, 28] on button "Contacts Contacts" at bounding box center [257, 25] width 97 height 38
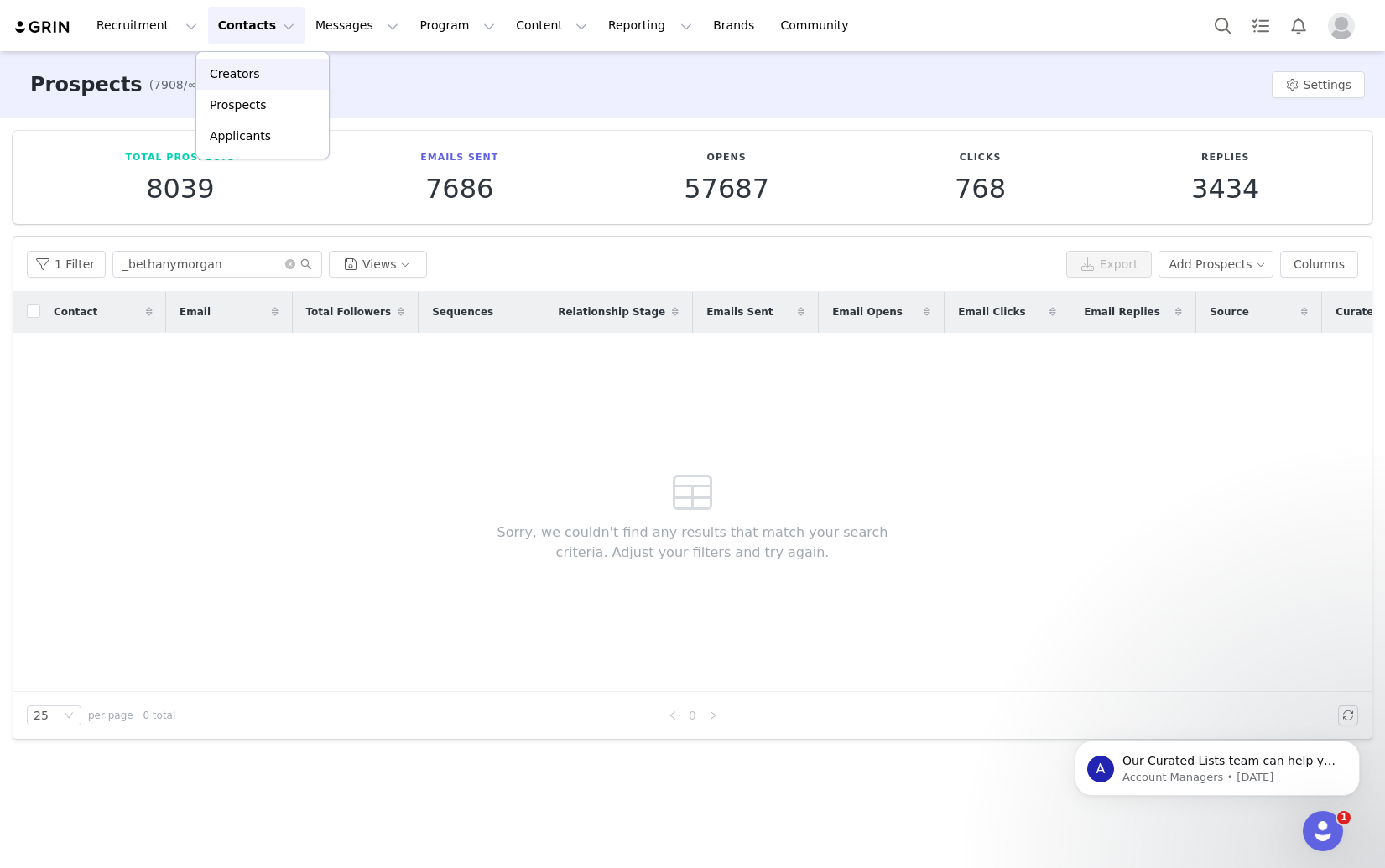
click at [240, 69] on p "Creators" at bounding box center [235, 74] width 50 height 18
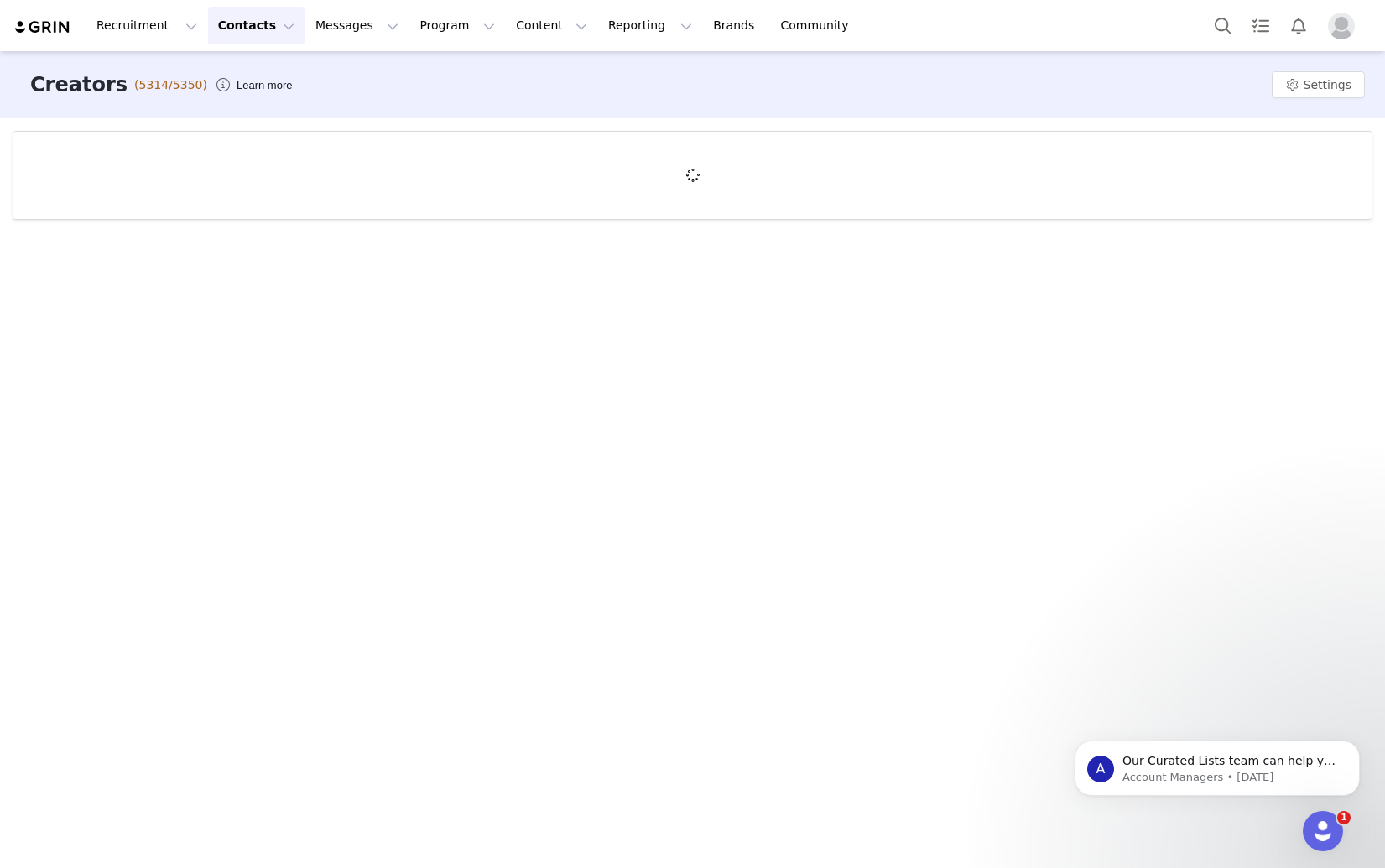
click at [514, 441] on div "Creators (5314/5350) Learn more Settings" at bounding box center [692, 458] width 1385 height 814
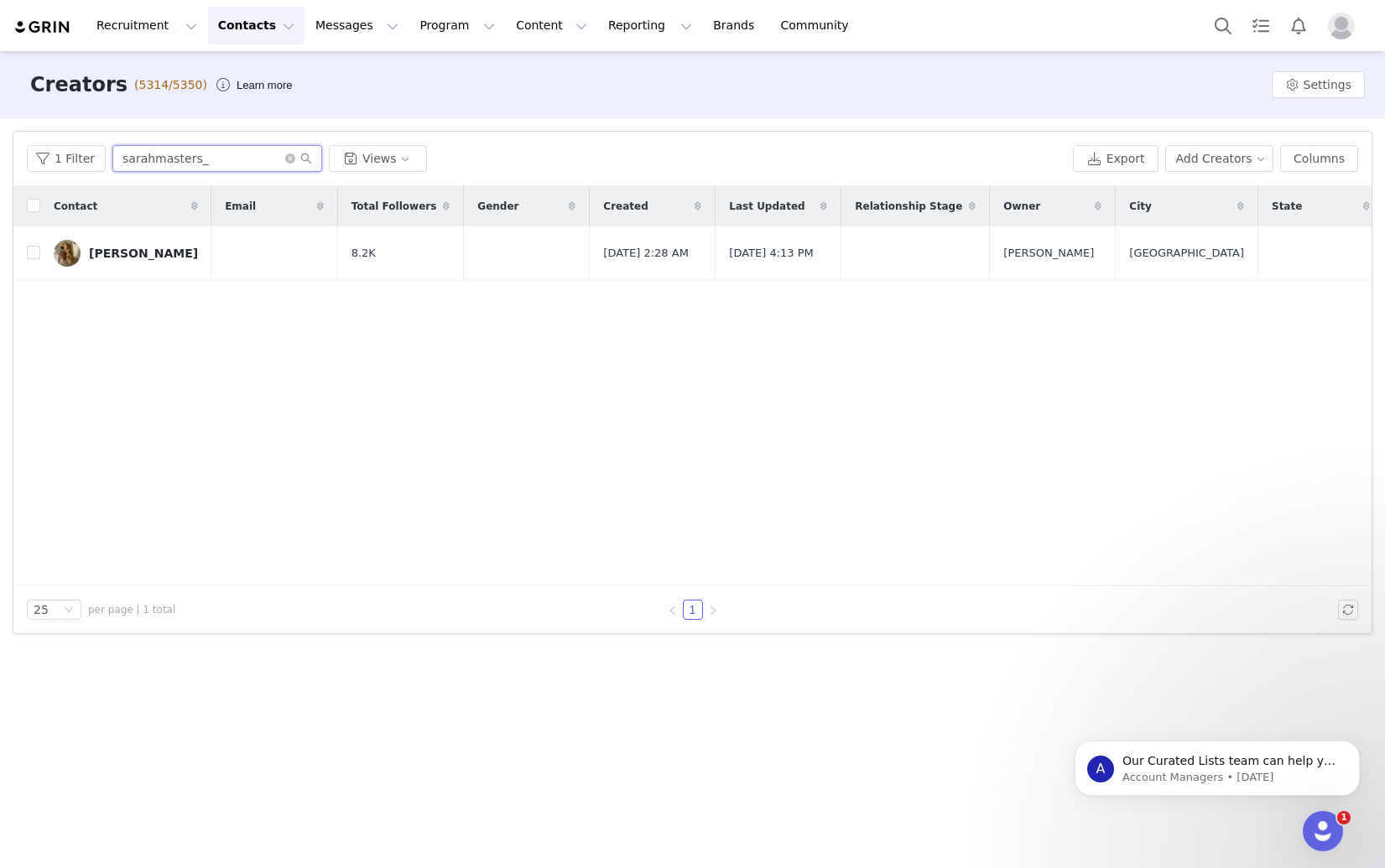
drag, startPoint x: 199, startPoint y: 162, endPoint x: 348, endPoint y: 179, distance: 150.0
click at [44, 149] on div "1 Filter sarahmasters_ Views" at bounding box center [546, 159] width 1040 height 27
paste input "_bethanymorgan"
type input "_bethanymorgan"
click at [117, 252] on div "[PERSON_NAME]🌸" at bounding box center [150, 253] width 123 height 13
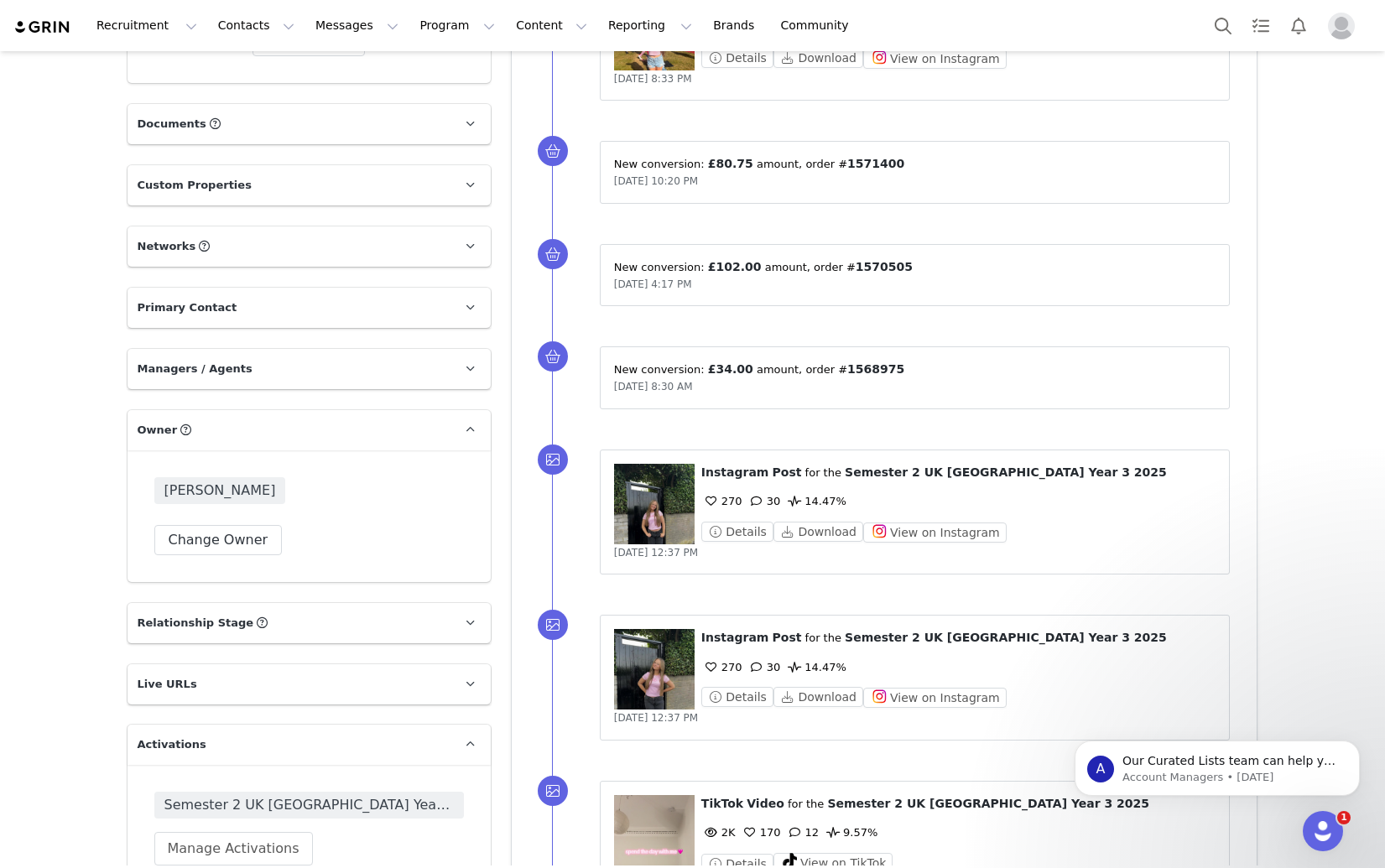
scroll to position [756, 0]
click at [238, 524] on button "Change Owner" at bounding box center [218, 539] width 128 height 30
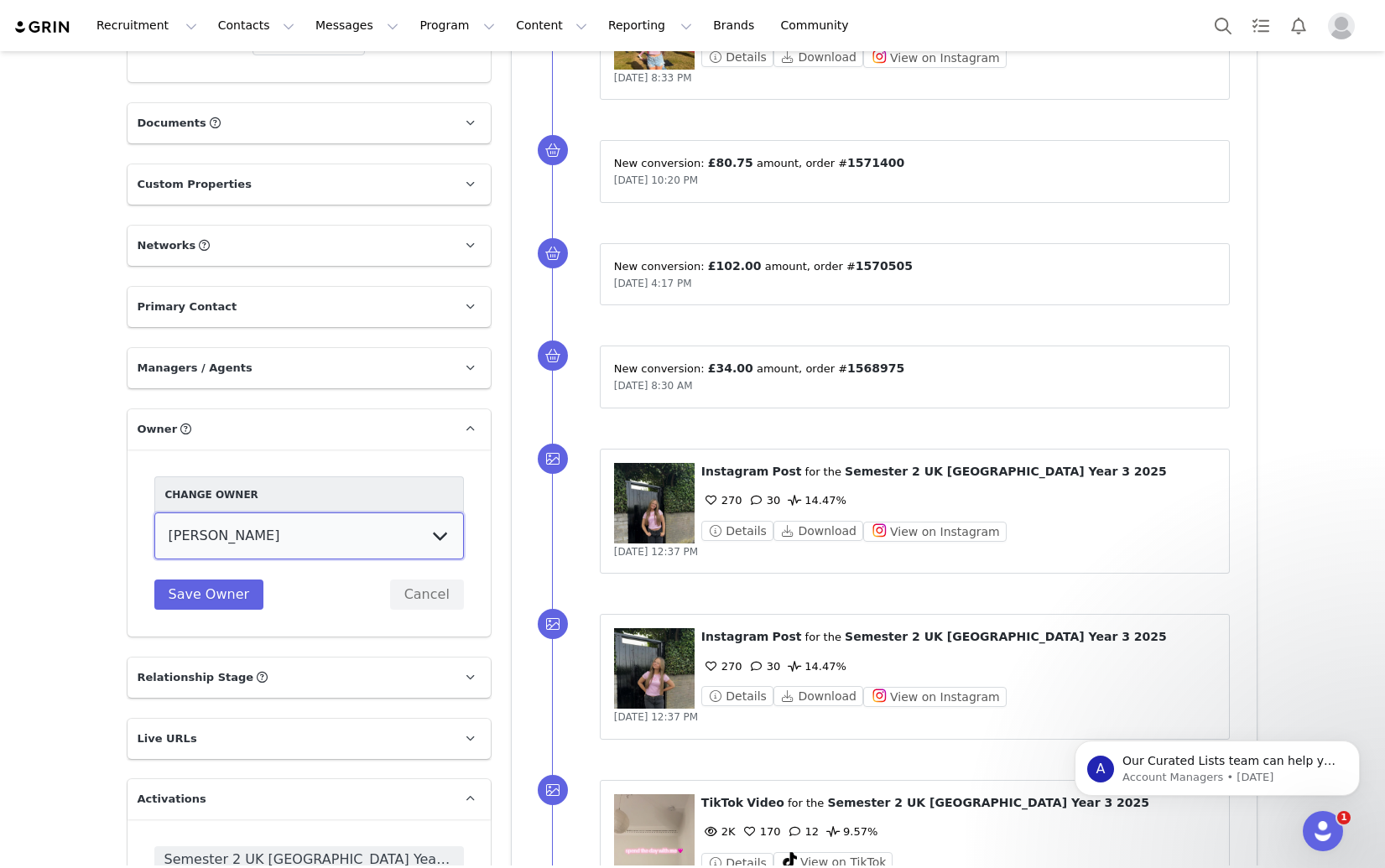
click at [327, 512] on select "Tina Innes Jaz Yap Tiana McLennan Grace Khamis Tyra Mcrae Bridget Paul Tash Kav…" at bounding box center [309, 535] width 309 height 47
select select "88202502-6839-4e9a-88bf-5cea0f78c5a3"
click at [223, 579] on button "Save Owner" at bounding box center [209, 595] width 109 height 30
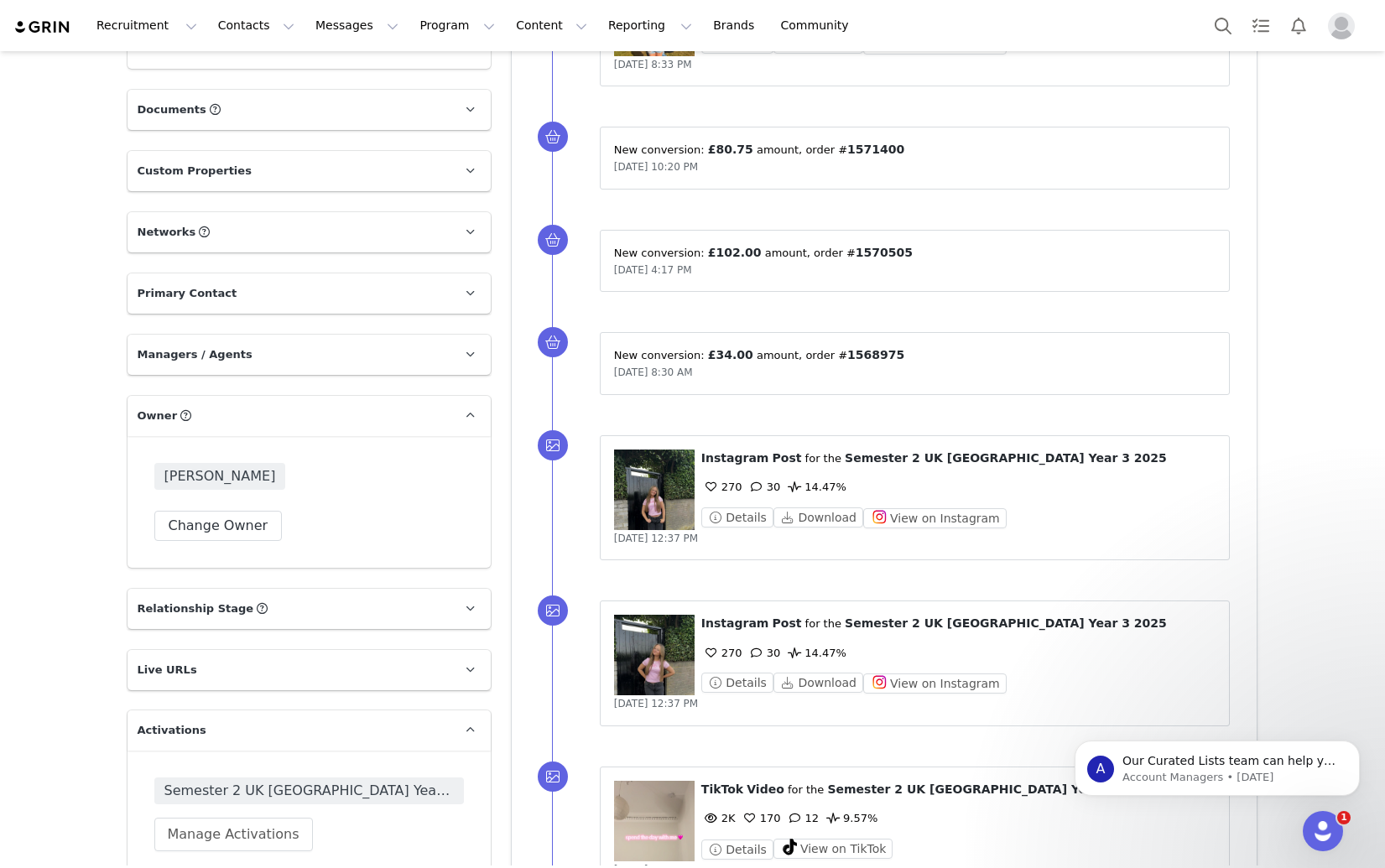
scroll to position [785, 0]
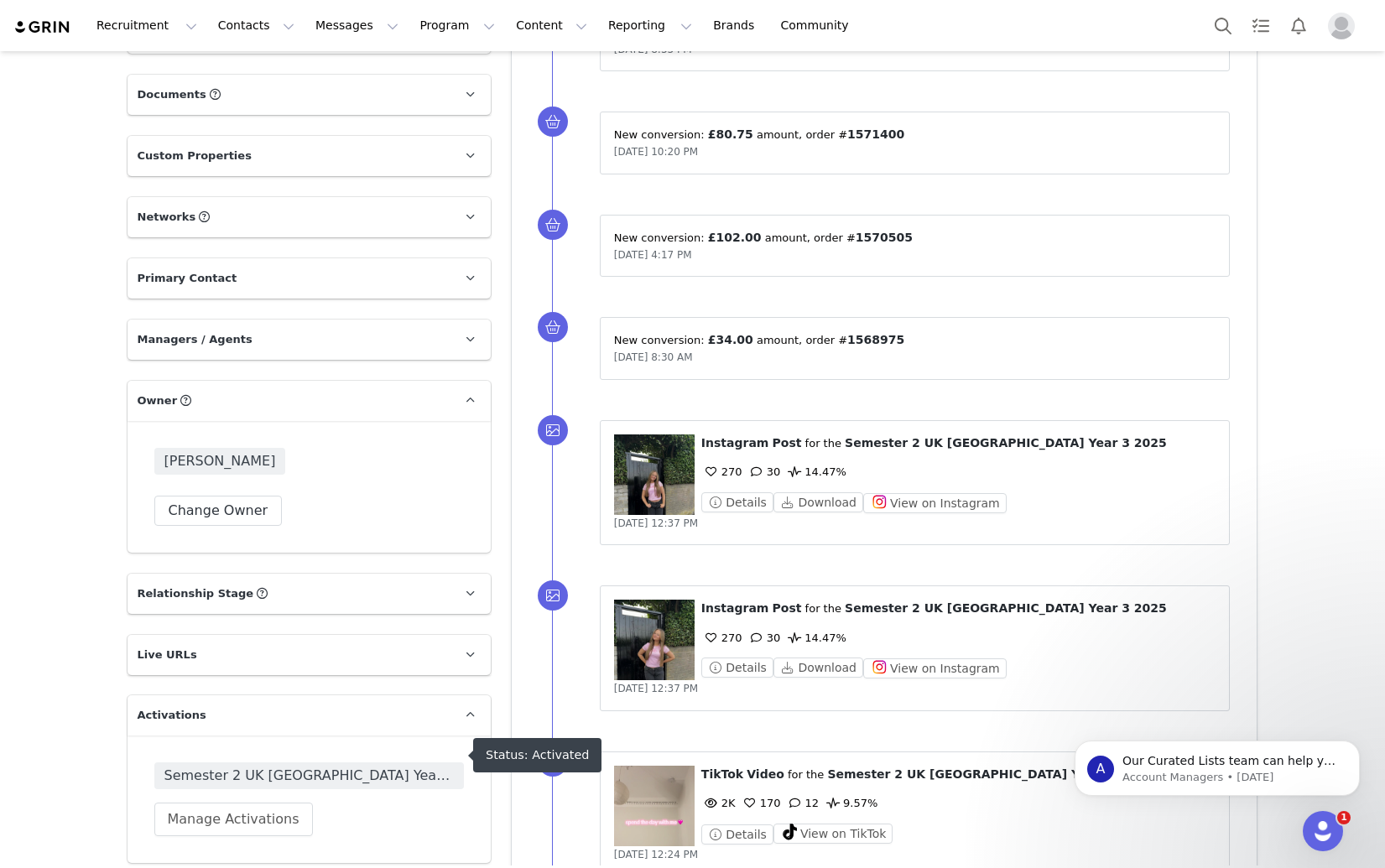
click at [275, 766] on span "Semester 2 UK [GEOGRAPHIC_DATA] Year 3 2025" at bounding box center [309, 776] width 290 height 20
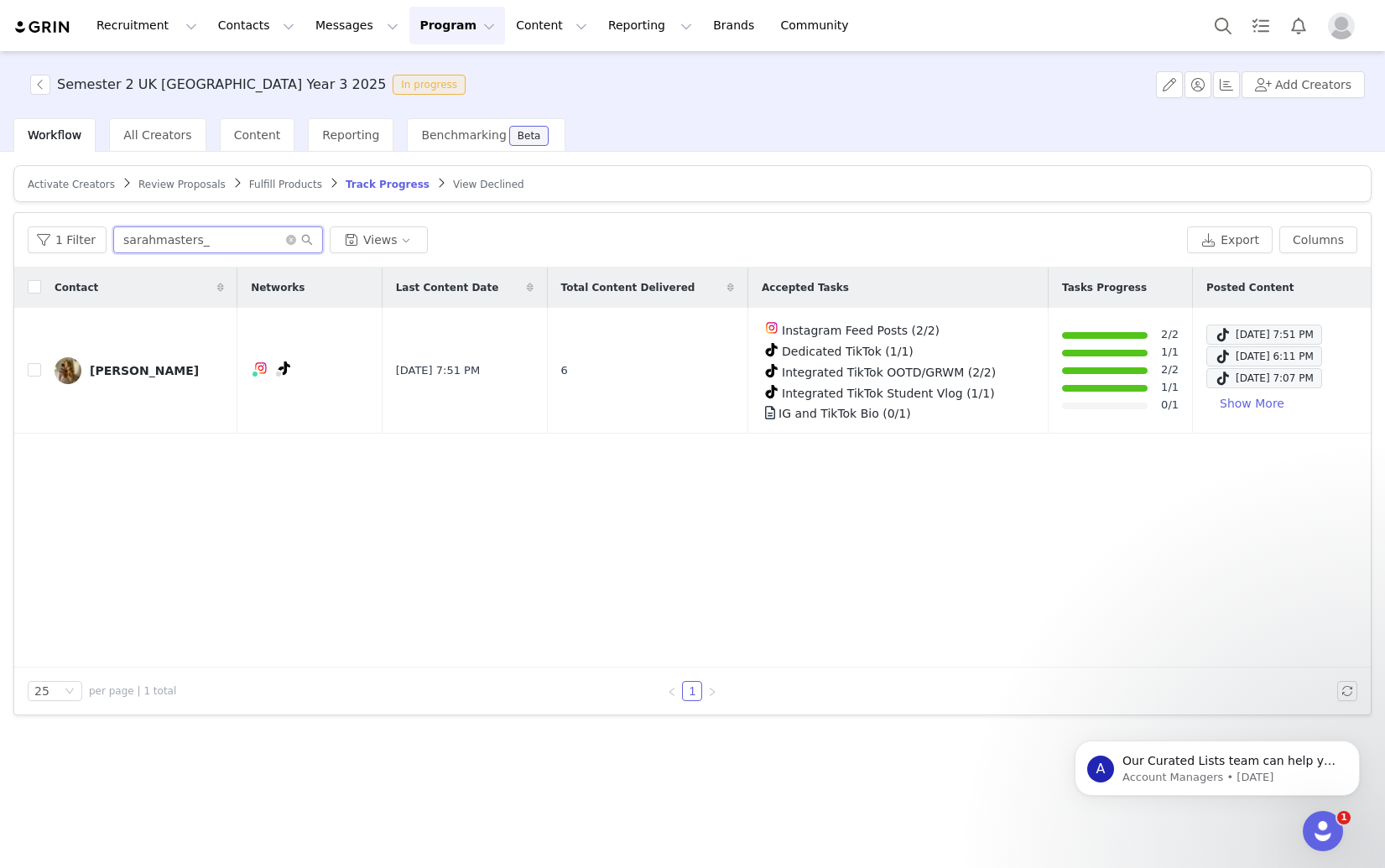
drag, startPoint x: 233, startPoint y: 241, endPoint x: -20, endPoint y: 230, distance: 253.2
click at [0, 230] on html "Recruitment Recruitment Creator Search Curated Lists Landing Pages Web Extensio…" at bounding box center [692, 434] width 1385 height 868
paste input "_bethanymorgan"
type input "_bethanymorgan"
click at [275, 180] on span "Fulfill Products" at bounding box center [285, 184] width 73 height 12
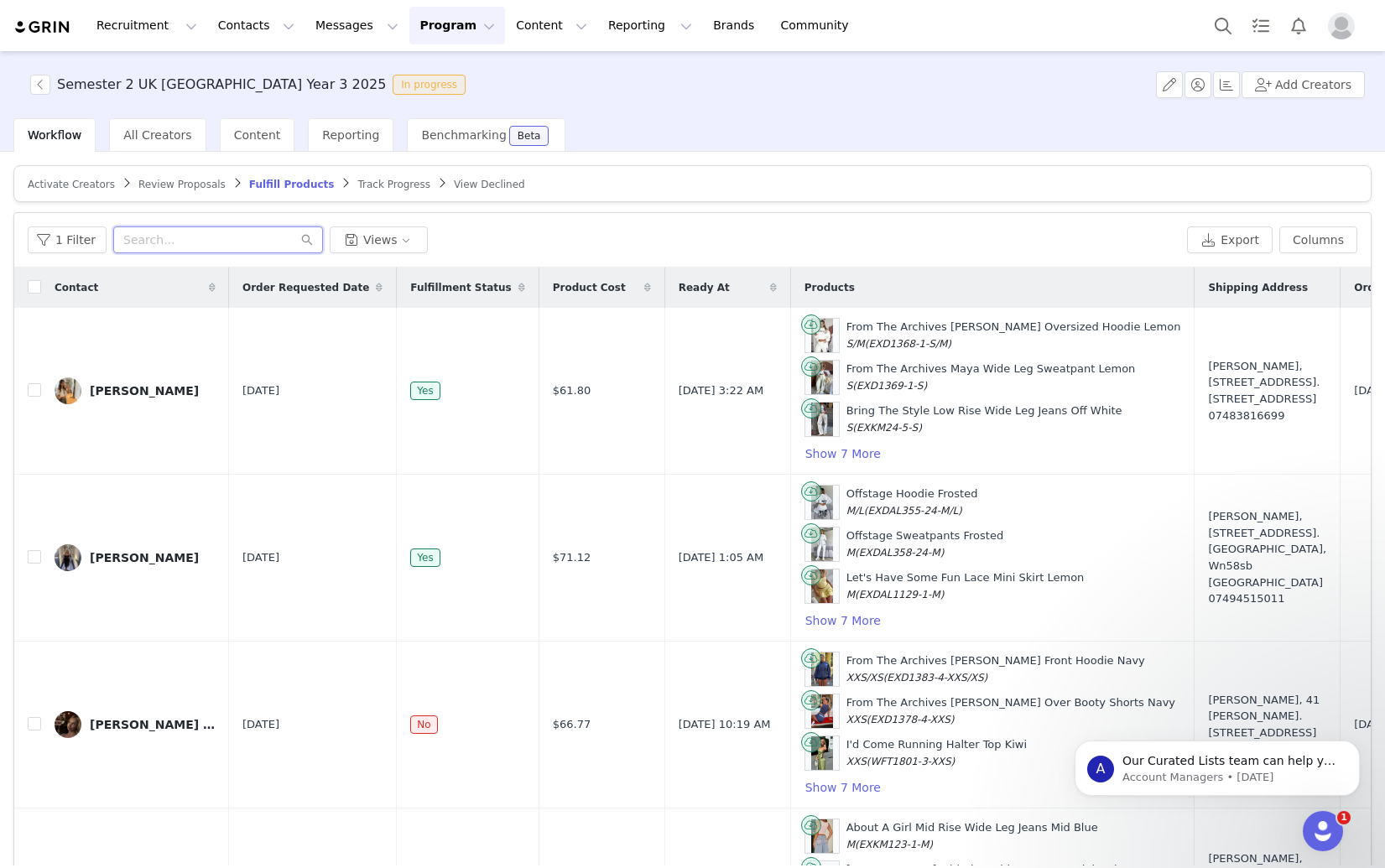
click at [187, 239] on input "text" at bounding box center [218, 239] width 210 height 27
paste input "_bethanymorgan"
type input "_bethanymorgan"
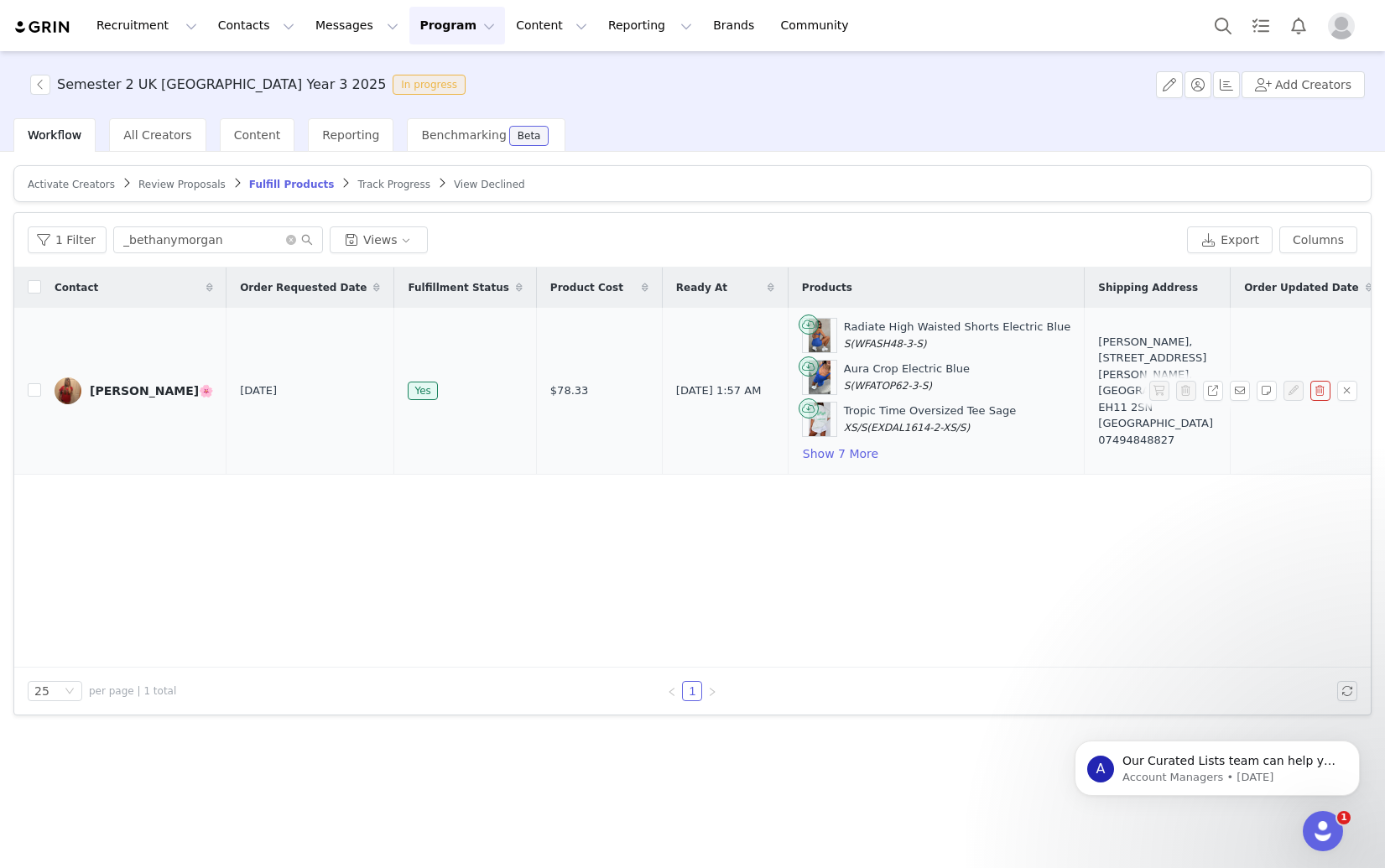
click at [127, 394] on div "[PERSON_NAME]🌸" at bounding box center [151, 390] width 123 height 13
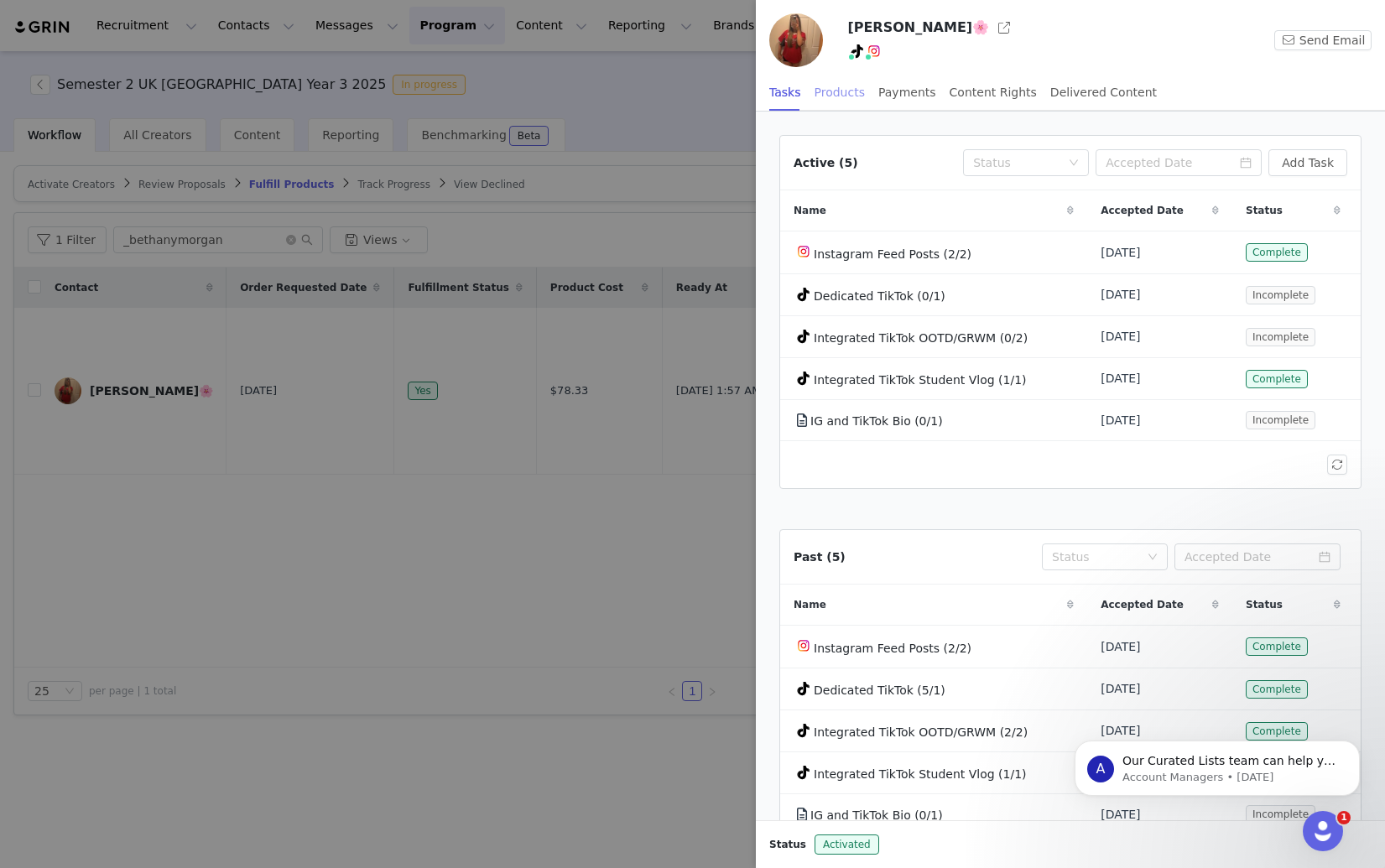
click at [833, 91] on div "Products" at bounding box center [840, 92] width 50 height 38
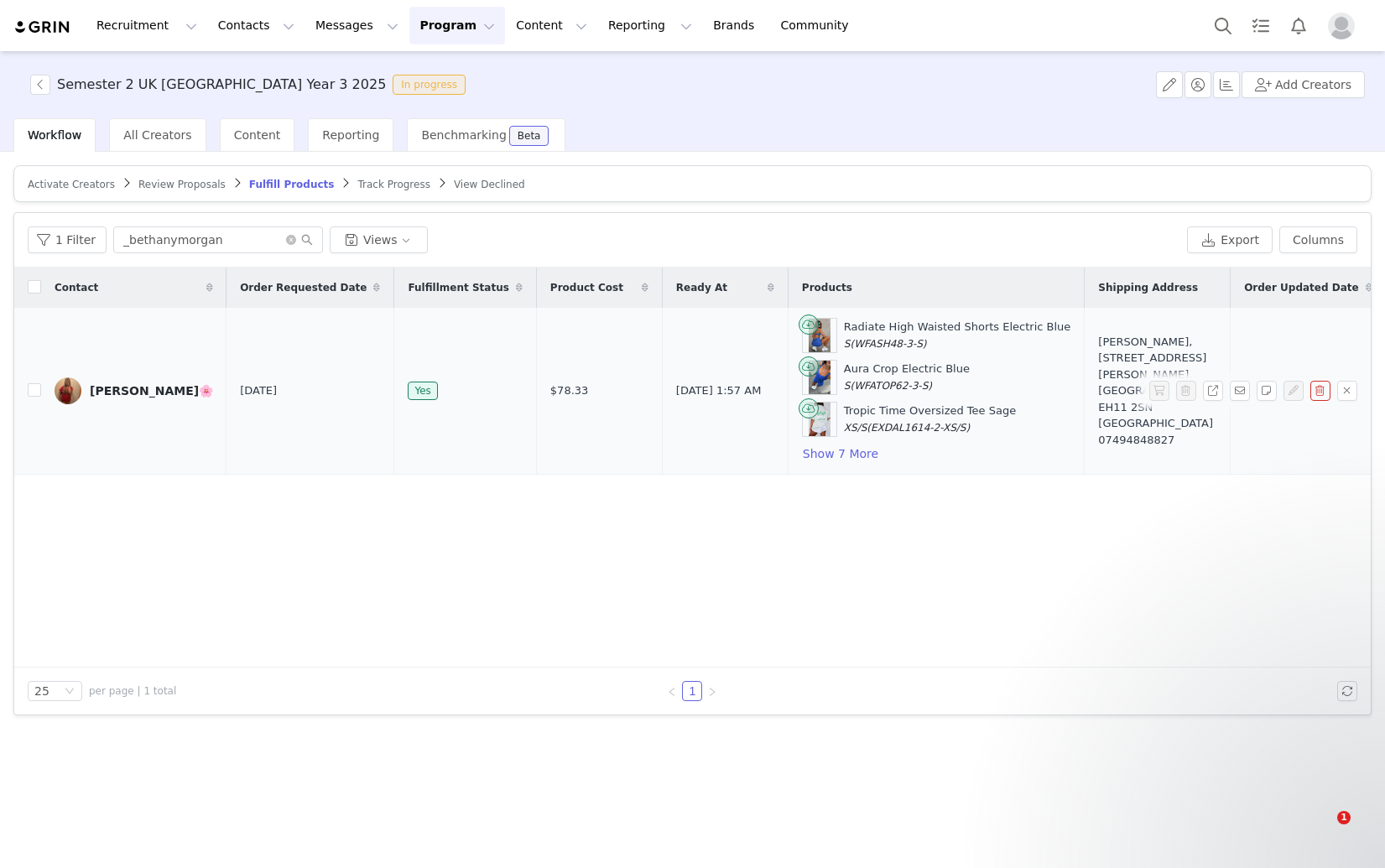
click at [105, 391] on div "[PERSON_NAME]🌸" at bounding box center [151, 390] width 123 height 13
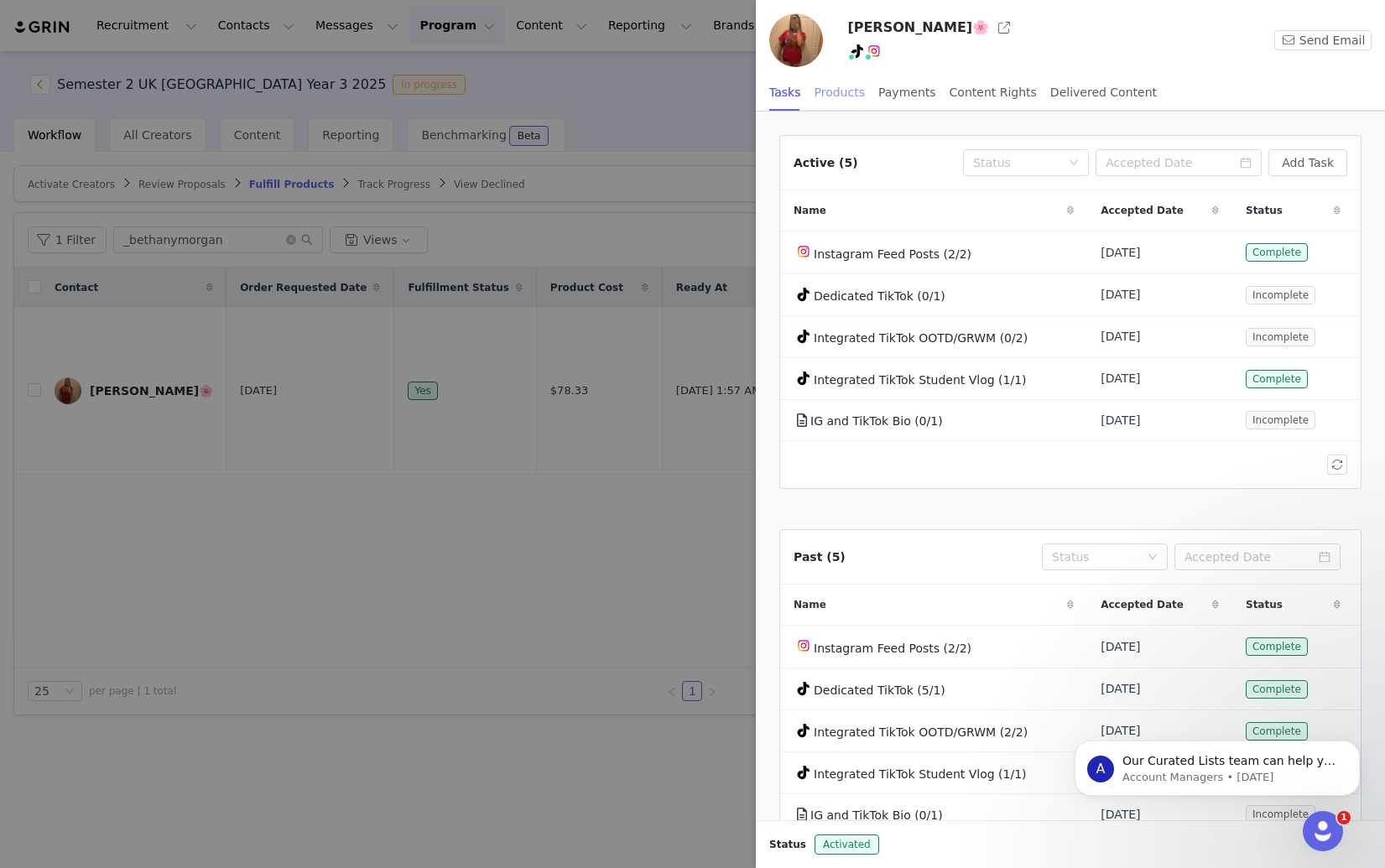
drag, startPoint x: 842, startPoint y: 84, endPoint x: 849, endPoint y: 94, distance: 12.2
click at [843, 85] on div "Products" at bounding box center [840, 92] width 50 height 38
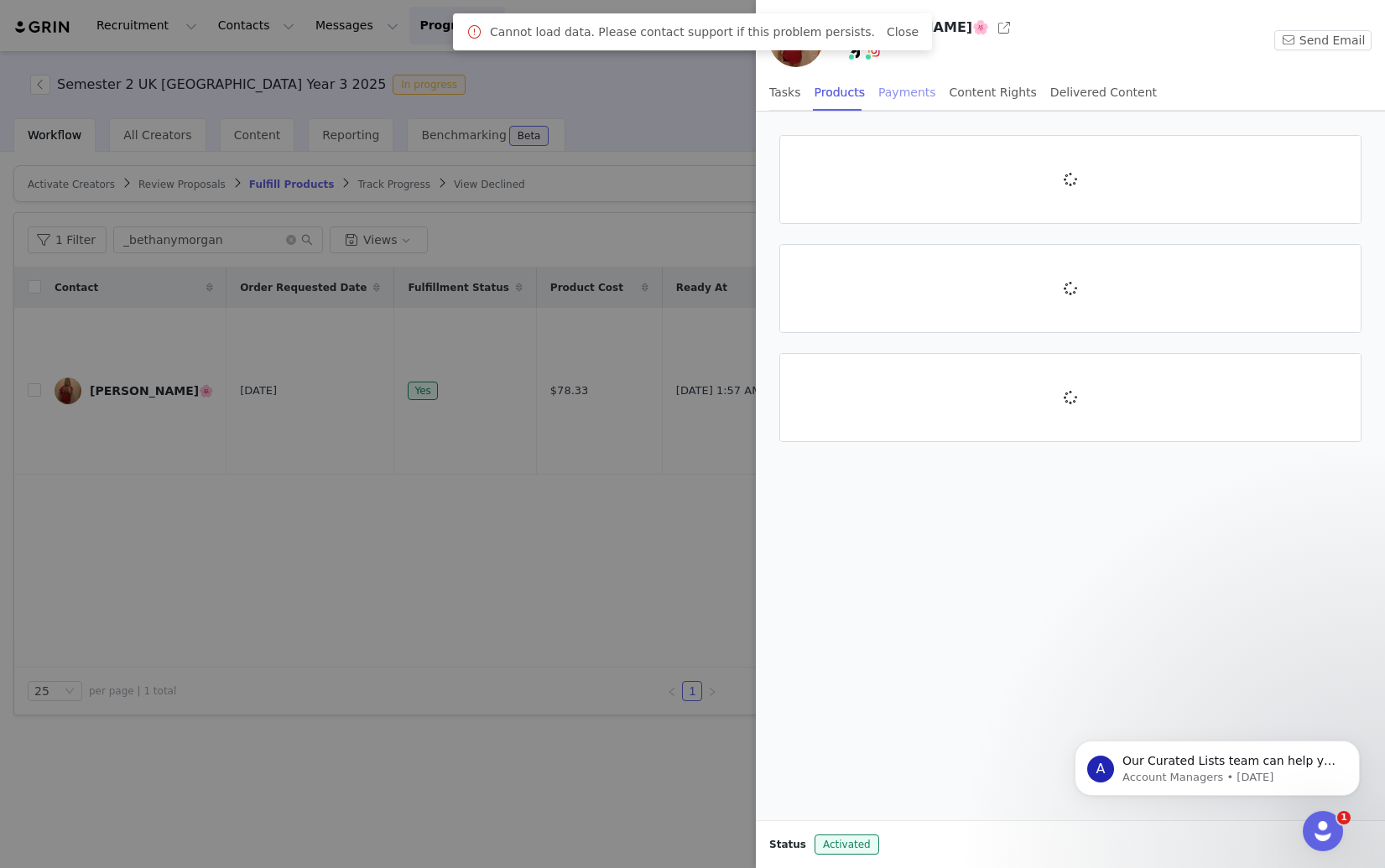
click at [895, 91] on div "Payments" at bounding box center [907, 92] width 58 height 38
click at [801, 92] on div "Tasks Products Payments Content Rights Delivered Content" at bounding box center [963, 92] width 388 height 38
click at [786, 91] on div "Tasks" at bounding box center [785, 92] width 32 height 38
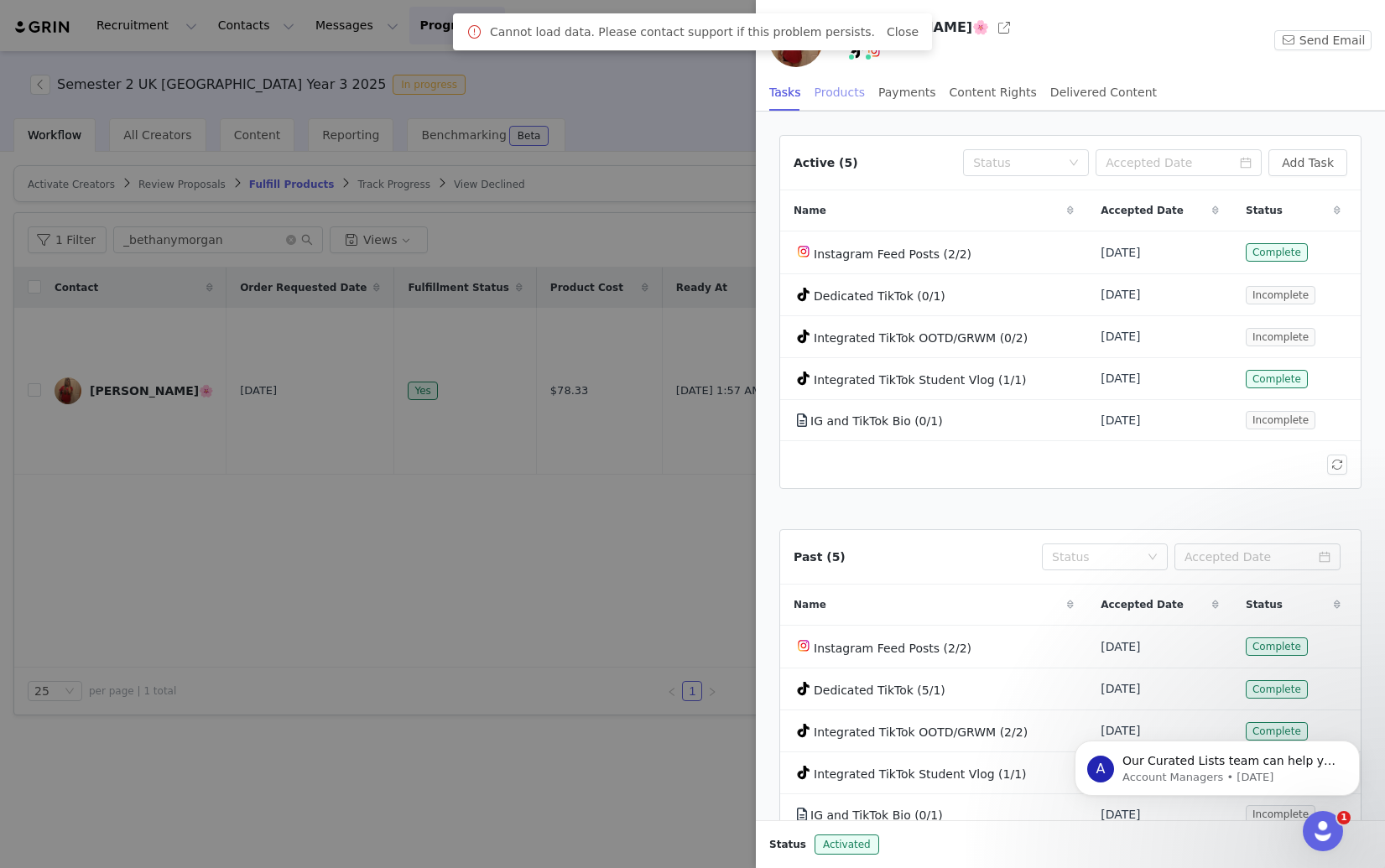
click at [822, 91] on div "Products" at bounding box center [840, 92] width 50 height 38
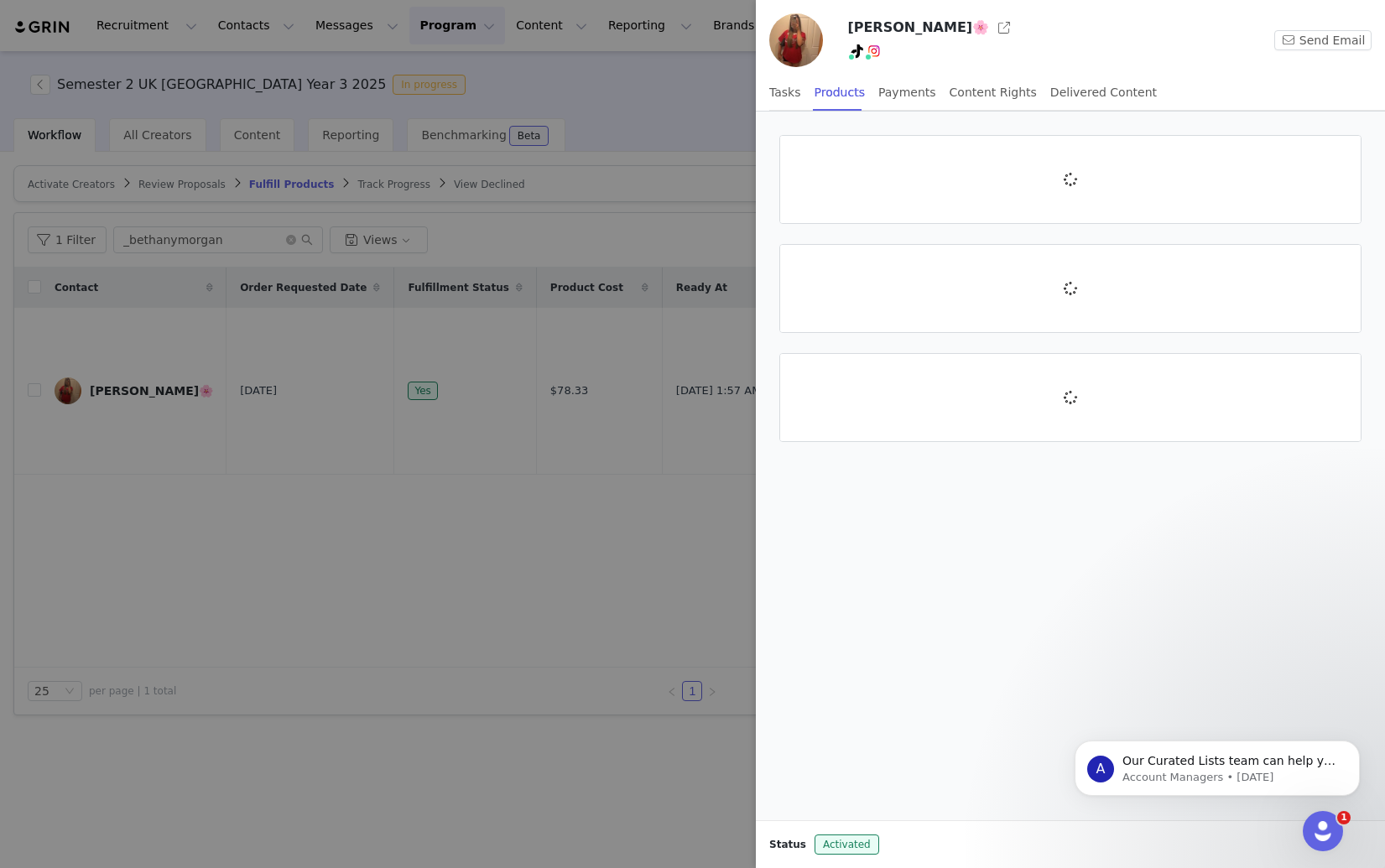
click at [580, 528] on div at bounding box center [692, 434] width 1385 height 868
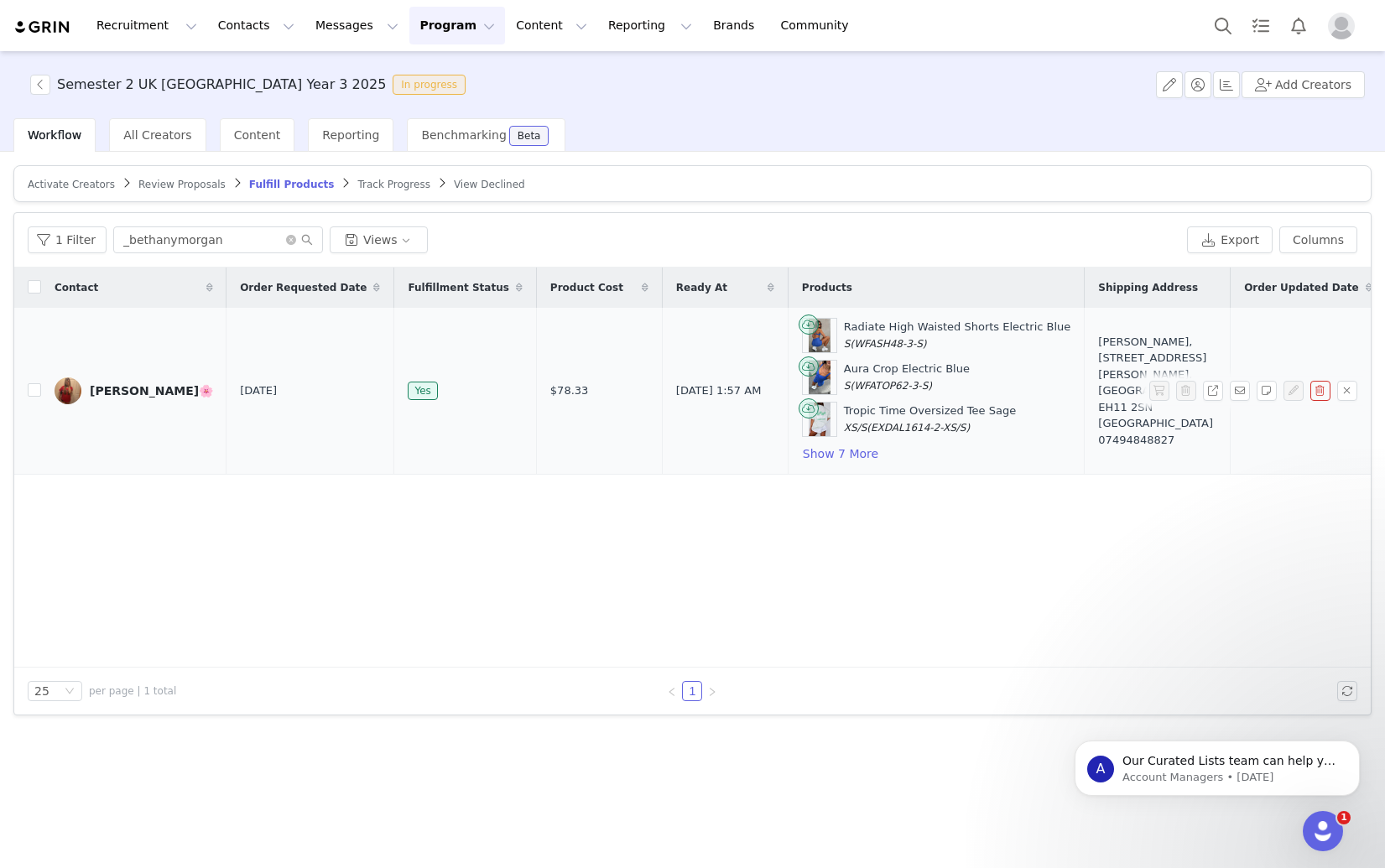
click at [91, 378] on link "[PERSON_NAME]🌸" at bounding box center [134, 391] width 159 height 27
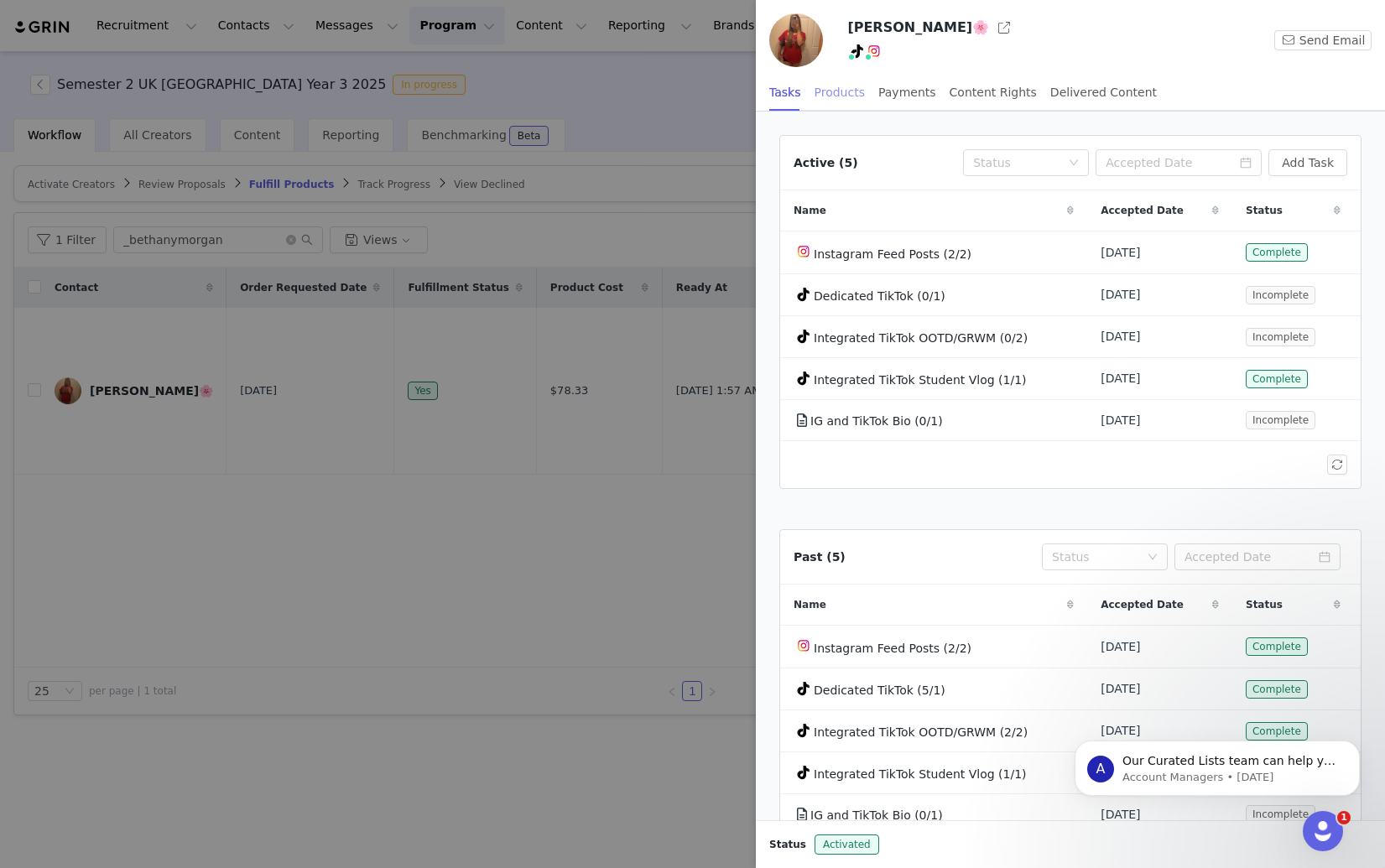
click at [841, 95] on div "Products" at bounding box center [840, 92] width 50 height 38
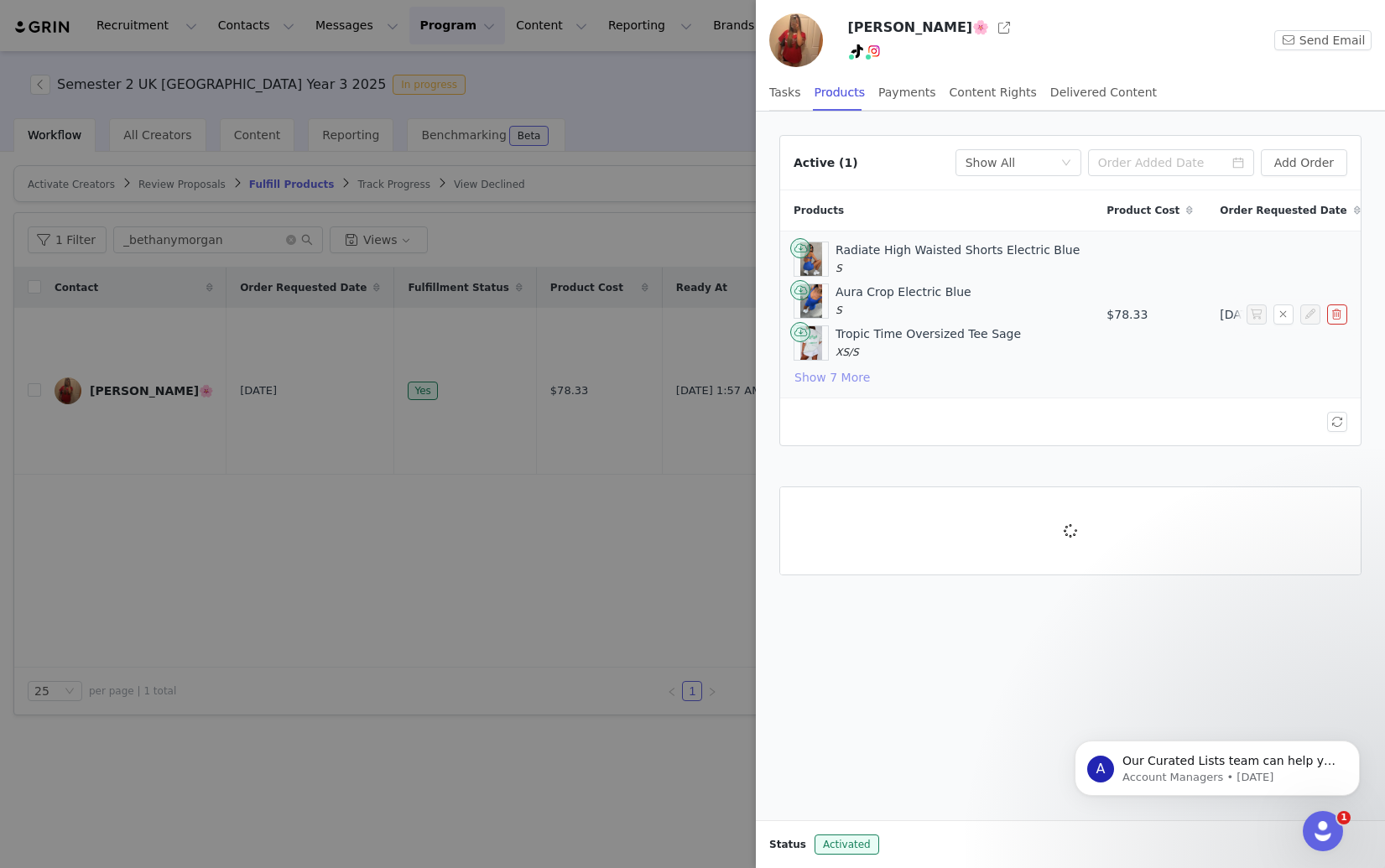
click at [841, 378] on button "Show 7 More" at bounding box center [832, 378] width 77 height 20
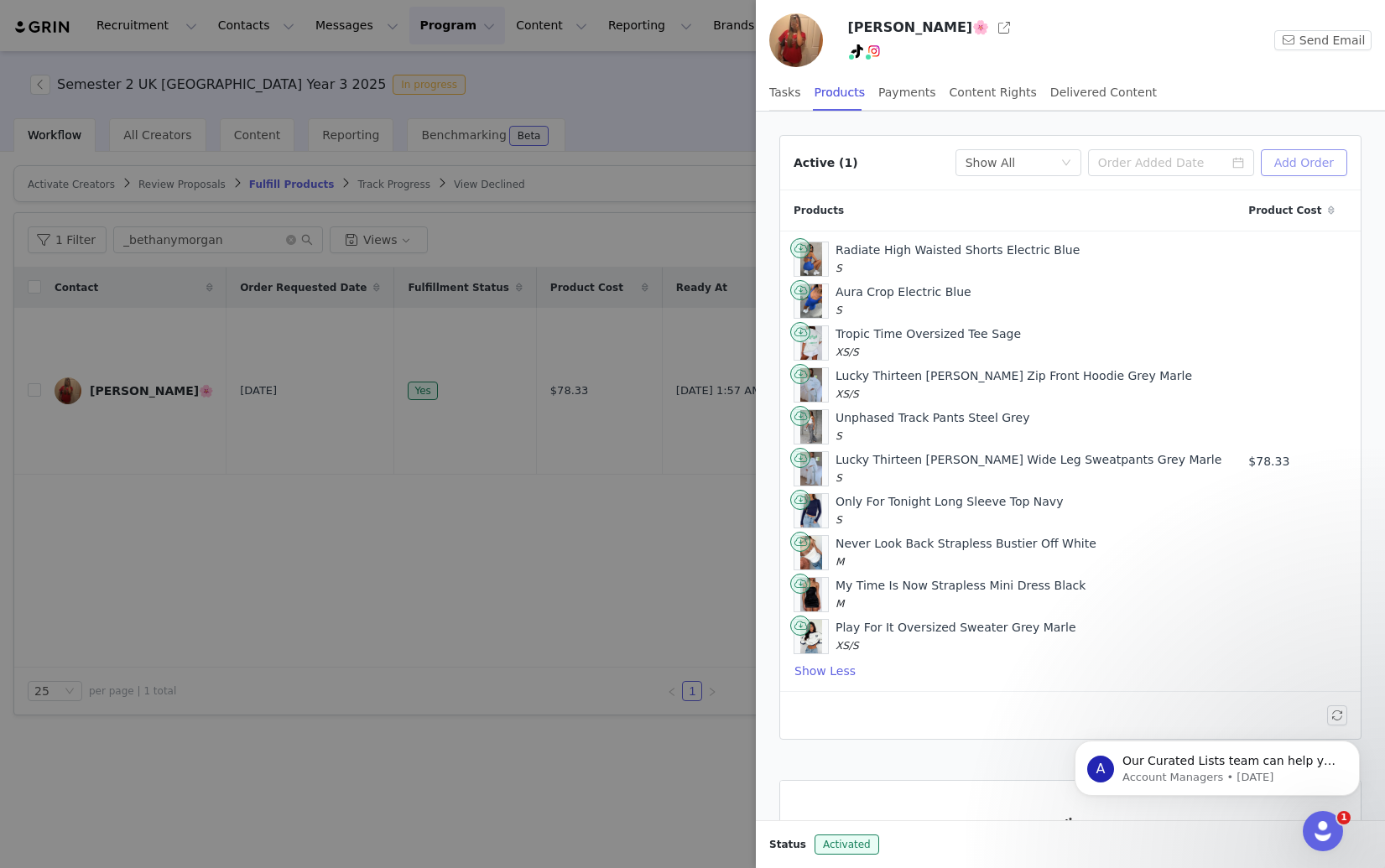
click at [1304, 169] on button "Add Order" at bounding box center [1303, 162] width 86 height 27
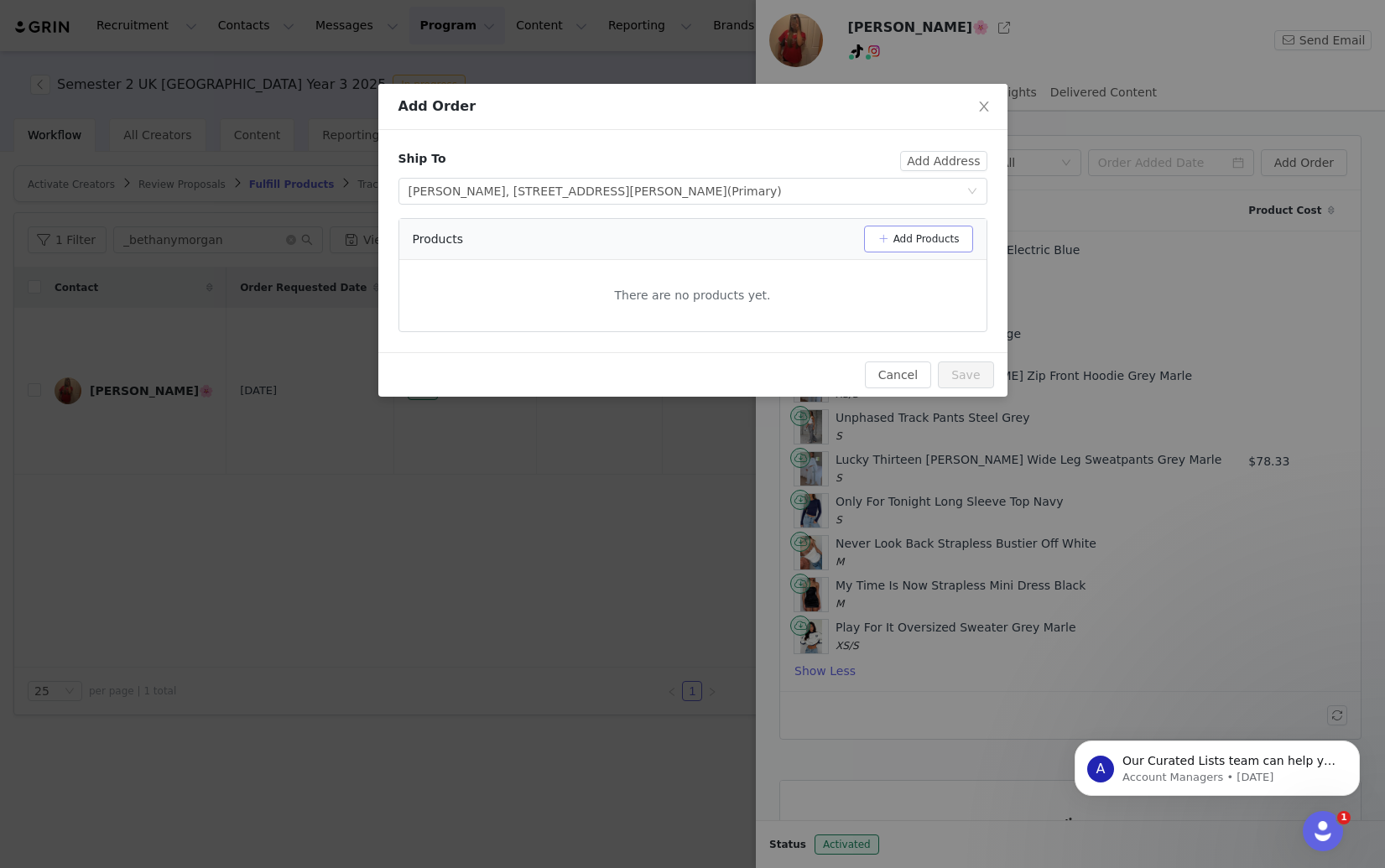
click at [919, 239] on button "Add Products" at bounding box center [919, 239] width 109 height 27
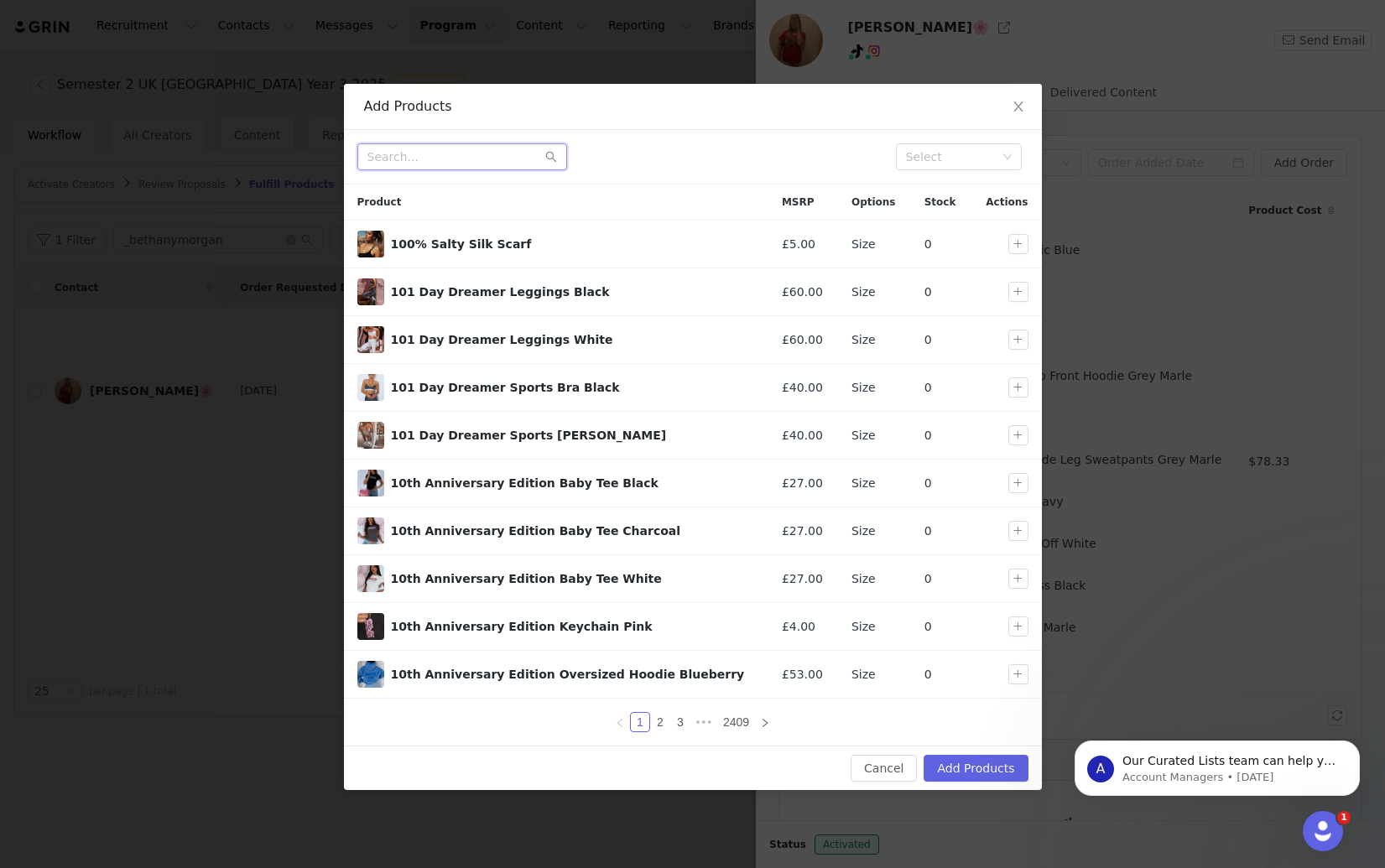
click at [443, 155] on input "text" at bounding box center [462, 157] width 210 height 27
paste input "My Time Is Now Strapless Mini Dress Blac"
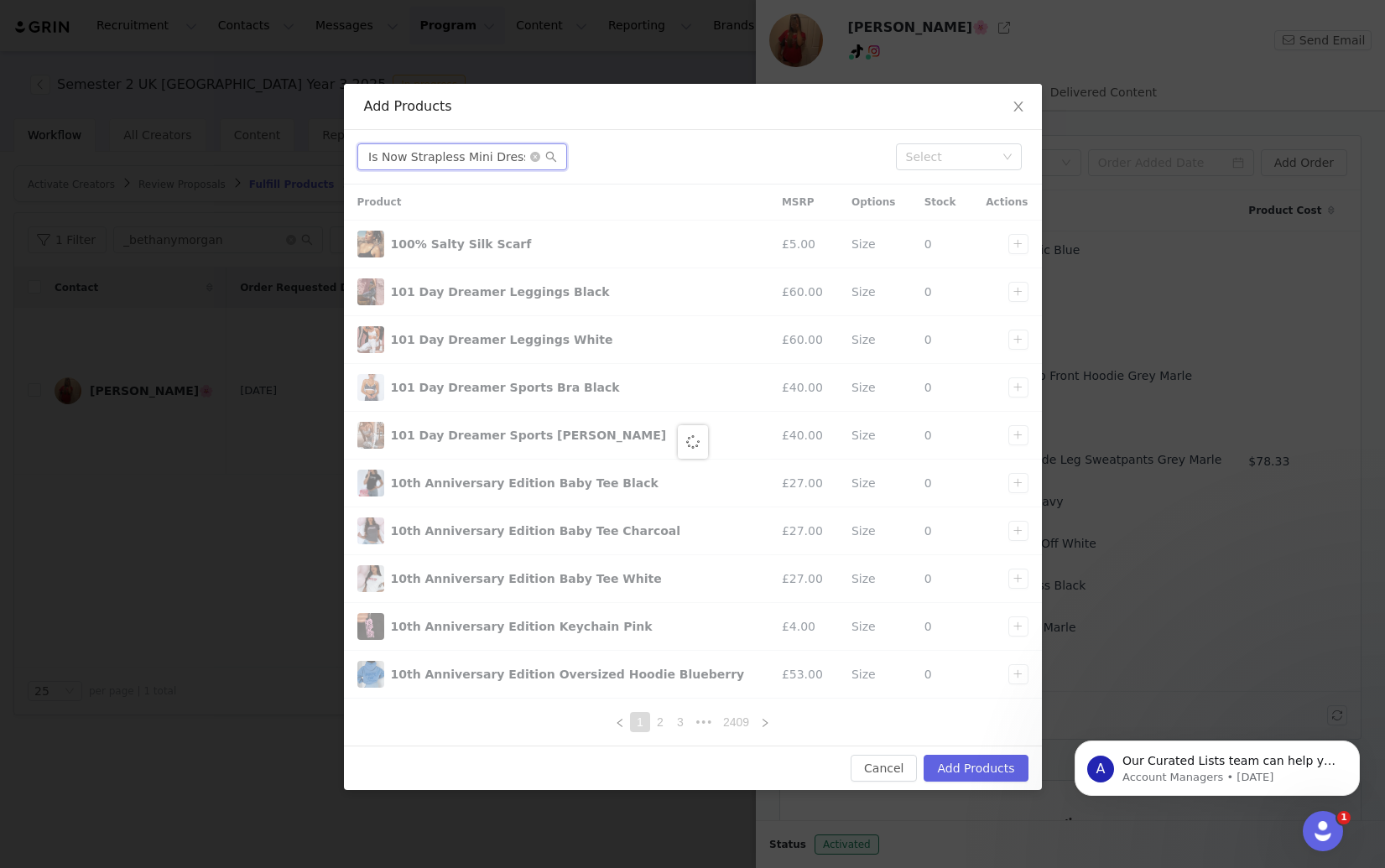
scroll to position [0, 74]
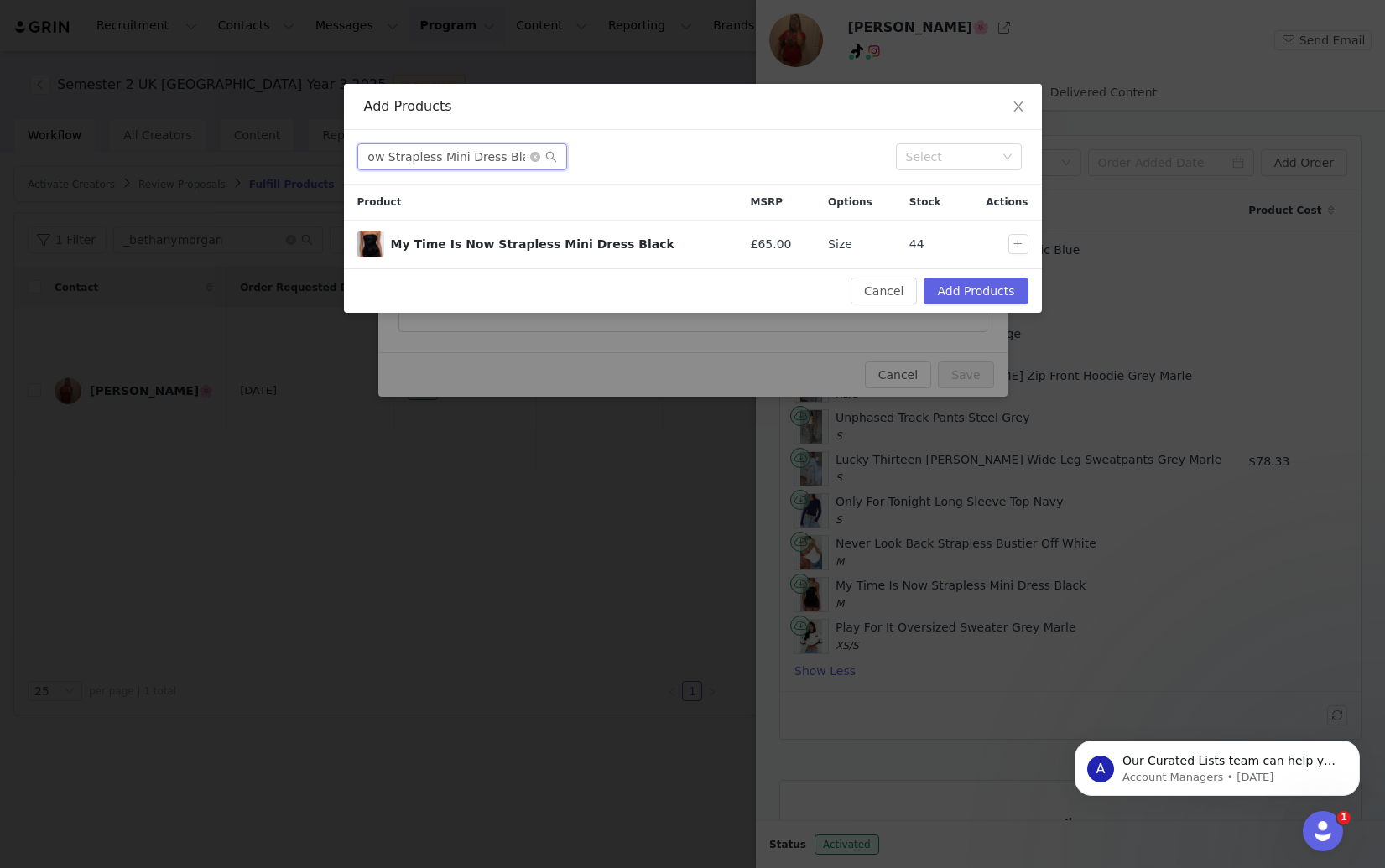
type input "My Time Is Now Strapless Mini Dress Black"
click at [1016, 246] on button "button" at bounding box center [1018, 244] width 20 height 20
click at [986, 291] on button "Add Products" at bounding box center [976, 291] width 104 height 27
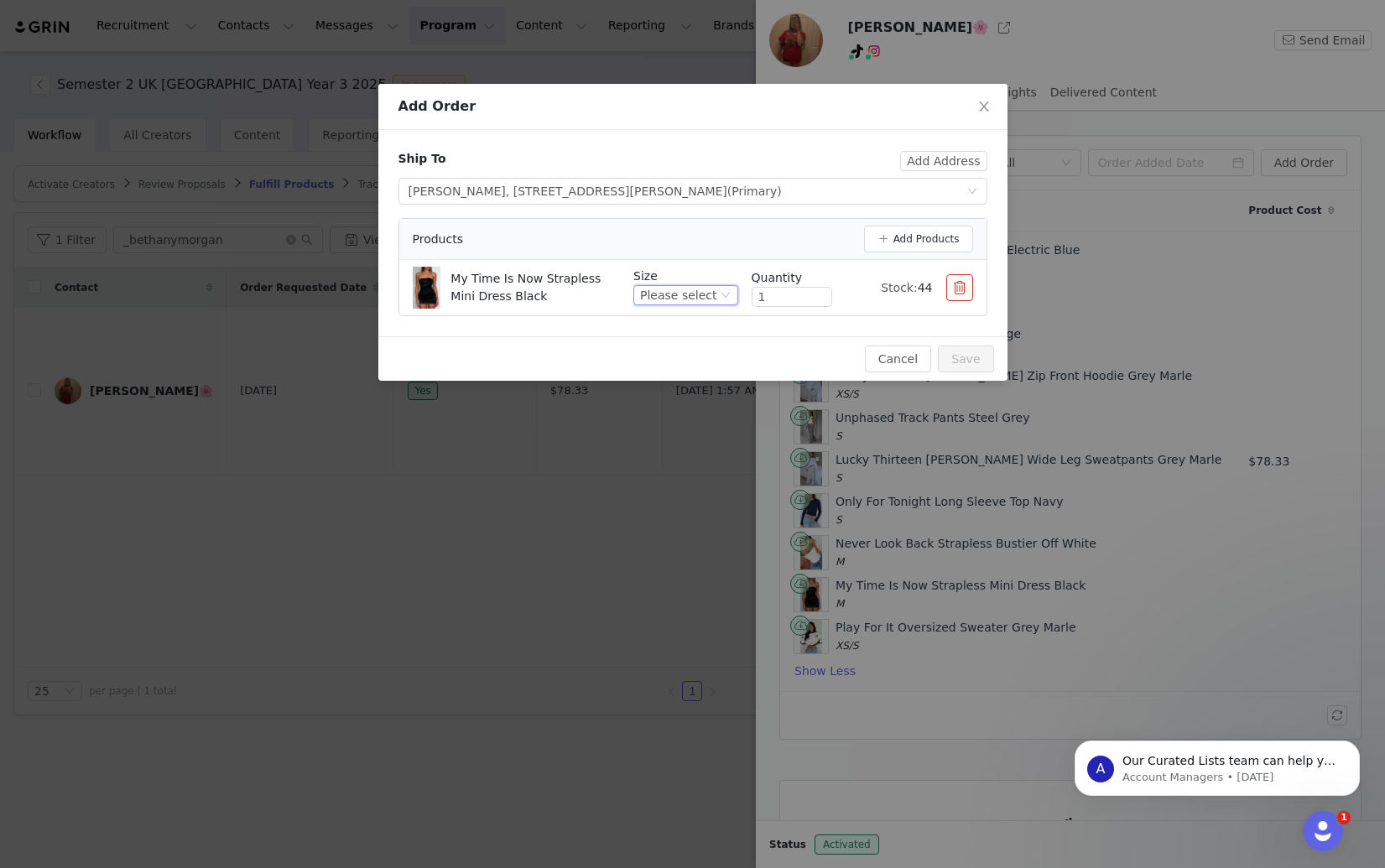
click at [705, 297] on div "Please select" at bounding box center [677, 295] width 76 height 19
click at [680, 403] on li "S" at bounding box center [688, 406] width 99 height 27
click at [678, 345] on div "Cancel Save" at bounding box center [692, 359] width 602 height 27
click at [971, 361] on button "Save" at bounding box center [965, 359] width 56 height 27
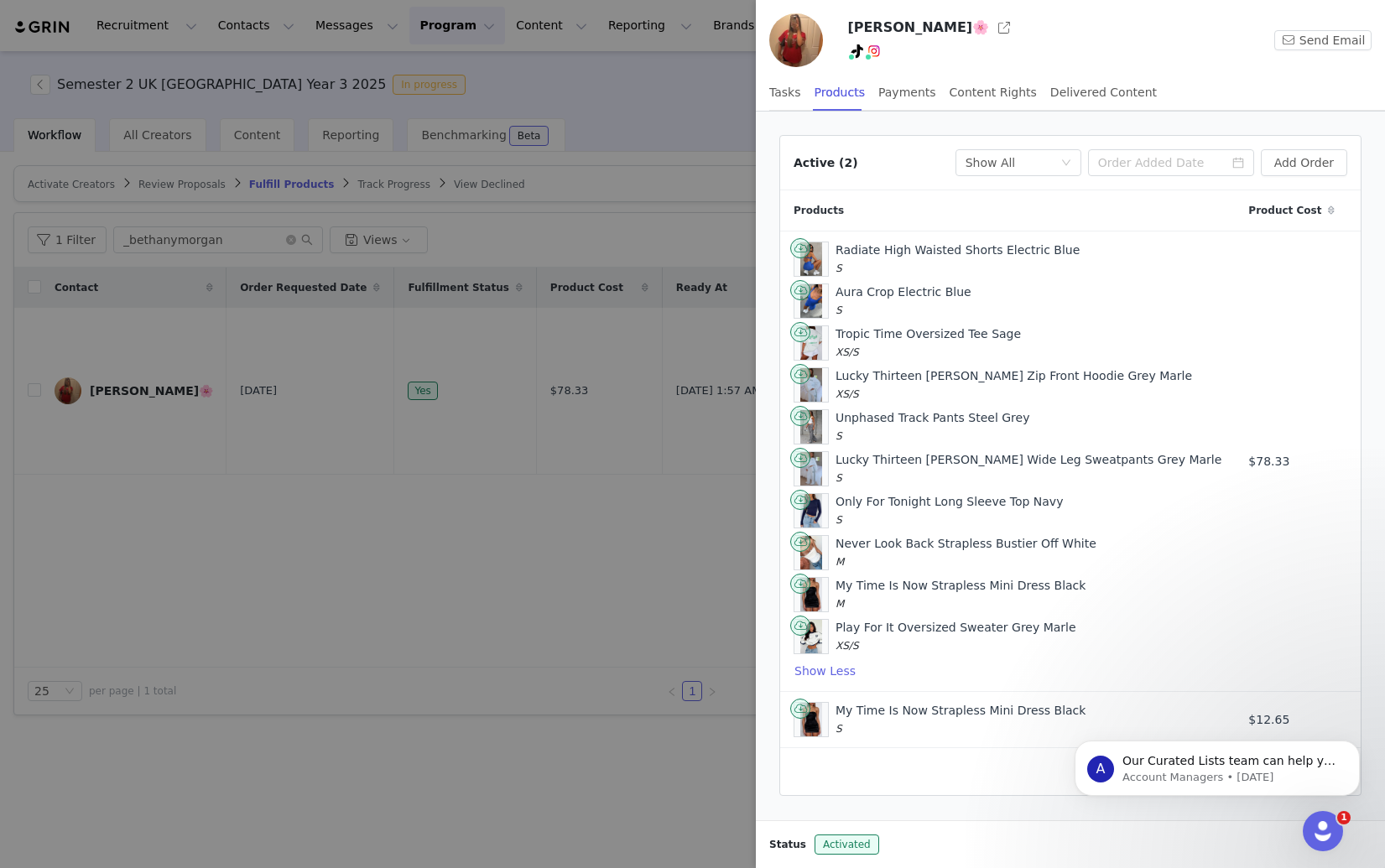
scroll to position [128, 0]
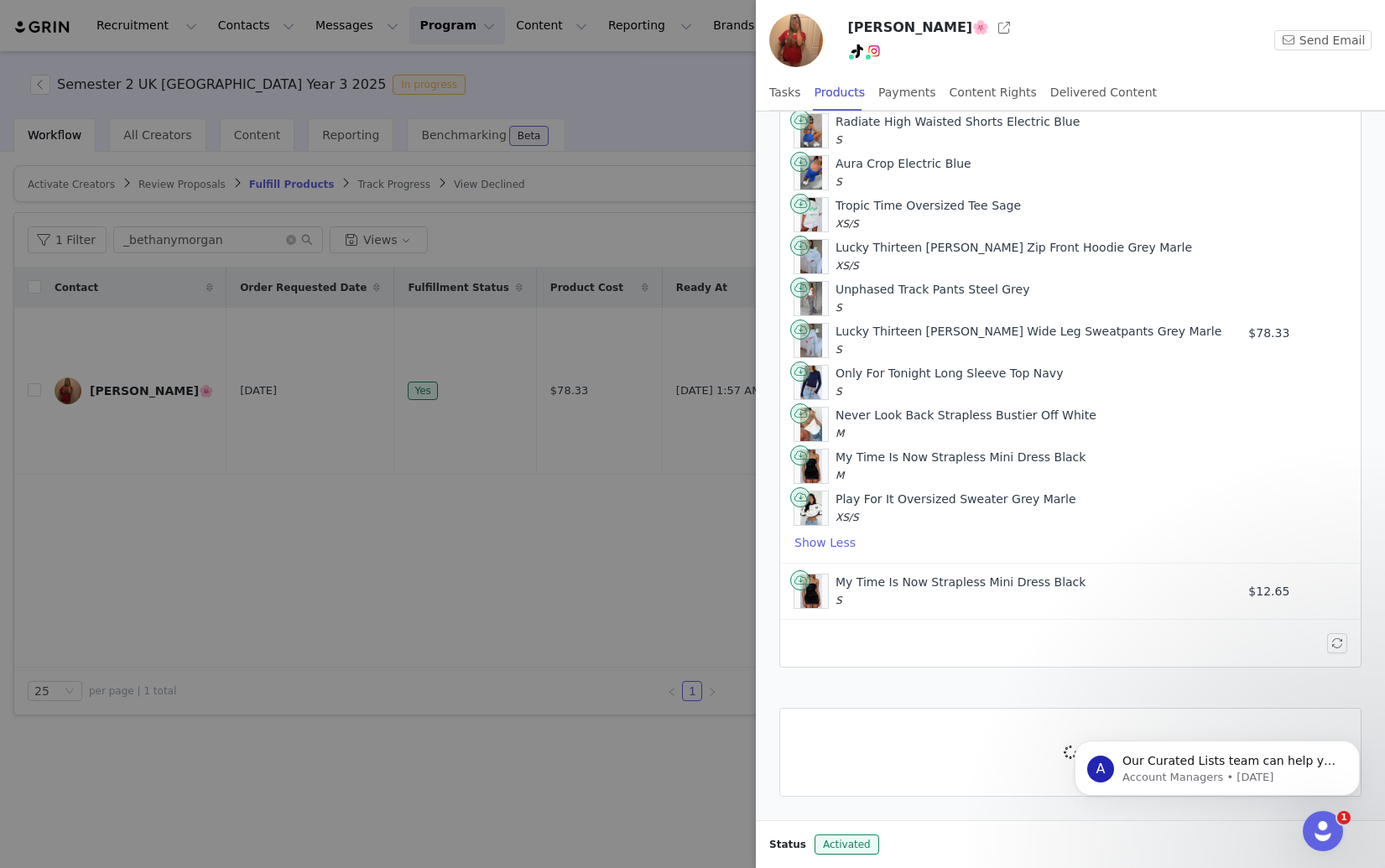
click at [509, 516] on div at bounding box center [692, 434] width 1385 height 868
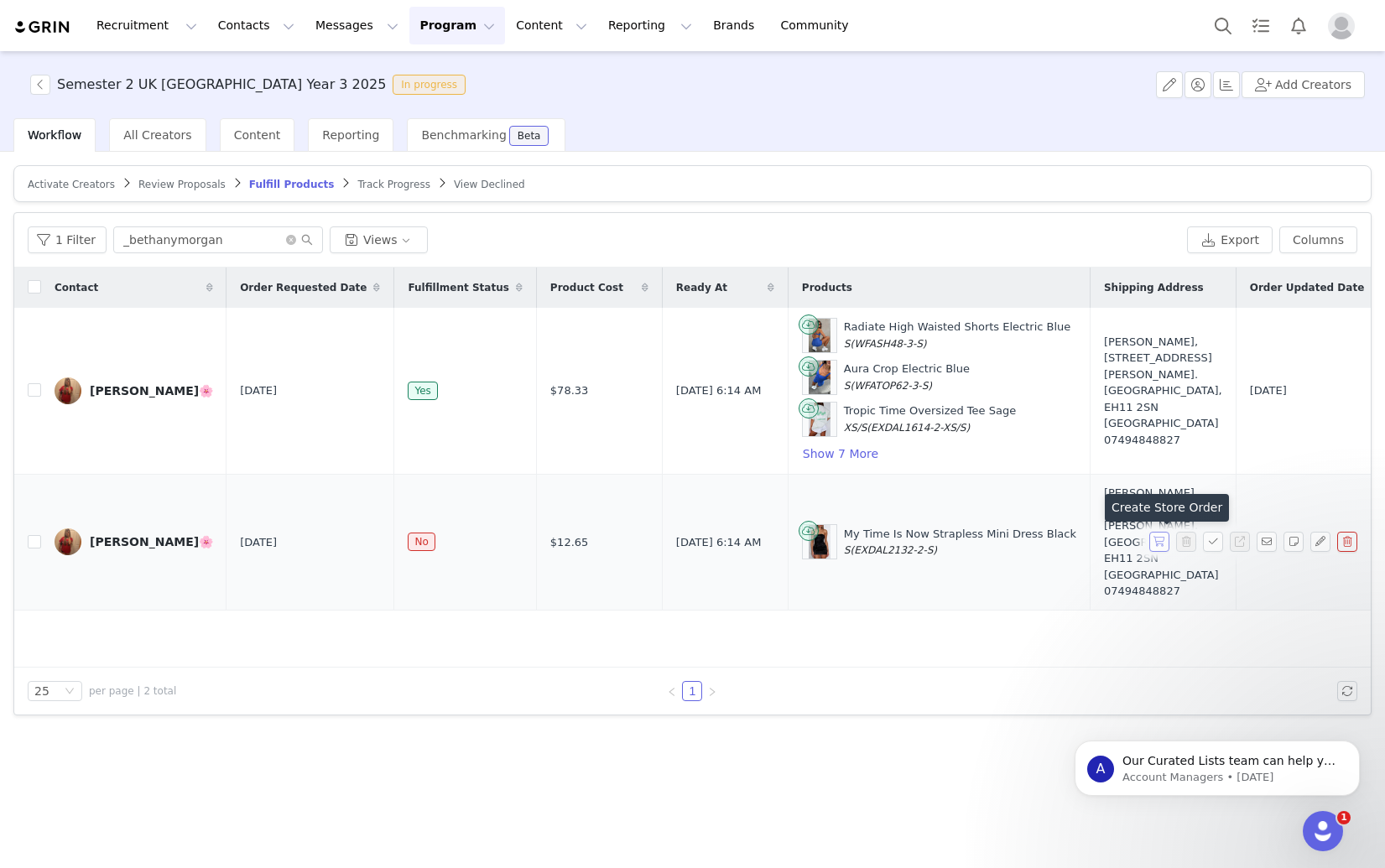
click at [1156, 544] on button "button" at bounding box center [1159, 542] width 20 height 20
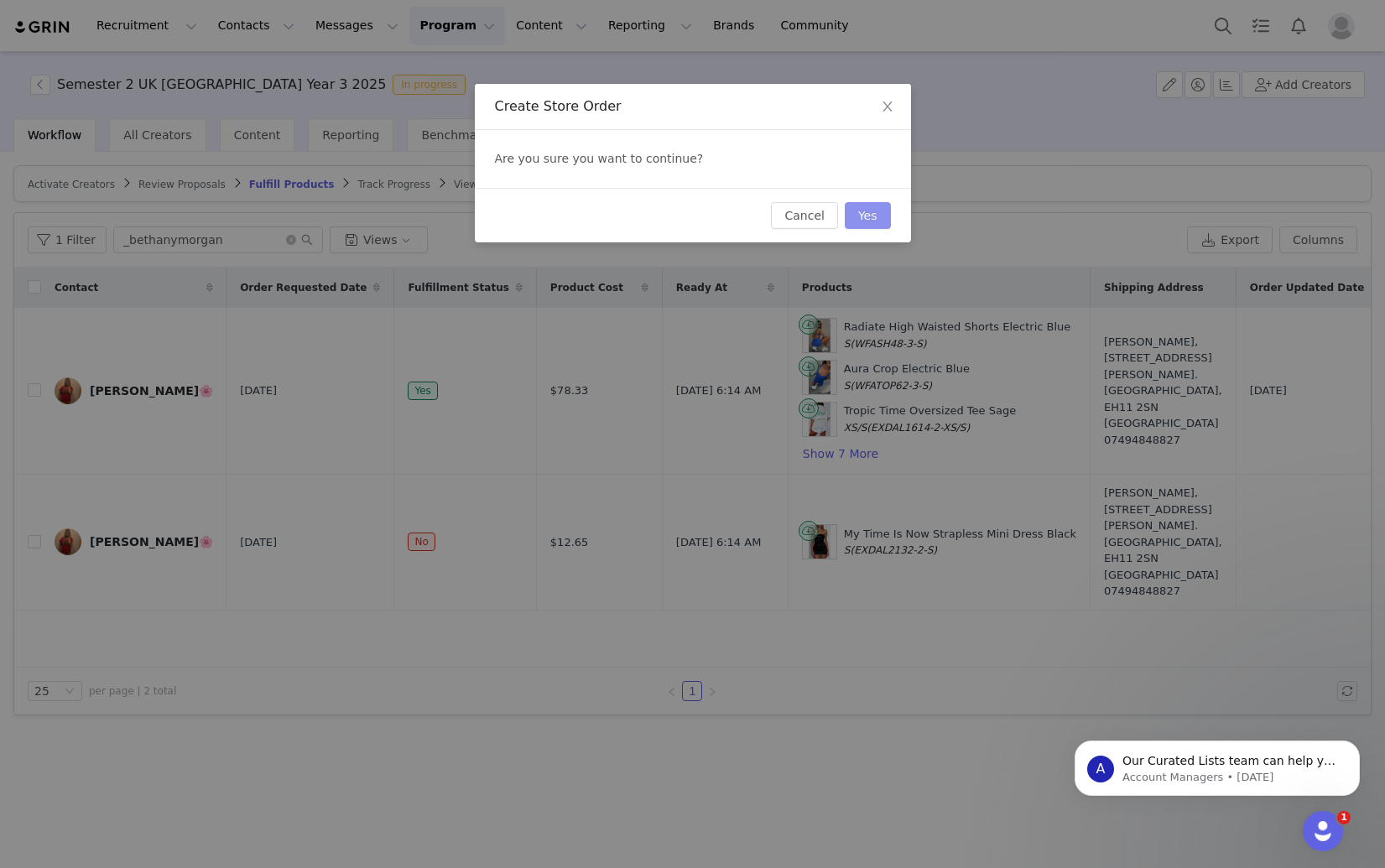
click at [852, 212] on button "Yes" at bounding box center [867, 215] width 46 height 27
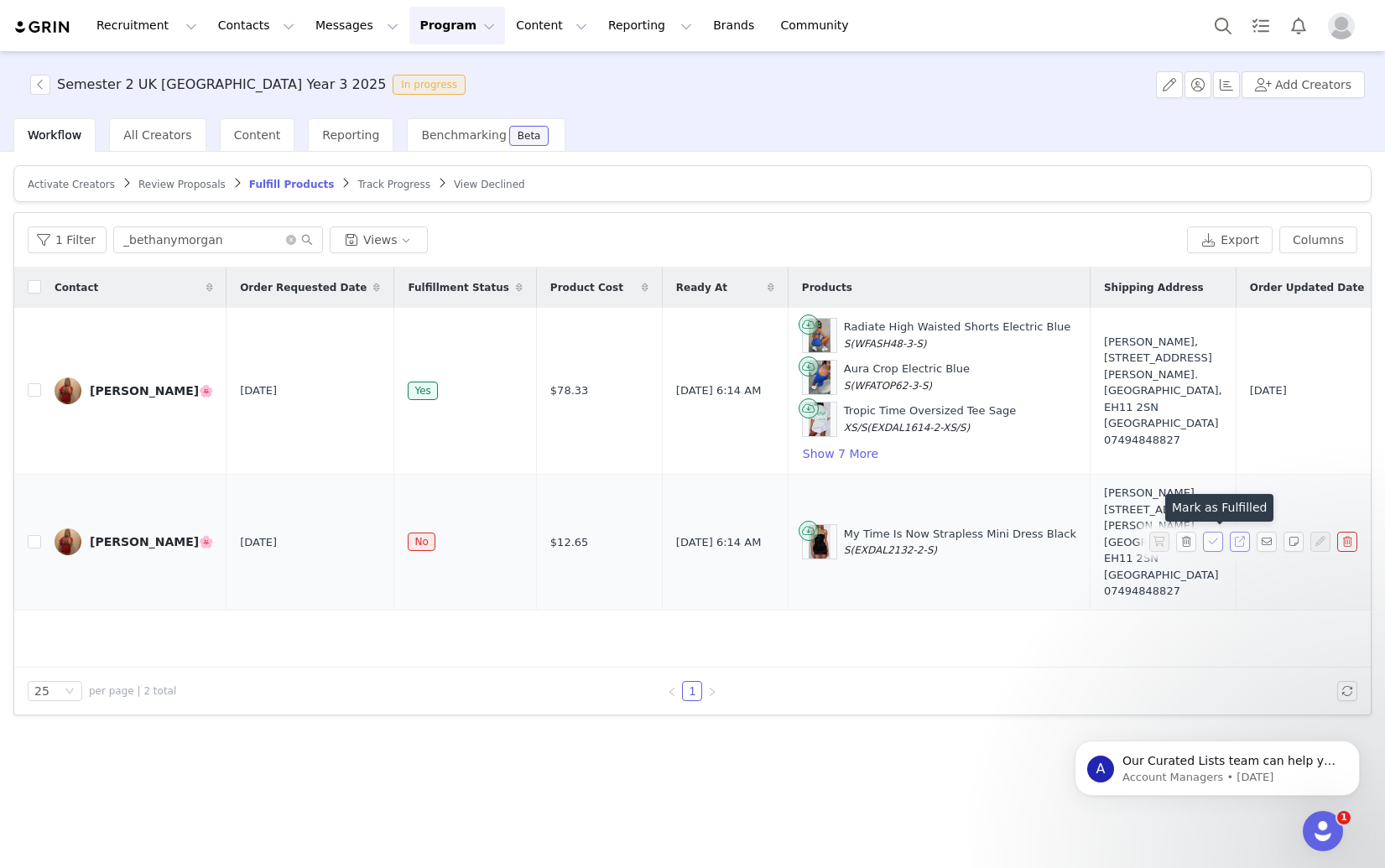
drag, startPoint x: 1216, startPoint y: 542, endPoint x: 1238, endPoint y: 549, distance: 23.1
click at [1237, 553] on tr "[PERSON_NAME]🌸 [DATE] No $12.65 [DATE] 6:14 AM My Time Is Now Strapless Mini Dr…" at bounding box center [1100, 542] width 2171 height 135
click at [1241, 540] on button "button" at bounding box center [1240, 542] width 20 height 20
drag, startPoint x: 766, startPoint y: 551, endPoint x: 759, endPoint y: 537, distance: 15.7
click at [844, 537] on div "My Time Is Now Strapless Mini Dress Black S (EXDAL2132-2-S)" at bounding box center [960, 542] width 232 height 32
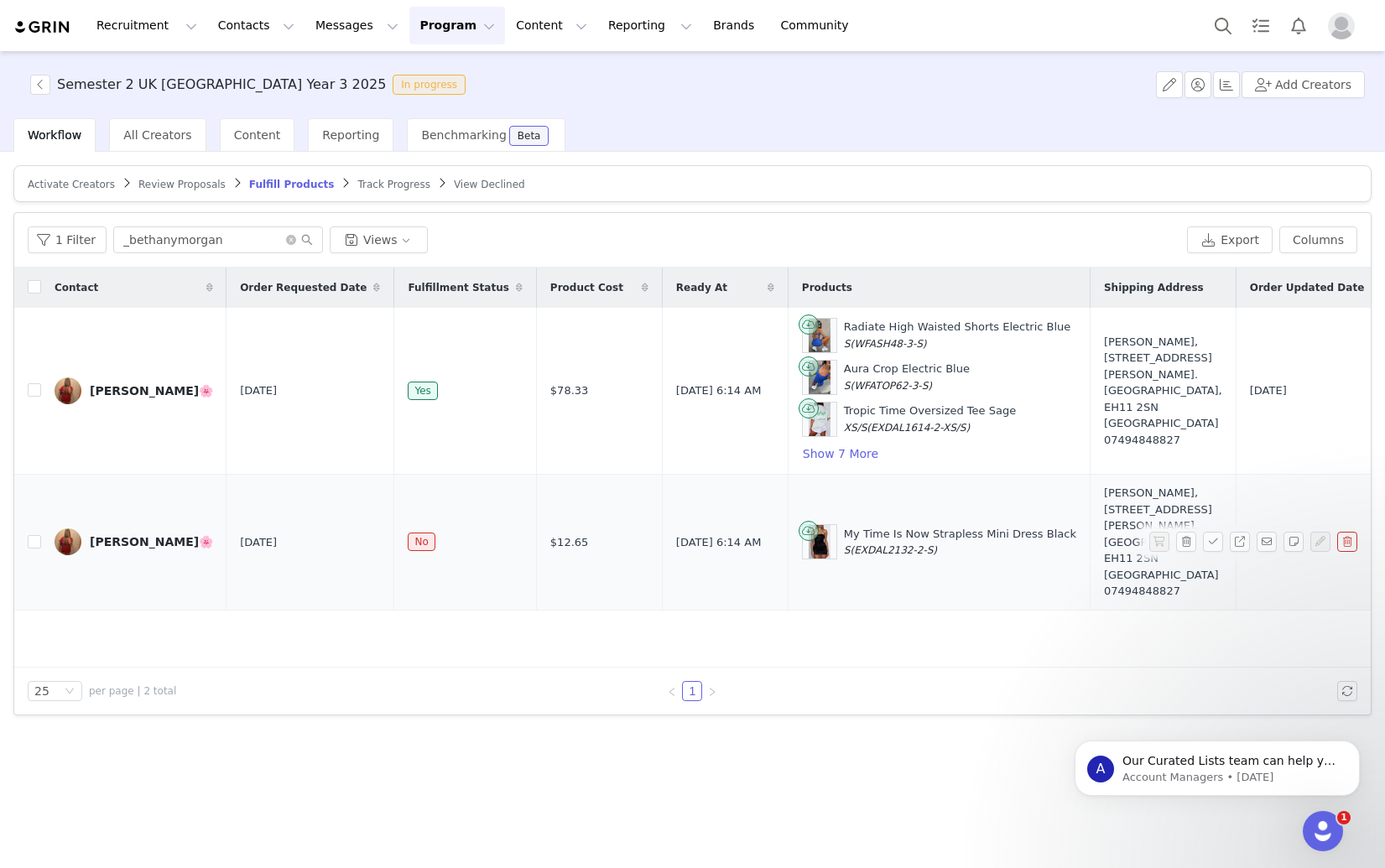
copy div "My Time Is Now Strapless Mini Dress Black S"
click at [1104, 525] on div "[PERSON_NAME], [STREET_ADDRESS][PERSON_NAME]. [GEOGRAPHIC_DATA], EH11 2SN [GEOG…" at bounding box center [1163, 542] width 118 height 115
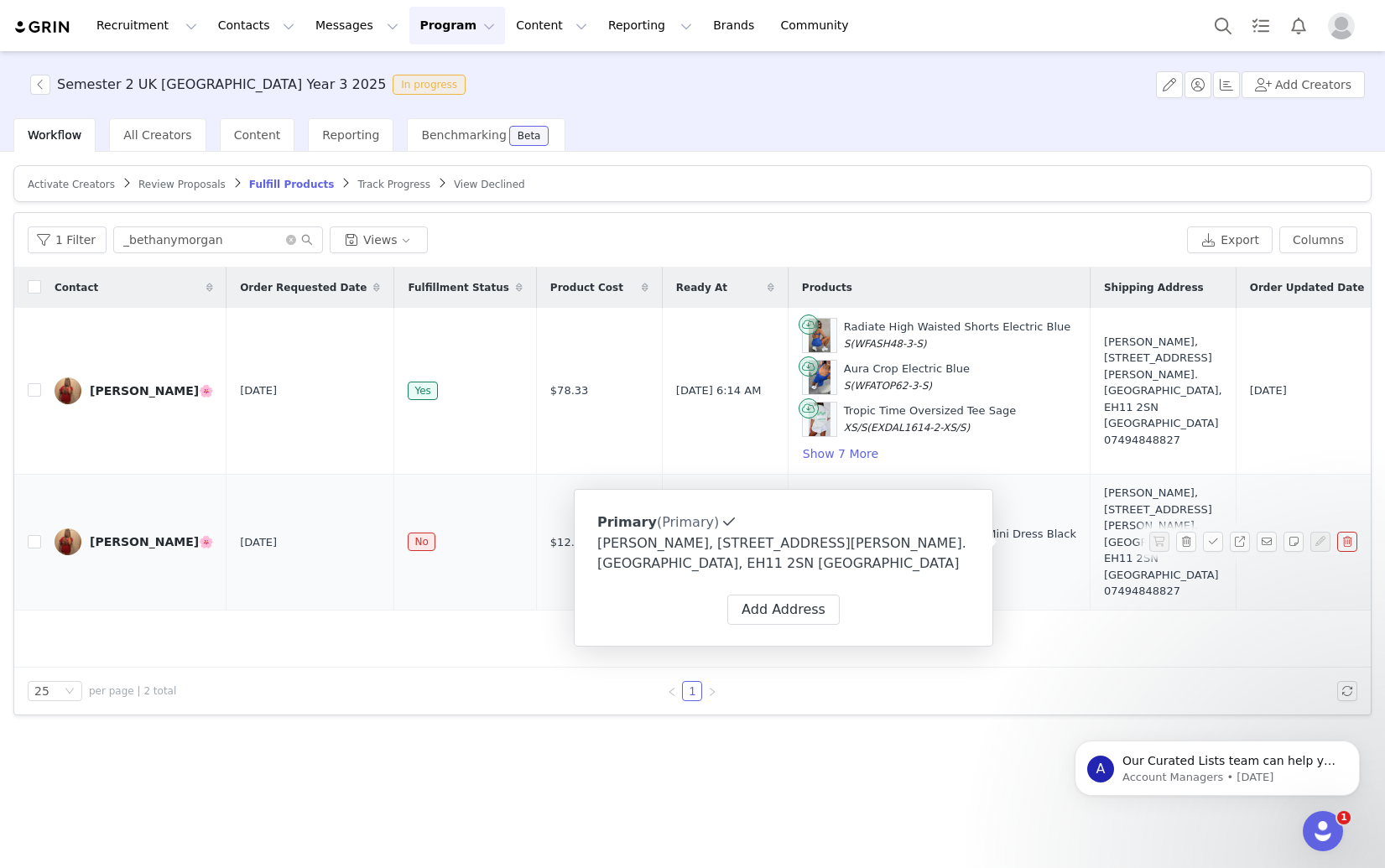
copy div "[STREET_ADDRESS][PERSON_NAME]. [GEOGRAPHIC_DATA], EH11 2SN [GEOGRAPHIC_DATA] 07…"
drag, startPoint x: 1001, startPoint y: 508, endPoint x: 1081, endPoint y: 587, distance: 112.4
click at [1090, 587] on td "[PERSON_NAME], [STREET_ADDRESS][PERSON_NAME]. [GEOGRAPHIC_DATA], EH11 2SN [GEOG…" at bounding box center [1163, 542] width 146 height 135
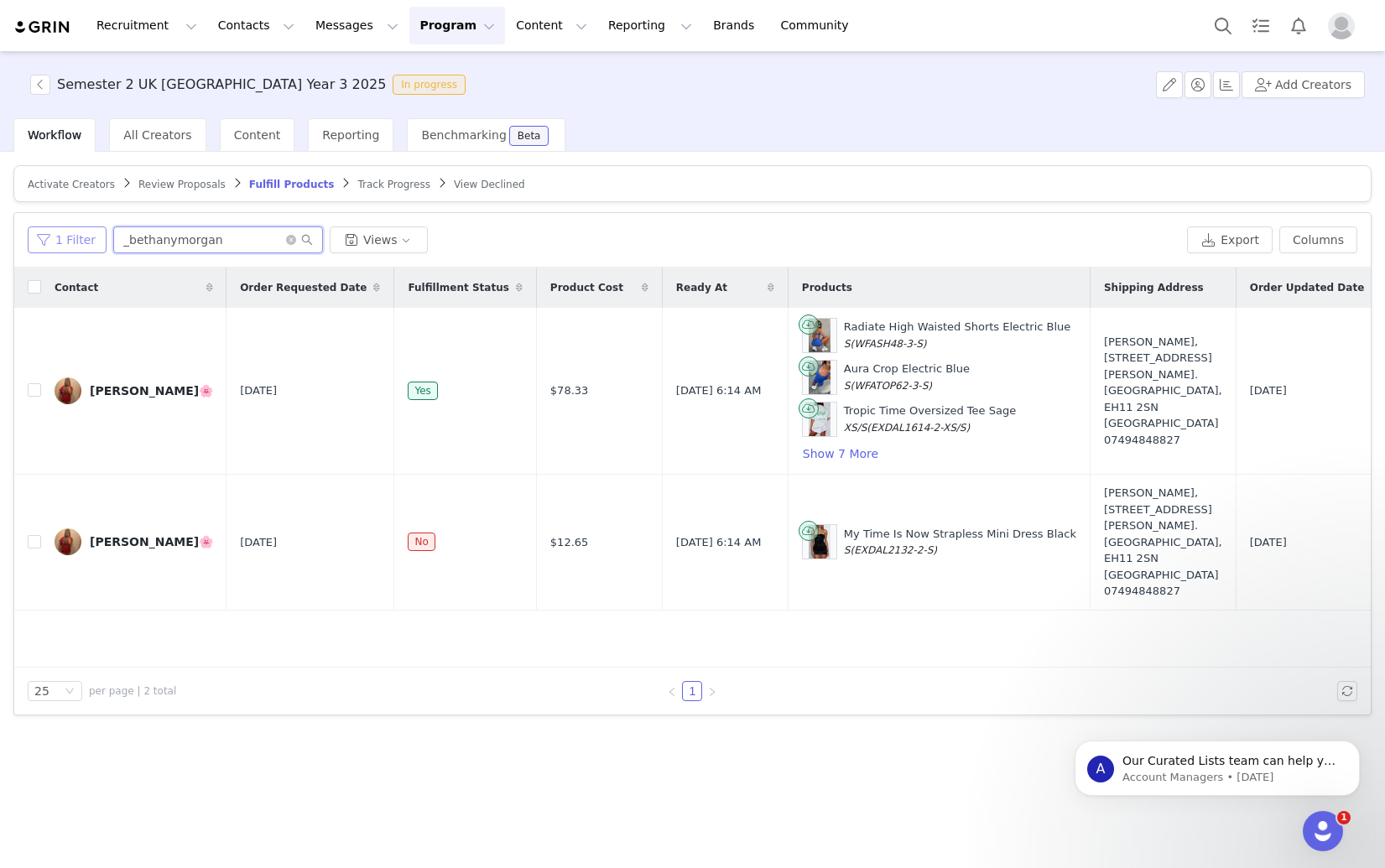
paste input "hollie_caitx"
drag, startPoint x: 230, startPoint y: 243, endPoint x: 83, endPoint y: 239, distance: 147.1
click at [83, 239] on div "1 Filter hollie_caitx Views" at bounding box center [604, 239] width 1153 height 27
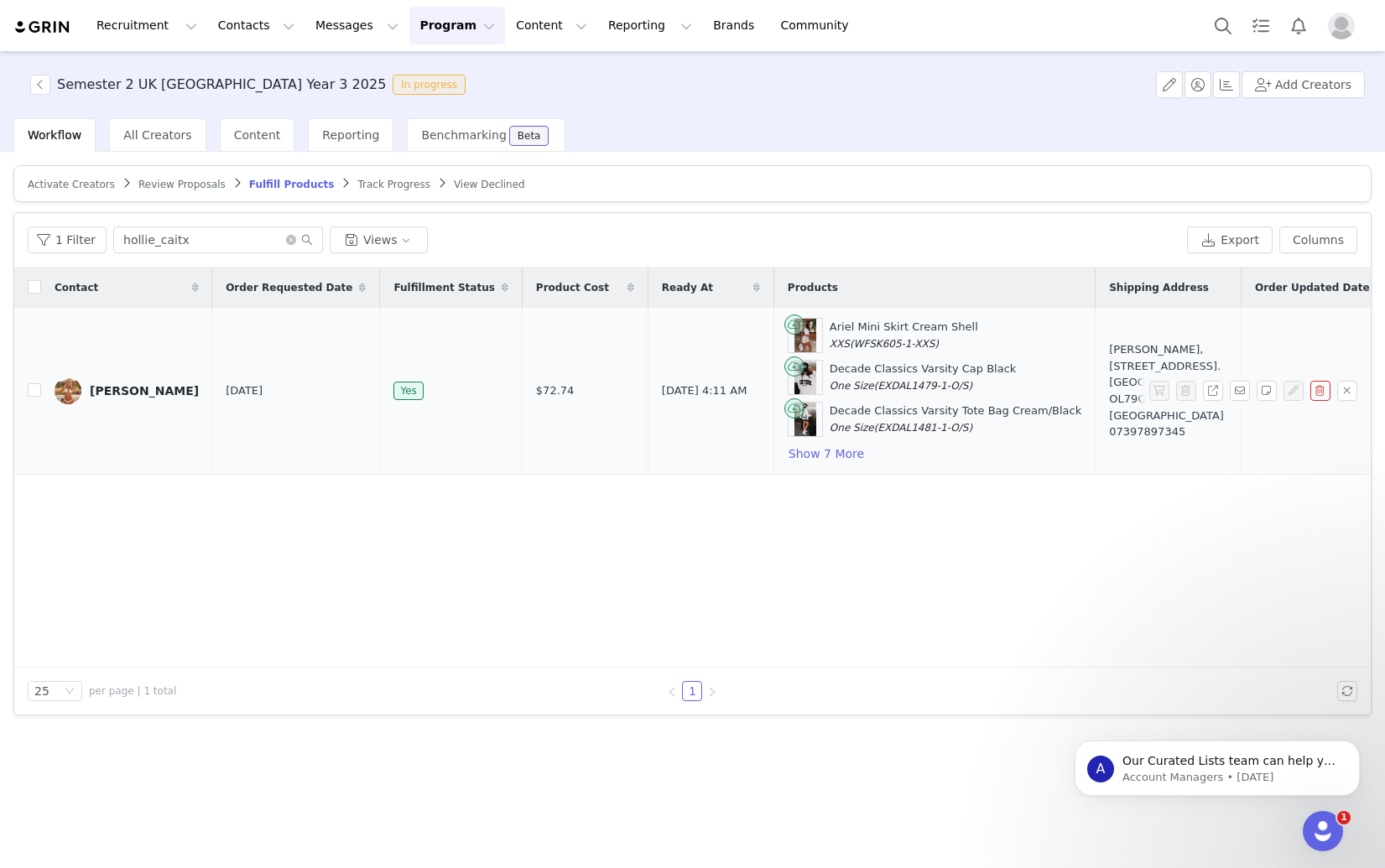
click at [151, 395] on div "[PERSON_NAME]" at bounding box center [144, 390] width 109 height 13
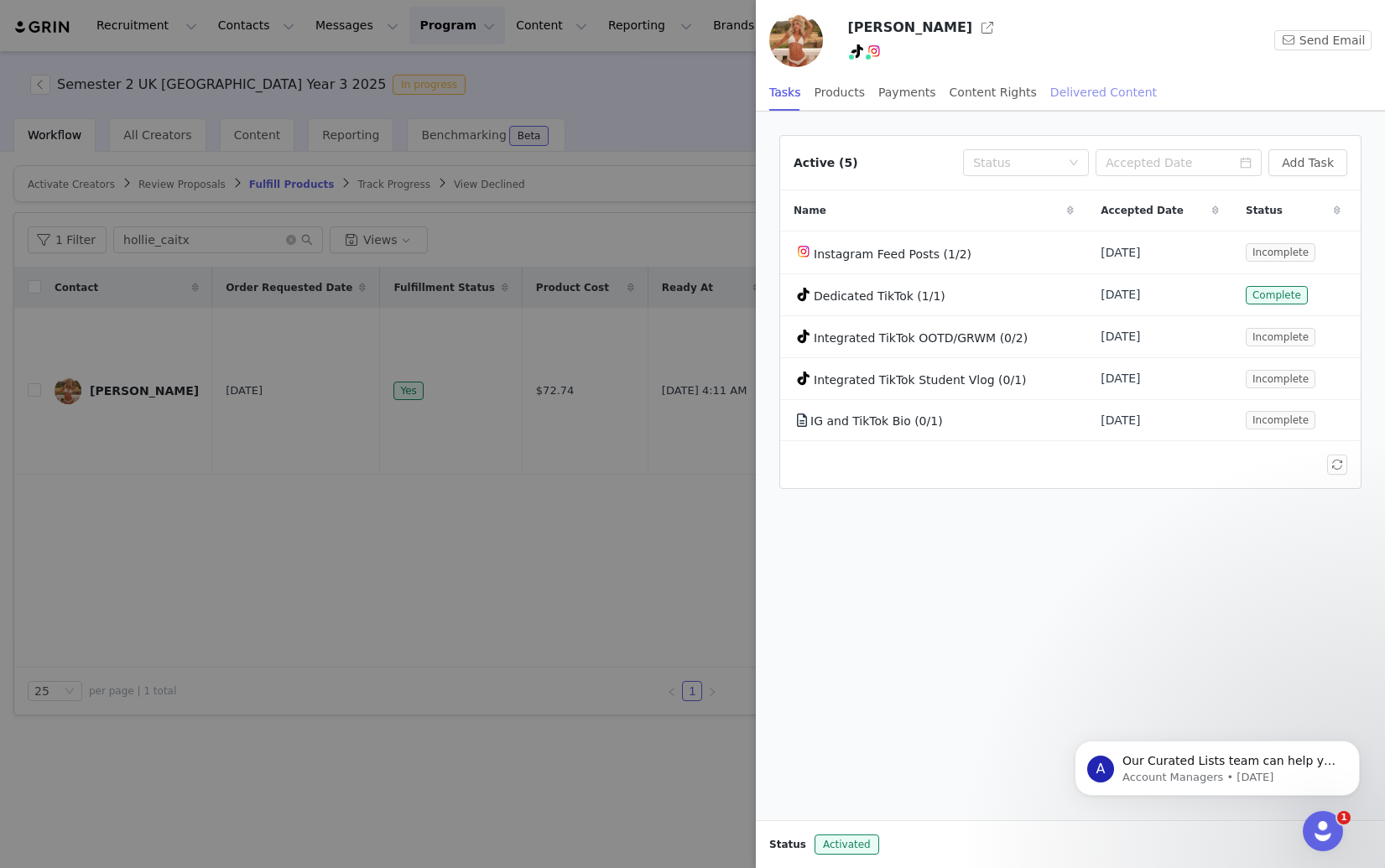
click at [1092, 93] on div "Delivered Content" at bounding box center [1103, 92] width 107 height 38
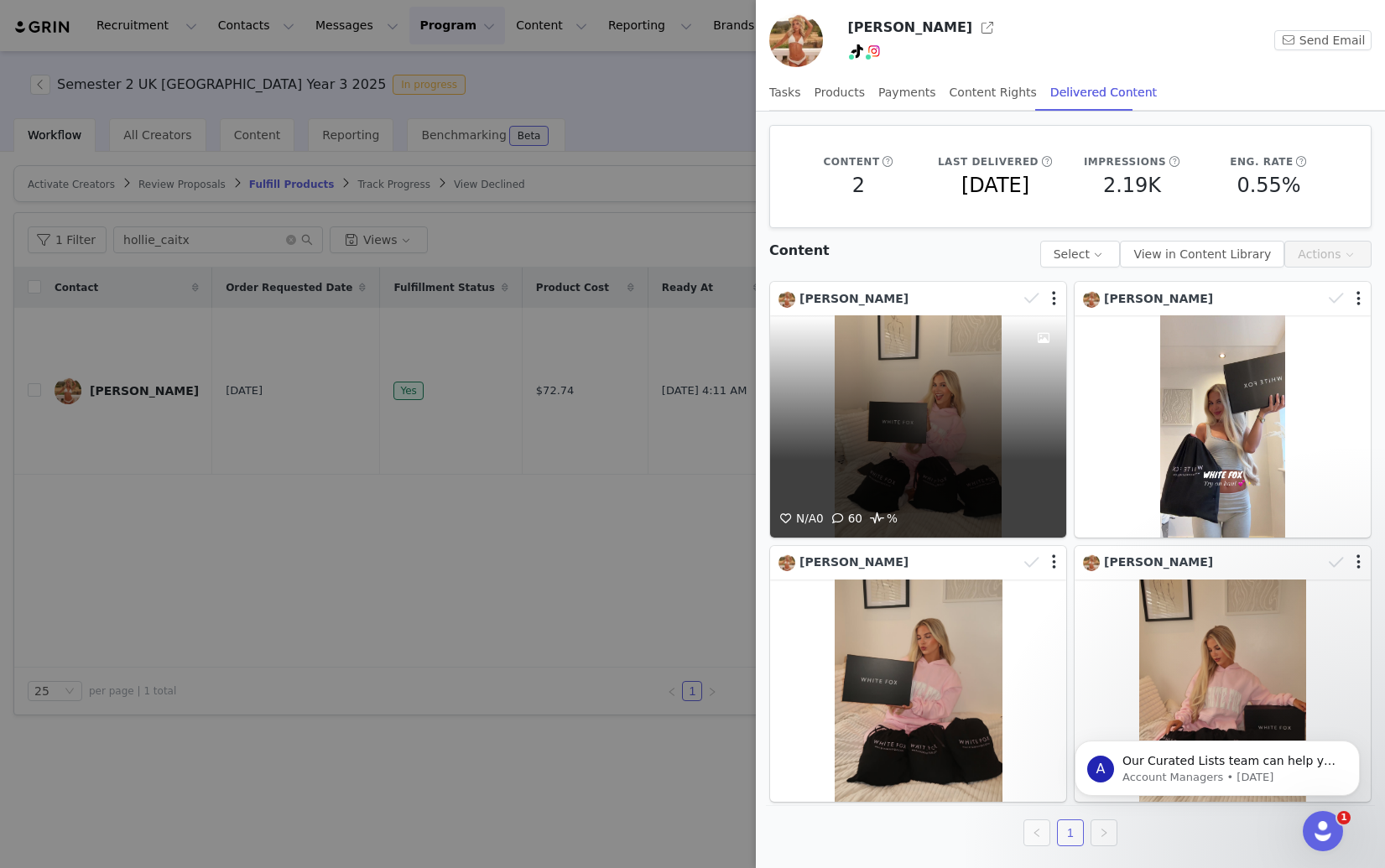
scroll to position [2, 0]
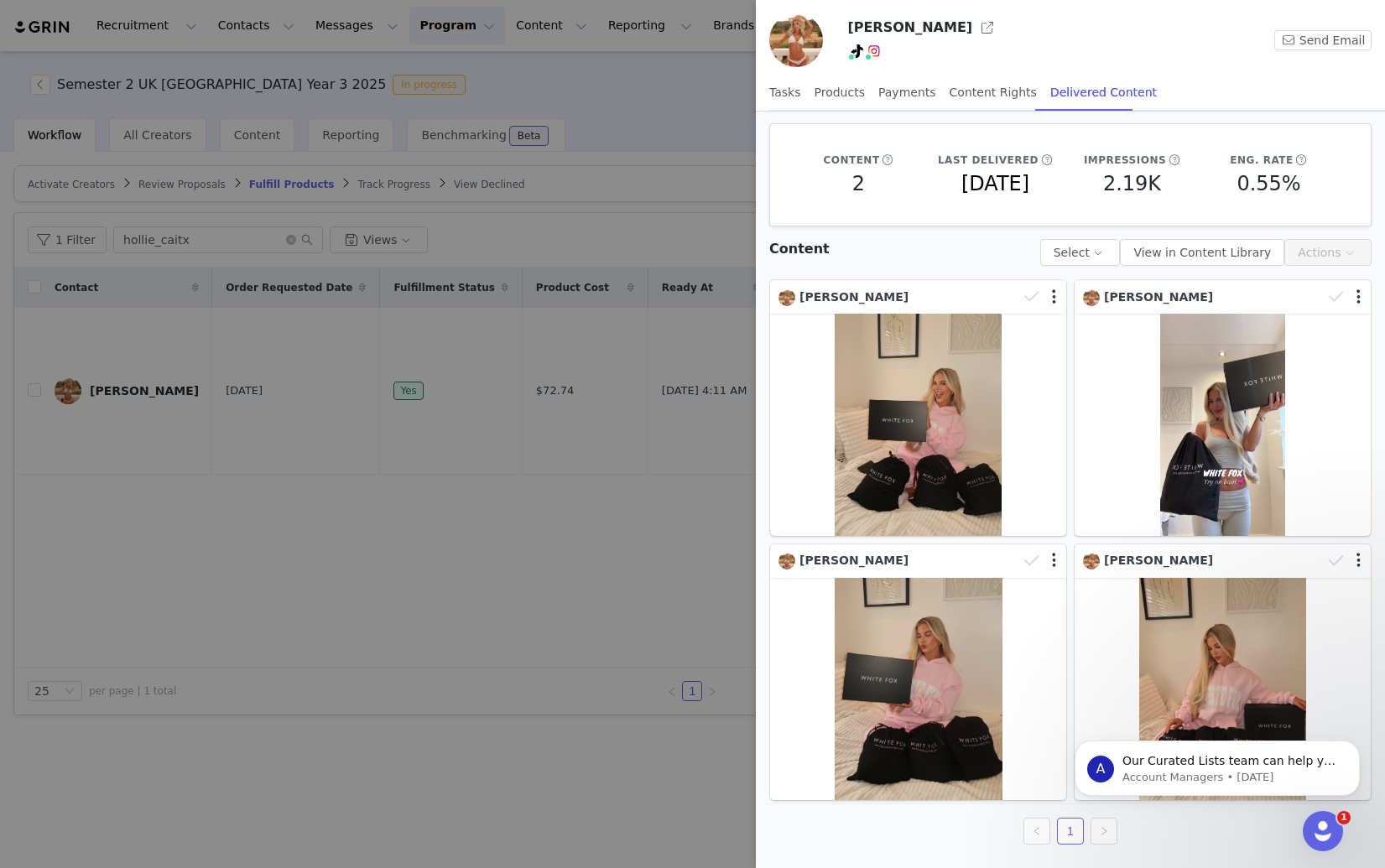
click at [527, 479] on div at bounding box center [692, 434] width 1385 height 868
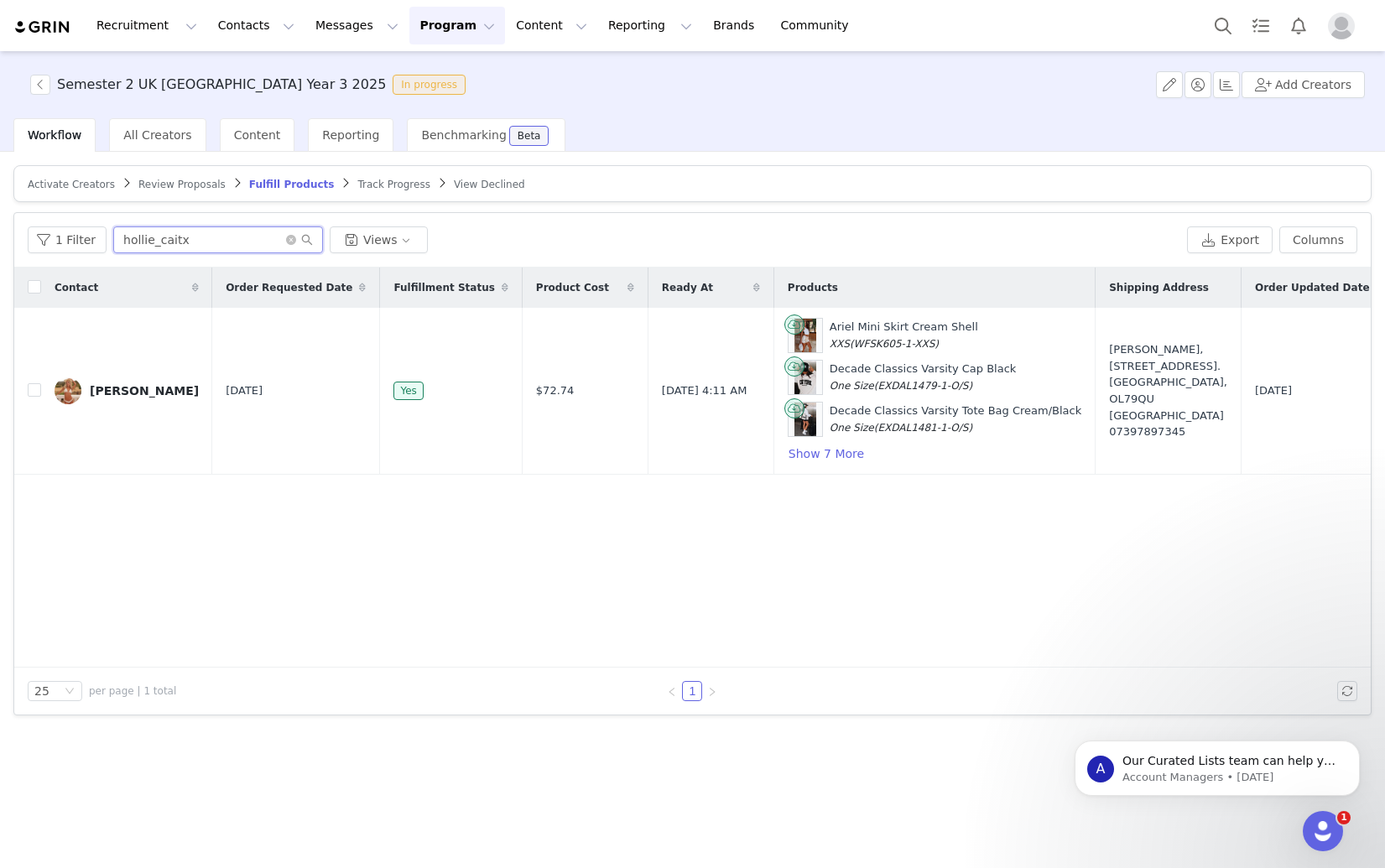
drag, startPoint x: 196, startPoint y: 242, endPoint x: 12, endPoint y: 241, distance: 184.0
click at [12, 241] on div "Activate Creators Review Proposals Fulfill Products Track Progress View Decline…" at bounding box center [692, 508] width 1385 height 714
paste input "kristinavictoria."
type input "kristinavictoria.x"
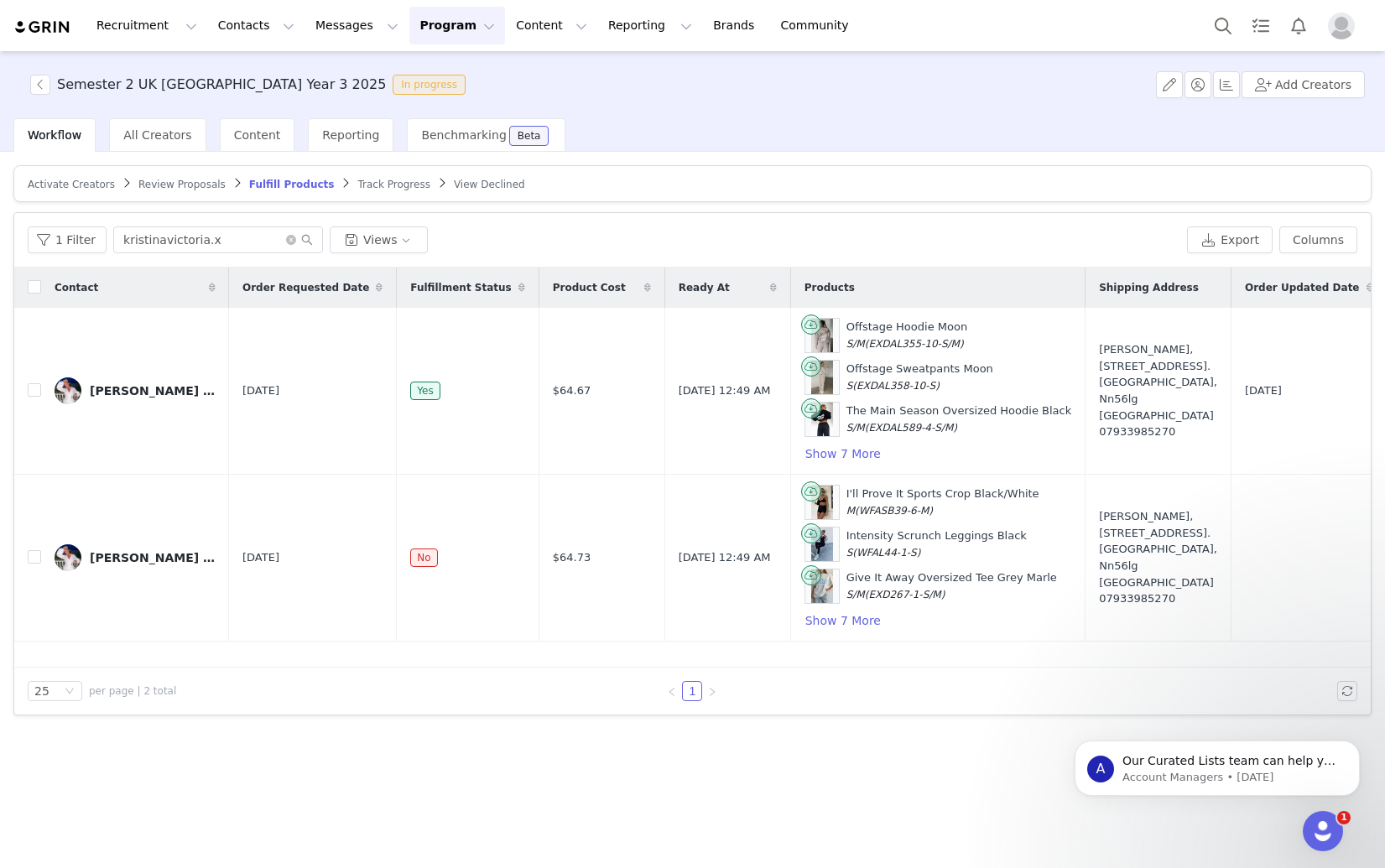
click at [139, 187] on span "Review Proposals" at bounding box center [181, 184] width 87 height 12
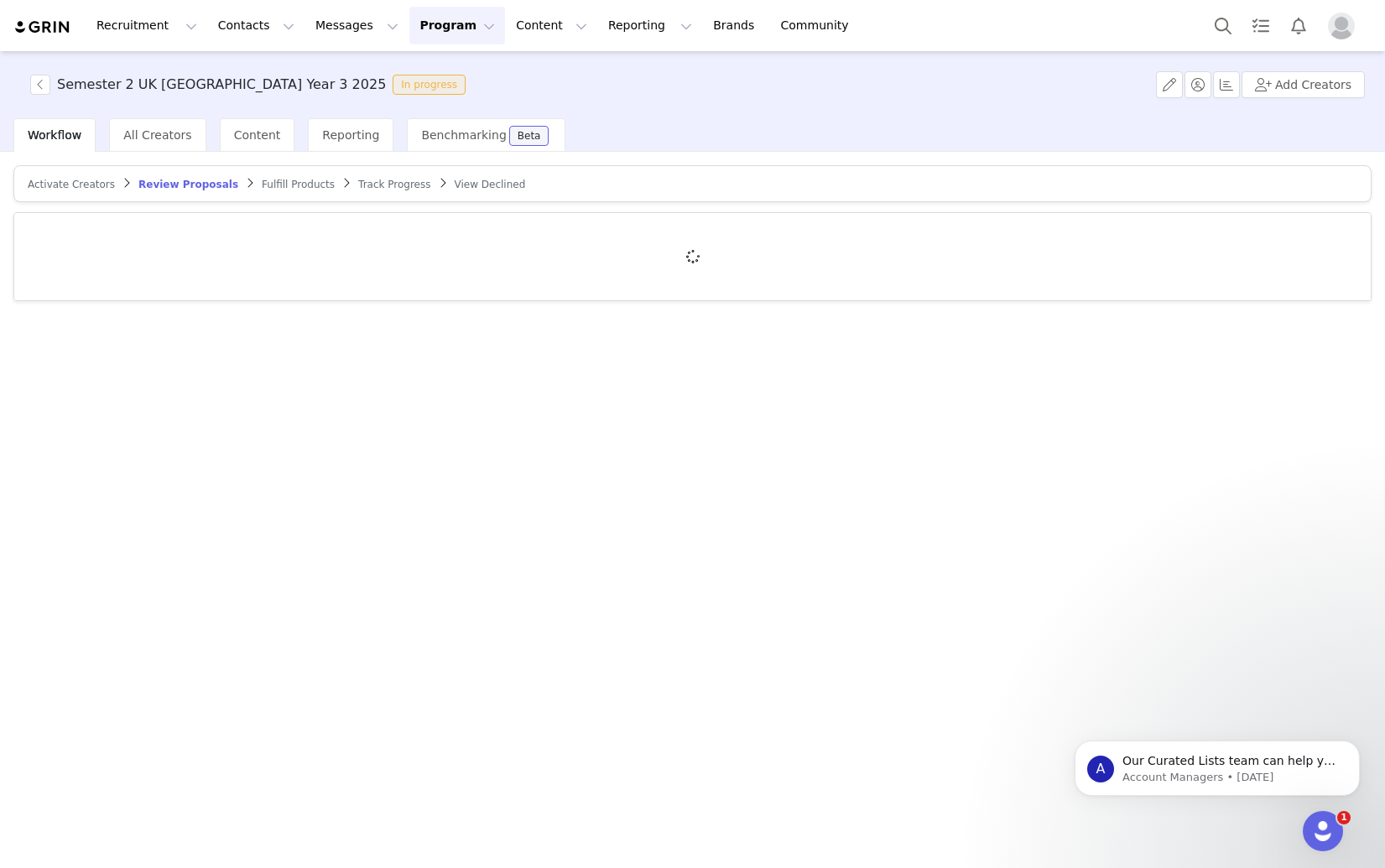
click at [38, 187] on span "Activate Creators" at bounding box center [71, 184] width 87 height 12
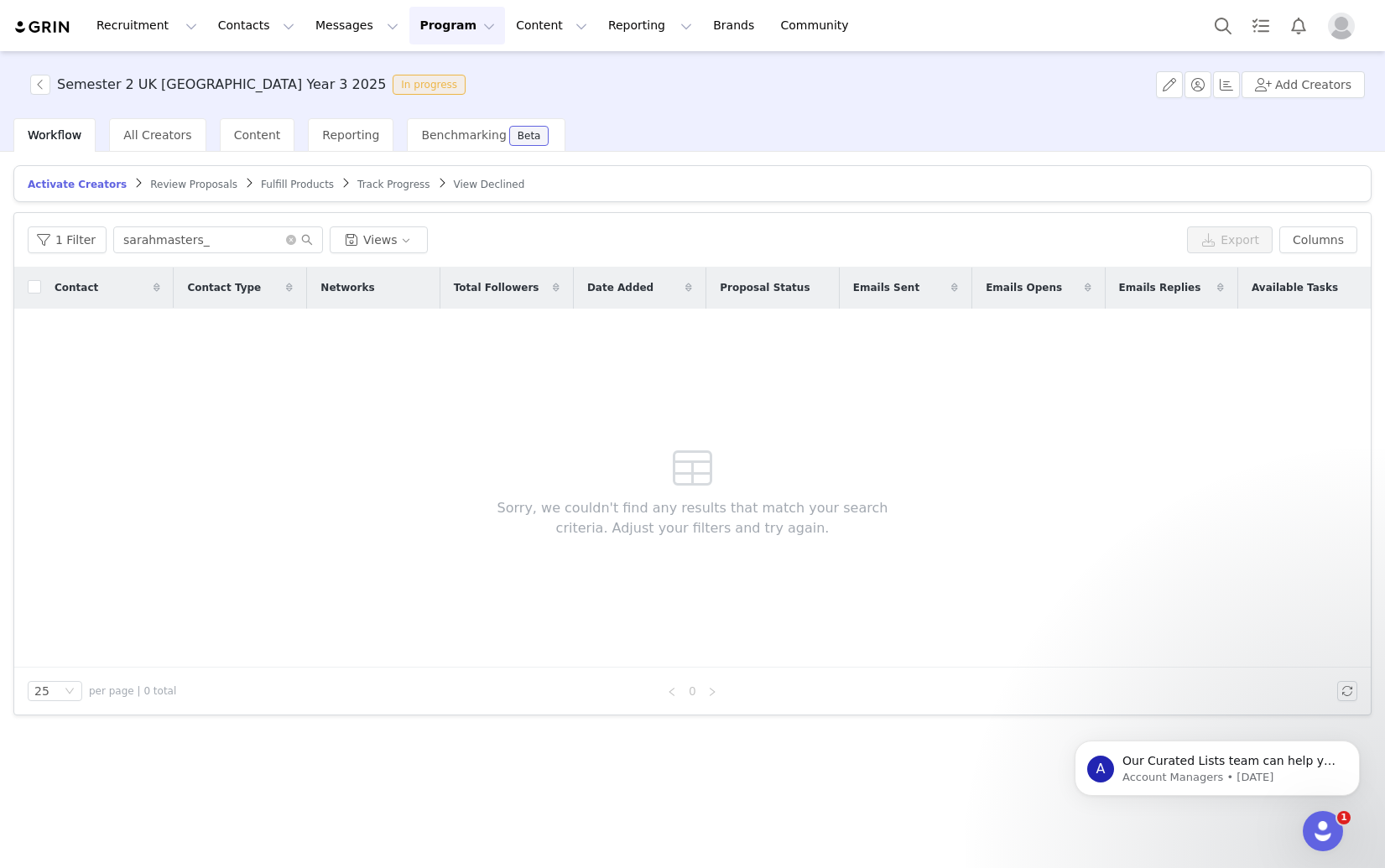
click at [305, 190] on div "Fulfill Products" at bounding box center [297, 184] width 73 height 13
click at [227, 234] on input "sarahmasters_" at bounding box center [218, 239] width 210 height 27
paste input "kristinavictoria.x"
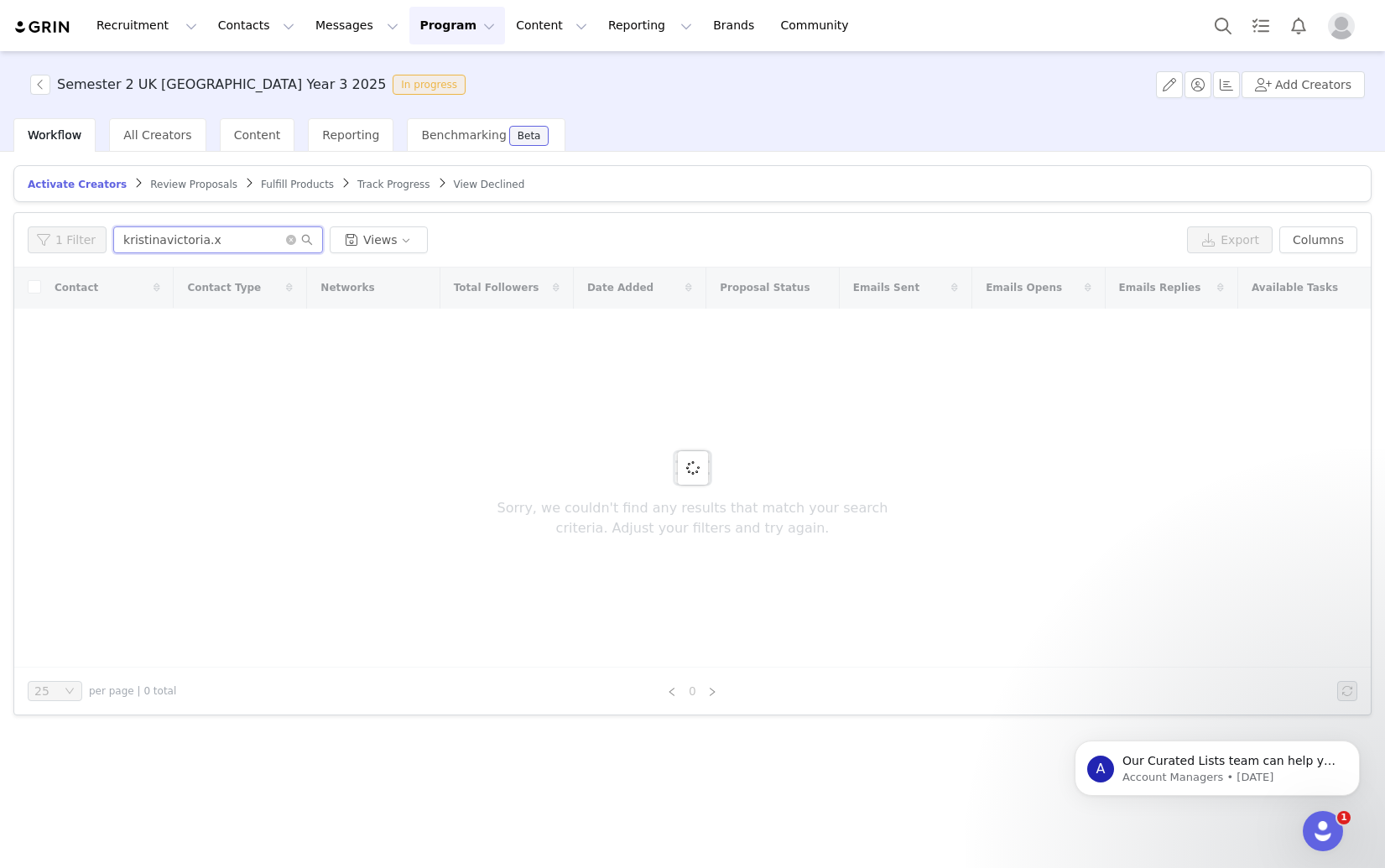
type input "kristinavictoria.x"
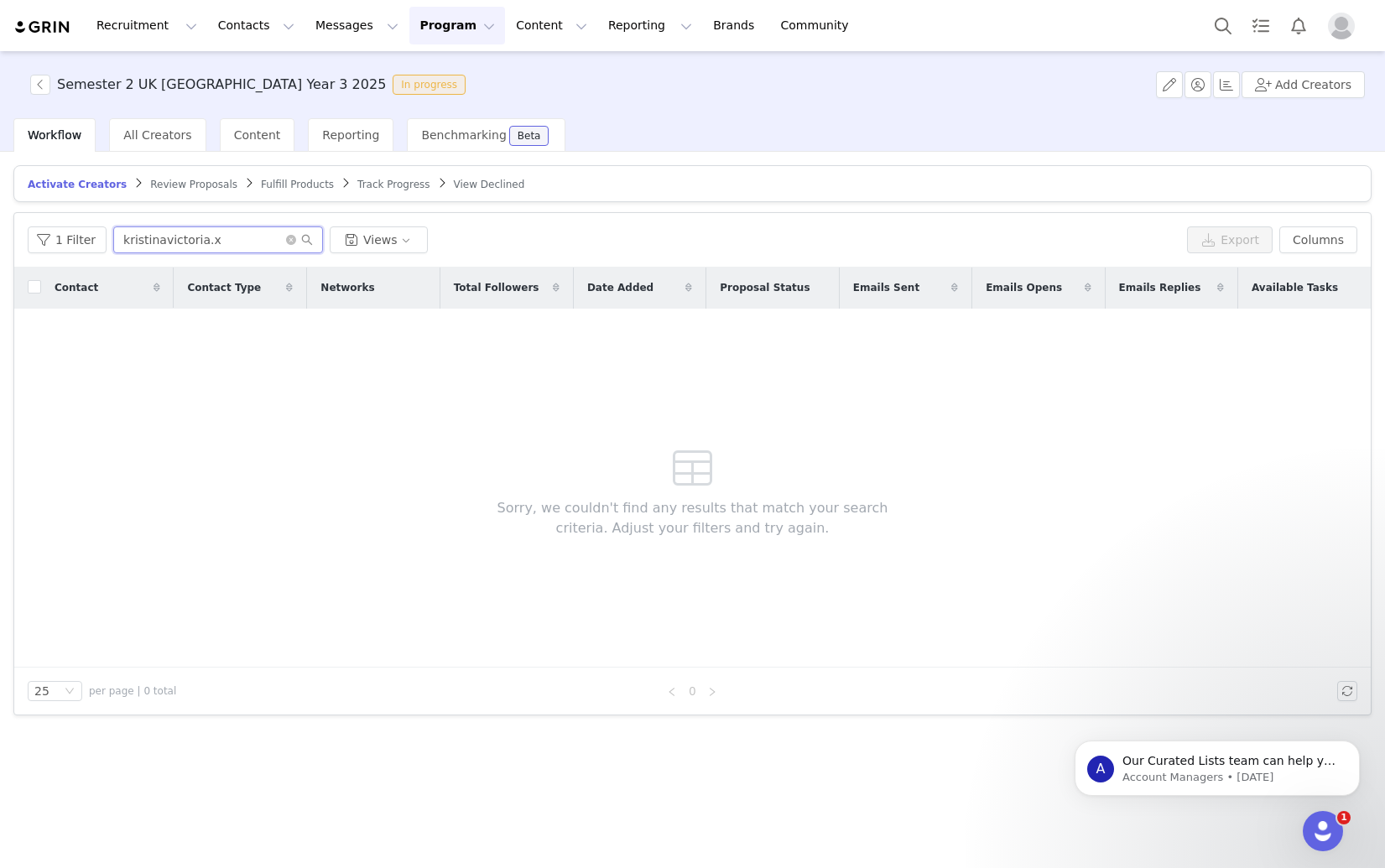
click at [234, 243] on input "kristinavictoria.x" at bounding box center [218, 239] width 210 height 27
click at [264, 145] on div "Content" at bounding box center [257, 135] width 75 height 33
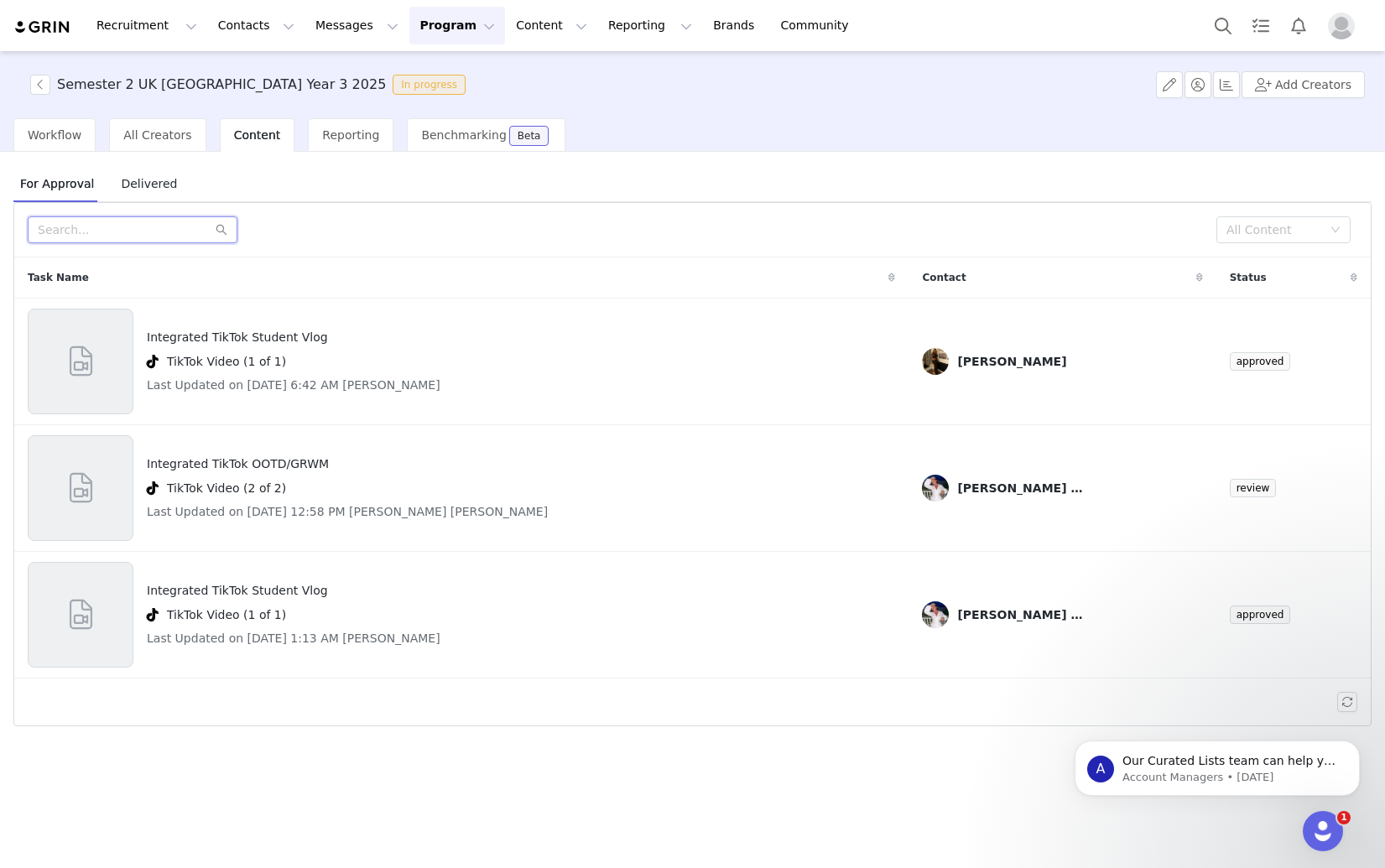
click at [155, 224] on input "text" at bounding box center [133, 230] width 210 height 27
paste input "kristinavictoria.x"
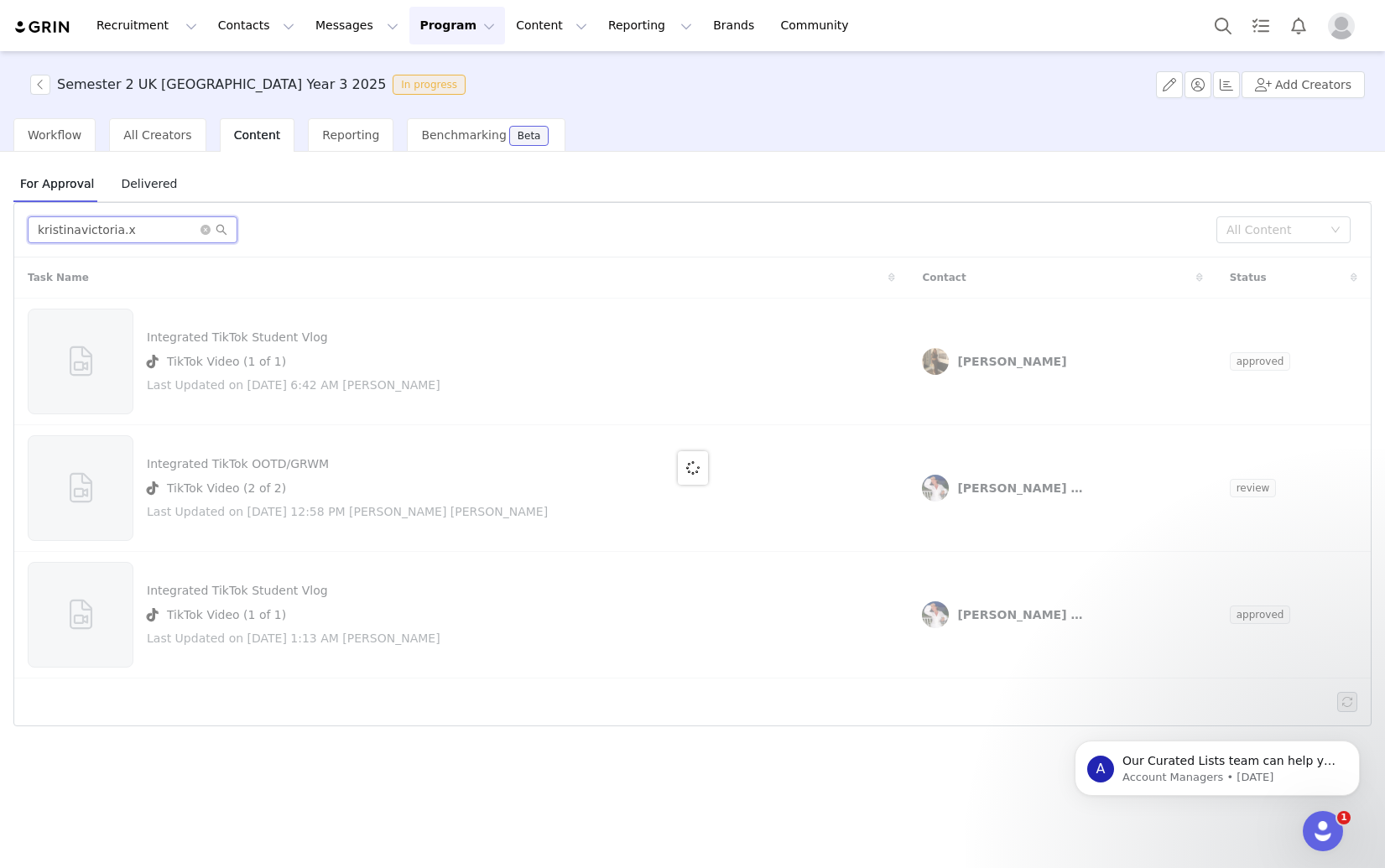
type input "kristinavictoria.x"
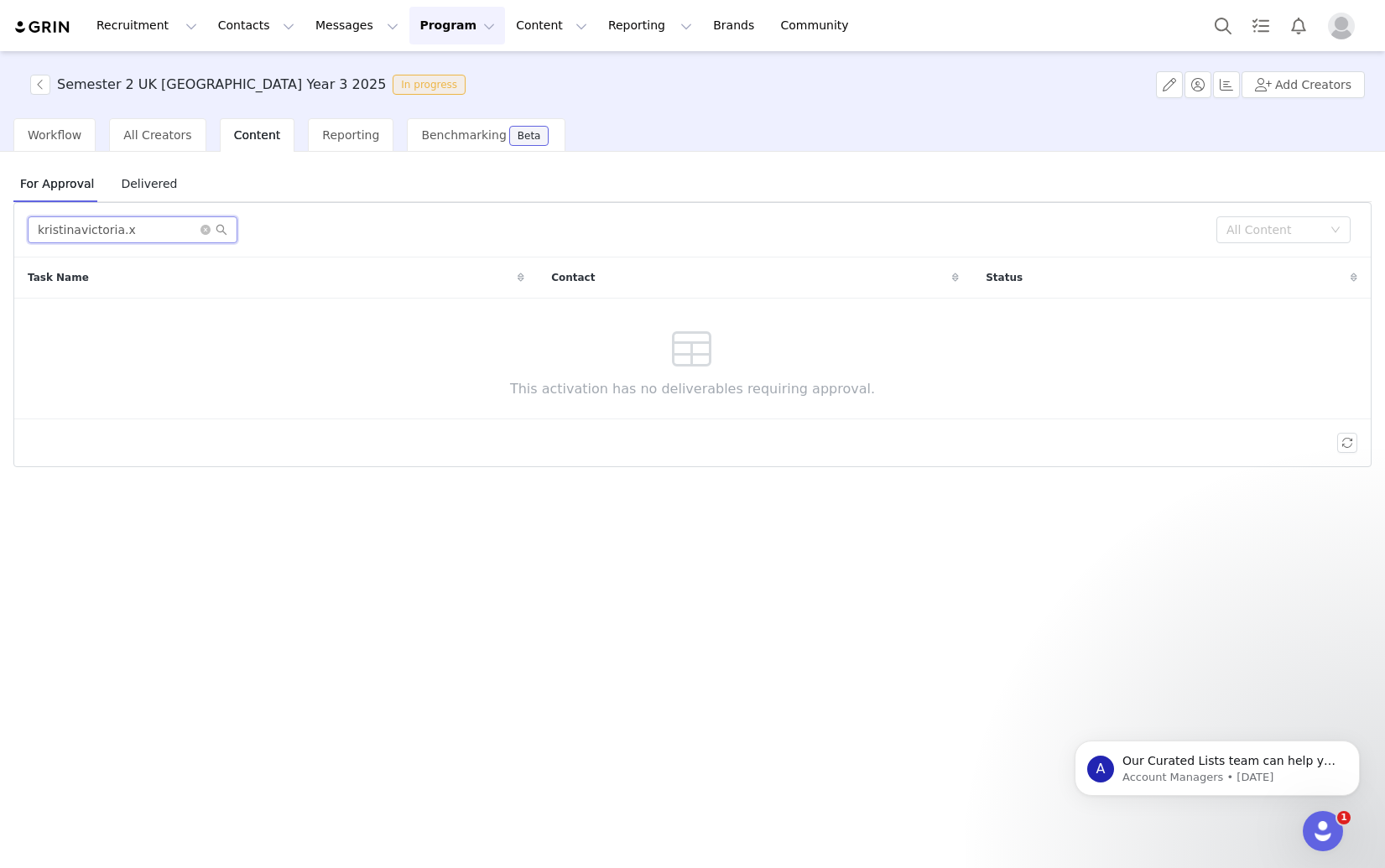
drag, startPoint x: 175, startPoint y: 235, endPoint x: 32, endPoint y: 236, distance: 143.0
click at [32, 236] on input "kristinavictoria.x" at bounding box center [133, 230] width 210 height 27
click at [123, 230] on input "kristinavictoria.x" at bounding box center [133, 230] width 210 height 27
click at [130, 231] on input "kristinavictoria.x" at bounding box center [133, 230] width 210 height 27
click at [212, 26] on button "Contacts Contacts" at bounding box center [257, 25] width 97 height 38
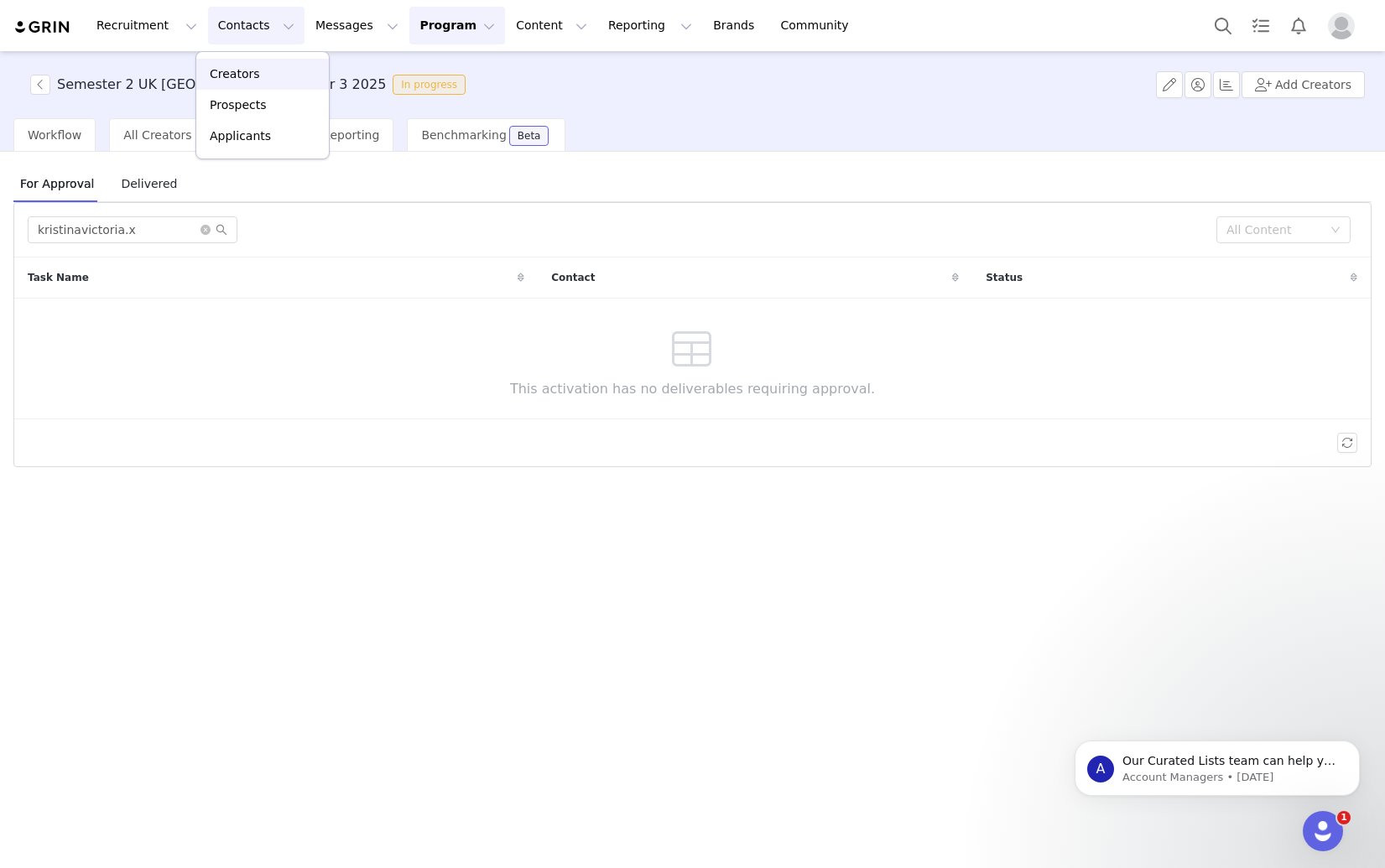
click at [269, 78] on div "Creators" at bounding box center [262, 74] width 112 height 18
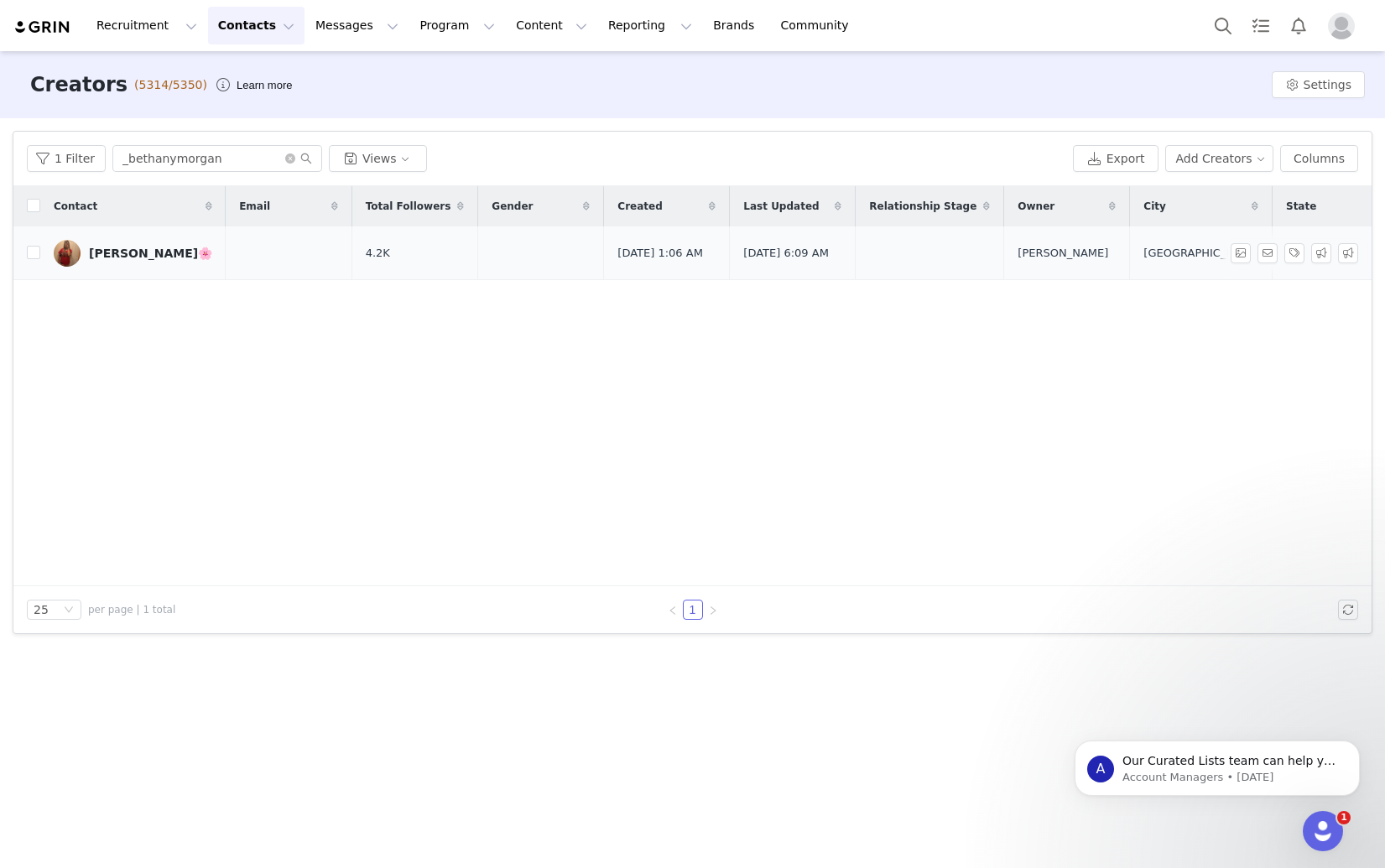
click at [107, 249] on div "[PERSON_NAME]🌸" at bounding box center [150, 253] width 123 height 13
click at [179, 159] on input "_bethanymorgan" at bounding box center [217, 159] width 210 height 27
paste input "kristinavictoria.x"
click at [179, 159] on input "_bethanymorgan" at bounding box center [217, 159] width 210 height 27
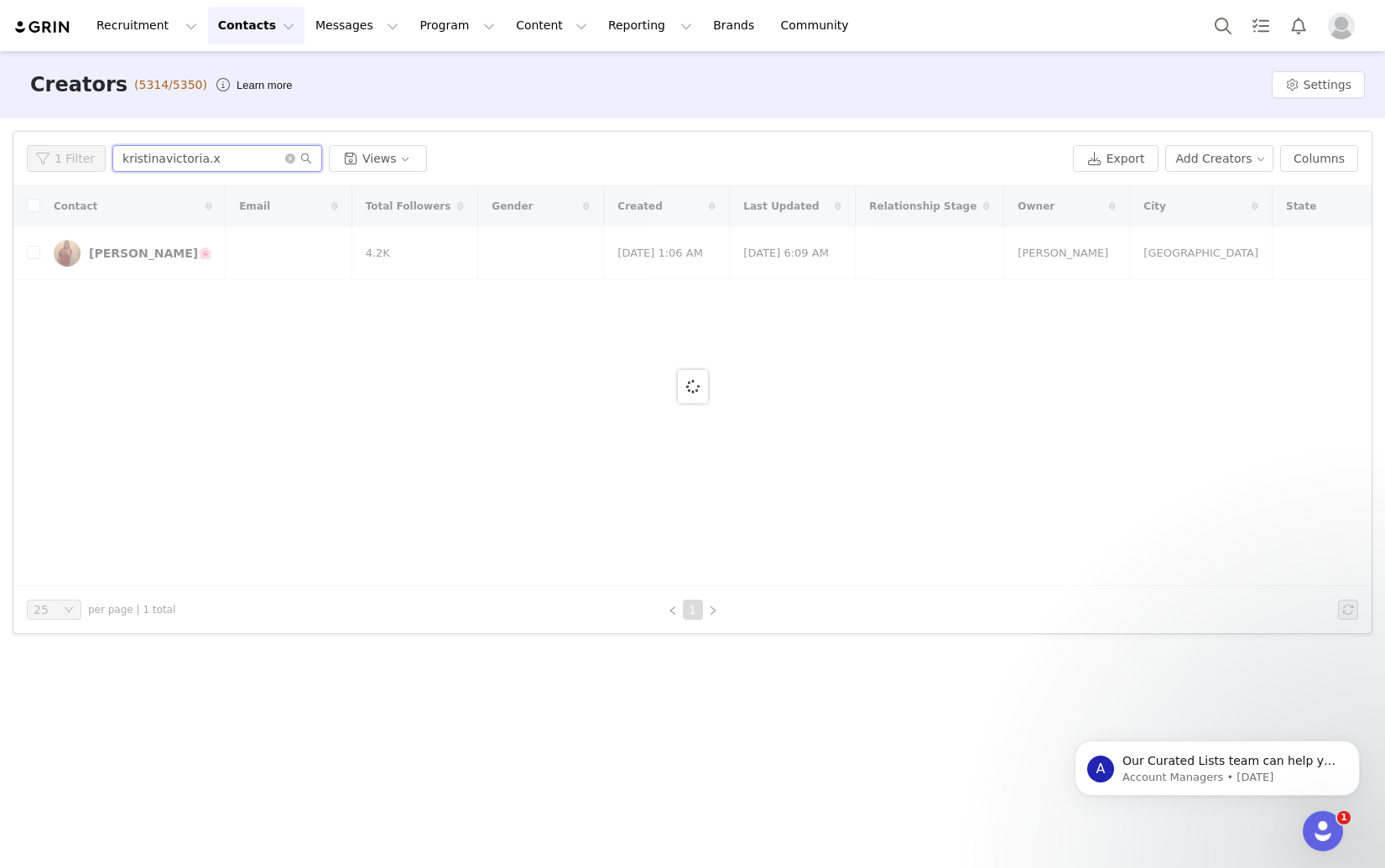
type input "kristinavictoria.x"
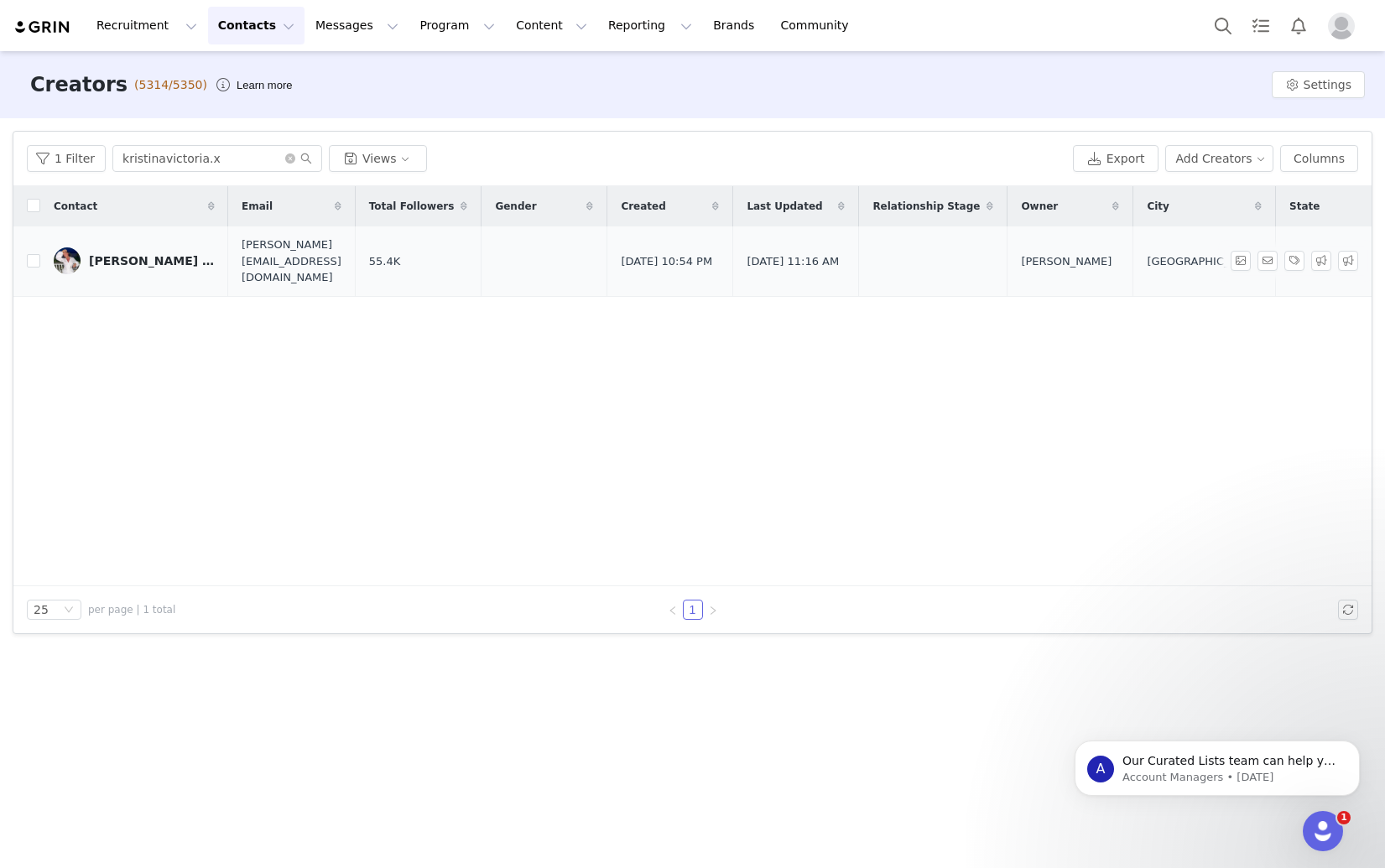
click at [130, 256] on div "[PERSON_NAME] [PERSON_NAME]" at bounding box center [152, 260] width 126 height 13
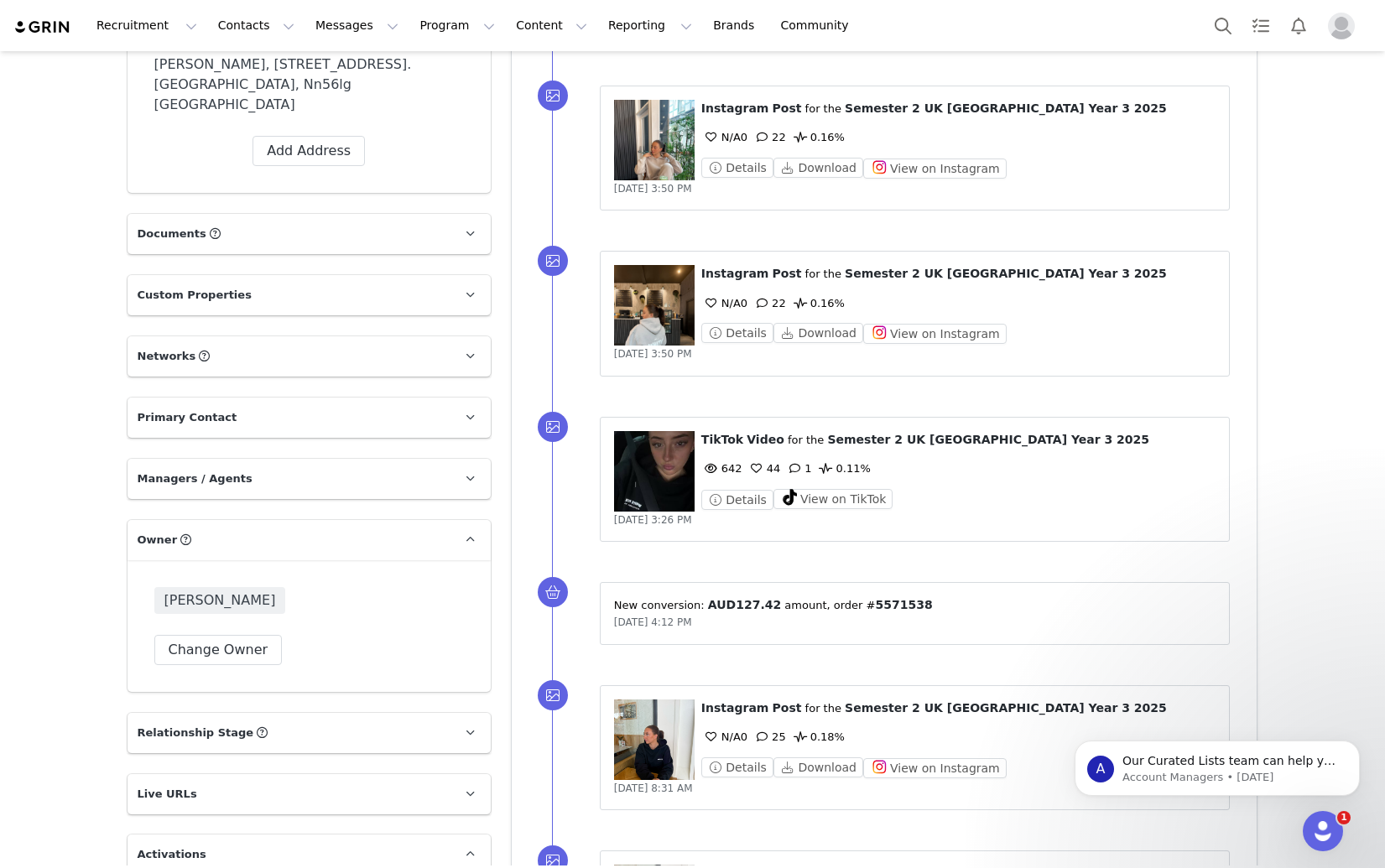
scroll to position [692, 0]
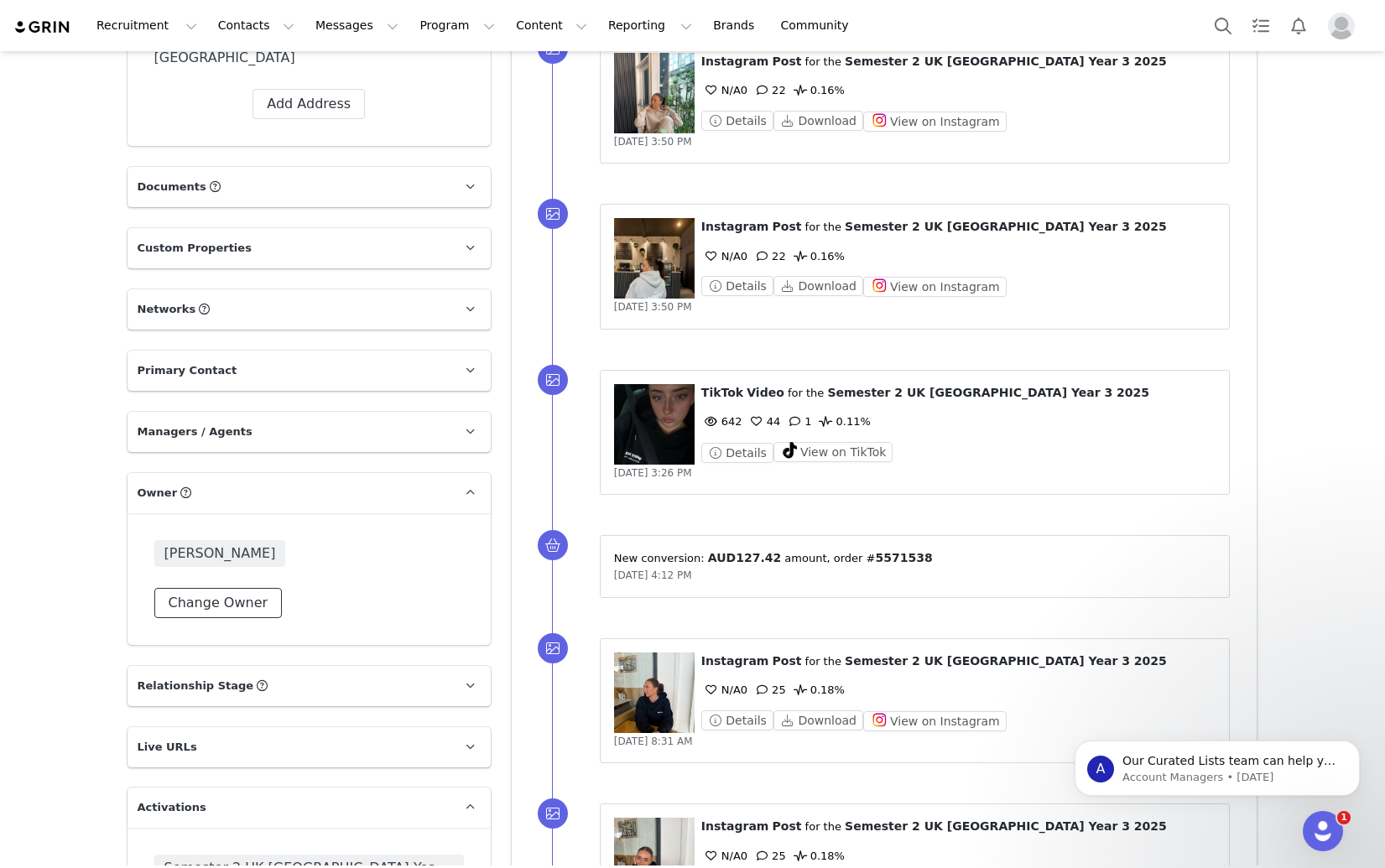
click at [221, 587] on button "Change Owner" at bounding box center [218, 603] width 128 height 30
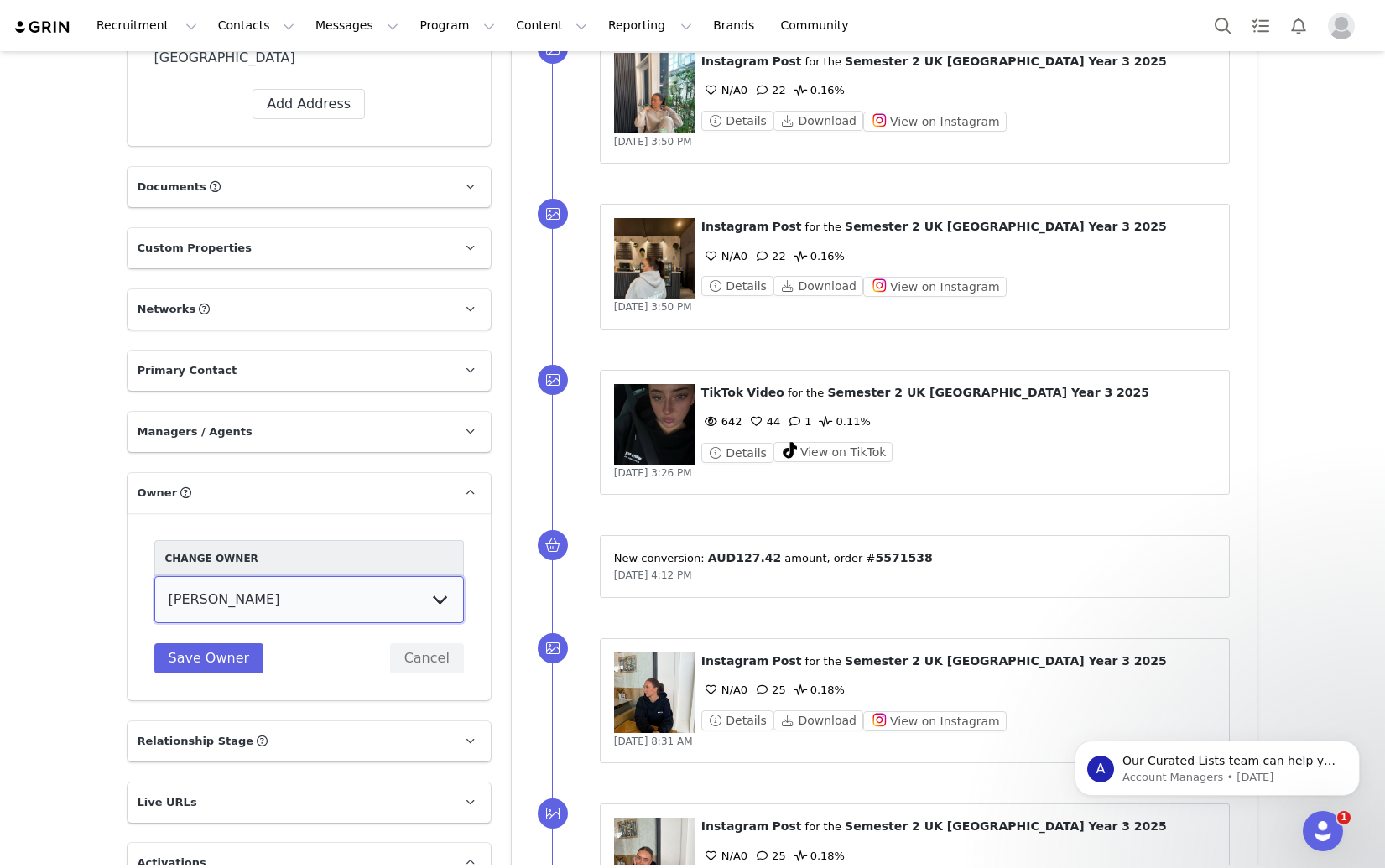
click at [301, 579] on select "[PERSON_NAME] Jaz Yap [PERSON_NAME] [PERSON_NAME] [PERSON_NAME] [PERSON_NAME] […" at bounding box center [309, 599] width 309 height 47
select select "88202502-6839-4e9a-88bf-5cea0f78c5a3"
click at [180, 643] on button "Save Owner" at bounding box center [209, 658] width 109 height 30
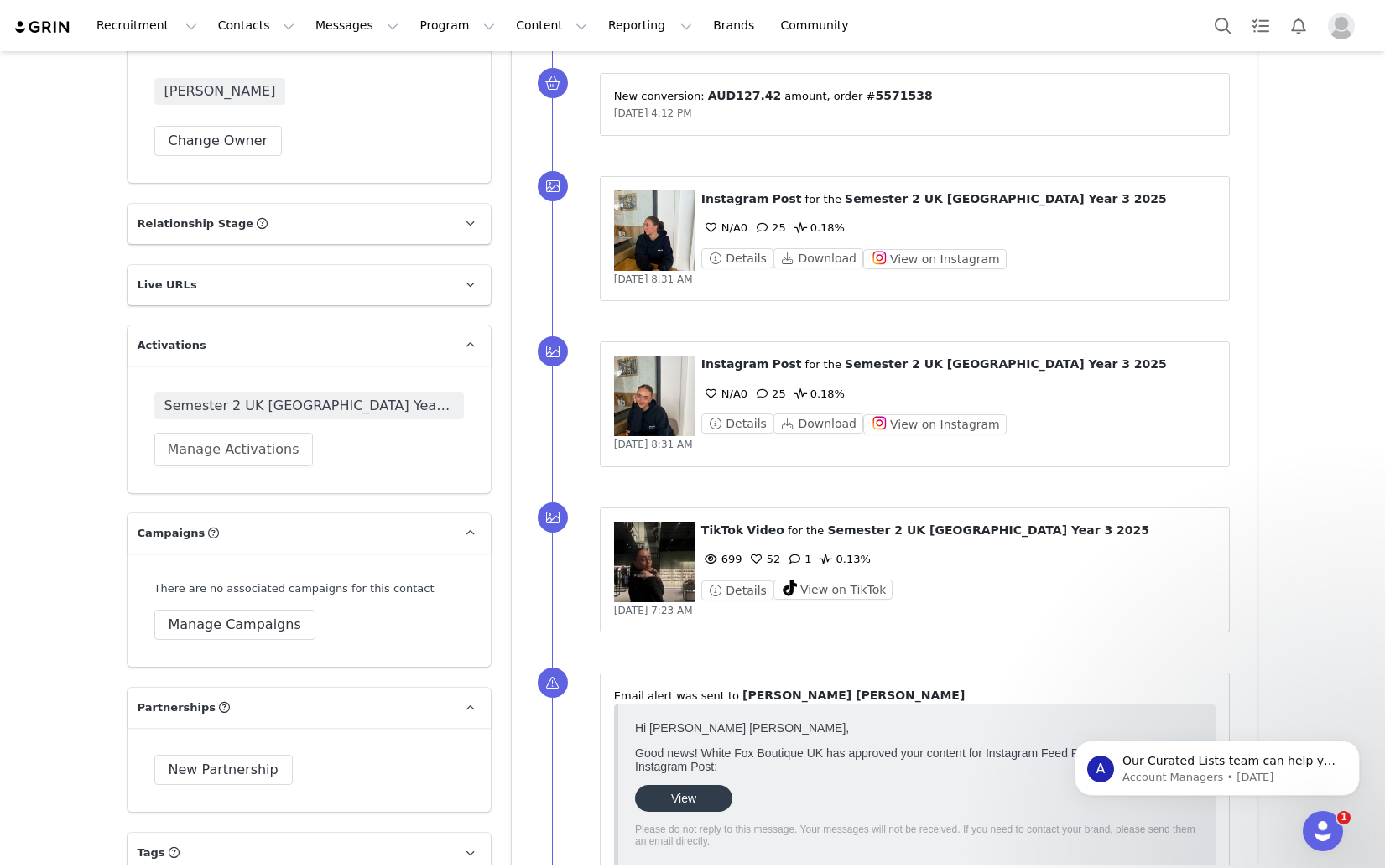
scroll to position [1159, 0]
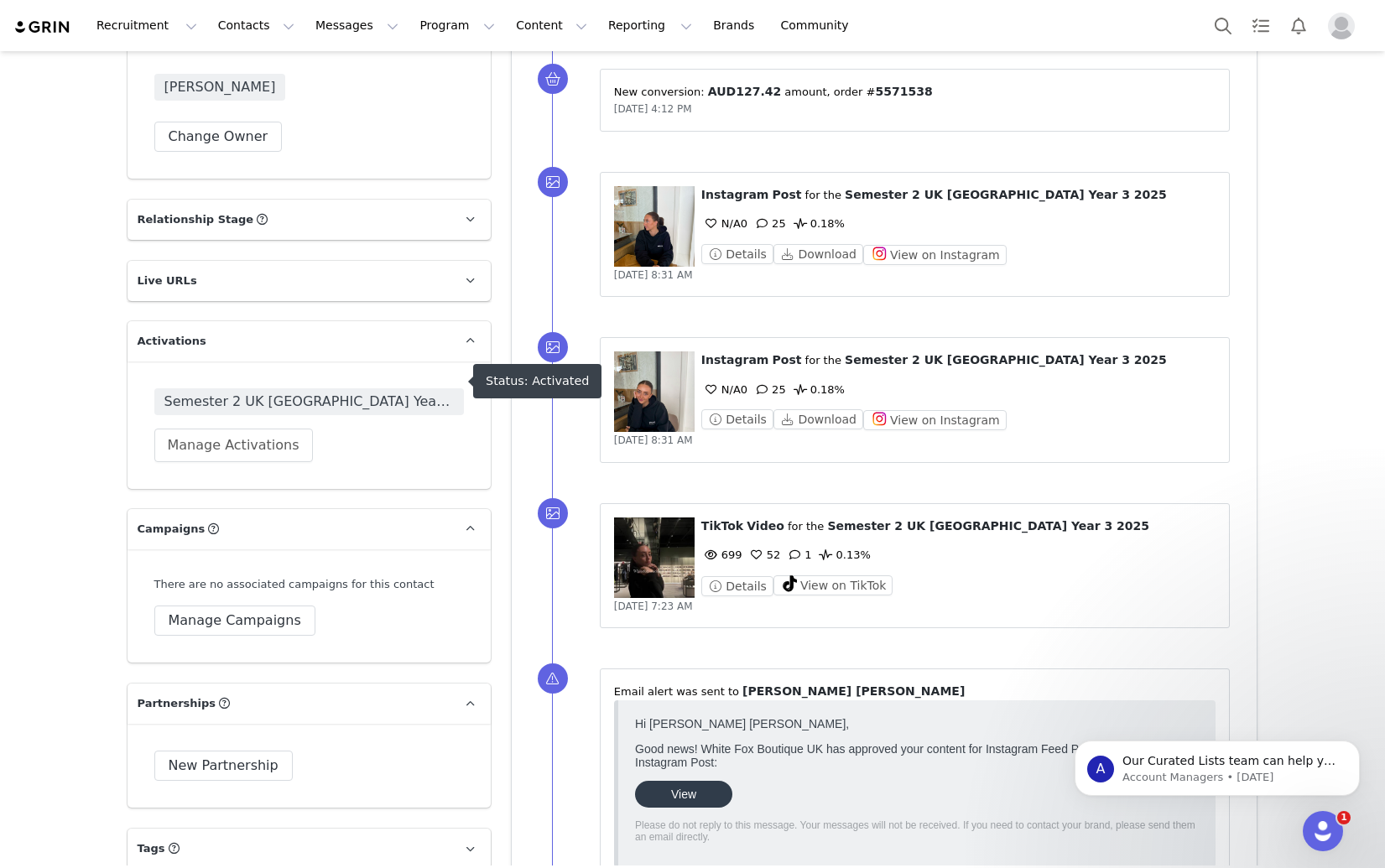
click at [391, 392] on span "Semester 2 UK [GEOGRAPHIC_DATA] Year 3 2025" at bounding box center [309, 402] width 290 height 20
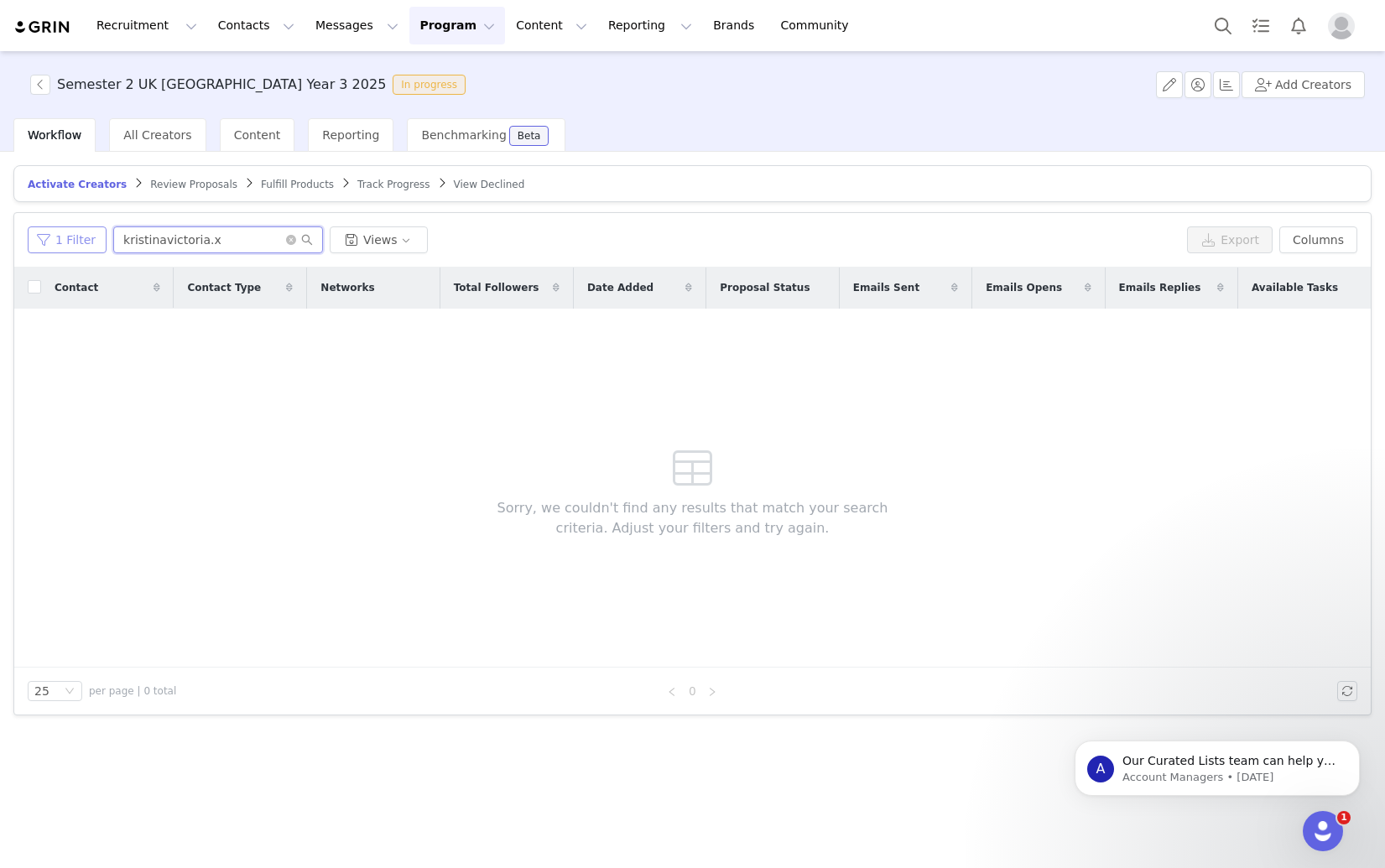
drag, startPoint x: 256, startPoint y: 233, endPoint x: 67, endPoint y: 239, distance: 189.1
click at [67, 239] on div "1 Filter kristinavictoria.x Views" at bounding box center [604, 239] width 1153 height 27
click at [236, 243] on input "kristinavictoria.x" at bounding box center [218, 239] width 210 height 27
drag, startPoint x: 247, startPoint y: 248, endPoint x: 65, endPoint y: 240, distance: 182.2
click at [16, 243] on div "1 Filter kristinavictoria.x Views Export Columns" at bounding box center [692, 240] width 1356 height 55
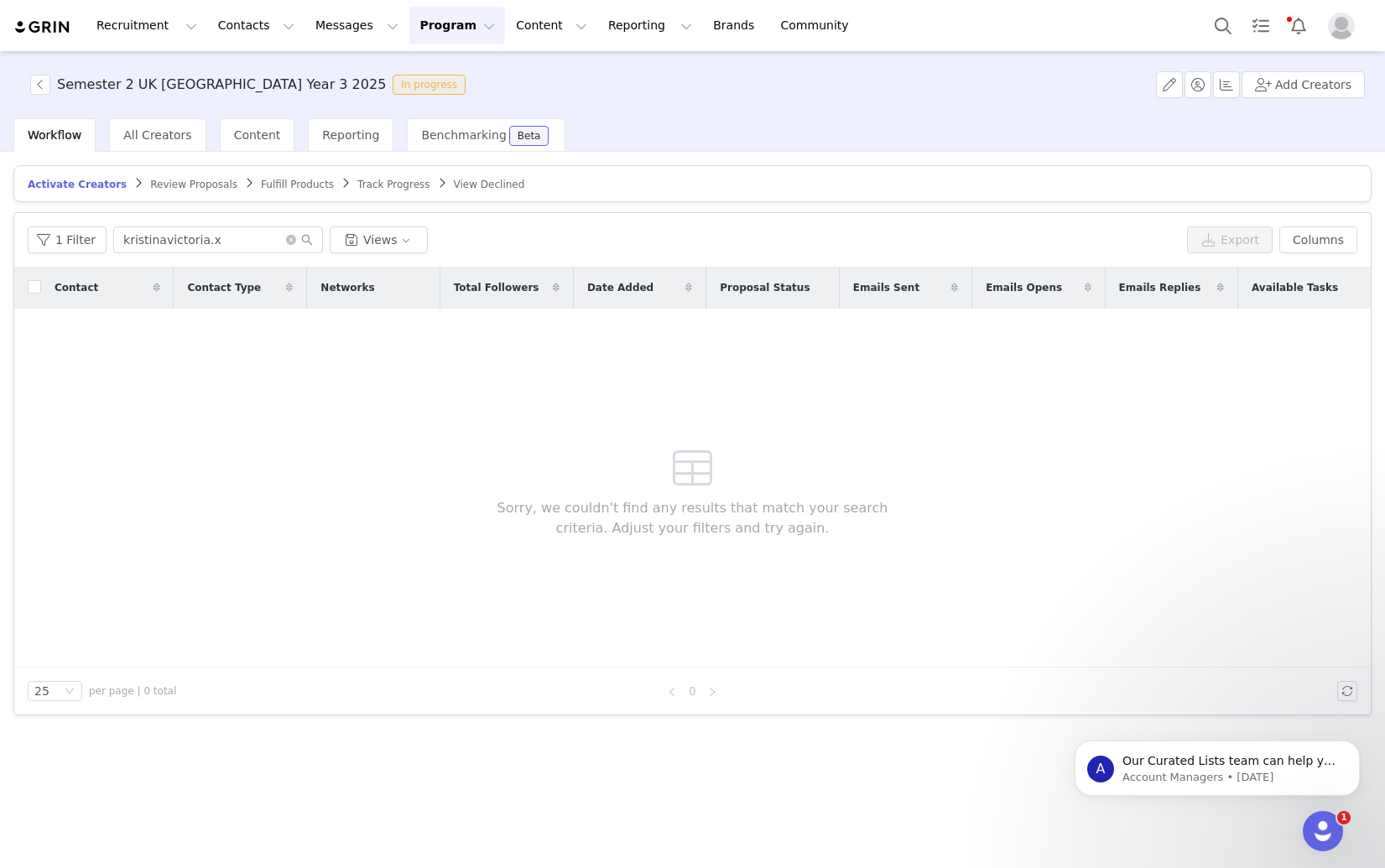
click at [307, 179] on span "Fulfill Products" at bounding box center [297, 184] width 73 height 12
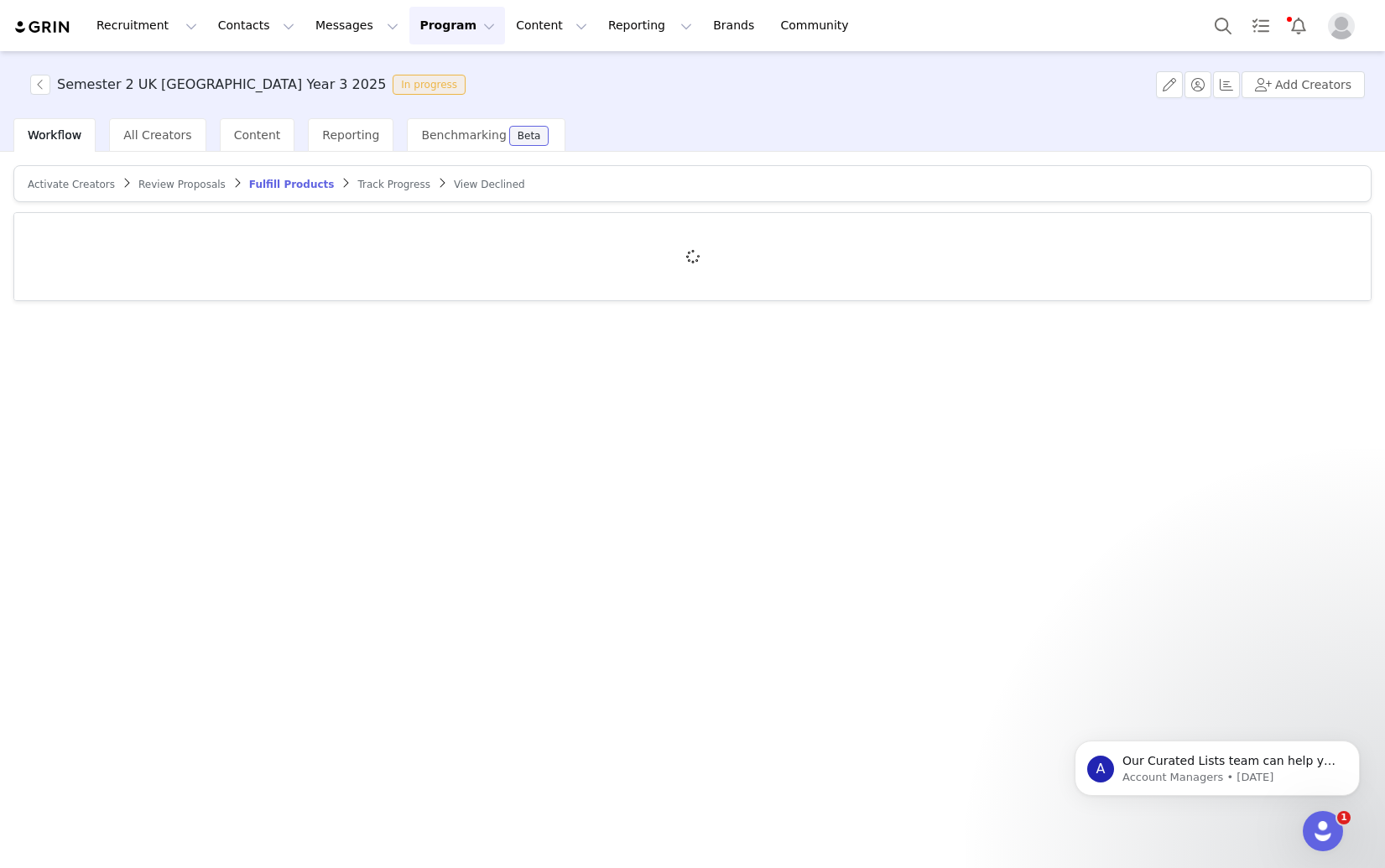
click at [362, 184] on span "Track Progress" at bounding box center [393, 184] width 72 height 12
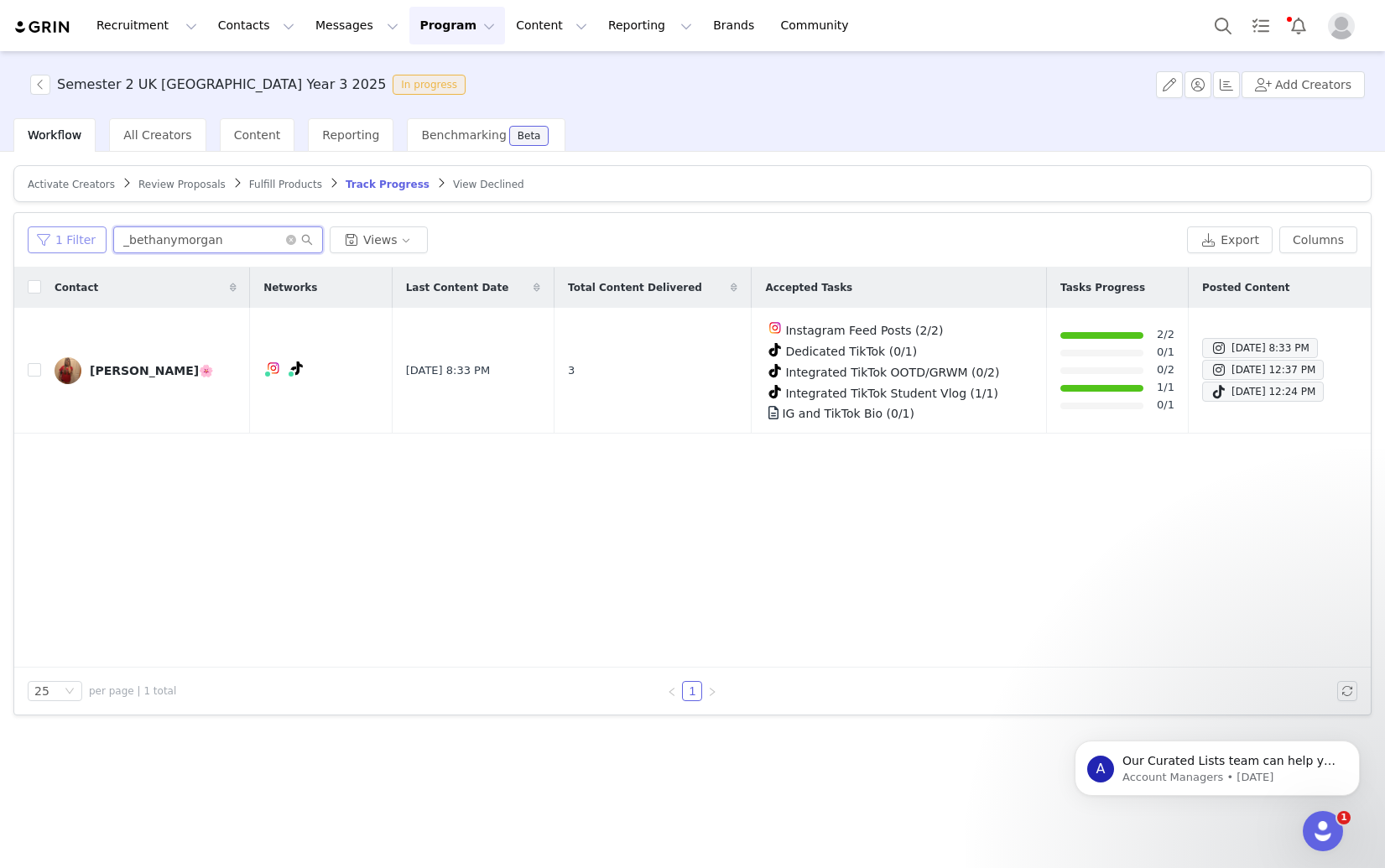
drag, startPoint x: 257, startPoint y: 241, endPoint x: 40, endPoint y: 230, distance: 217.3
click at [6, 228] on div "Activate Creators Review Proposals Fulfill Products Track Progress View Decline…" at bounding box center [692, 508] width 1385 height 714
paste input "kristinavictoria.x"
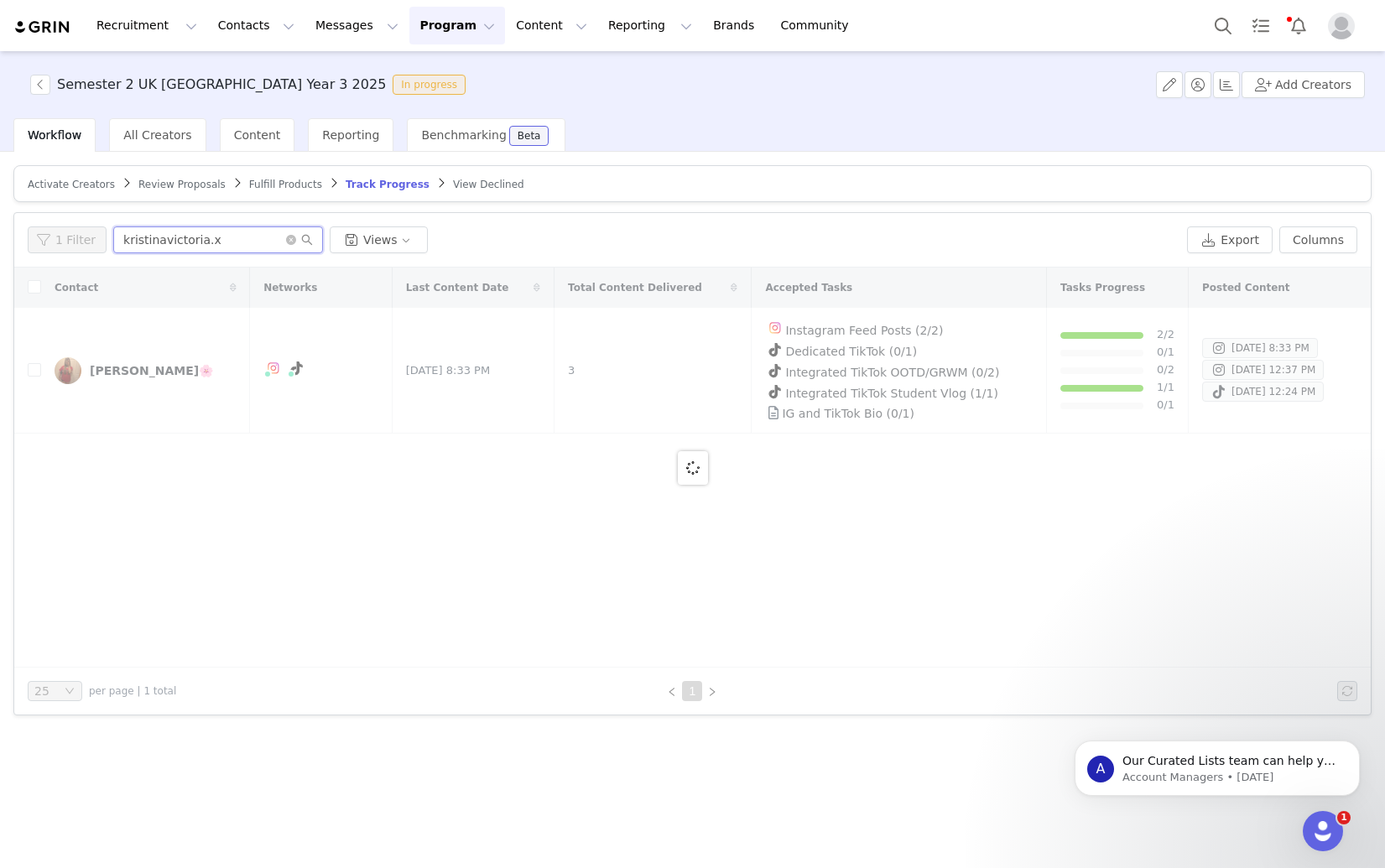
type input "kristinavictoria.x"
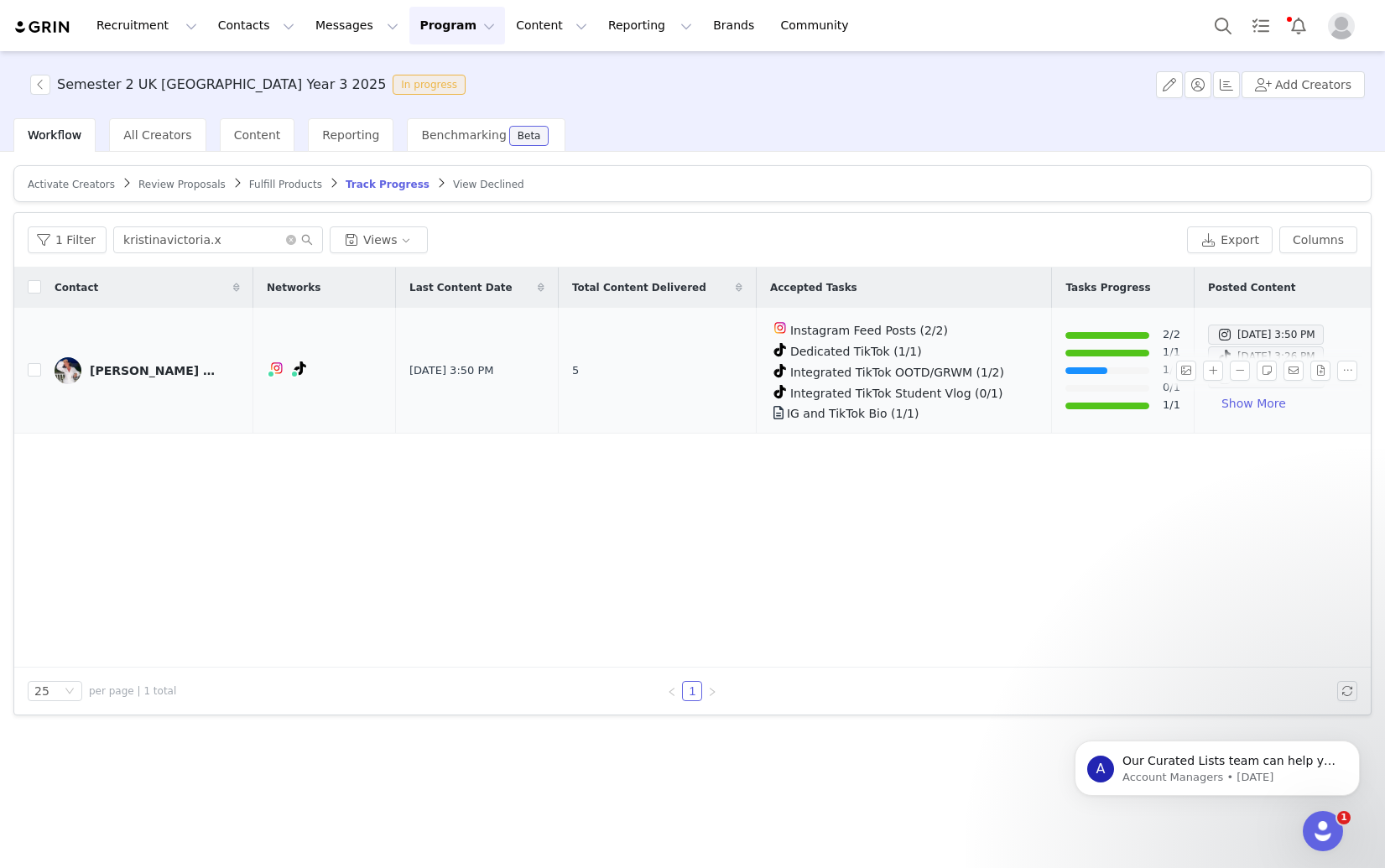
click at [138, 368] on div "[PERSON_NAME] [PERSON_NAME]" at bounding box center [152, 370] width 126 height 13
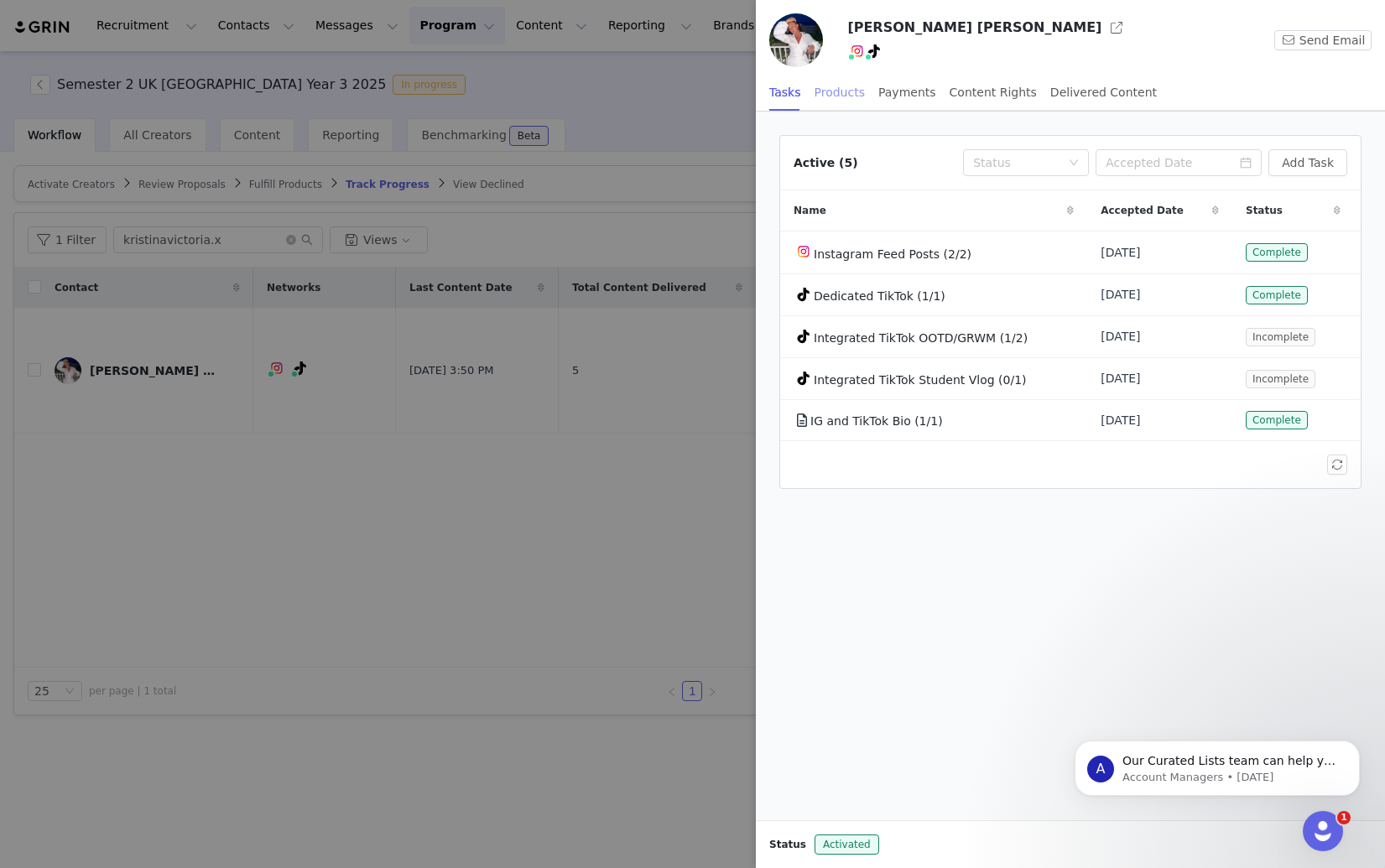
click at [833, 97] on div "Products" at bounding box center [840, 92] width 50 height 38
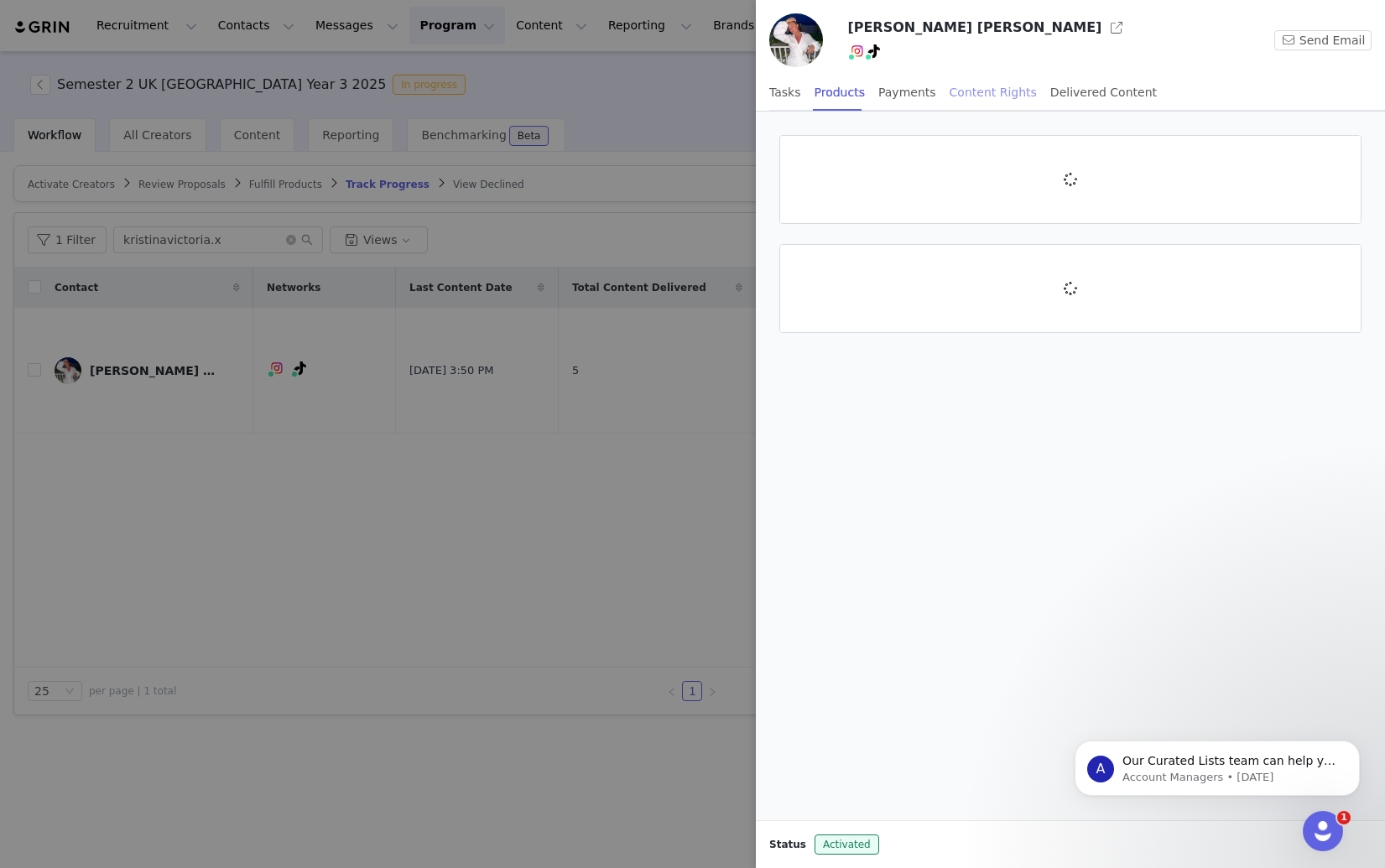
click at [963, 91] on div "Content Rights" at bounding box center [992, 92] width 87 height 38
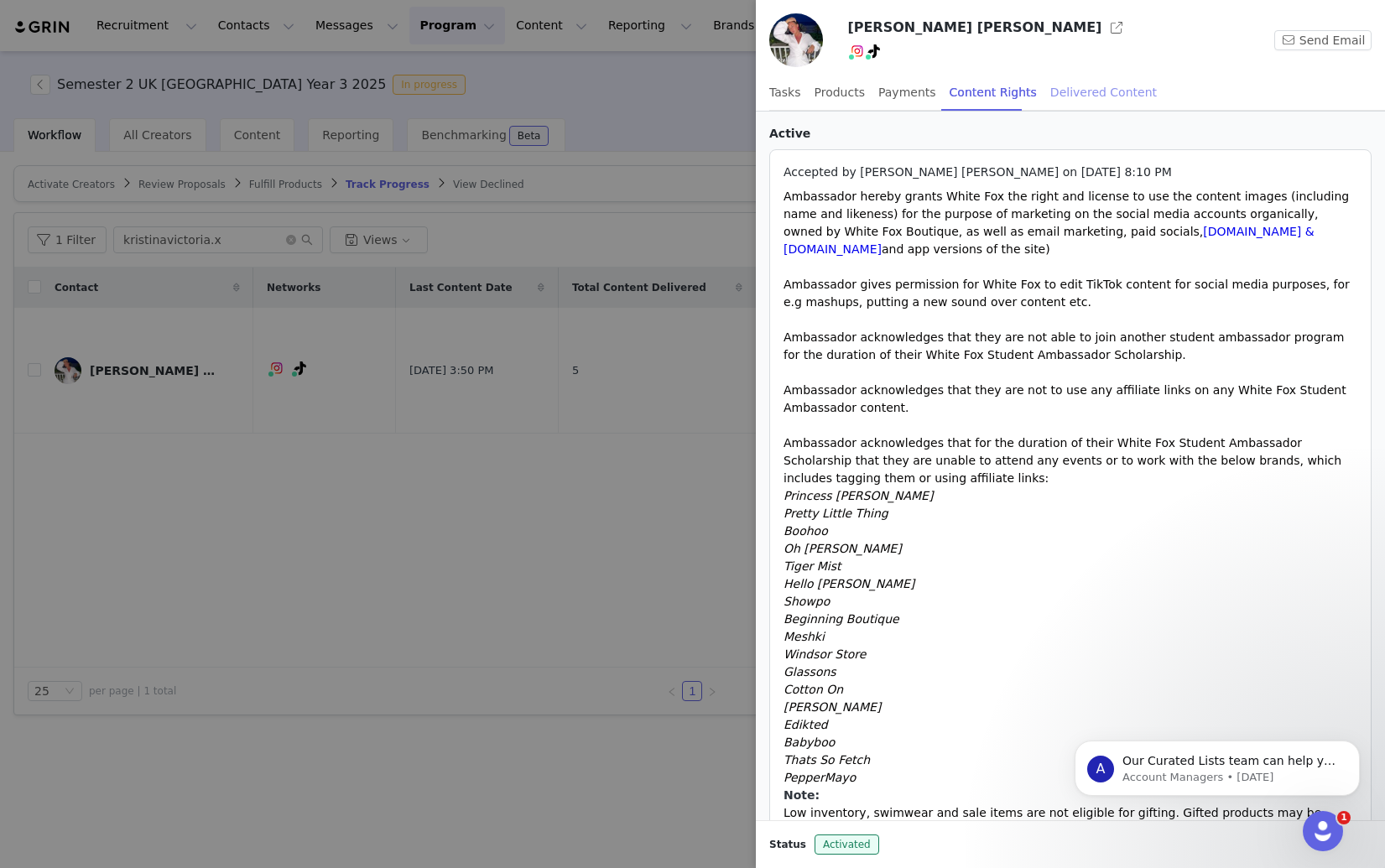
click at [1062, 91] on div "Delivered Content" at bounding box center [1103, 92] width 107 height 38
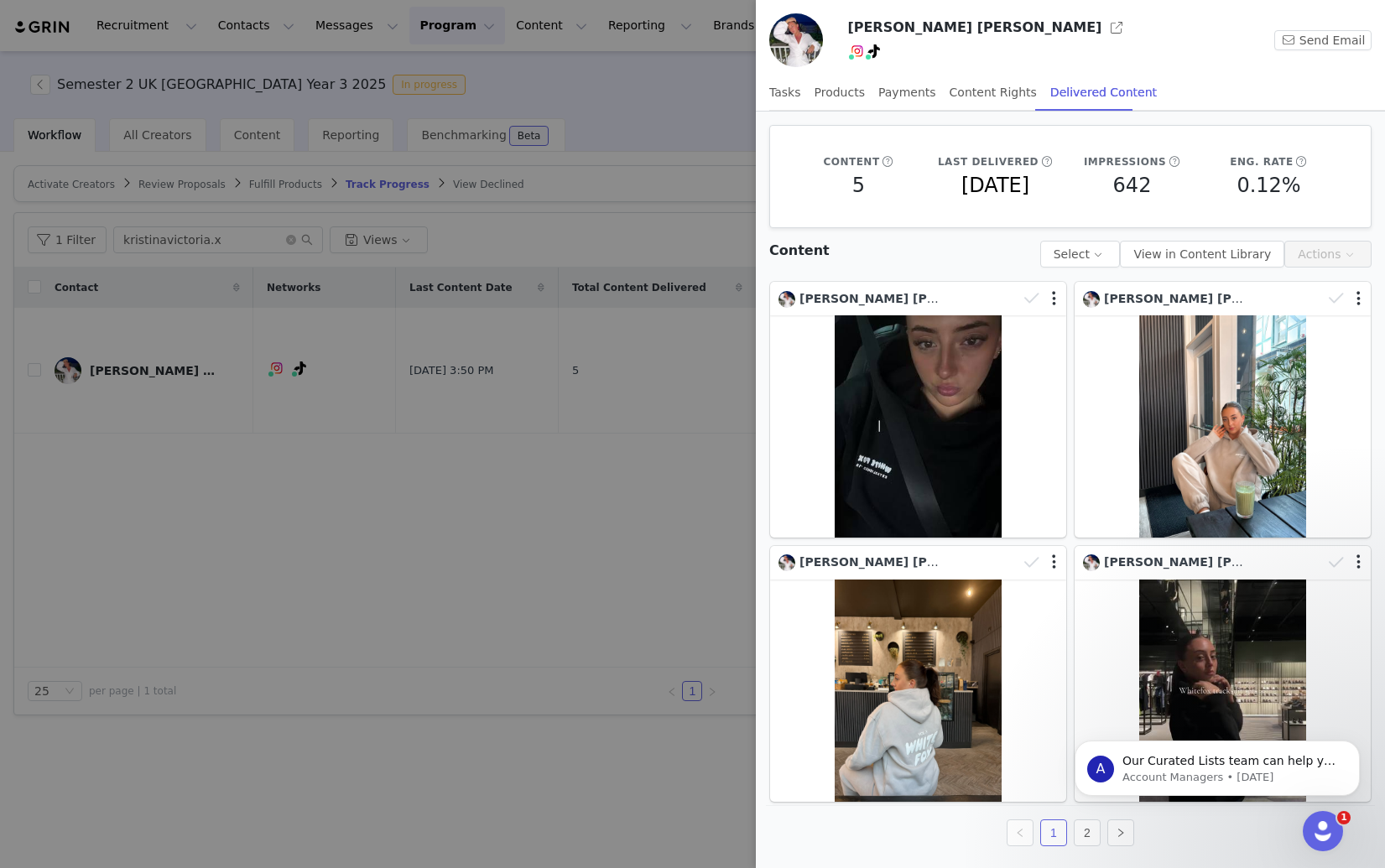
scroll to position [2, 0]
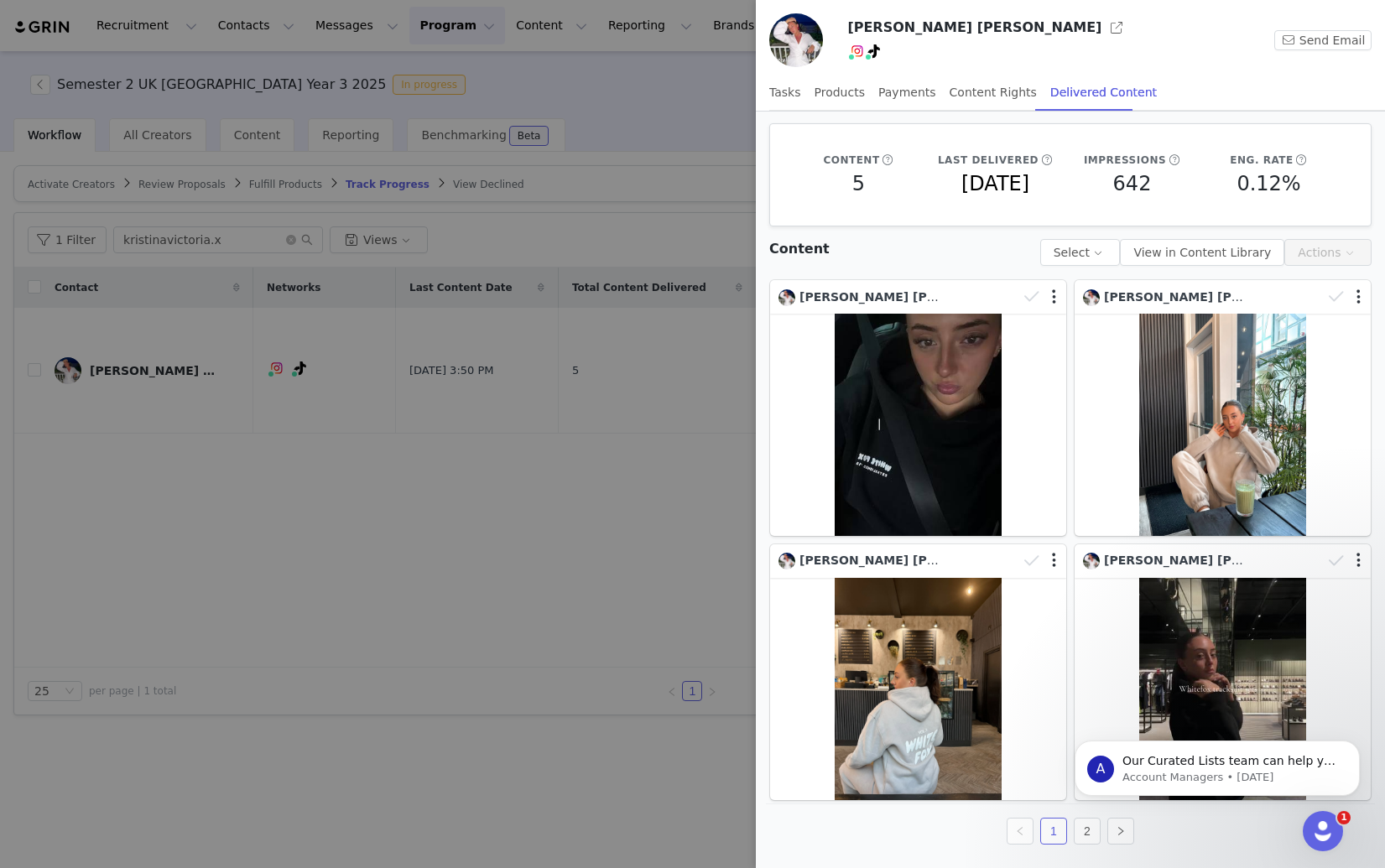
drag, startPoint x: 180, startPoint y: 517, endPoint x: 47, endPoint y: 515, distance: 133.0
click at [168, 517] on div at bounding box center [692, 434] width 1385 height 868
